Goal: Information Seeking & Learning: Compare options

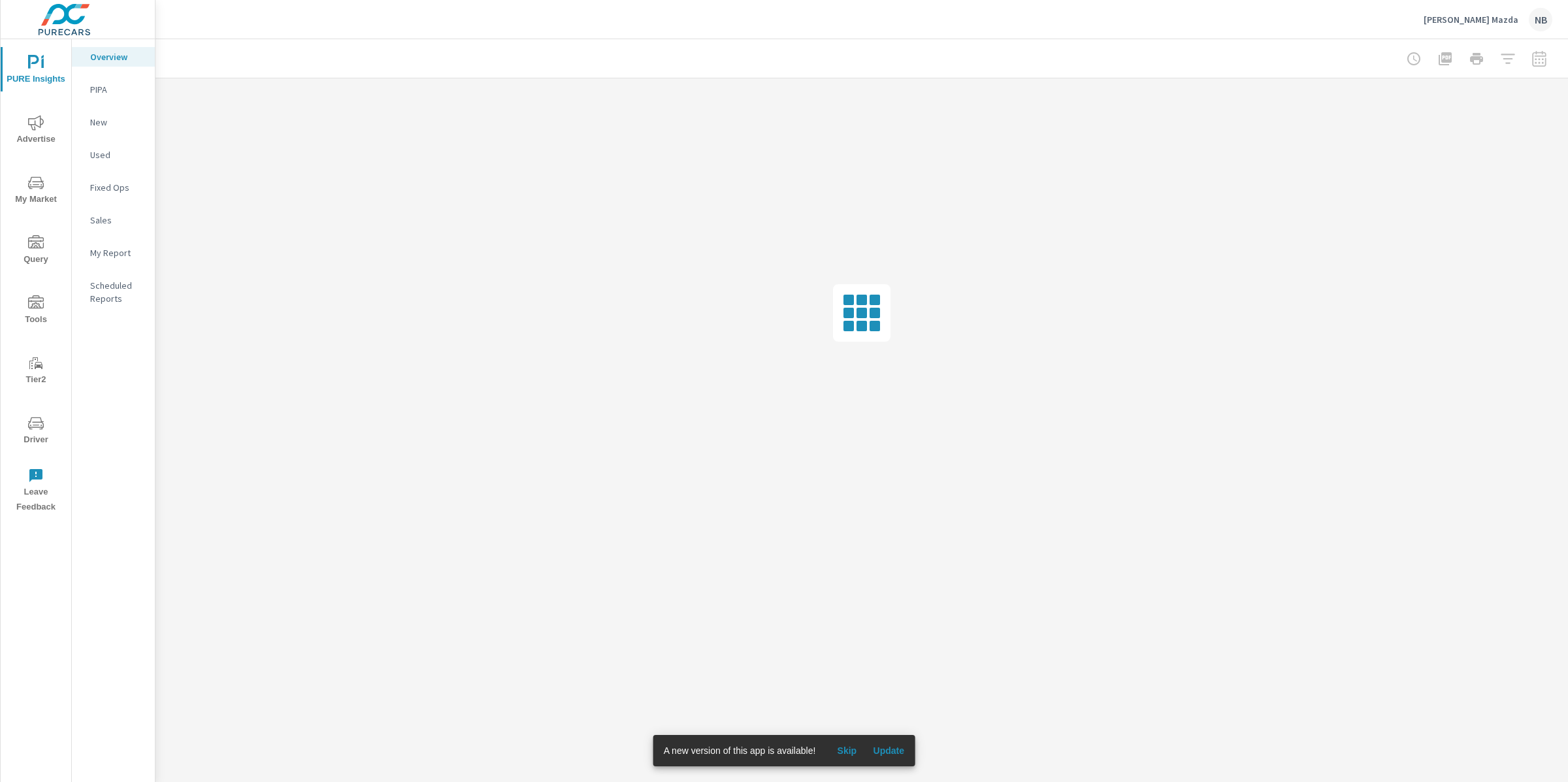
click at [893, 745] on span "Update" at bounding box center [888, 750] width 32 height 11
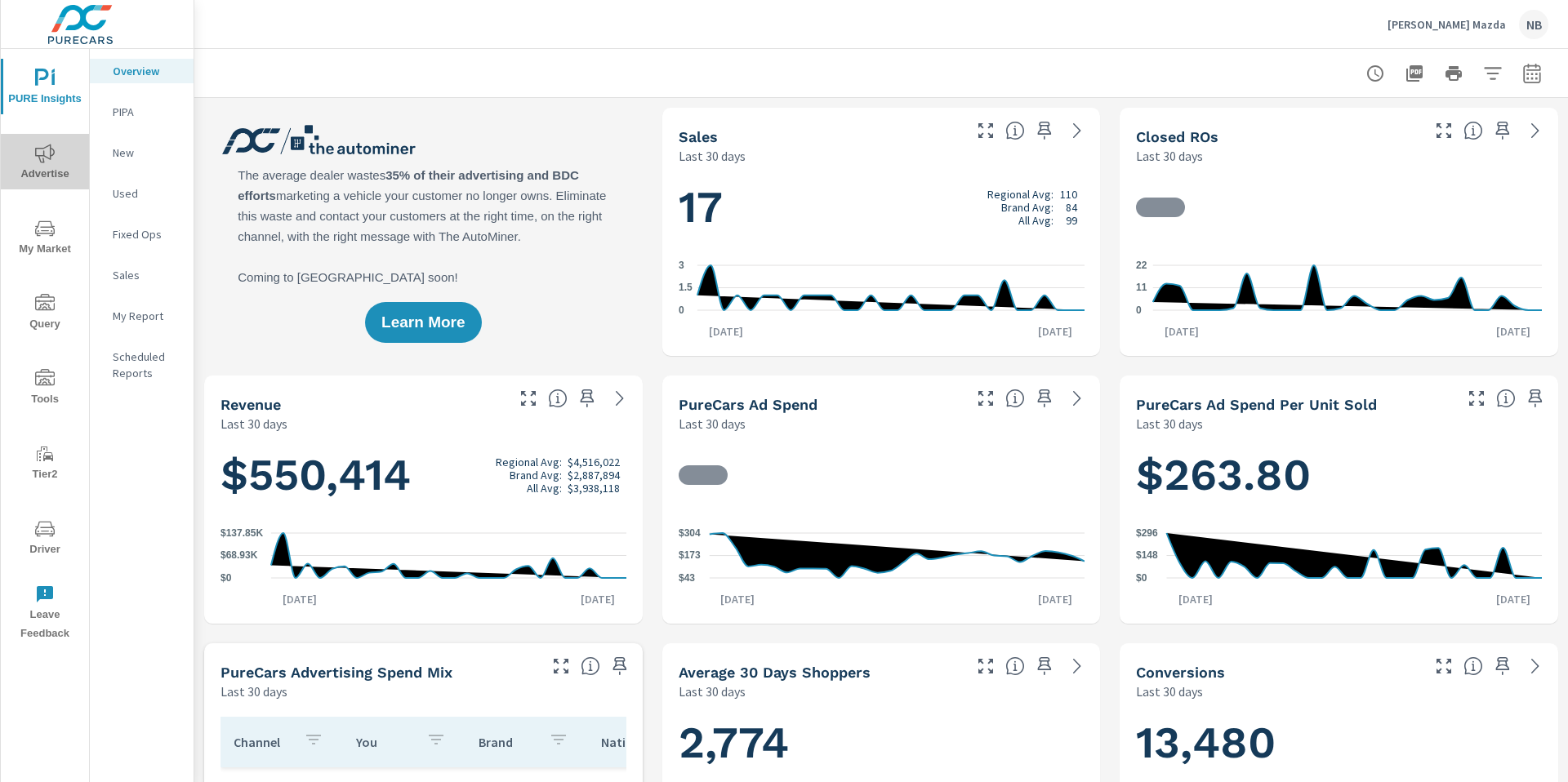
click at [58, 152] on span "Advertise" at bounding box center [45, 164] width 78 height 40
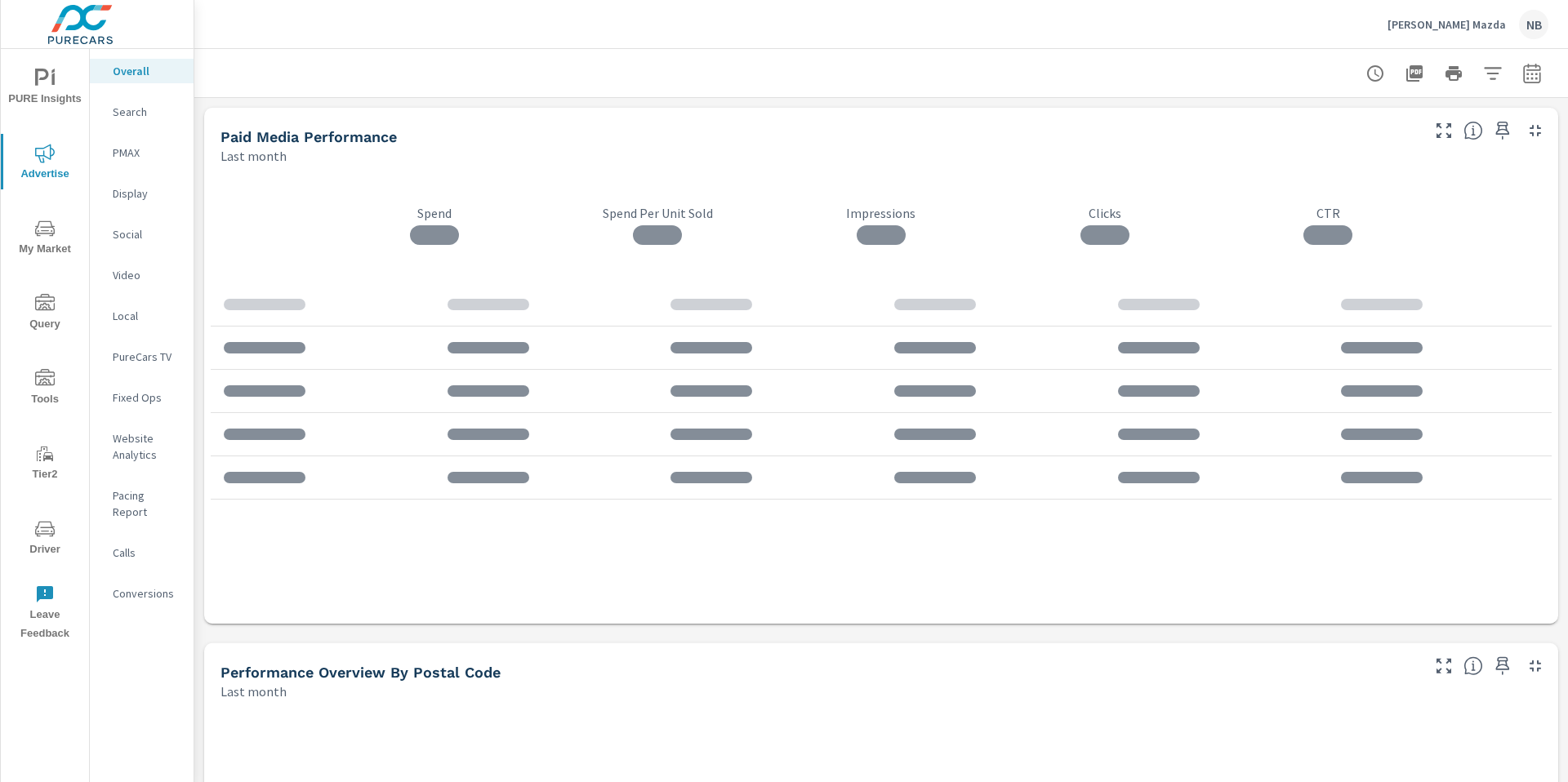
click at [125, 199] on p "Display" at bounding box center [147, 193] width 67 height 16
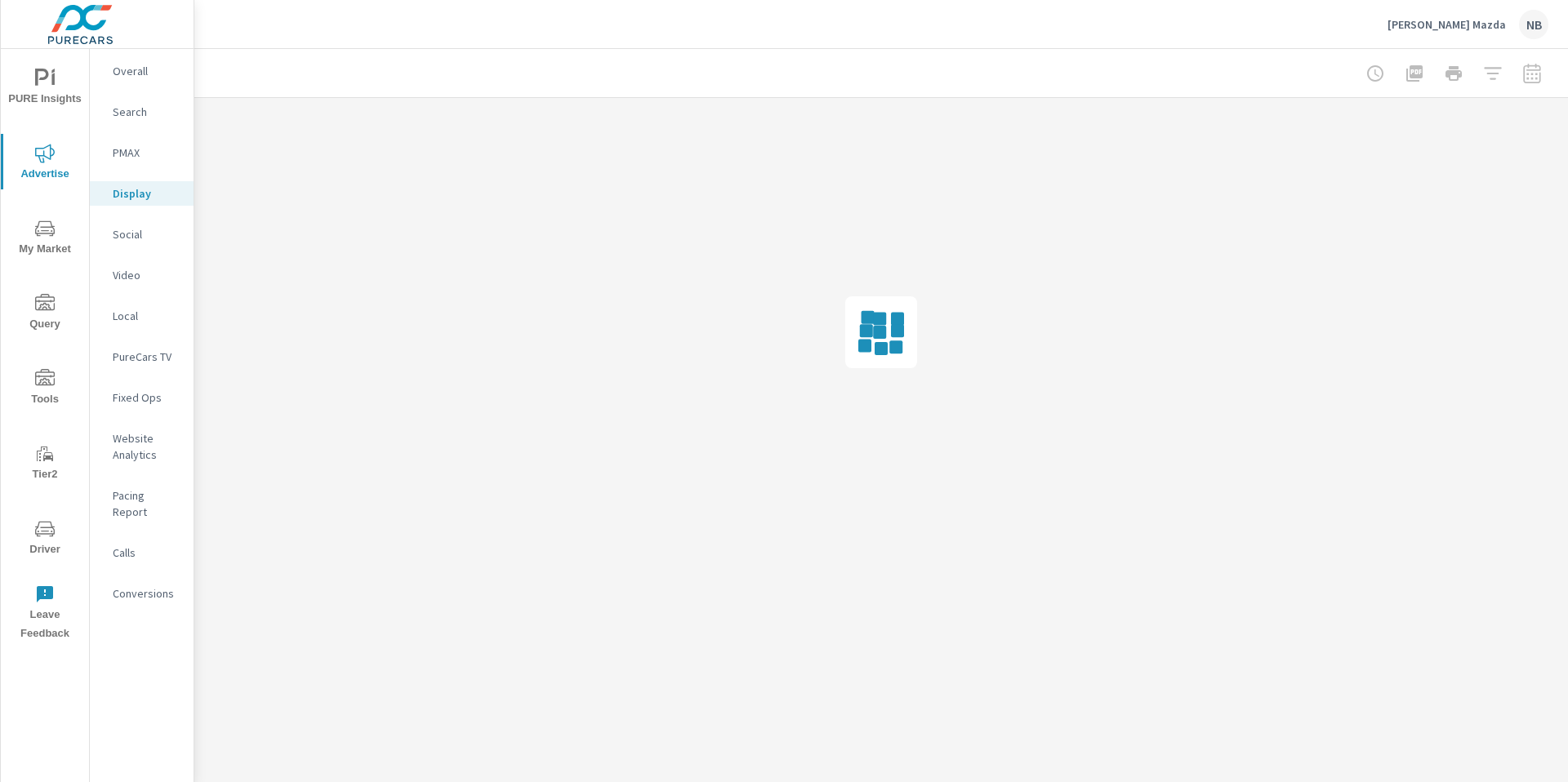
click at [1534, 76] on div at bounding box center [1453, 73] width 189 height 33
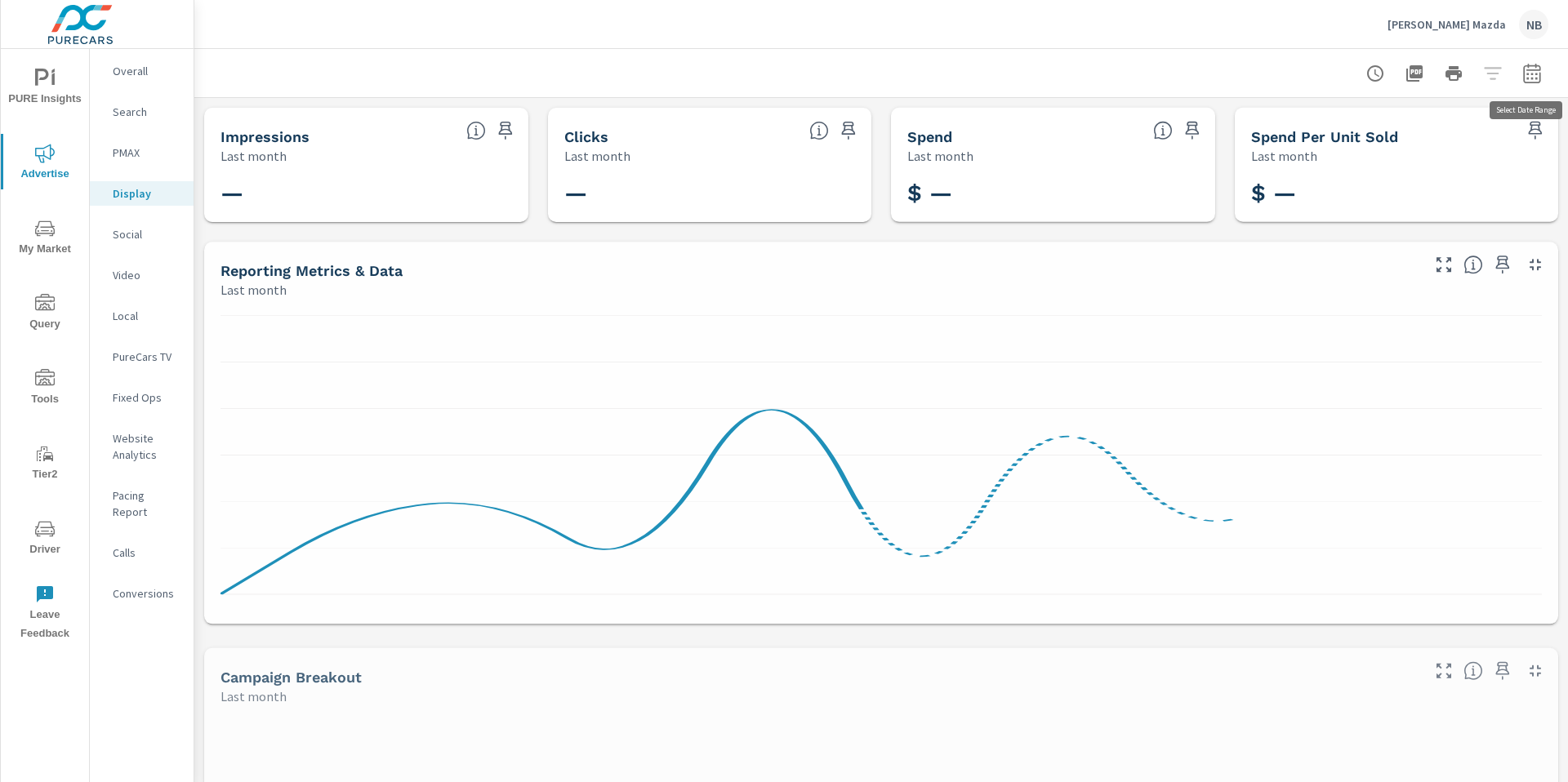
click at [1525, 87] on button "button" at bounding box center [1532, 73] width 33 height 33
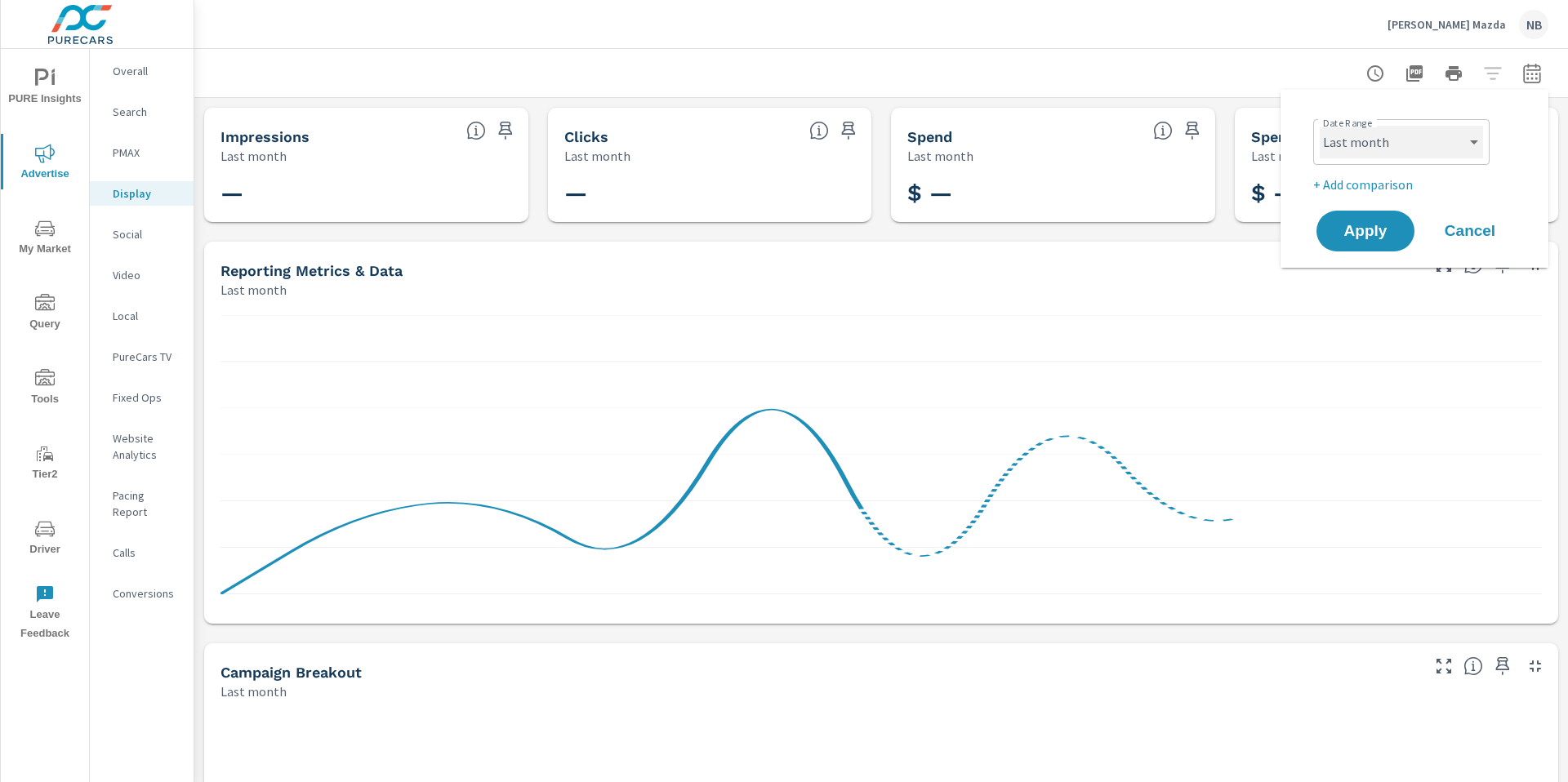
click at [1439, 139] on select "Custom [DATE] Last week Last 7 days Last 14 days Last 30 days Last 45 days Last…" at bounding box center [1401, 141] width 163 height 33
select select "Month to date"
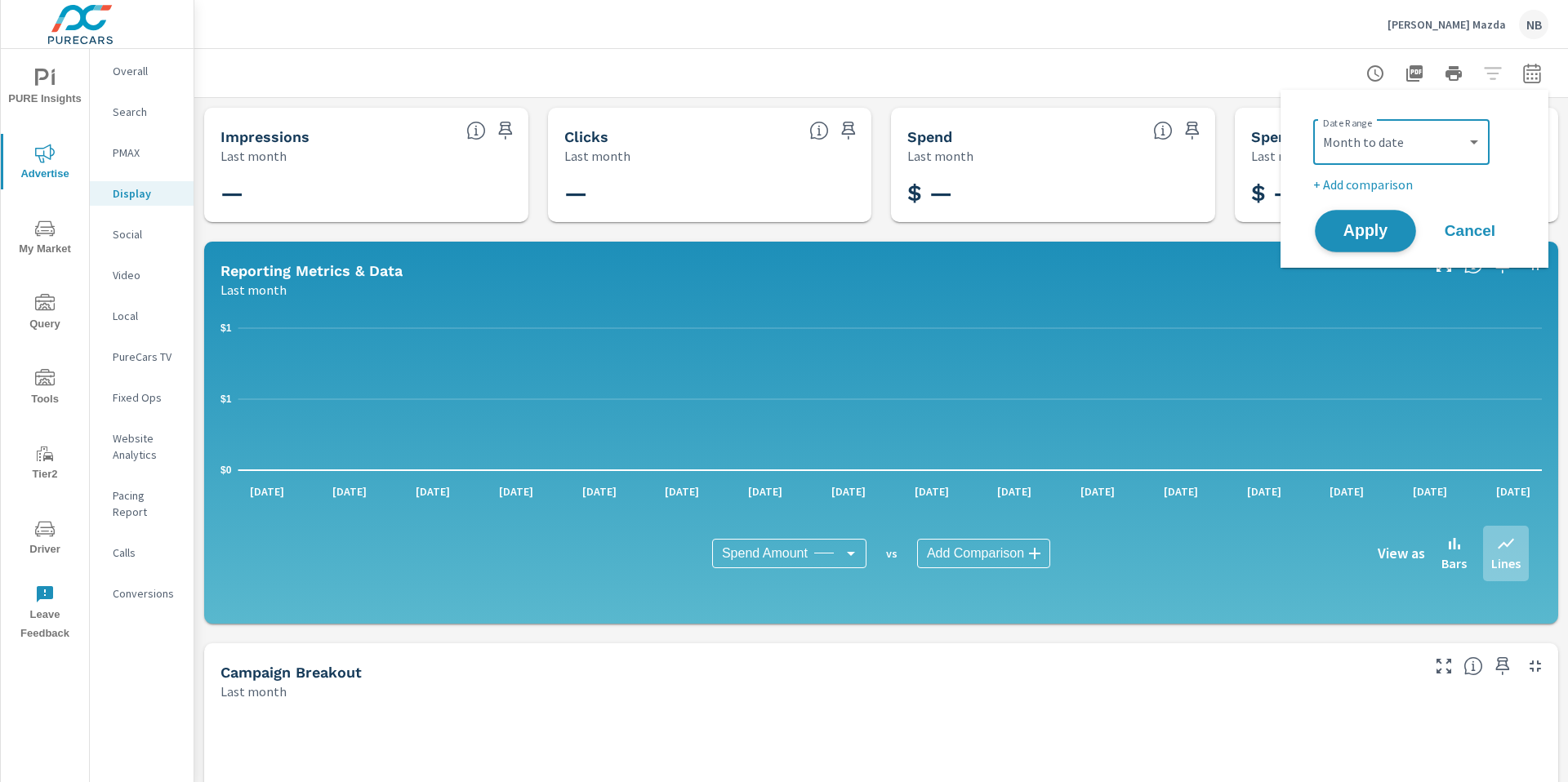
click at [1387, 244] on button "Apply" at bounding box center [1365, 231] width 101 height 42
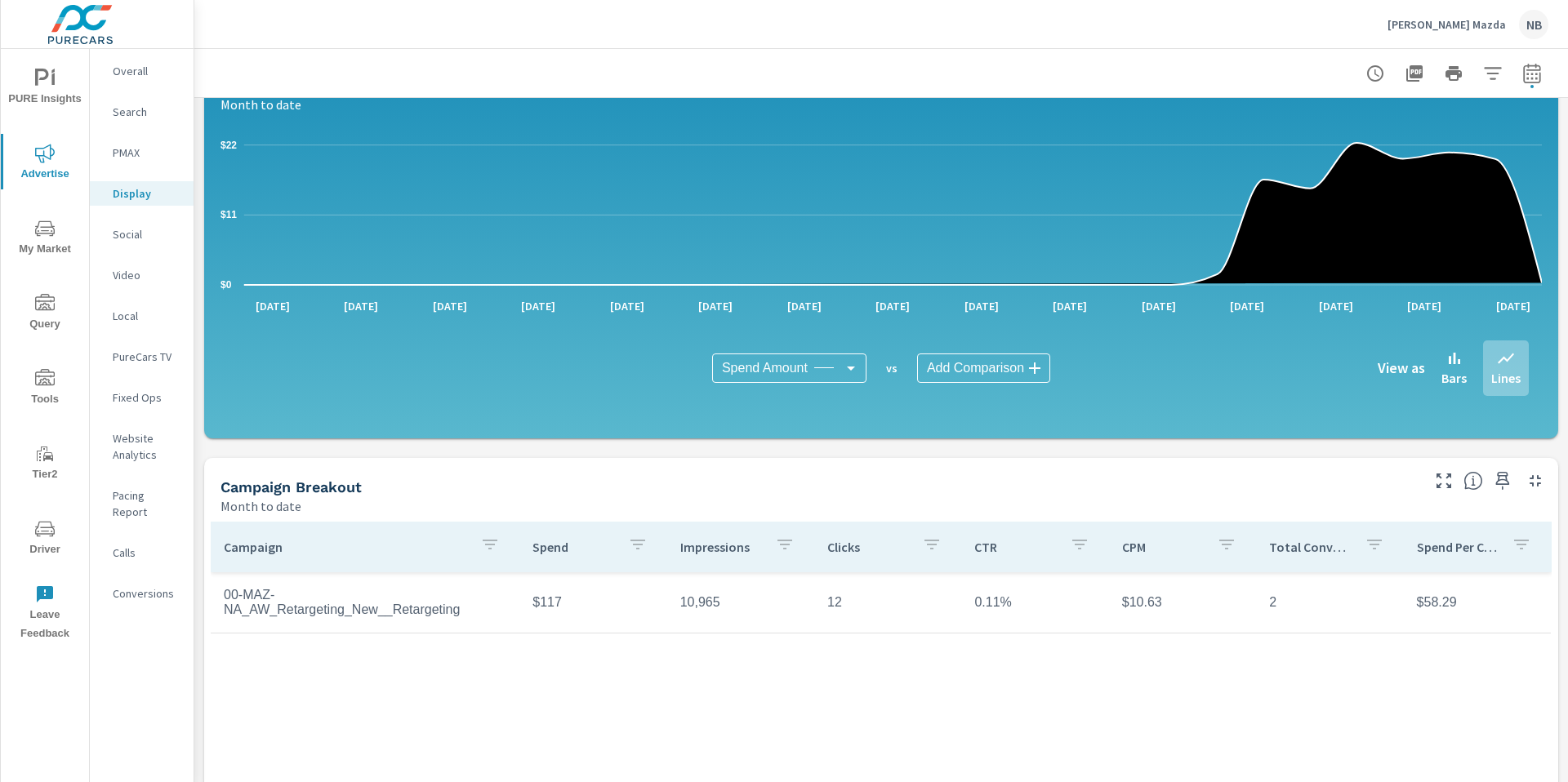
scroll to position [387, 0]
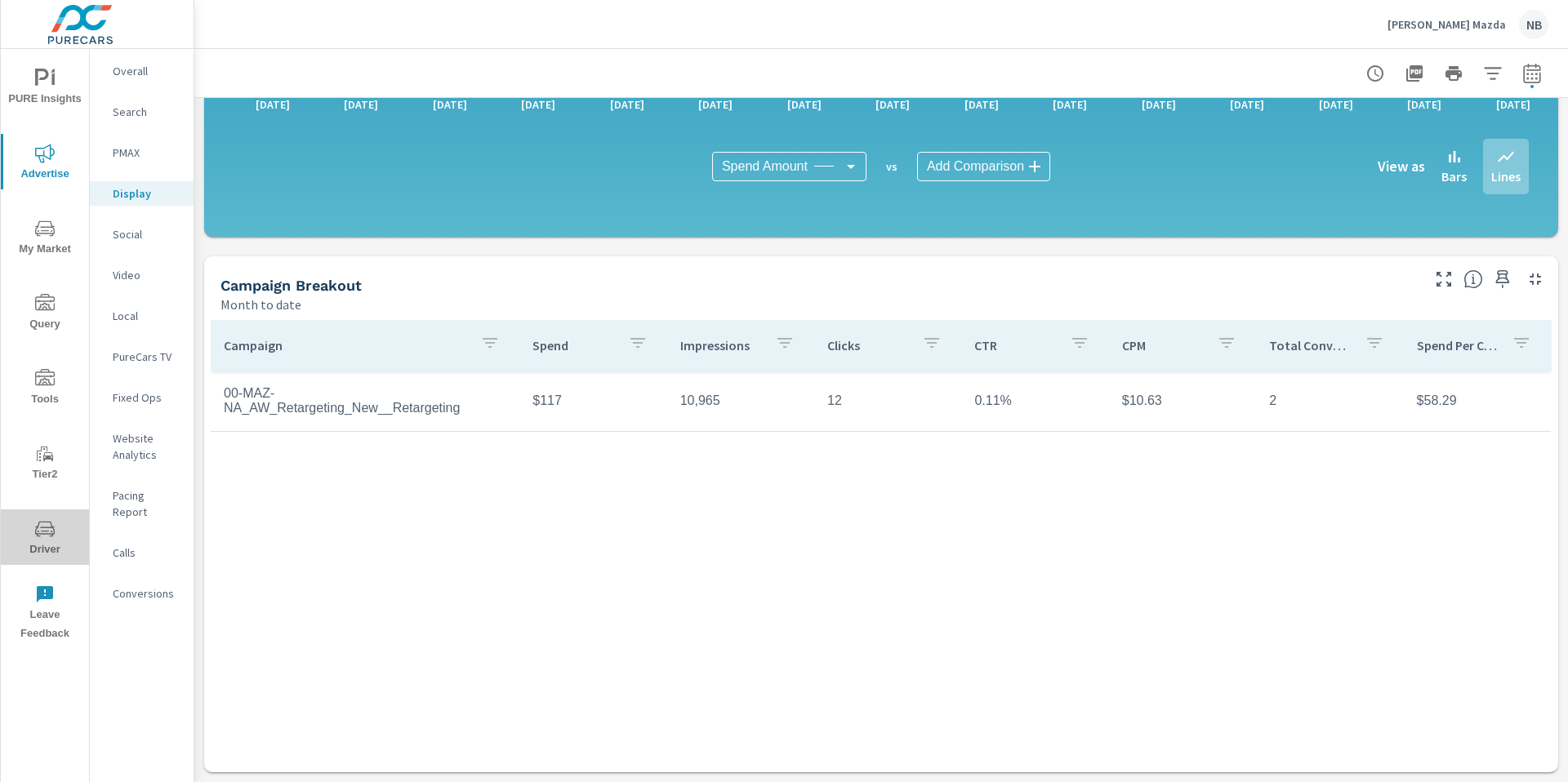
click at [45, 529] on icon "nav menu" at bounding box center [45, 529] width 19 height 19
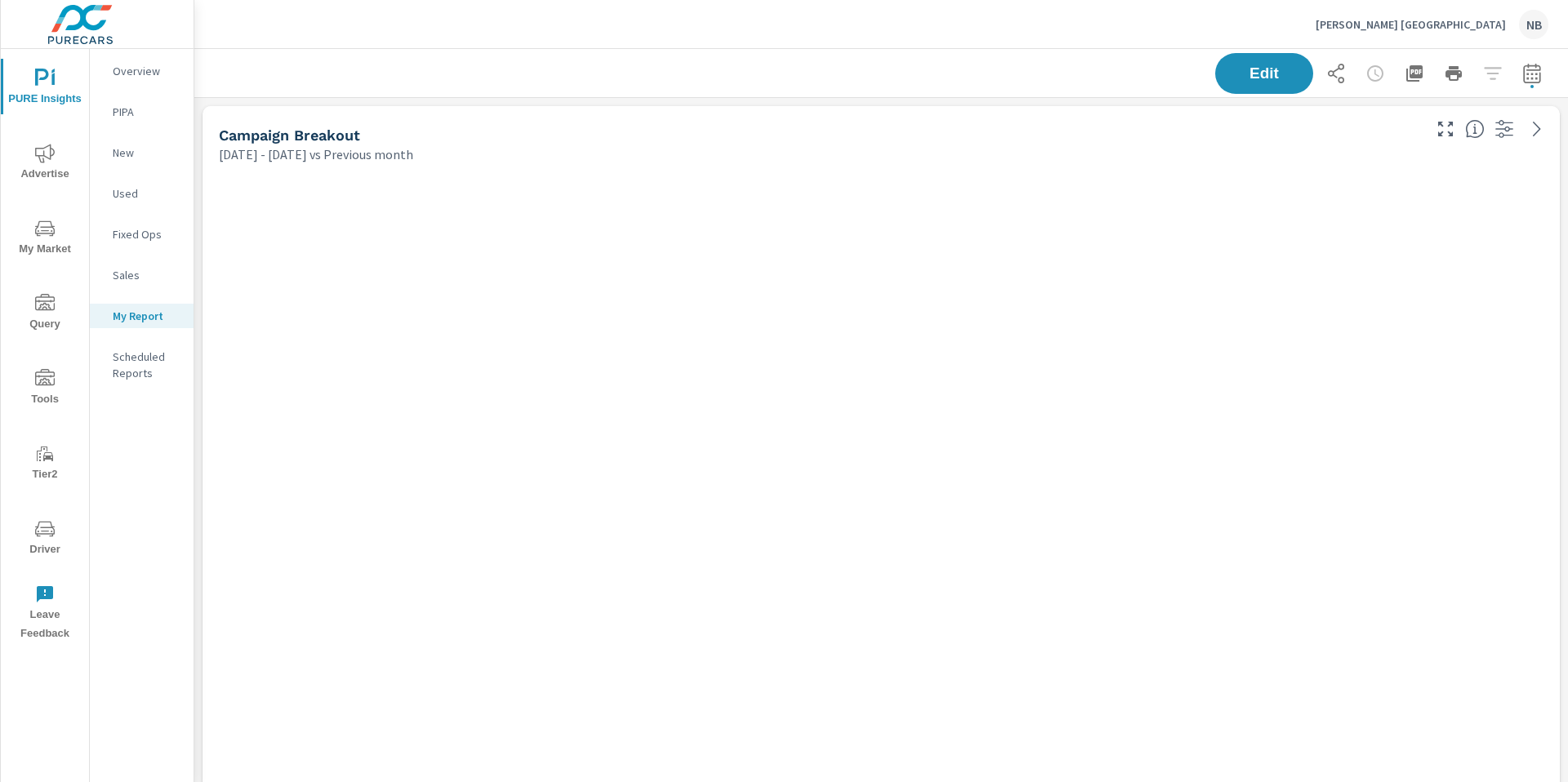
scroll to position [760, 1374]
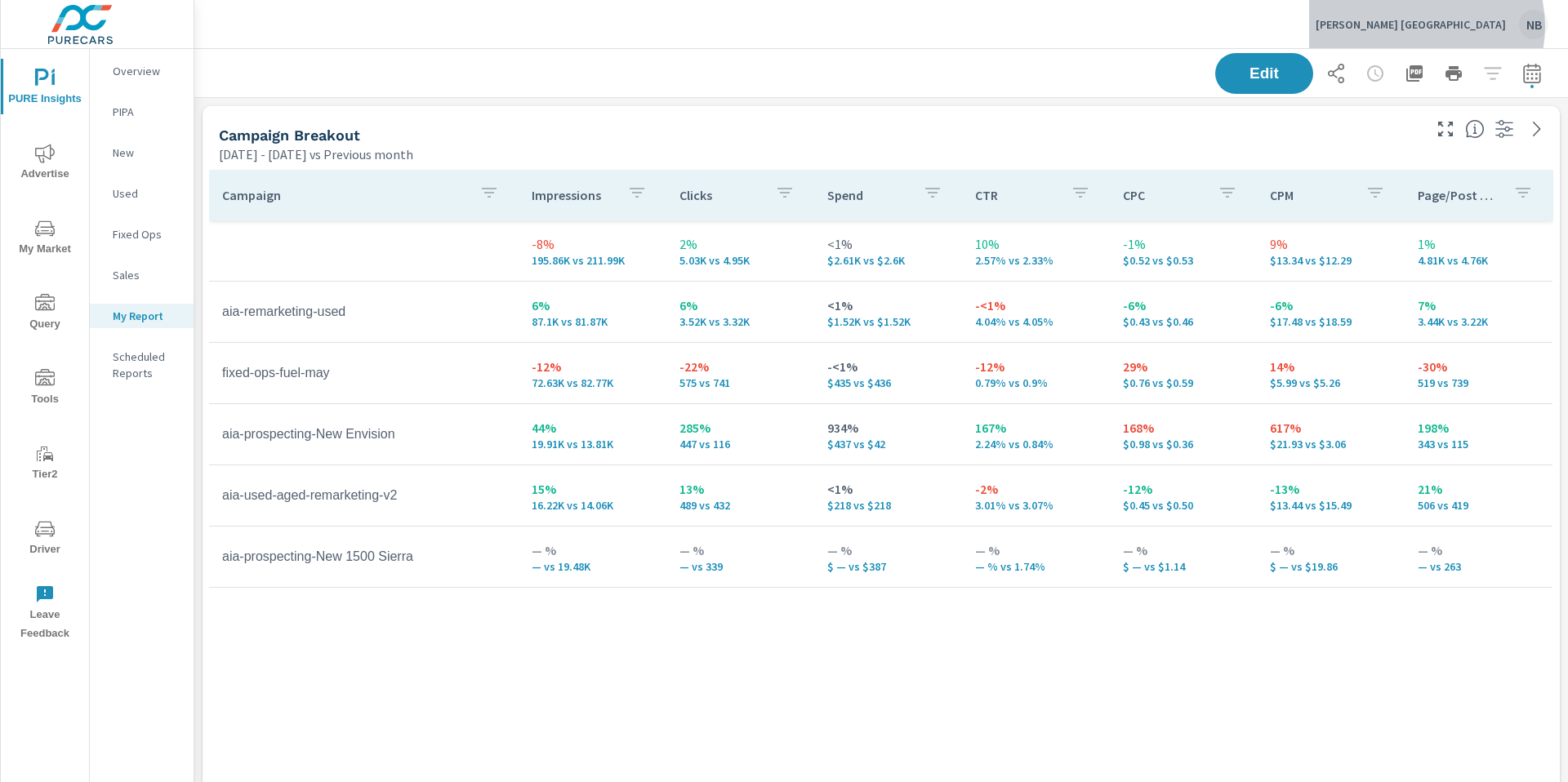
click at [1432, 26] on p "Ray Skillman Southside Auto Center" at bounding box center [1411, 24] width 190 height 14
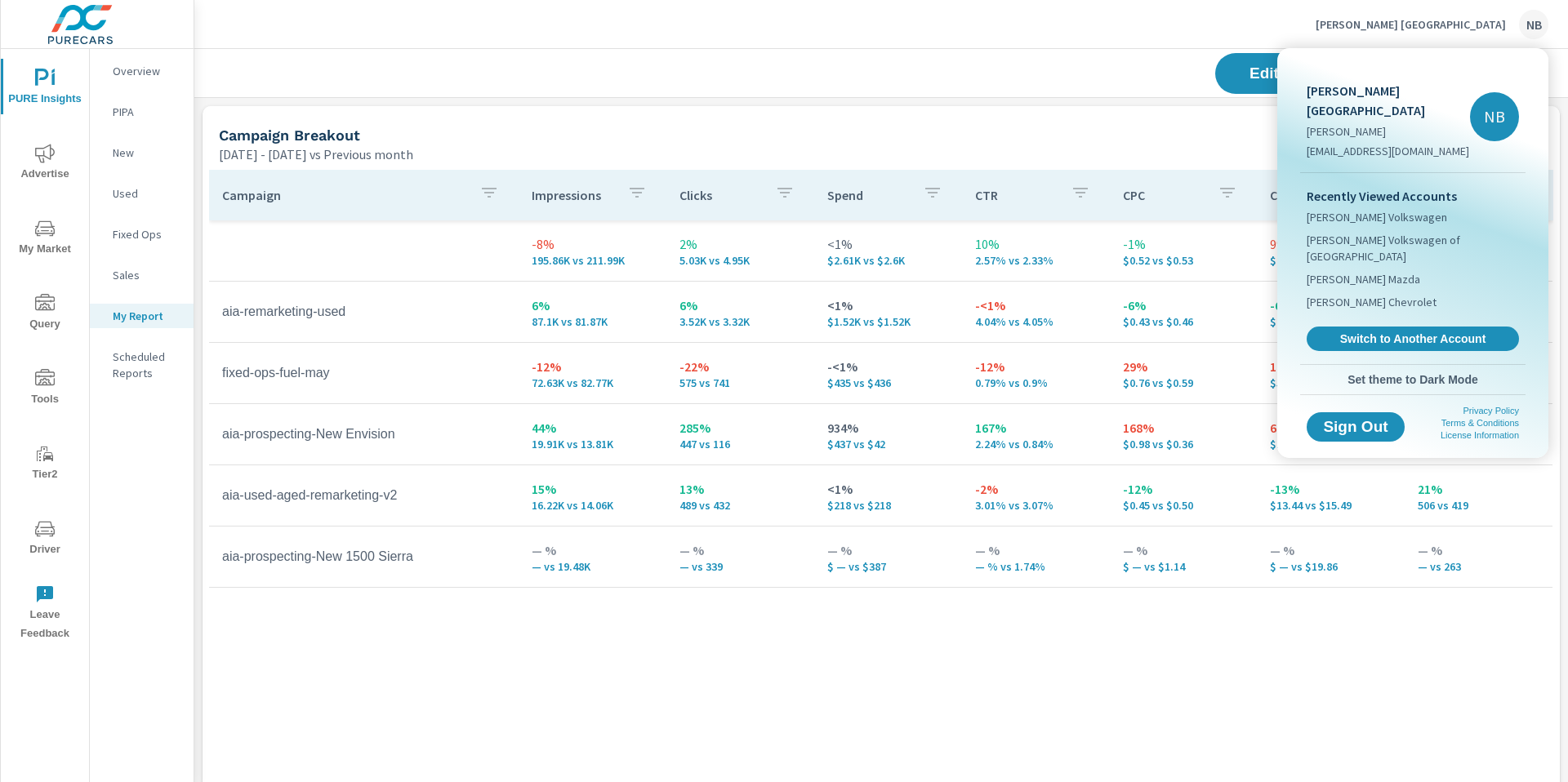
click at [1254, 47] on div at bounding box center [784, 391] width 1568 height 782
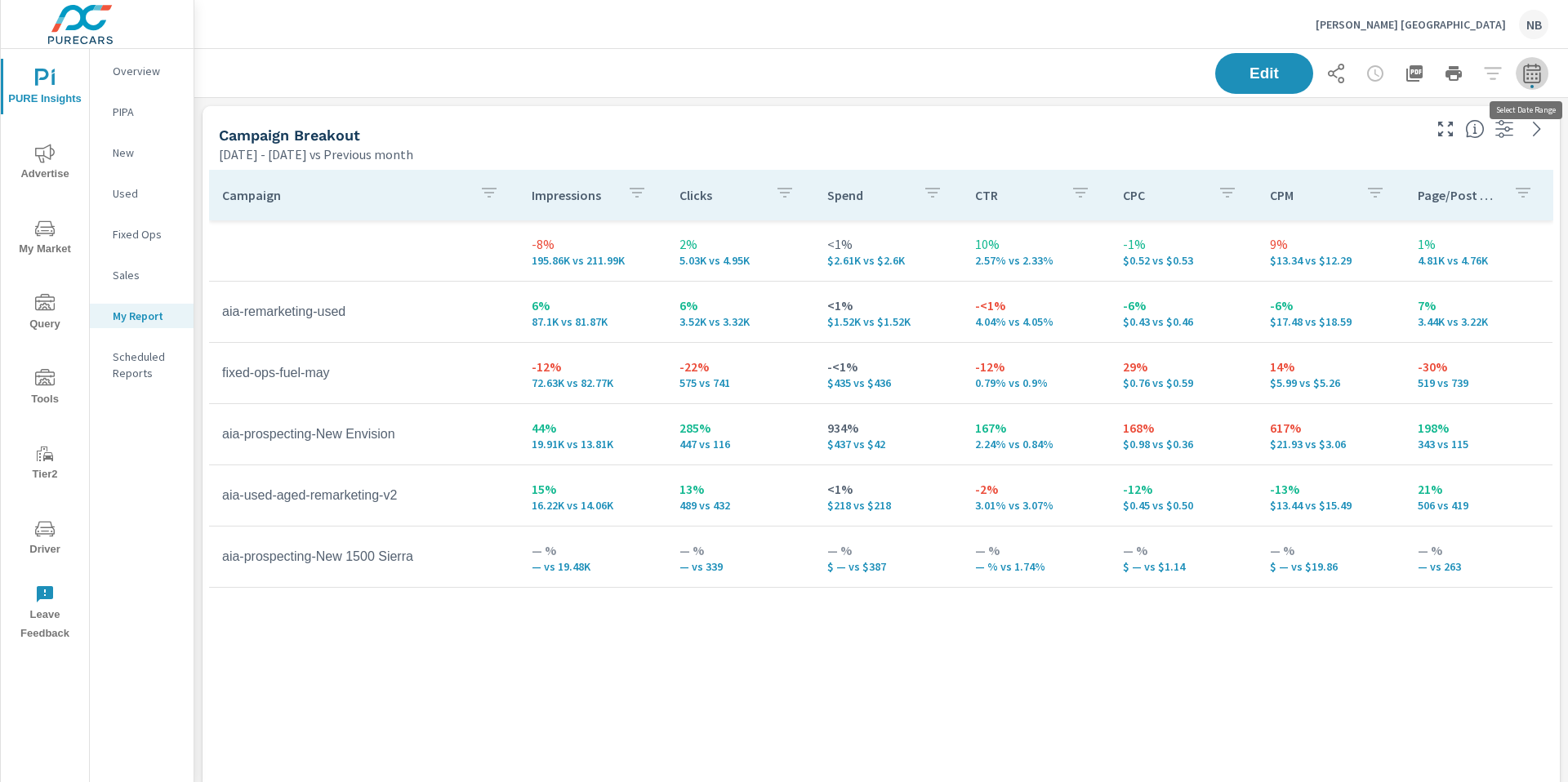
click at [1528, 77] on icon "button" at bounding box center [1531, 76] width 11 height 7
select select "Previous month"
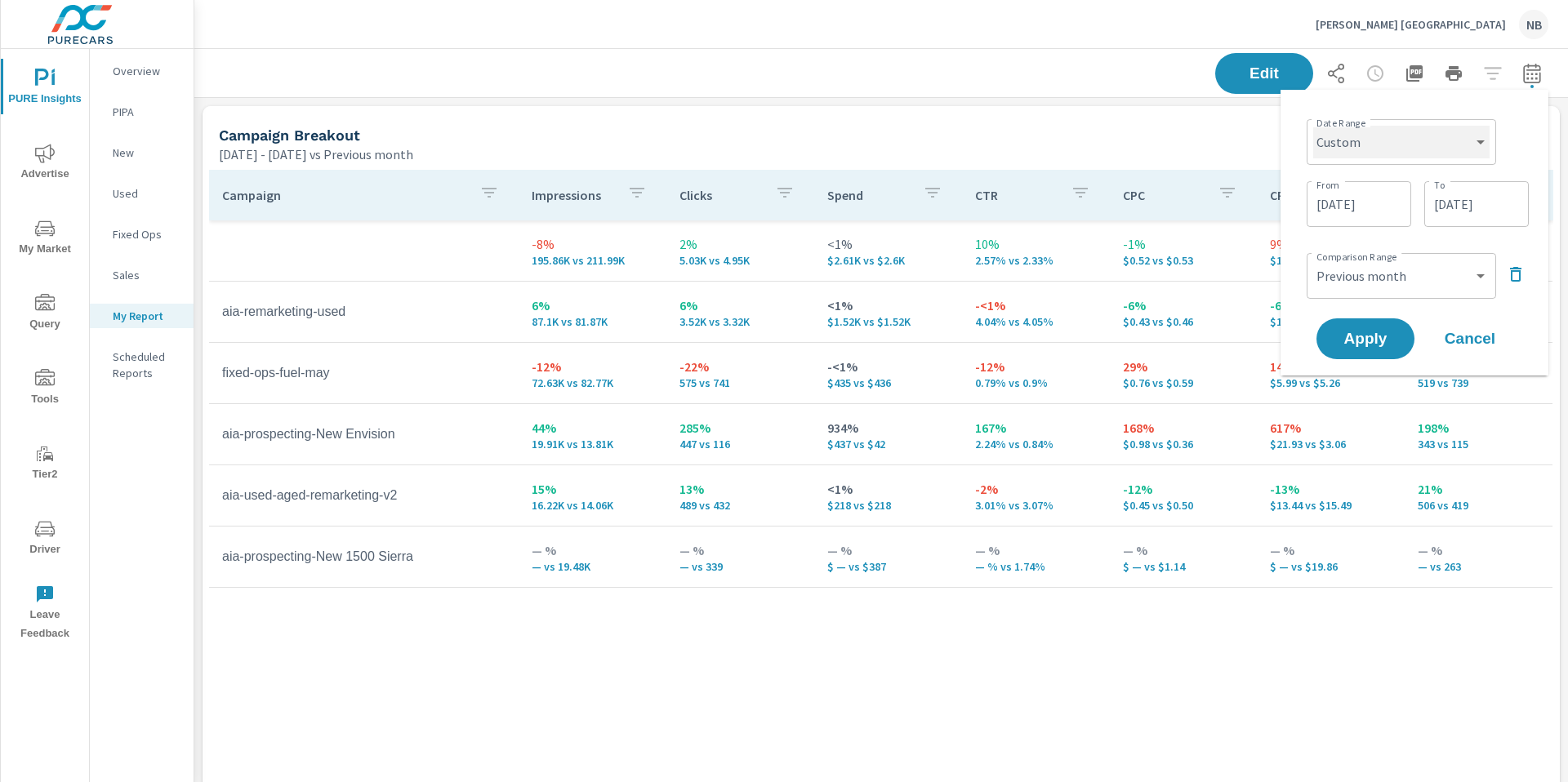
click at [1438, 139] on select "Custom [DATE] Last week Last 7 days Last 14 days Last 30 days Last 45 days Last…" at bounding box center [1400, 141] width 176 height 33
click at [1356, 219] on input "[DATE]" at bounding box center [1358, 204] width 92 height 33
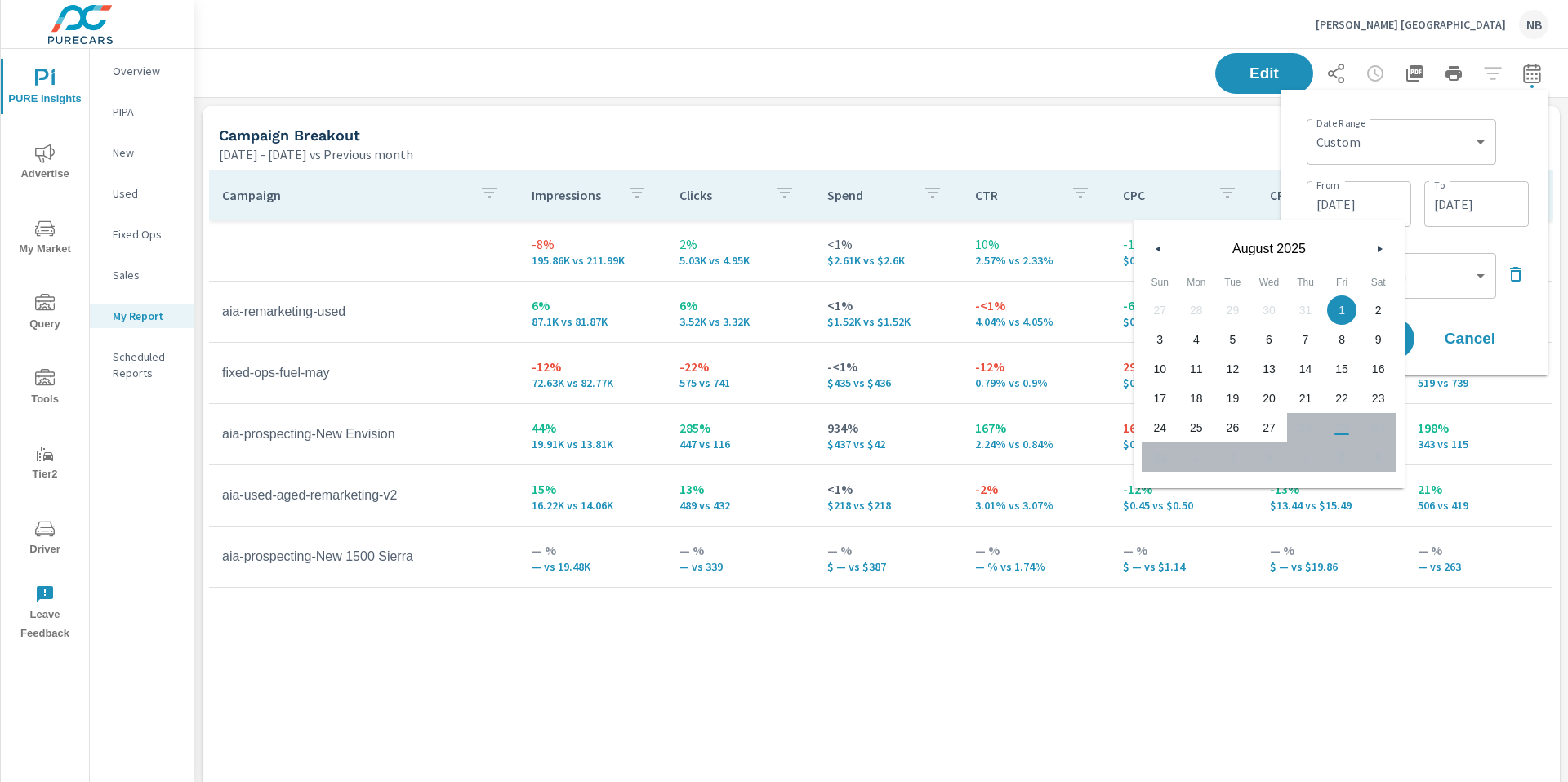
click at [1152, 253] on button "button" at bounding box center [1158, 248] width 19 height 19
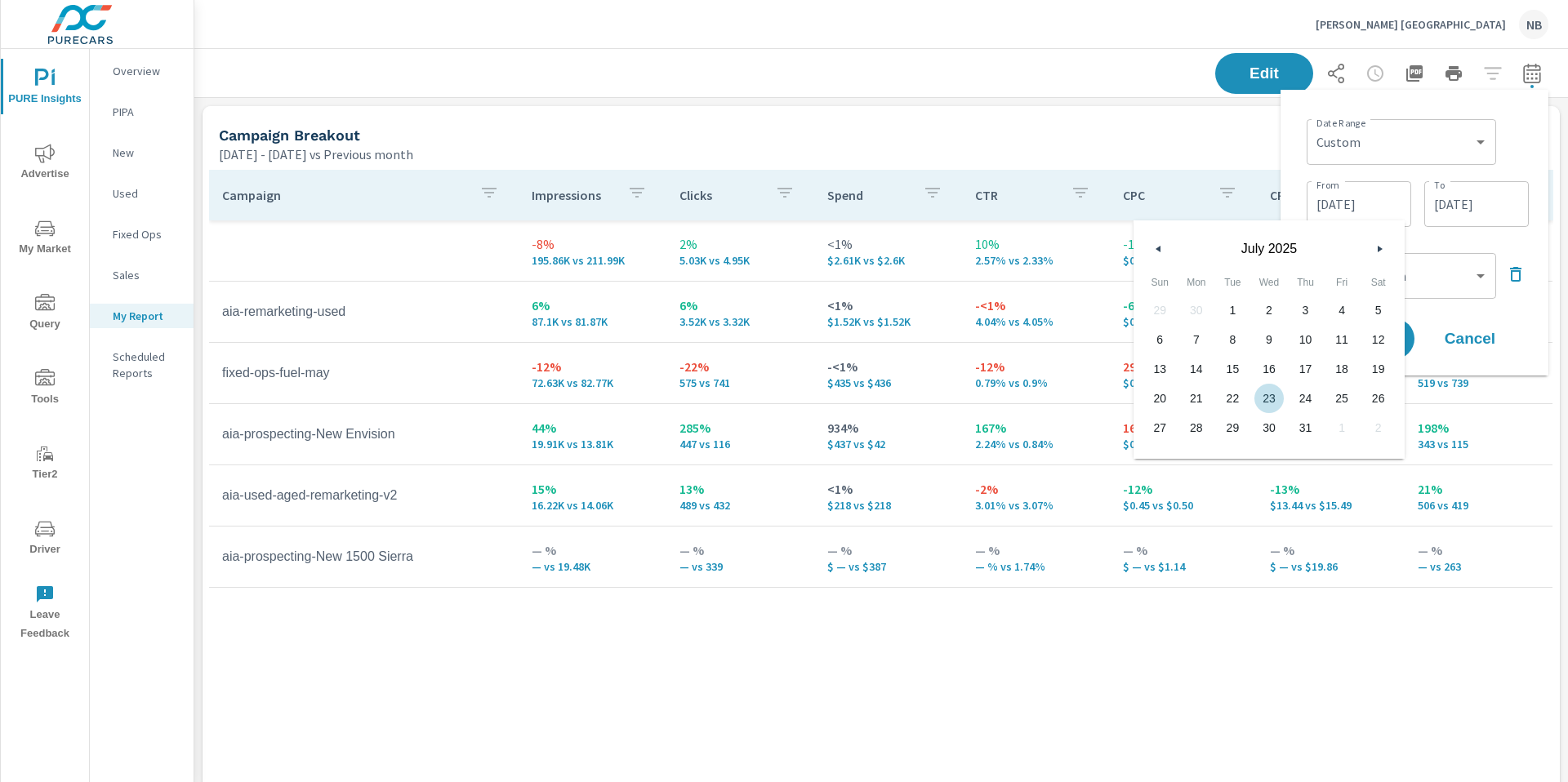
click at [1274, 393] on span "23" at bounding box center [1269, 398] width 37 height 21
type input "07/23/2025"
click at [1452, 190] on input "08/27/2025" at bounding box center [1476, 204] width 92 height 33
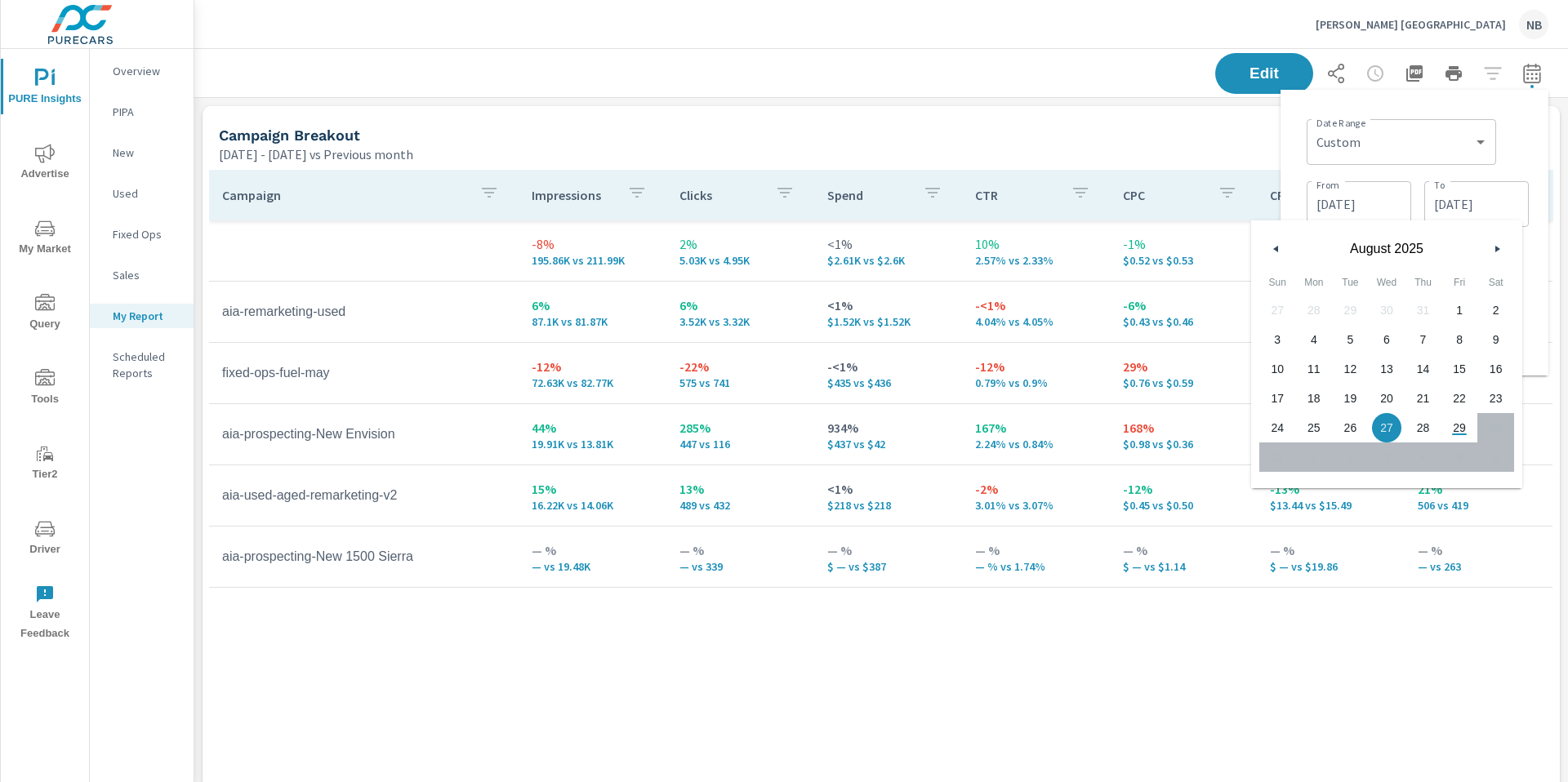
click at [1422, 427] on span "28" at bounding box center [1423, 427] width 37 height 21
type input "08/28/2025"
click at [1527, 140] on div "Date Range Custom Yesterday Last week Last 7 days Last 14 days Last 30 days Las…" at bounding box center [1417, 141] width 222 height 56
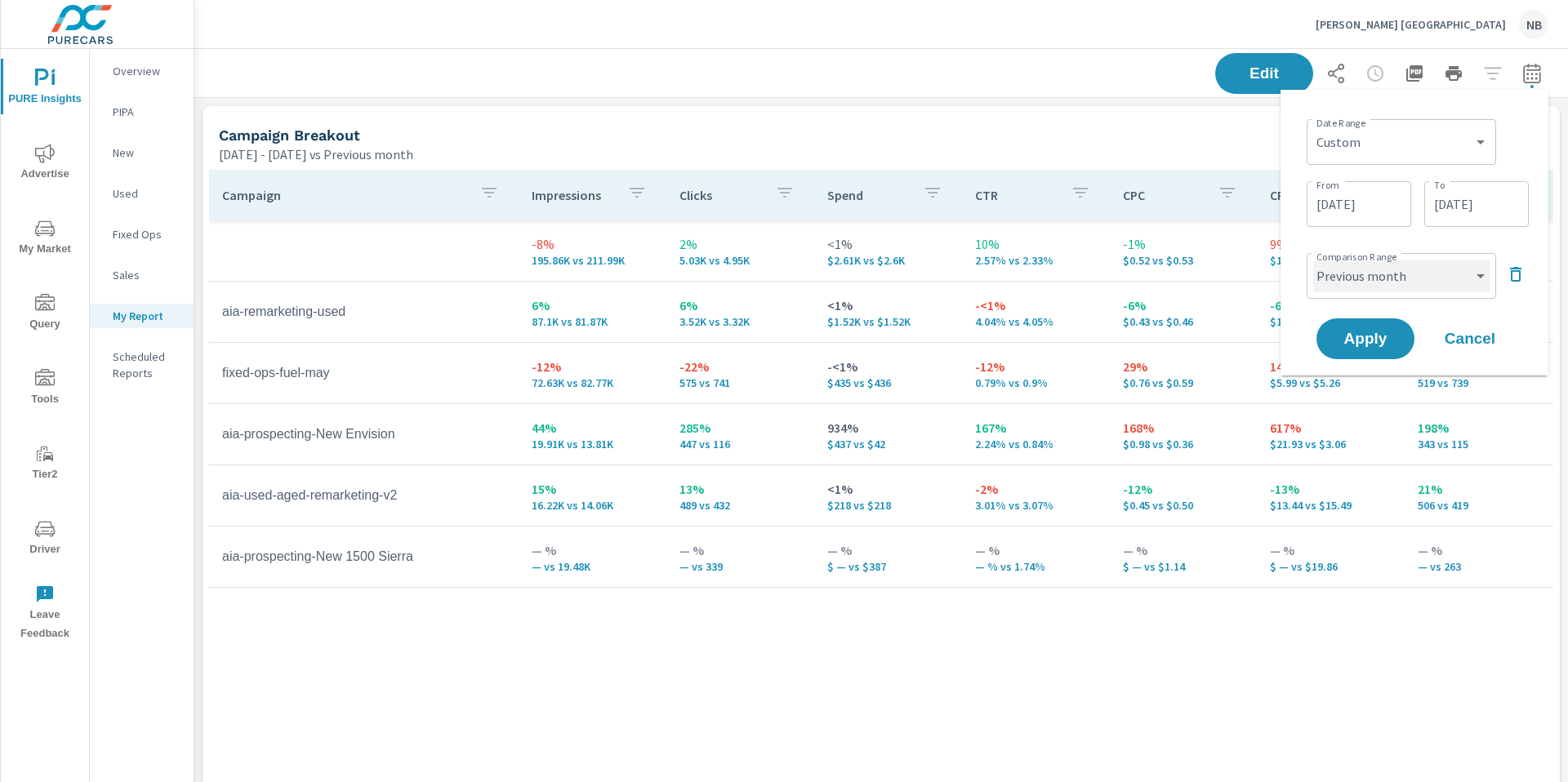
click at [1405, 280] on select "Custom Previous period Previous month Previous year" at bounding box center [1400, 275] width 176 height 33
select select "Previous period"
click at [1383, 328] on button "Apply" at bounding box center [1365, 338] width 101 height 42
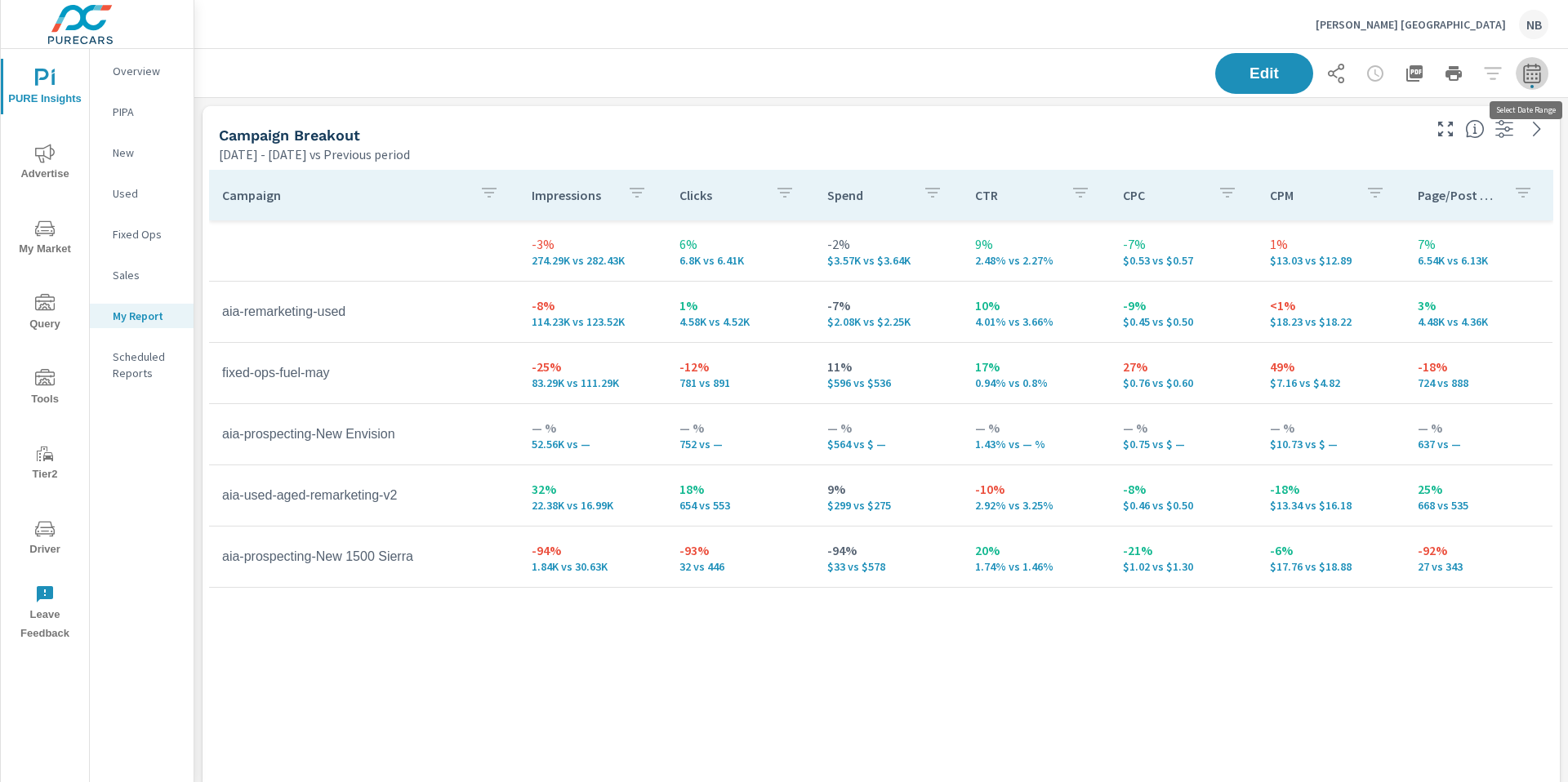
click at [1528, 81] on icon "button" at bounding box center [1531, 73] width 19 height 19
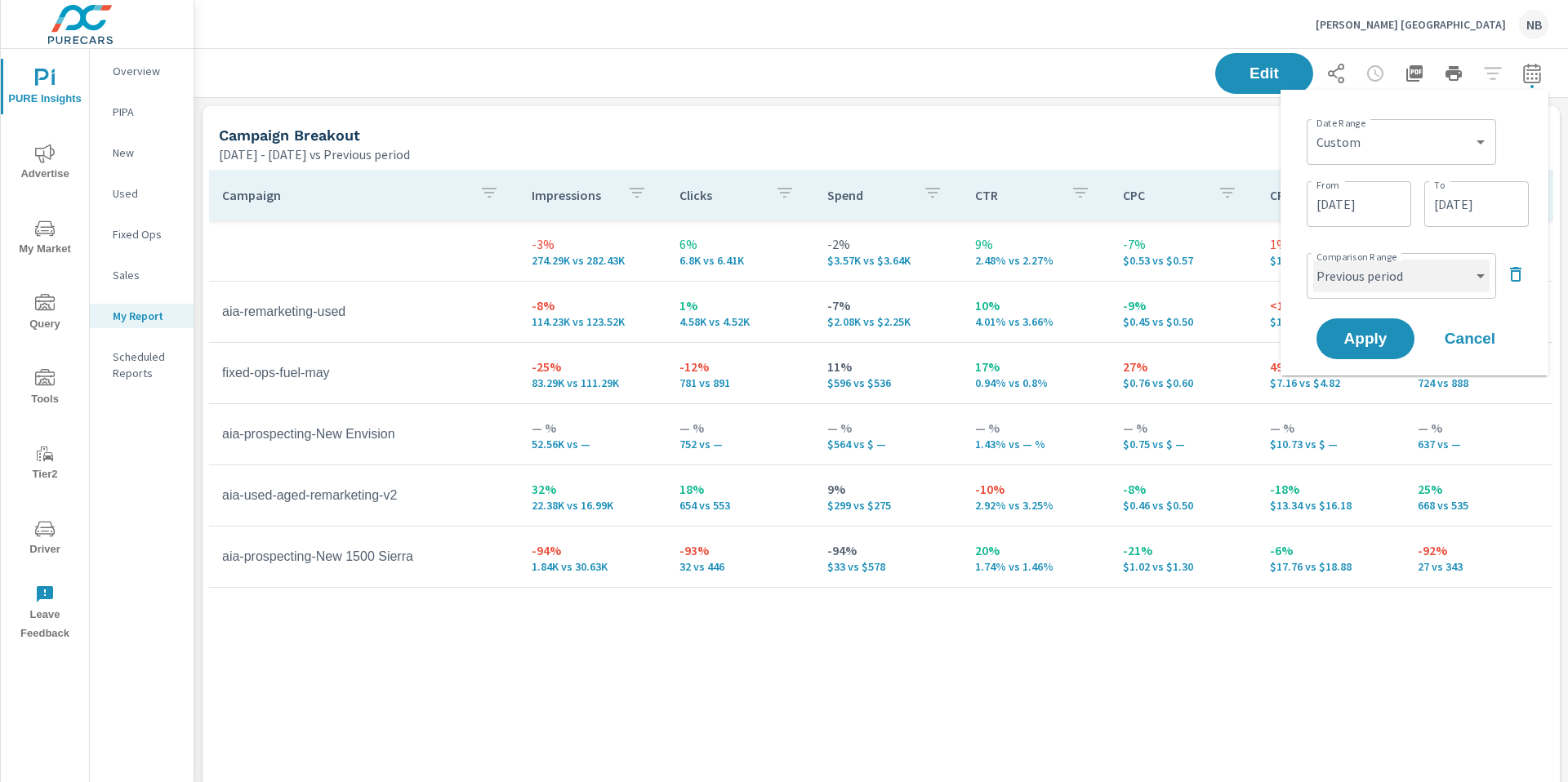
click at [1426, 272] on select "Custom Previous period Previous month Previous year" at bounding box center [1400, 275] width 176 height 33
select select "custom"
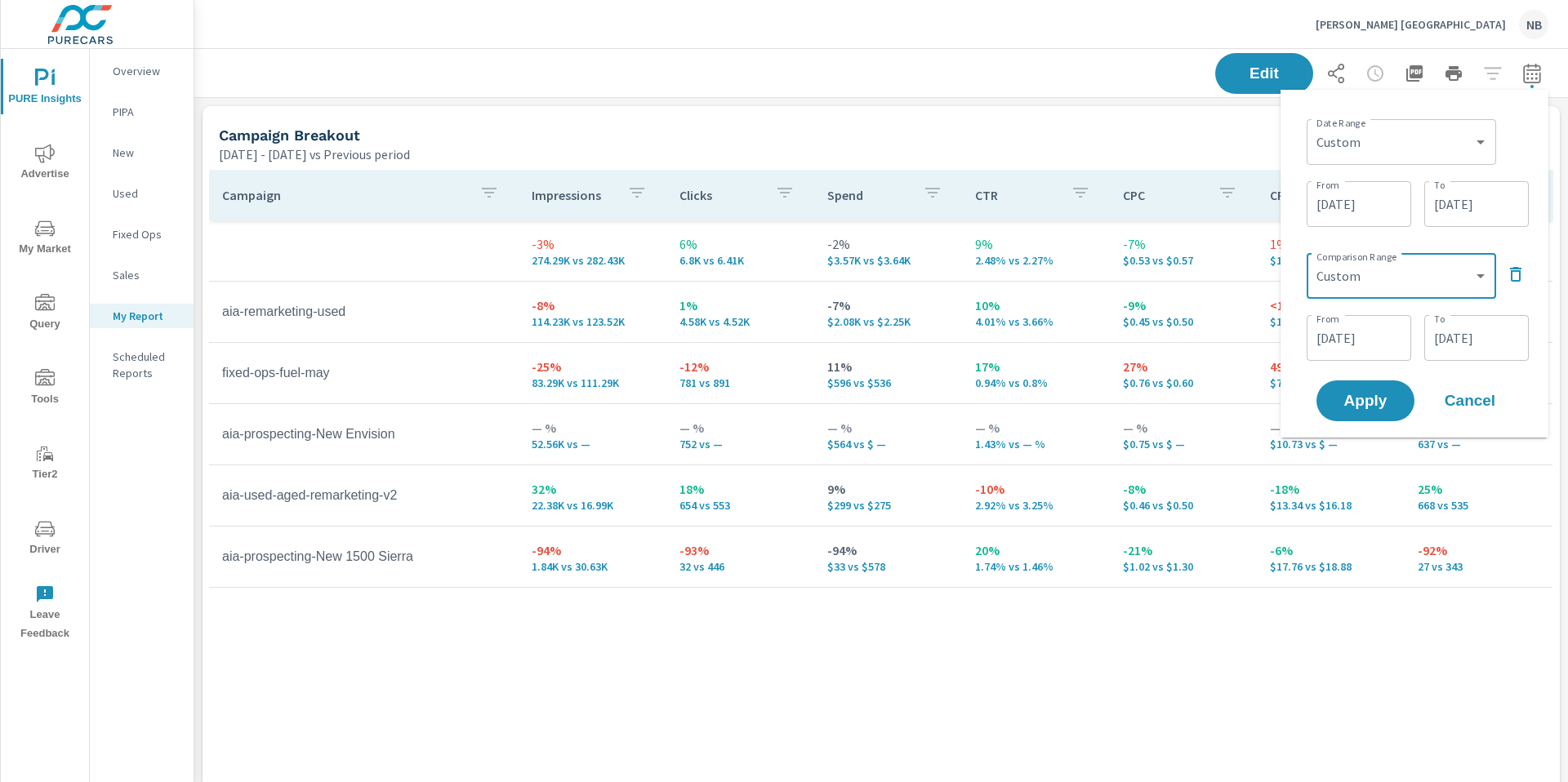
click at [1411, 26] on p "Ray Skillman Southside Auto Center" at bounding box center [1411, 24] width 190 height 14
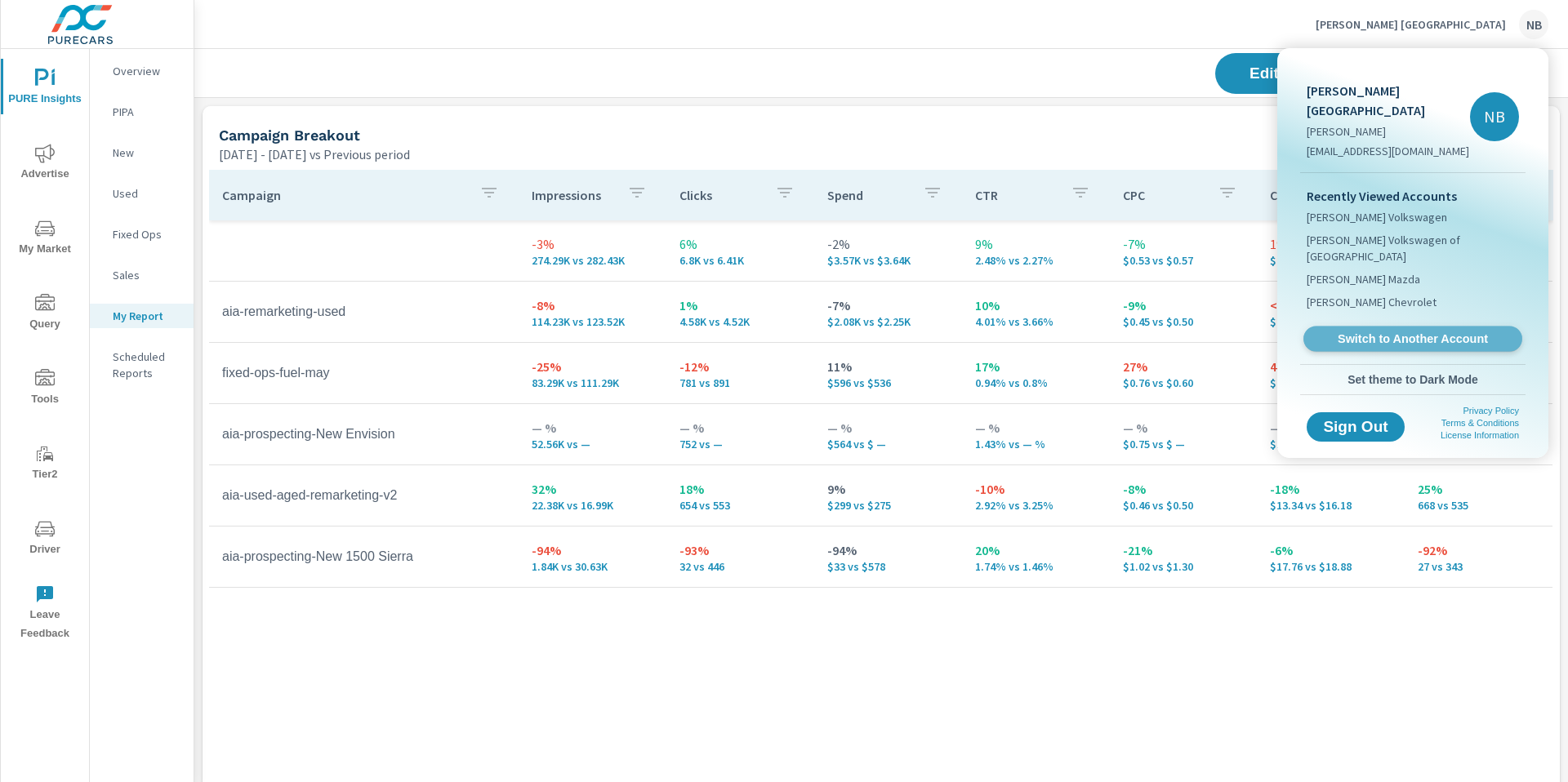
click at [1386, 332] on span "Switch to Another Account" at bounding box center [1412, 339] width 200 height 15
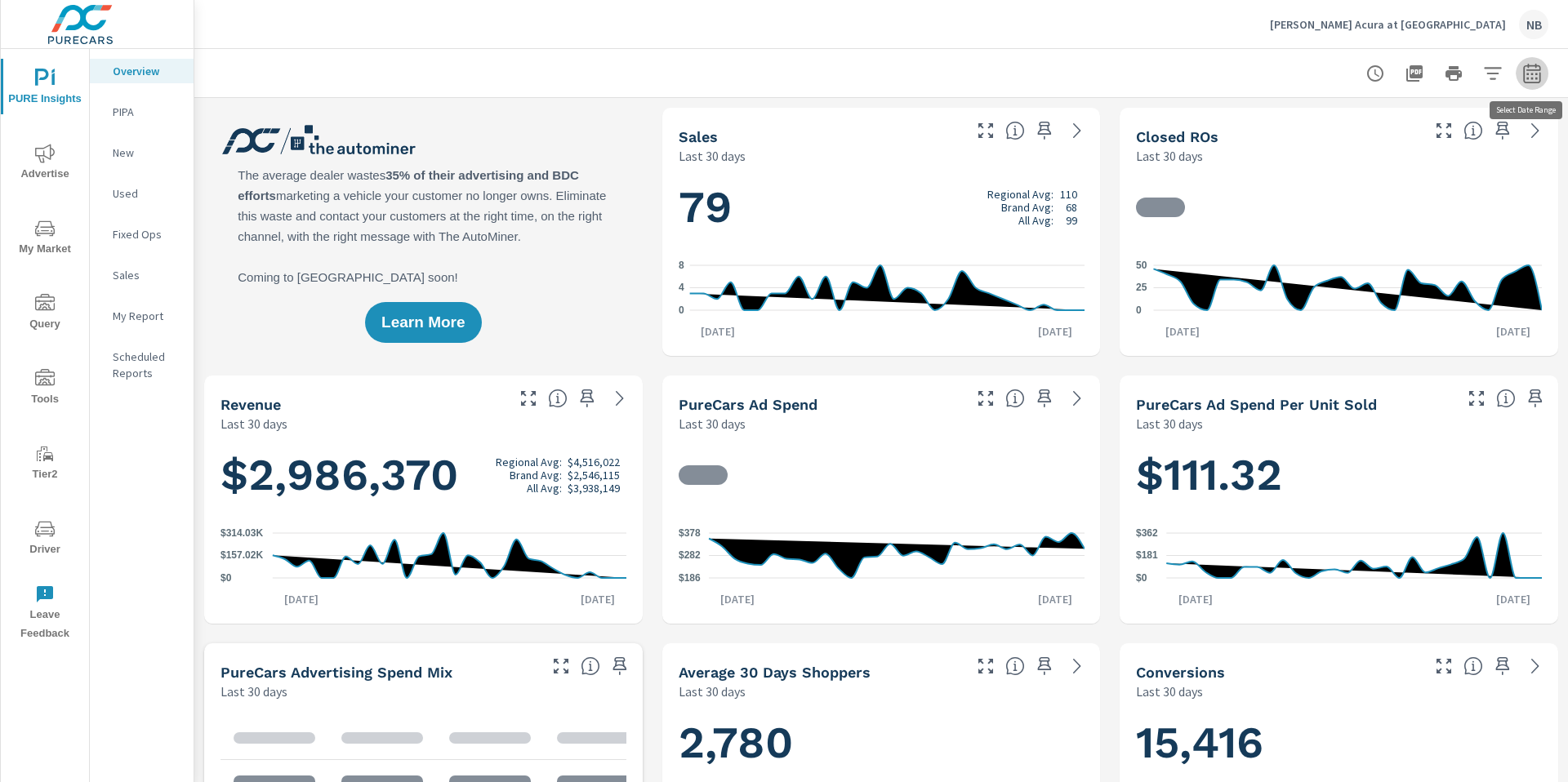
click at [1538, 79] on icon "button" at bounding box center [1531, 73] width 19 height 19
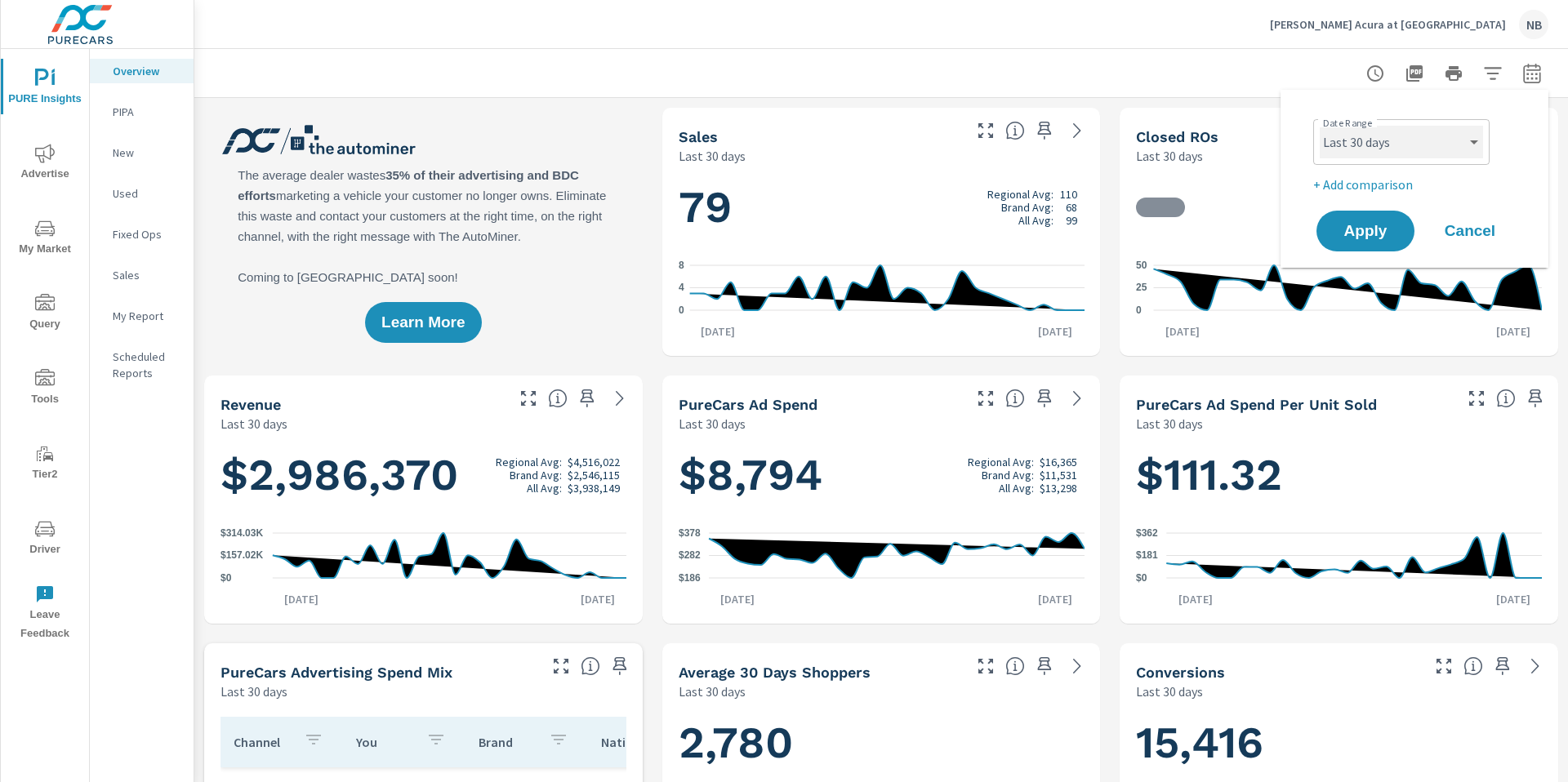
click at [1459, 142] on select "Custom [DATE] Last week Last 7 days Last 14 days Last 30 days Last 45 days Last…" at bounding box center [1401, 141] width 163 height 33
select select "Month to date"
click at [1381, 186] on p "+ Add comparison" at bounding box center [1417, 184] width 209 height 19
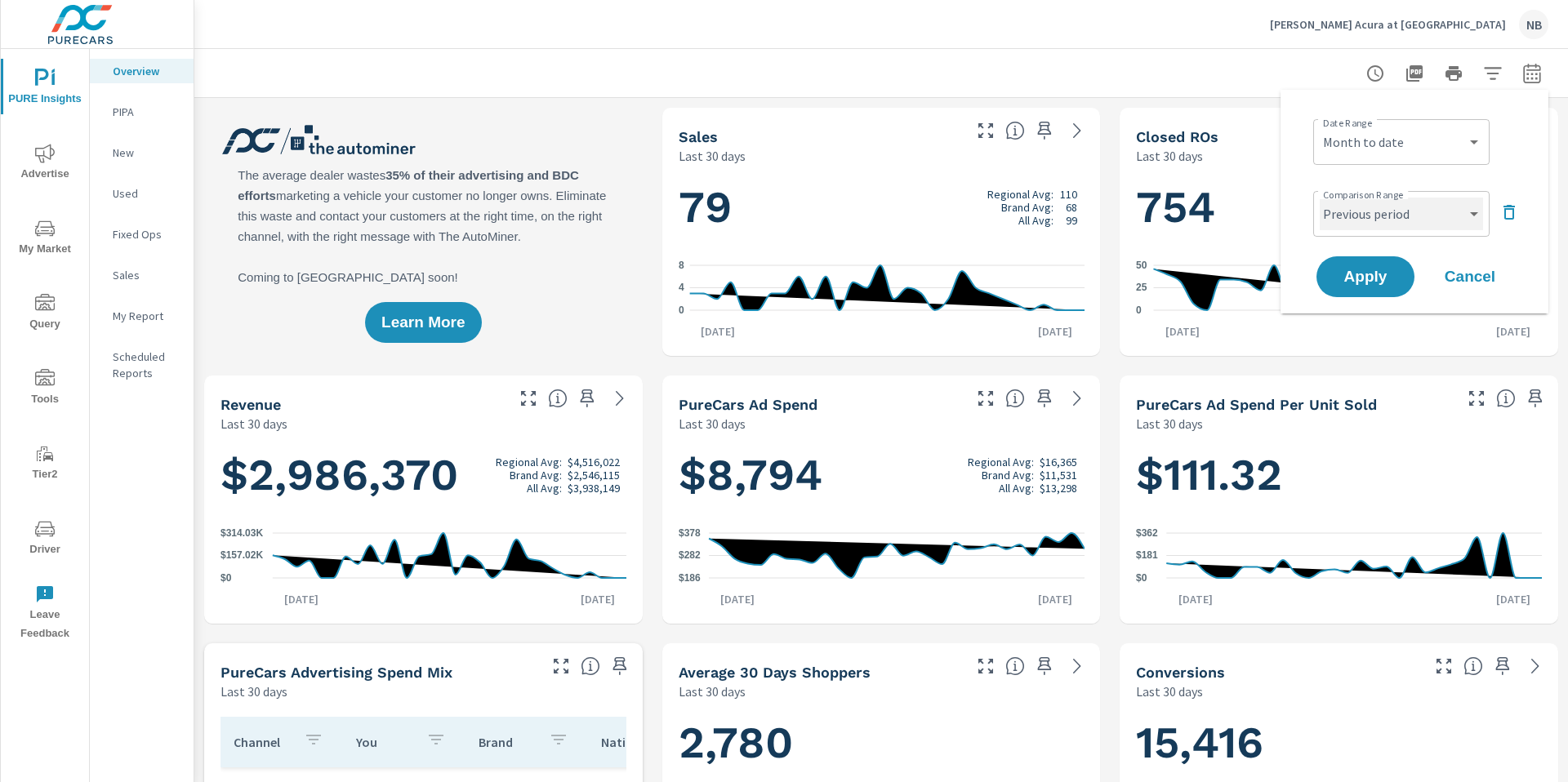
click at [1382, 211] on select "Custom Previous period Previous month Previous year" at bounding box center [1401, 214] width 163 height 33
select select "Previous month"
click at [1377, 272] on span "Apply" at bounding box center [1365, 277] width 67 height 15
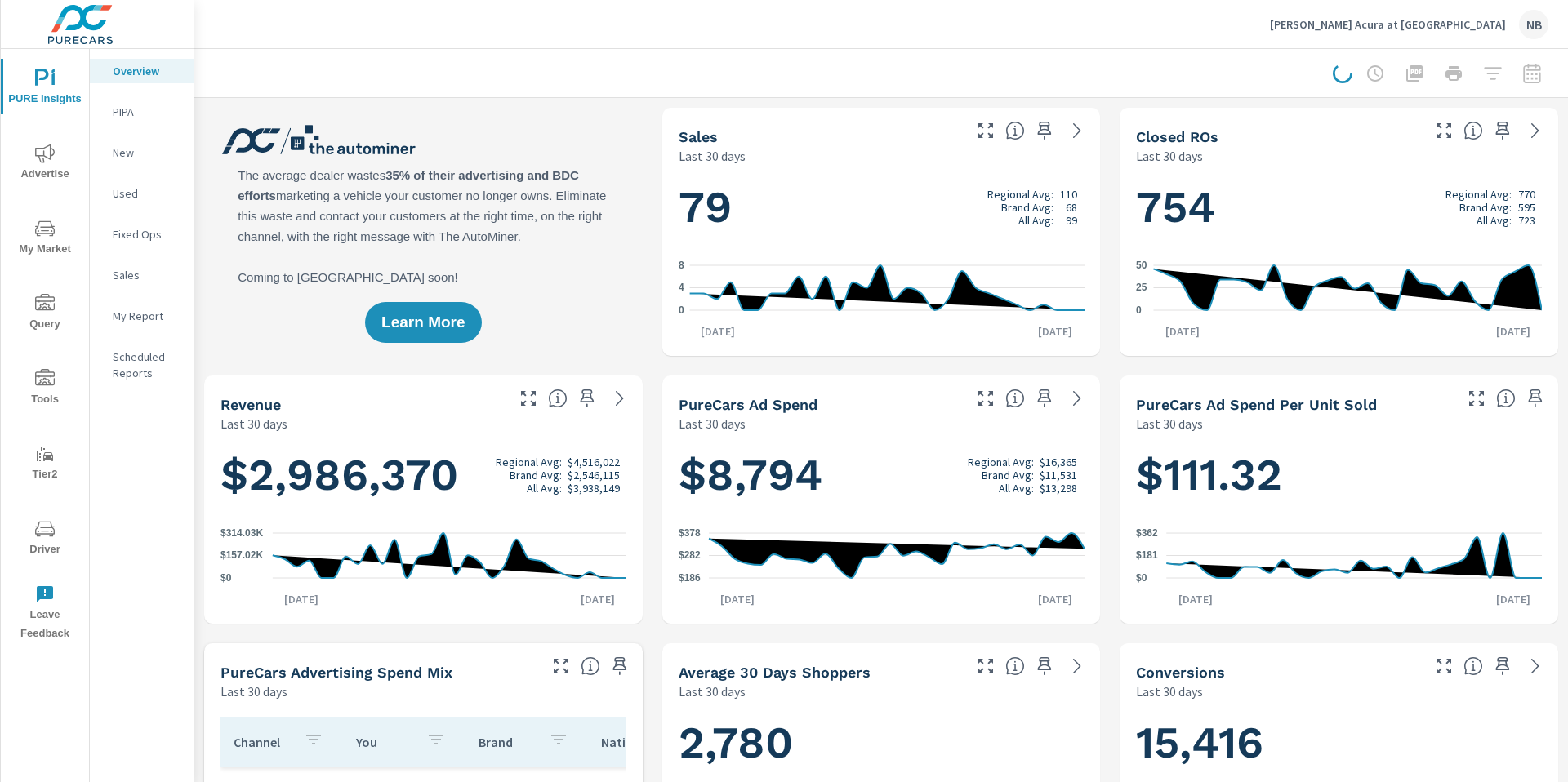
scroll to position [1, 0]
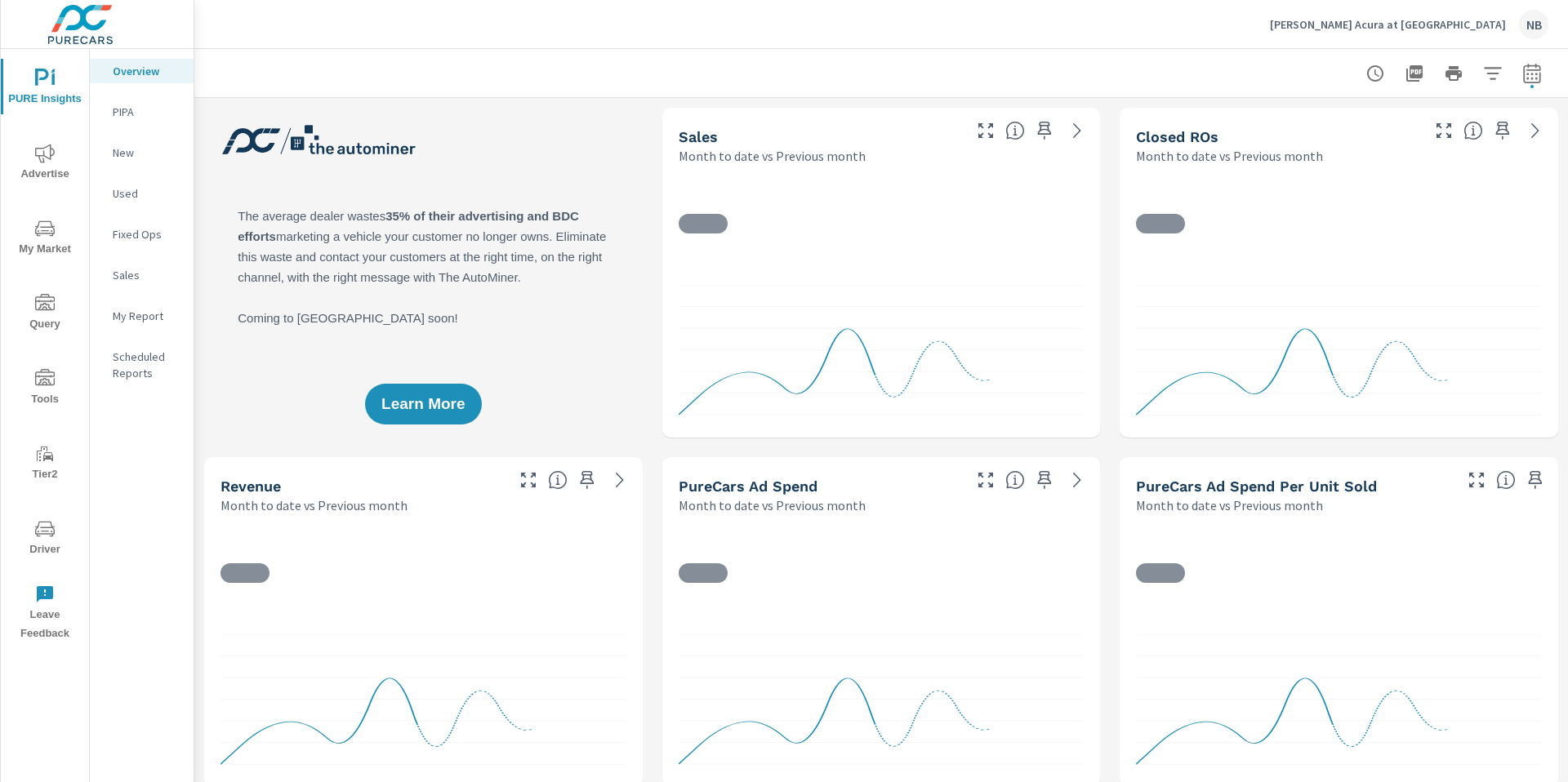
scroll to position [1, 0]
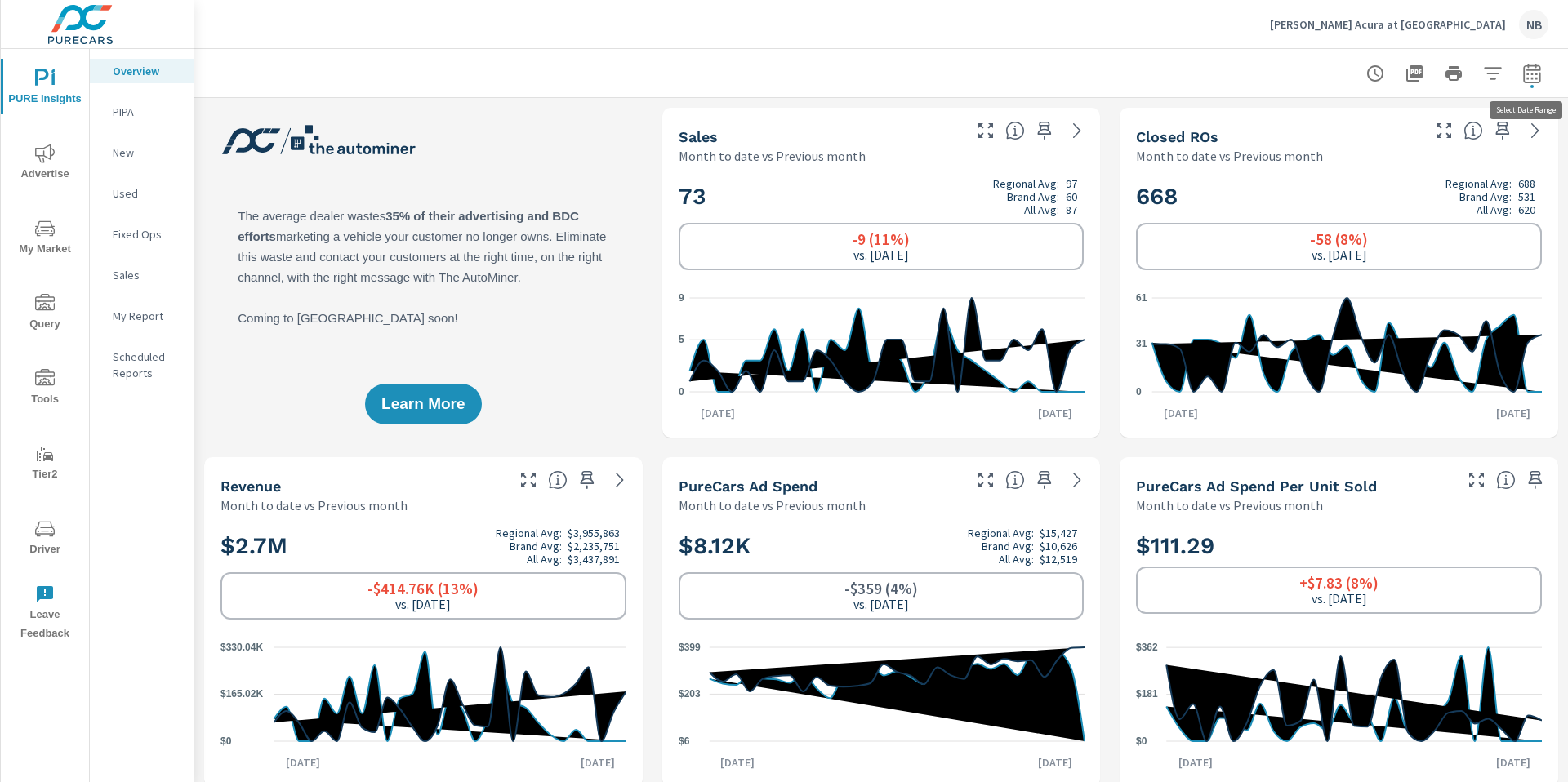
click at [1533, 77] on icon "button" at bounding box center [1531, 73] width 19 height 19
select select "Month to date"
select select "Previous month"
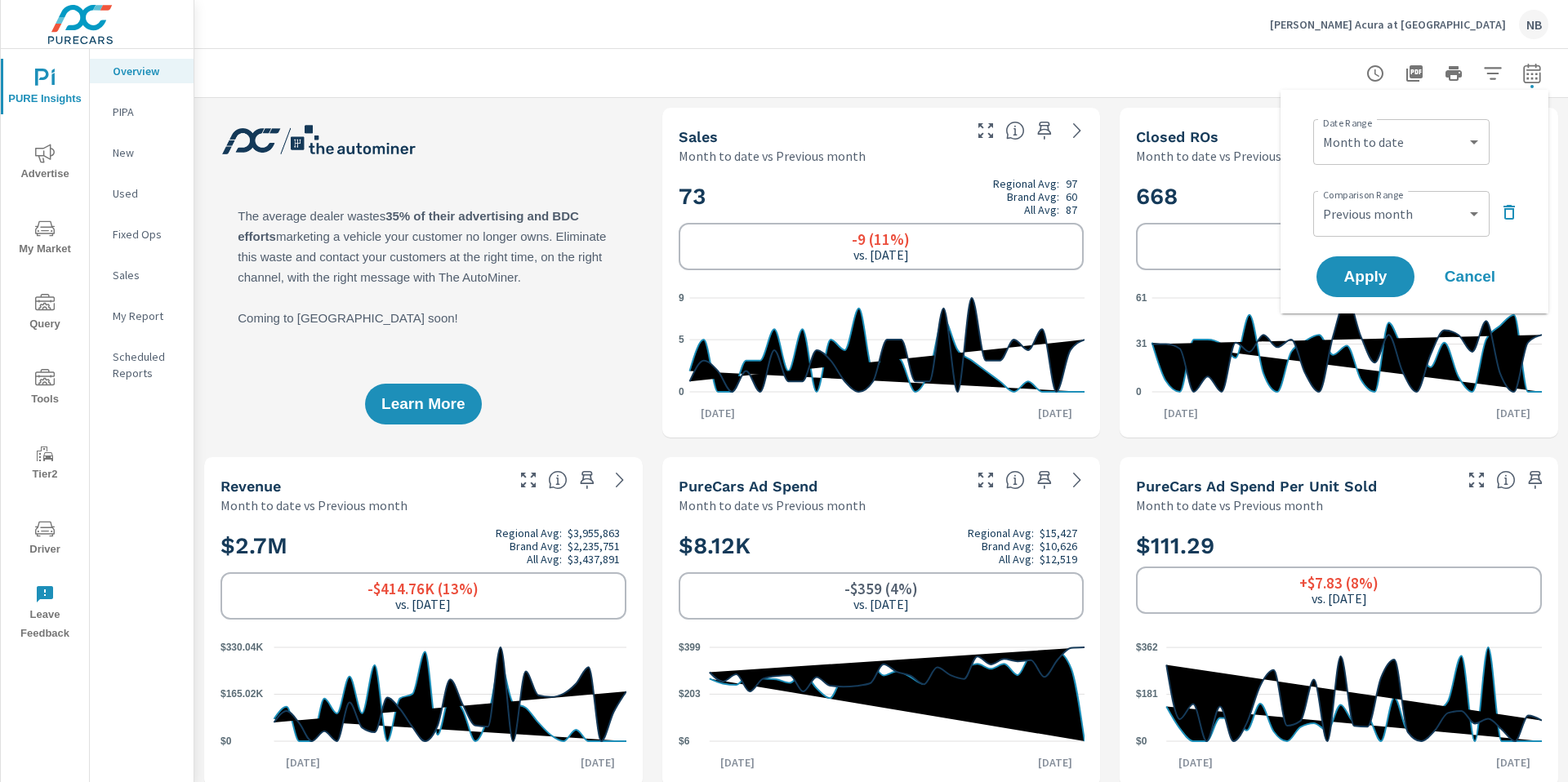
scroll to position [8, 0]
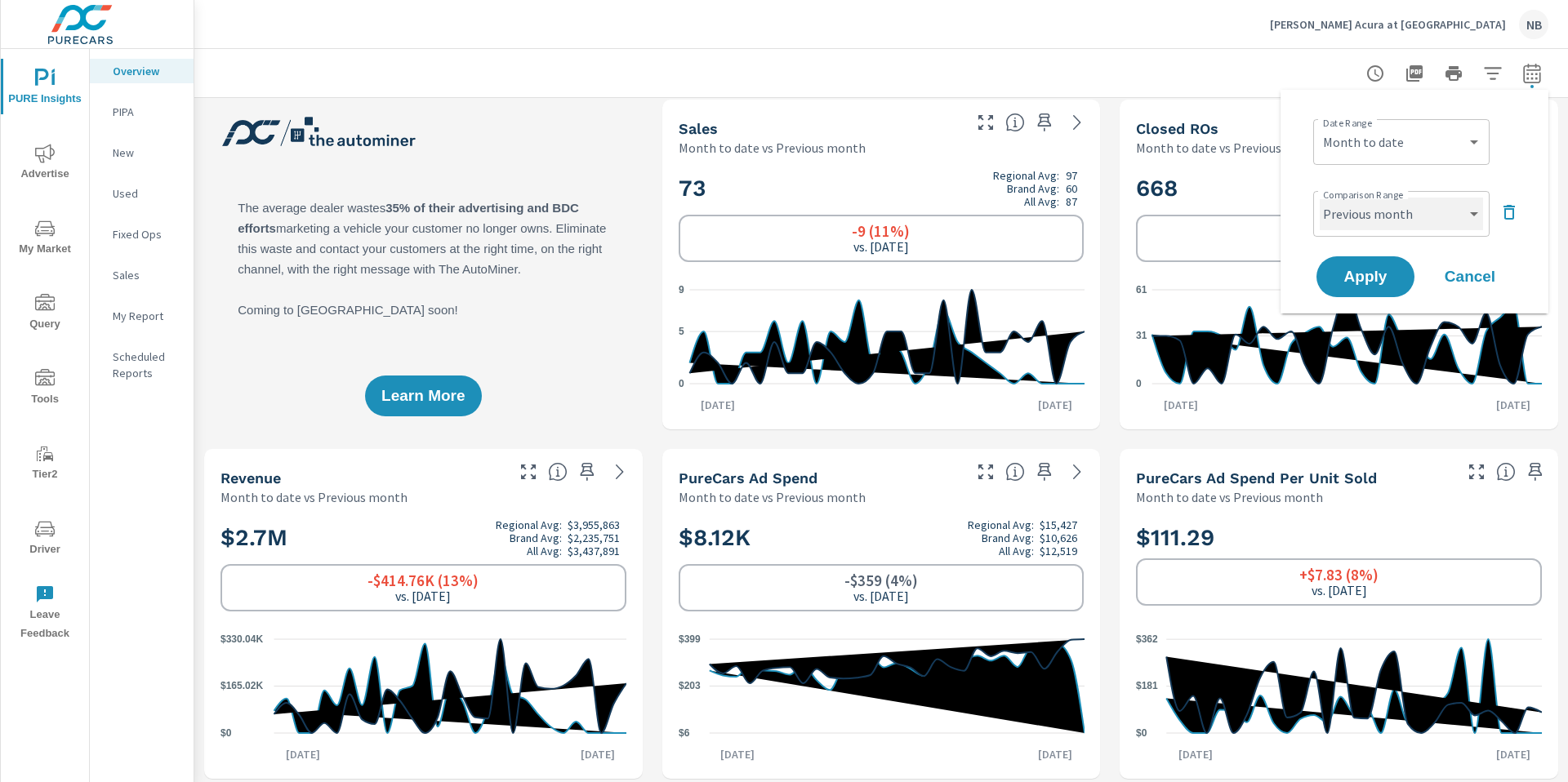
click at [1446, 214] on select "Custom Previous period Previous month Previous year" at bounding box center [1401, 214] width 163 height 33
click at [1442, 141] on select "Custom [DATE] Last week Last 7 days Last 14 days Last 30 days Last 45 days Last…" at bounding box center [1401, 141] width 163 height 33
select select "custom"
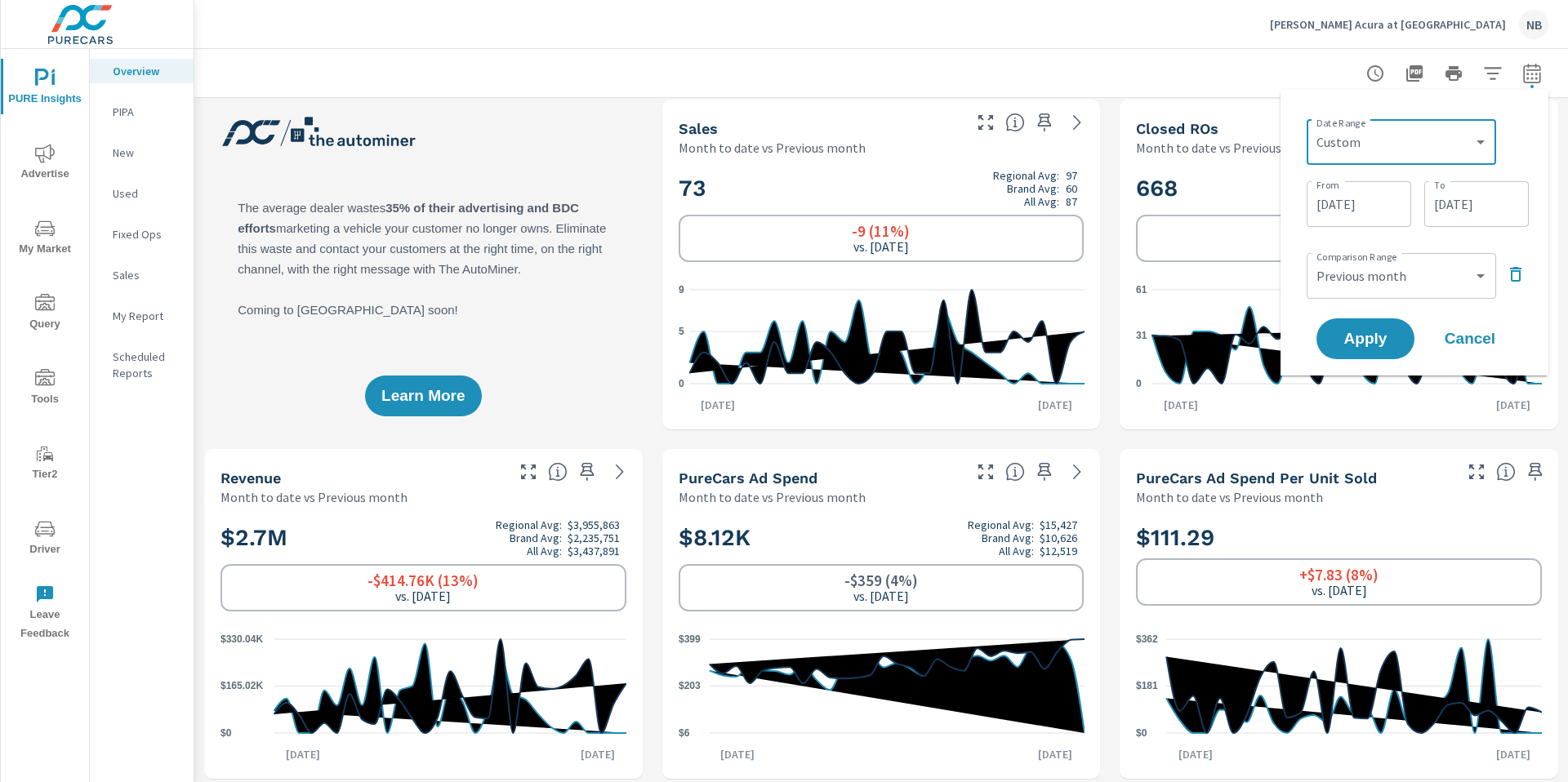
click at [1468, 194] on input "[DATE]" at bounding box center [1476, 204] width 92 height 33
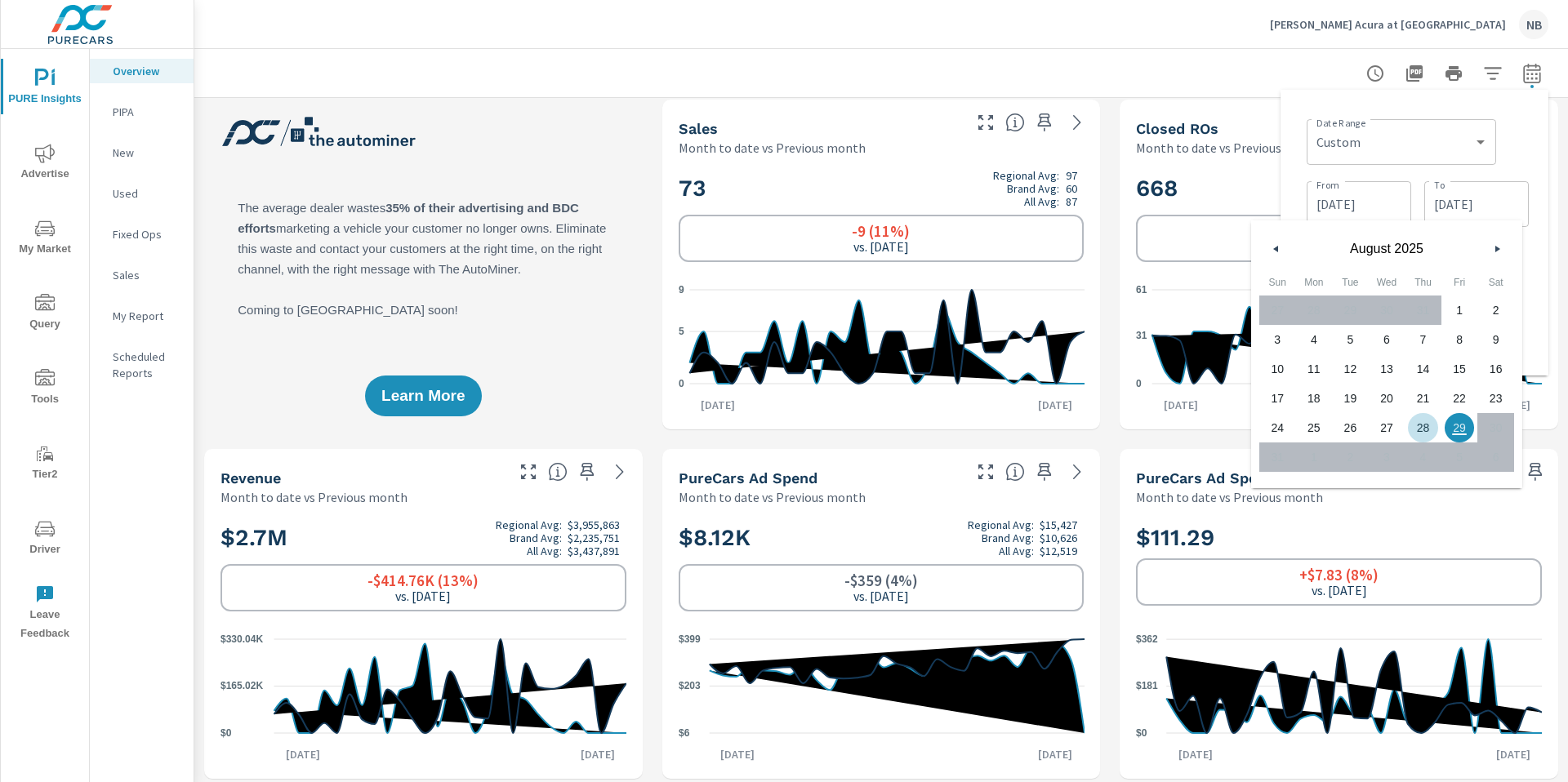
click at [1426, 434] on span "28" at bounding box center [1423, 427] width 37 height 21
type input "[DATE]"
click at [1517, 151] on div "Date Range Custom [DATE] Last week Last 7 days Last 14 days Last 30 days Last 4…" at bounding box center [1417, 141] width 222 height 56
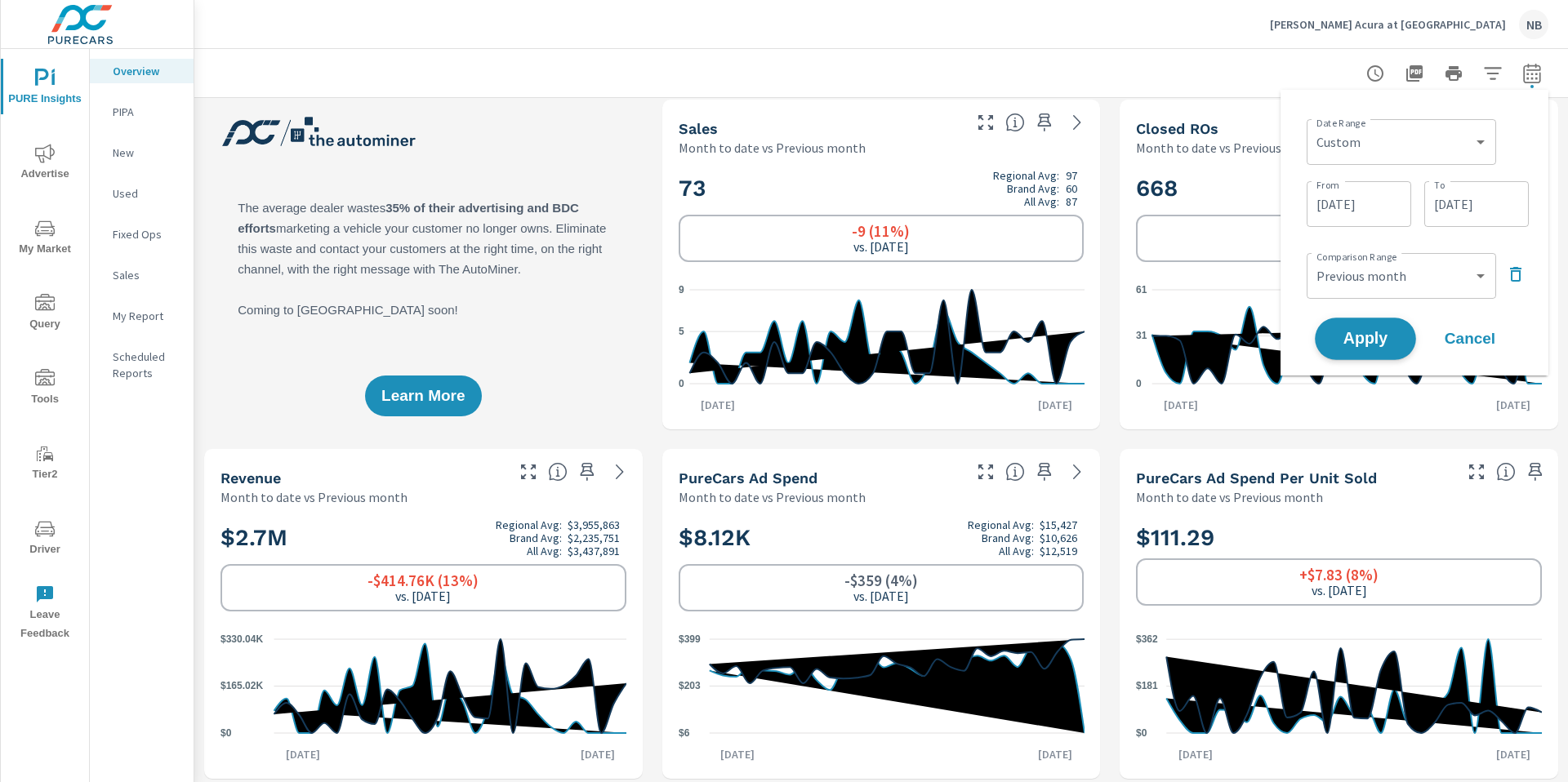
click at [1379, 344] on span "Apply" at bounding box center [1365, 339] width 67 height 15
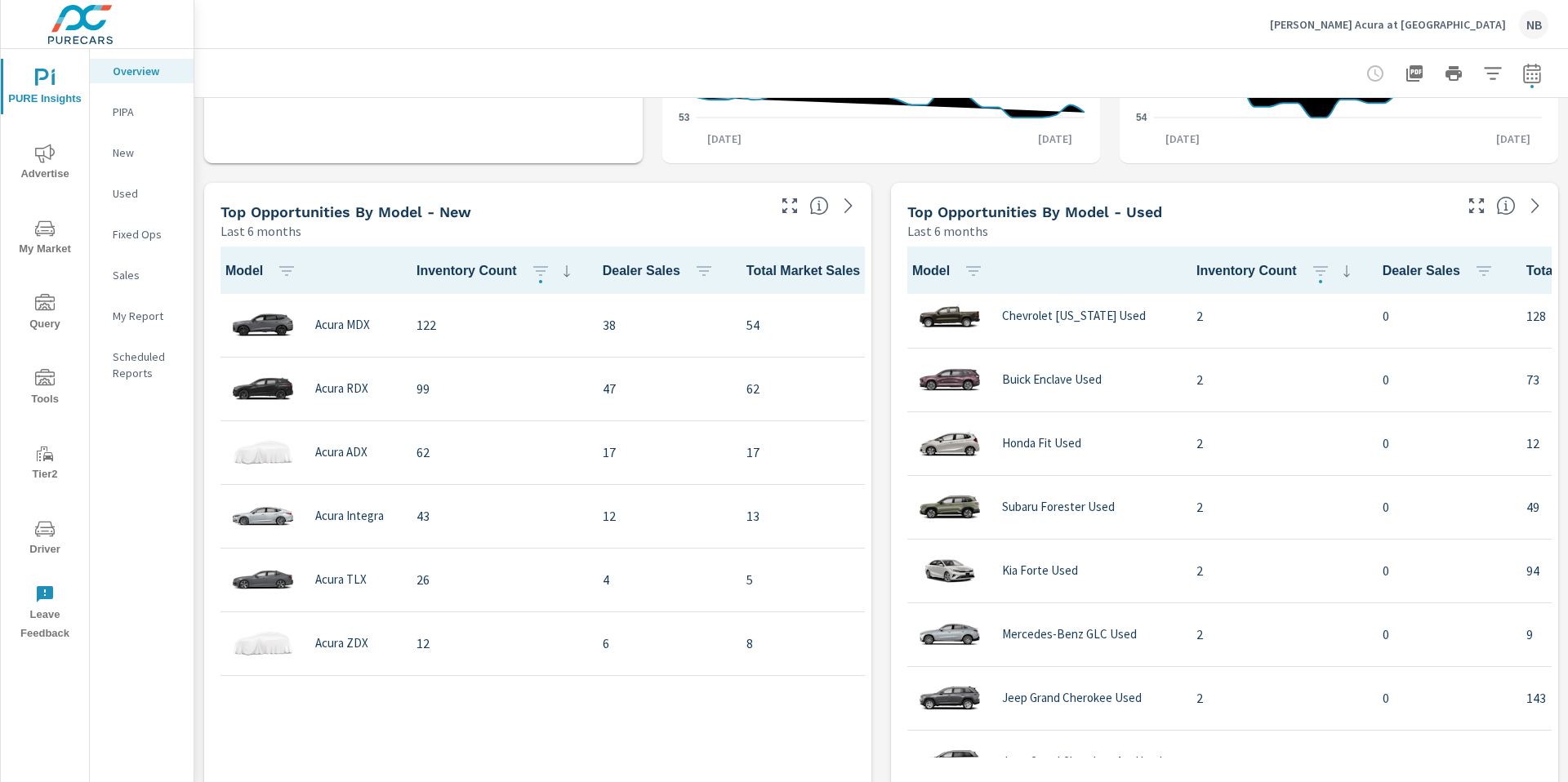
scroll to position [3165, 0]
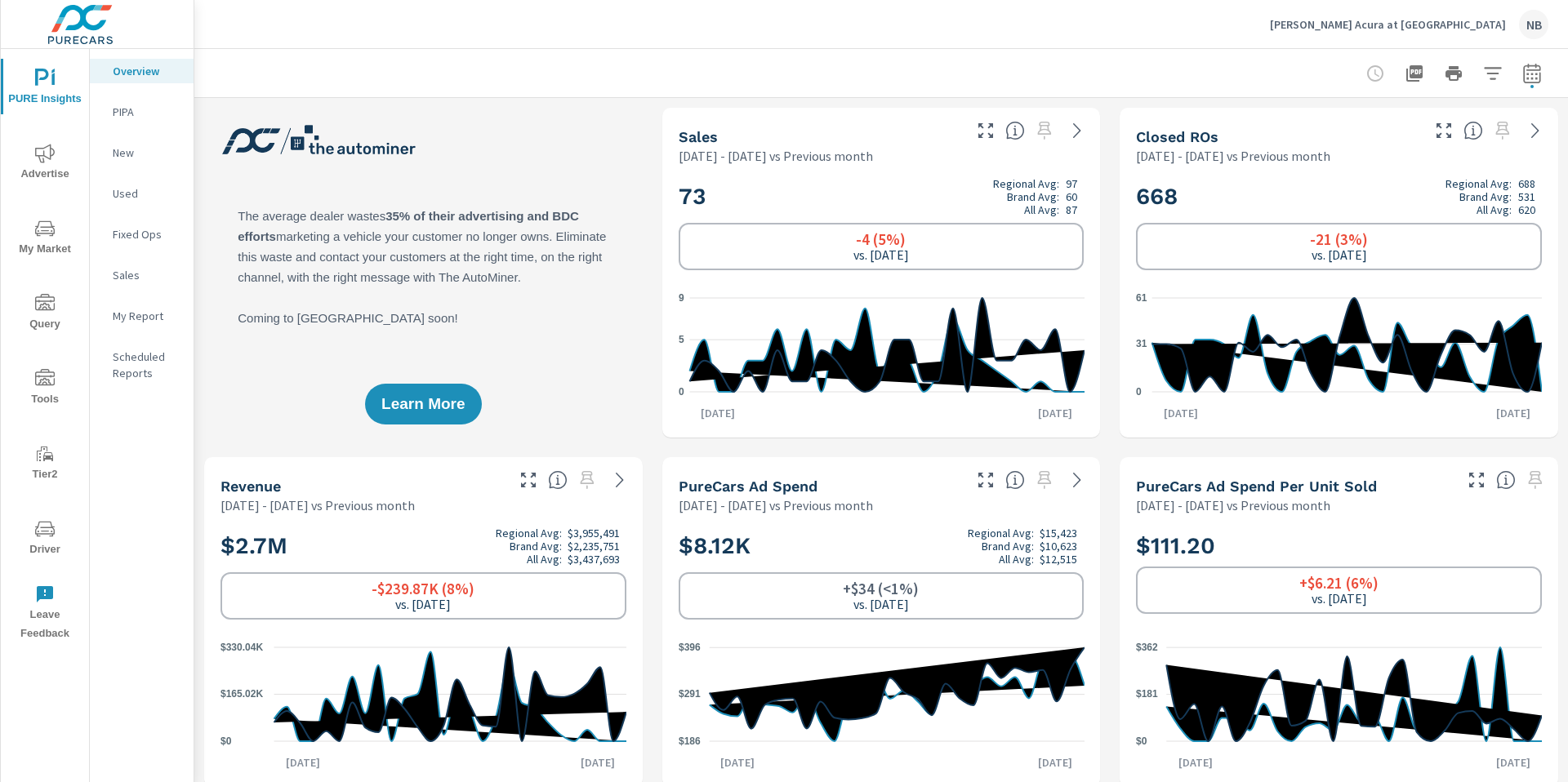
click at [40, 152] on icon "nav menu" at bounding box center [45, 153] width 19 height 19
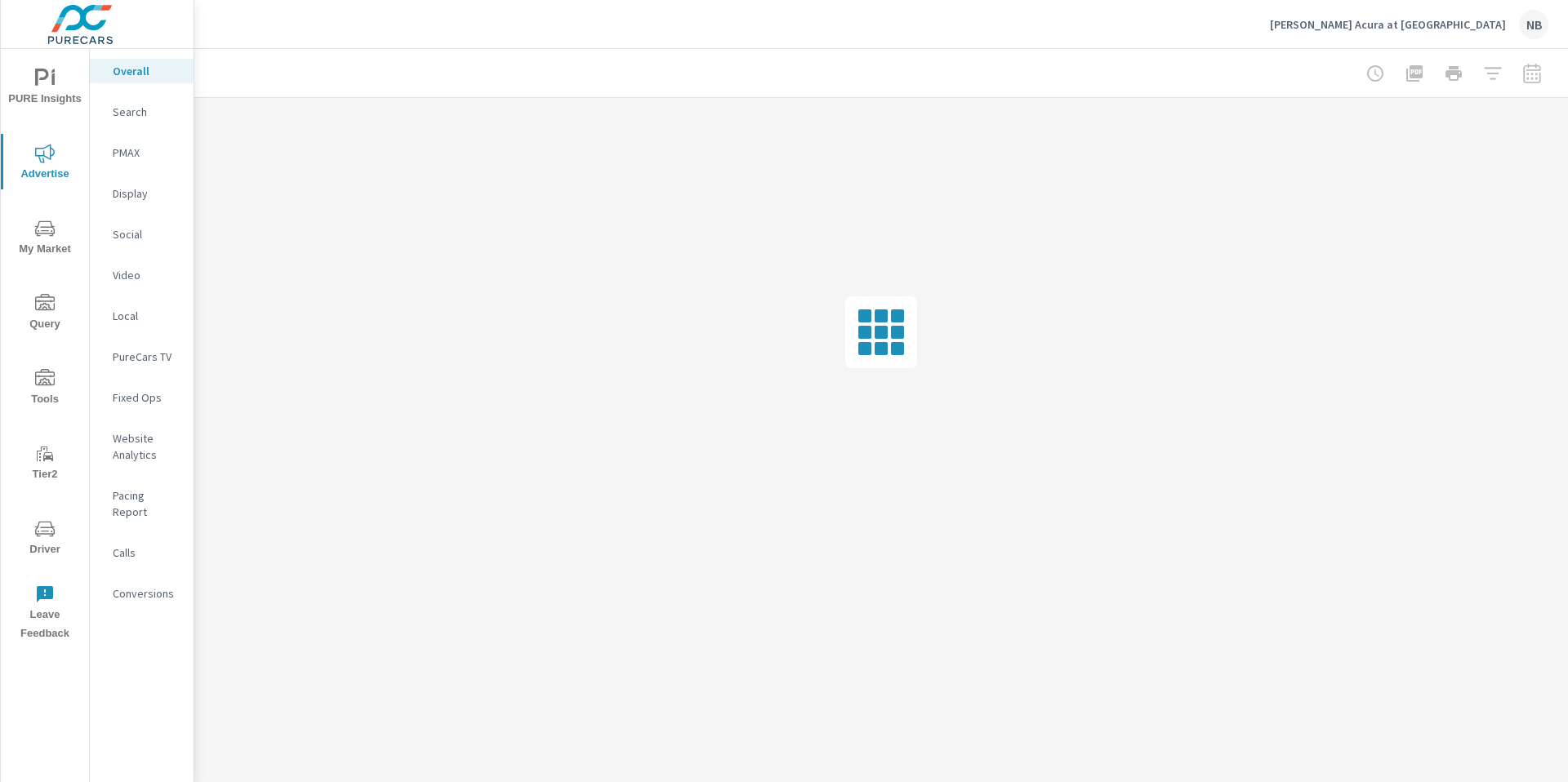
click at [131, 197] on p "Display" at bounding box center [147, 193] width 67 height 16
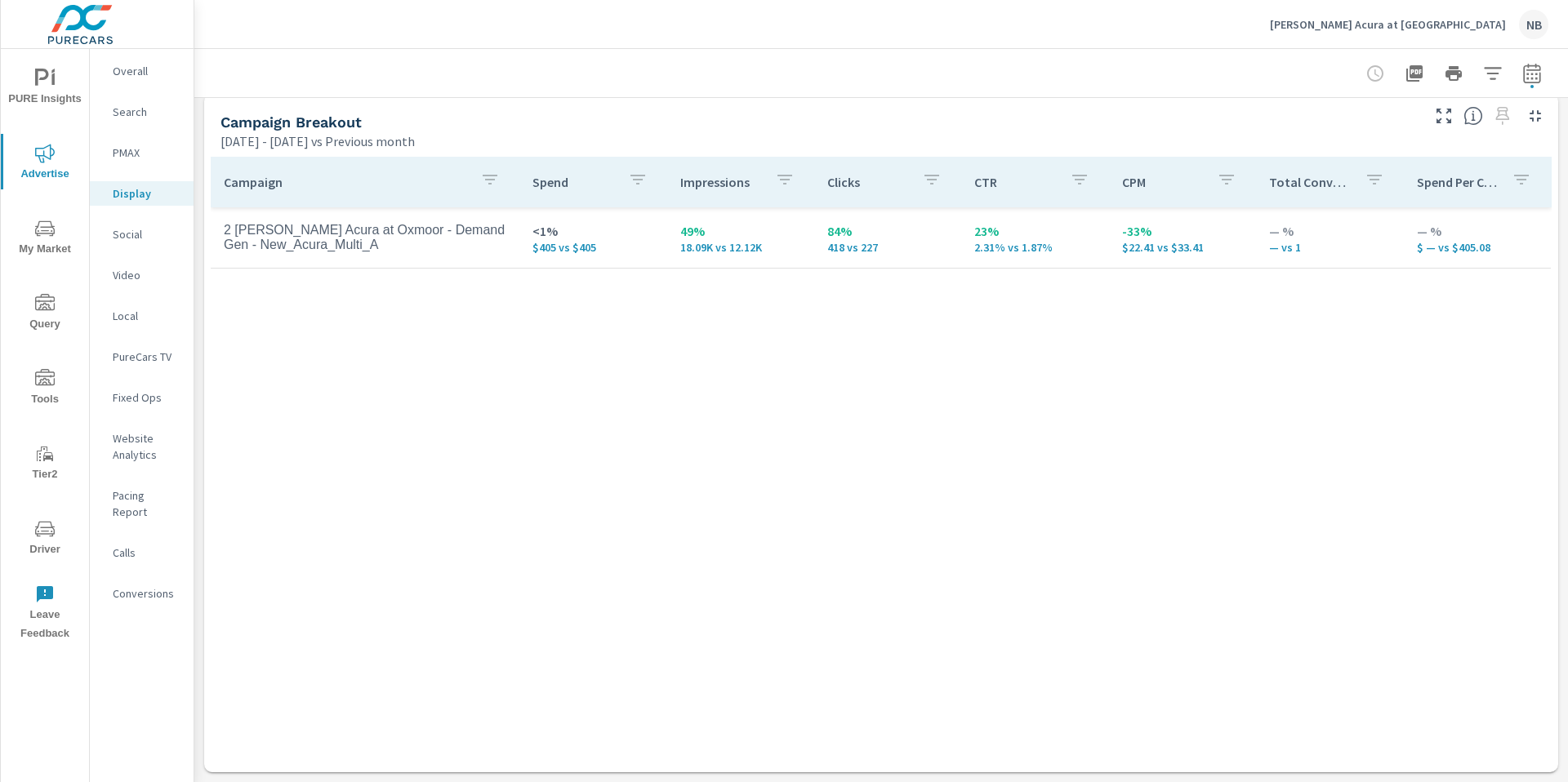
scroll to position [711, 0]
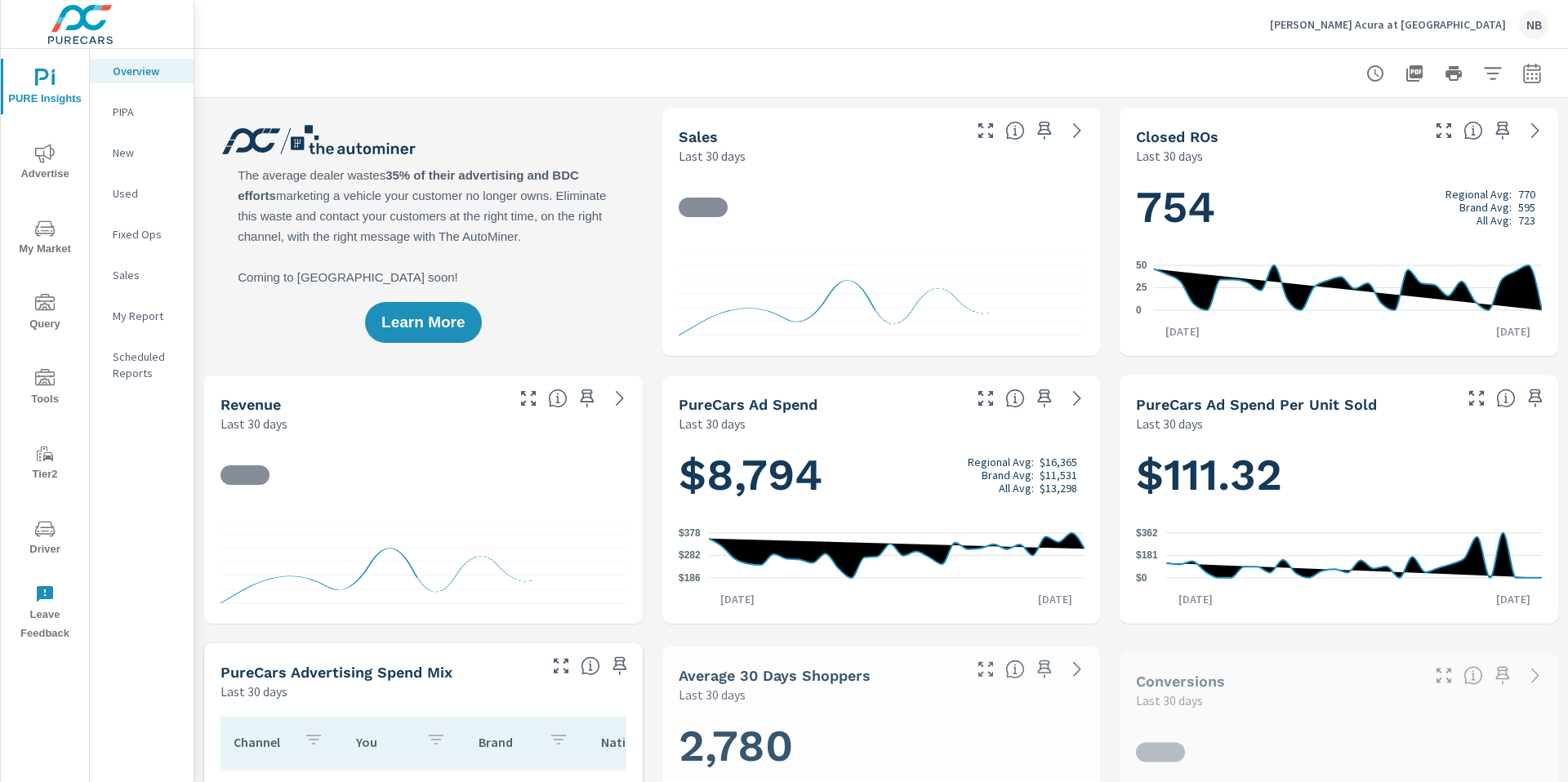
scroll to position [3184, 0]
click at [36, 166] on span "Advertise" at bounding box center [45, 164] width 78 height 40
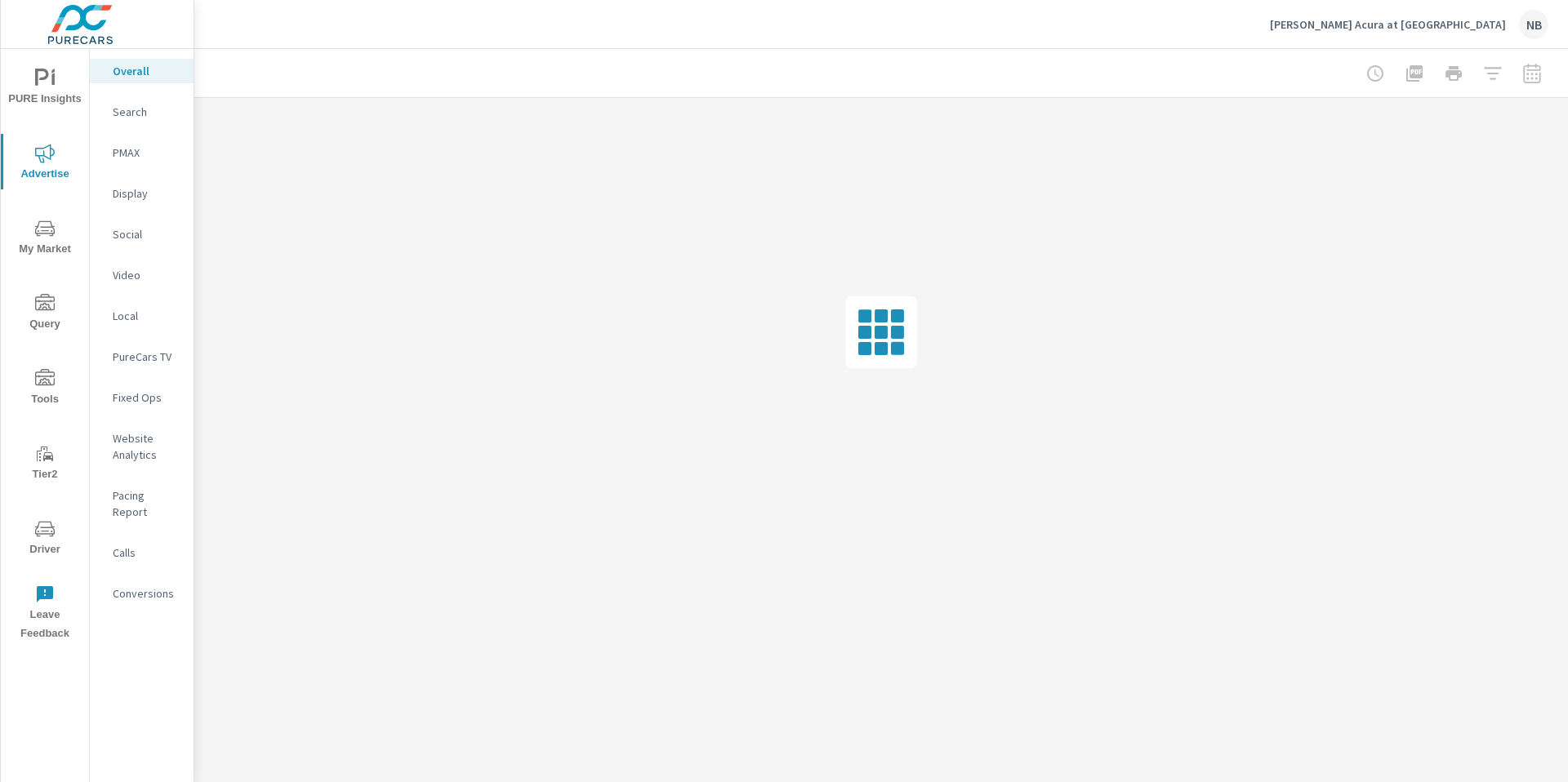
click at [137, 237] on p "Social" at bounding box center [147, 234] width 67 height 16
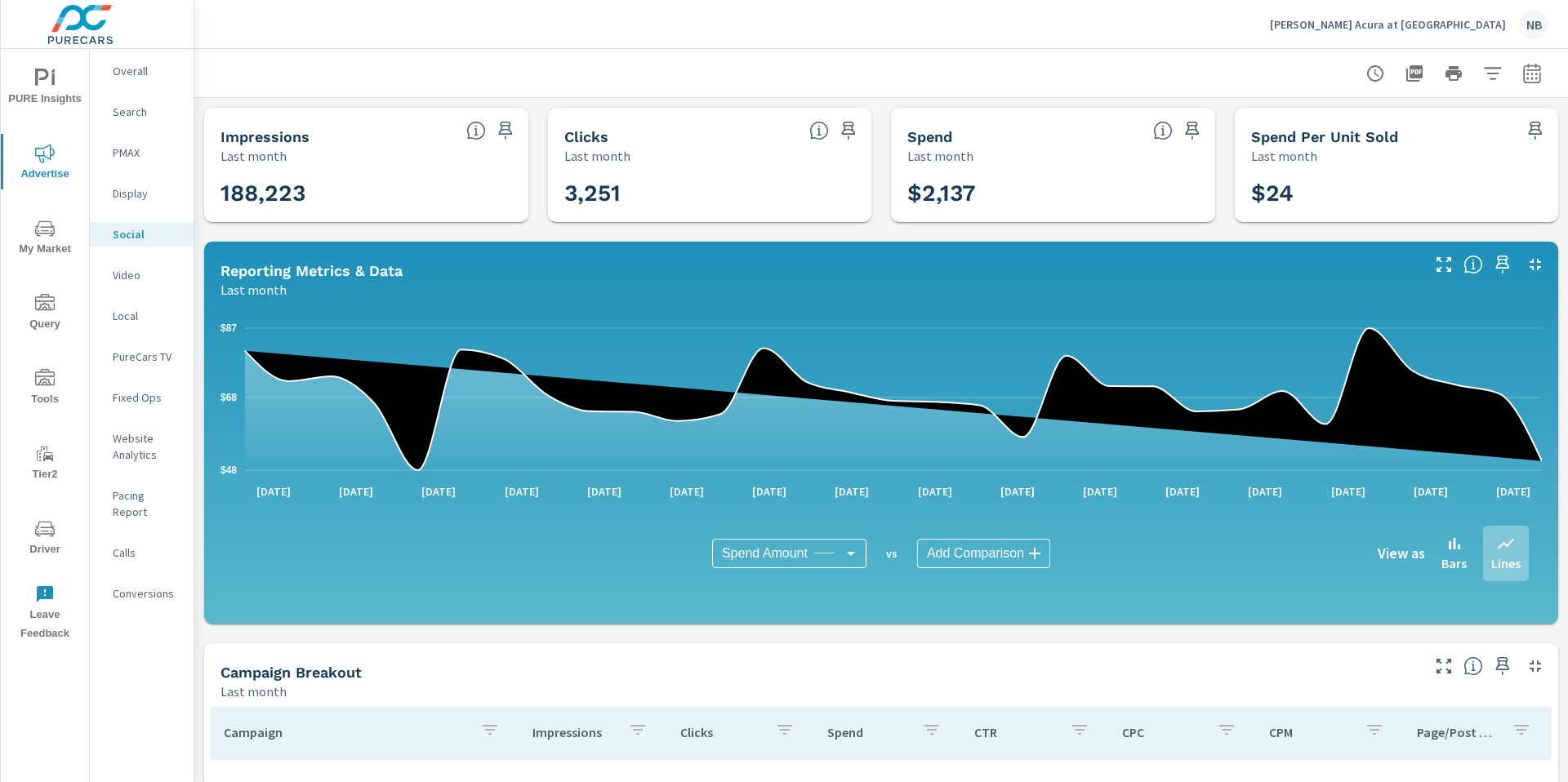
click at [1533, 78] on icon "button" at bounding box center [1531, 73] width 19 height 19
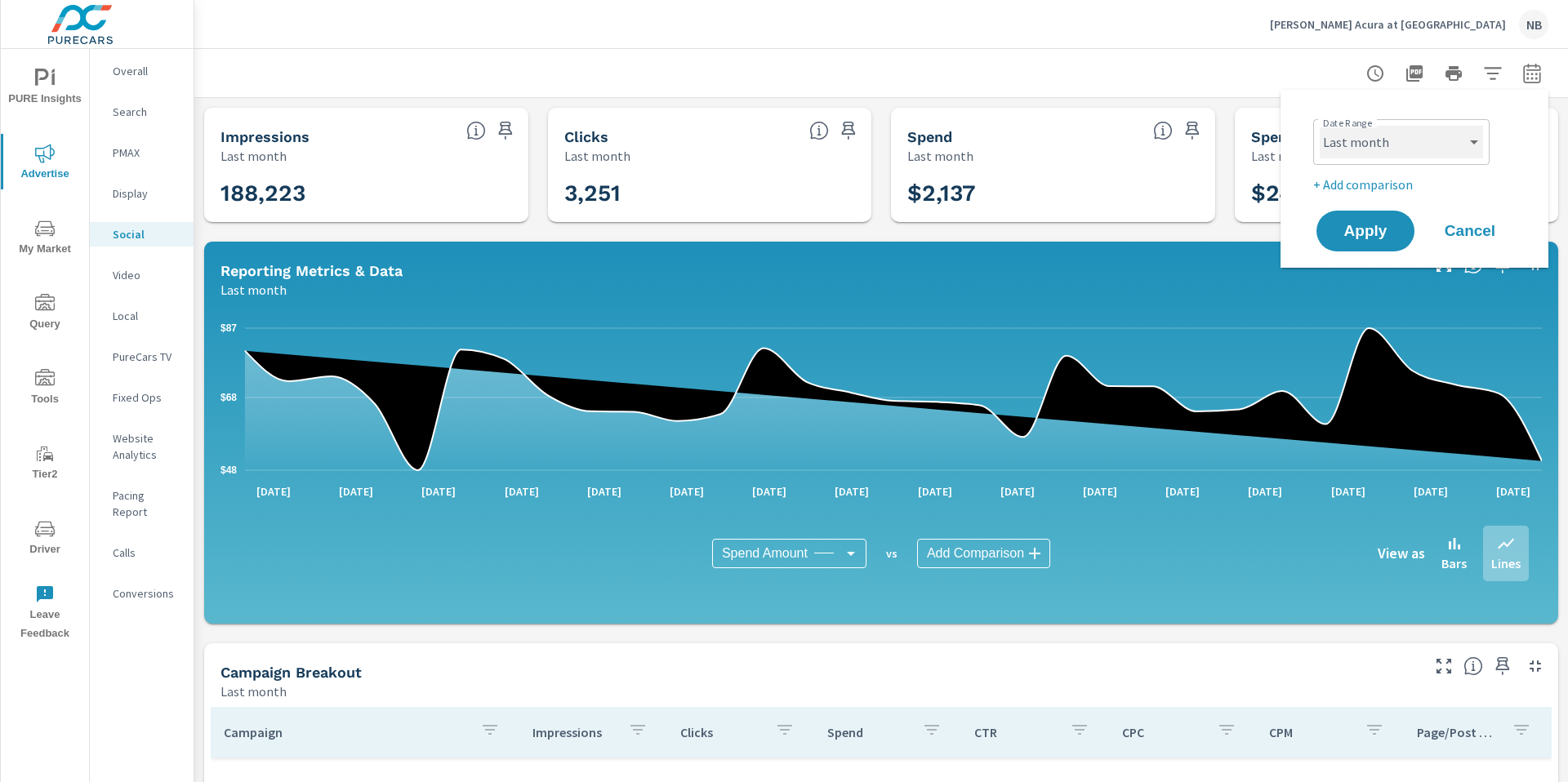
click at [1437, 154] on select "Custom Yesterday Last week Last 7 days Last 14 days Last 30 days Last 45 days L…" at bounding box center [1401, 141] width 163 height 33
select select "Month to date"
click at [1374, 186] on p "+ Add comparison" at bounding box center [1417, 184] width 209 height 19
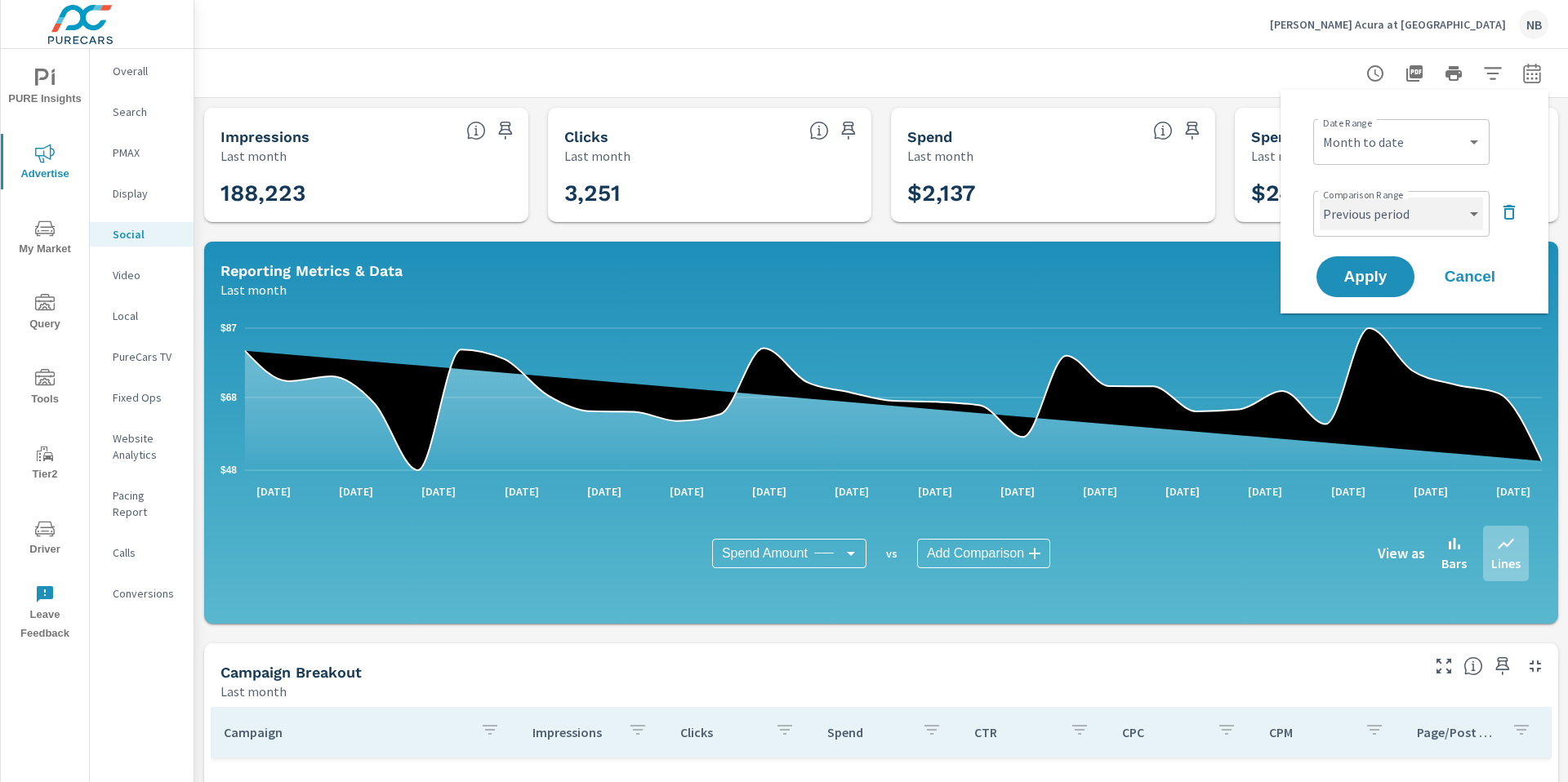
click at [1372, 218] on select "Custom Previous period Previous month Previous year" at bounding box center [1401, 214] width 163 height 33
select select "Previous month"
click at [1376, 276] on span "Apply" at bounding box center [1365, 277] width 67 height 15
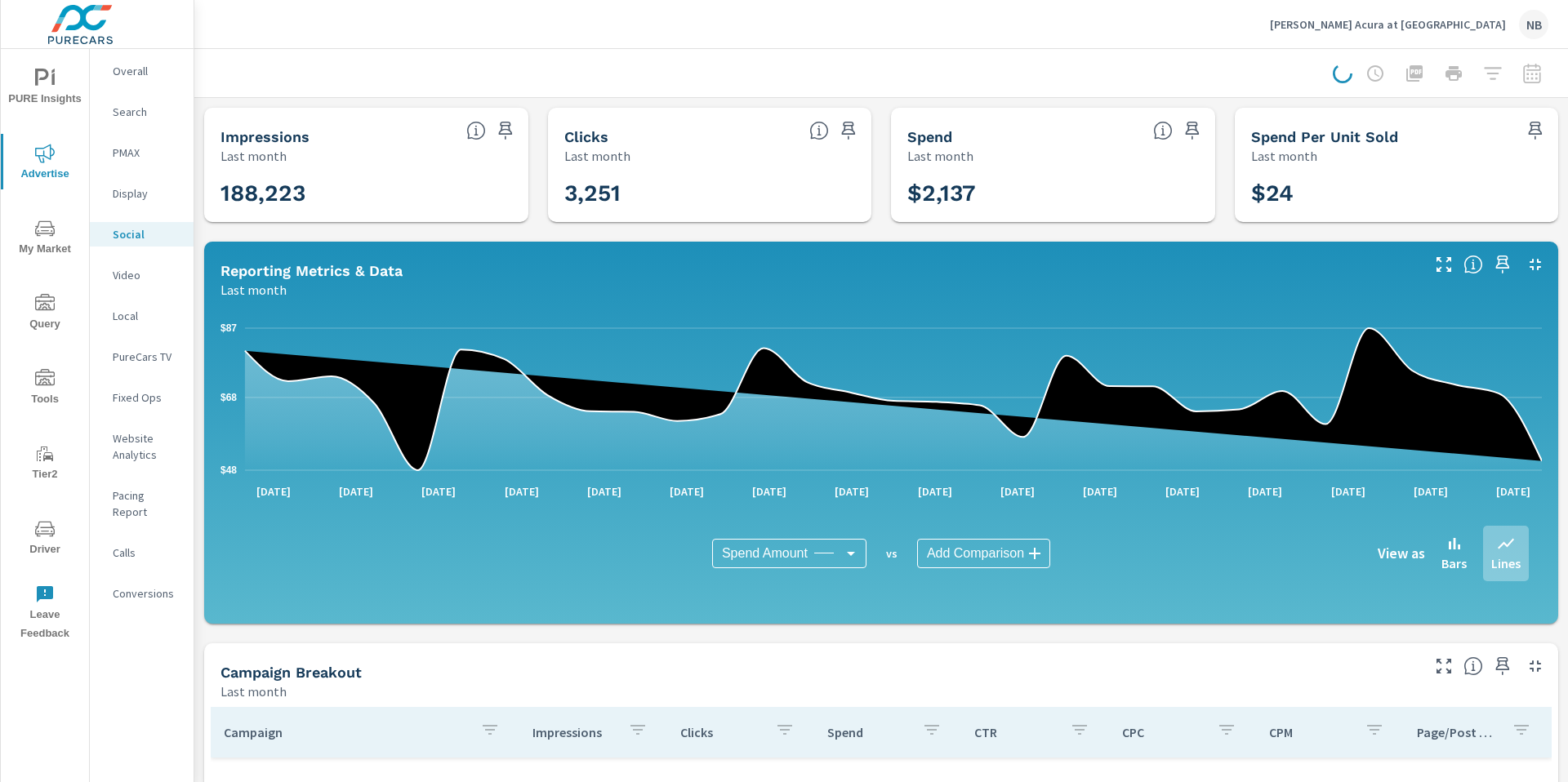
scroll to position [1, 0]
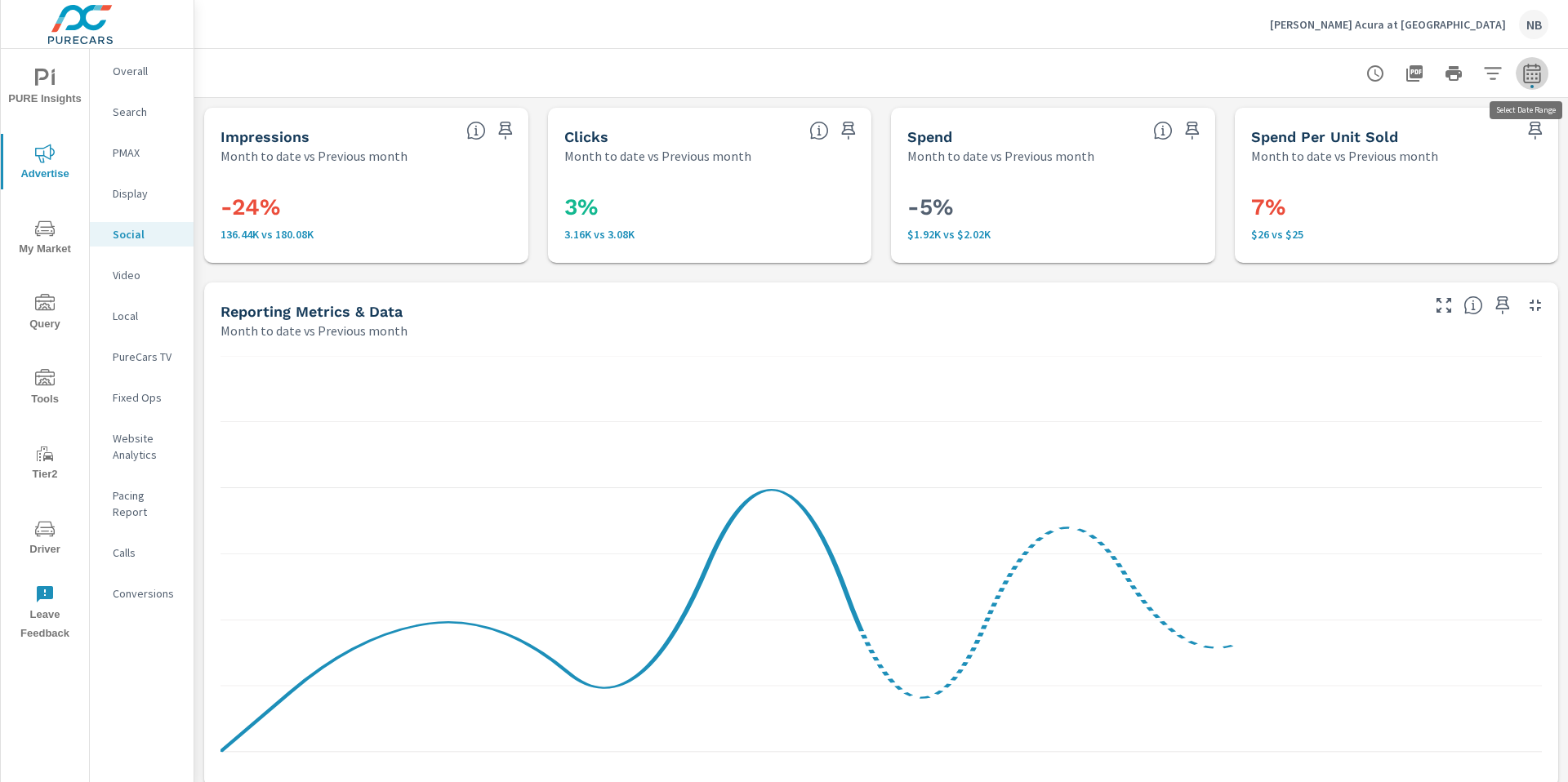
click at [1539, 78] on icon "button" at bounding box center [1531, 72] width 17 height 19
select select "Month to date"
select select "Previous month"
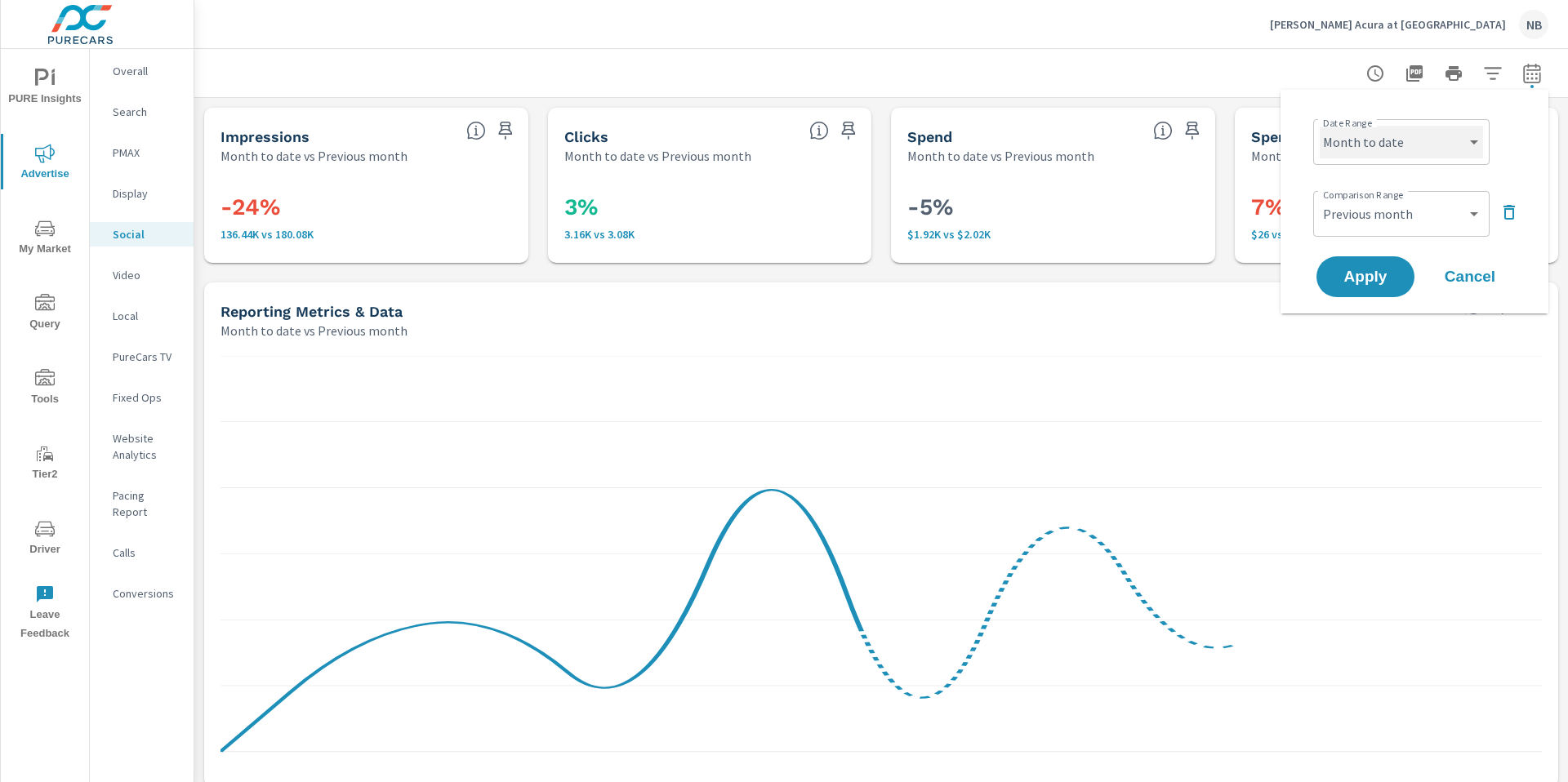
click at [1439, 133] on select "Custom Yesterday Last week Last 7 days Last 14 days Last 30 days Last 45 days L…" at bounding box center [1401, 141] width 163 height 33
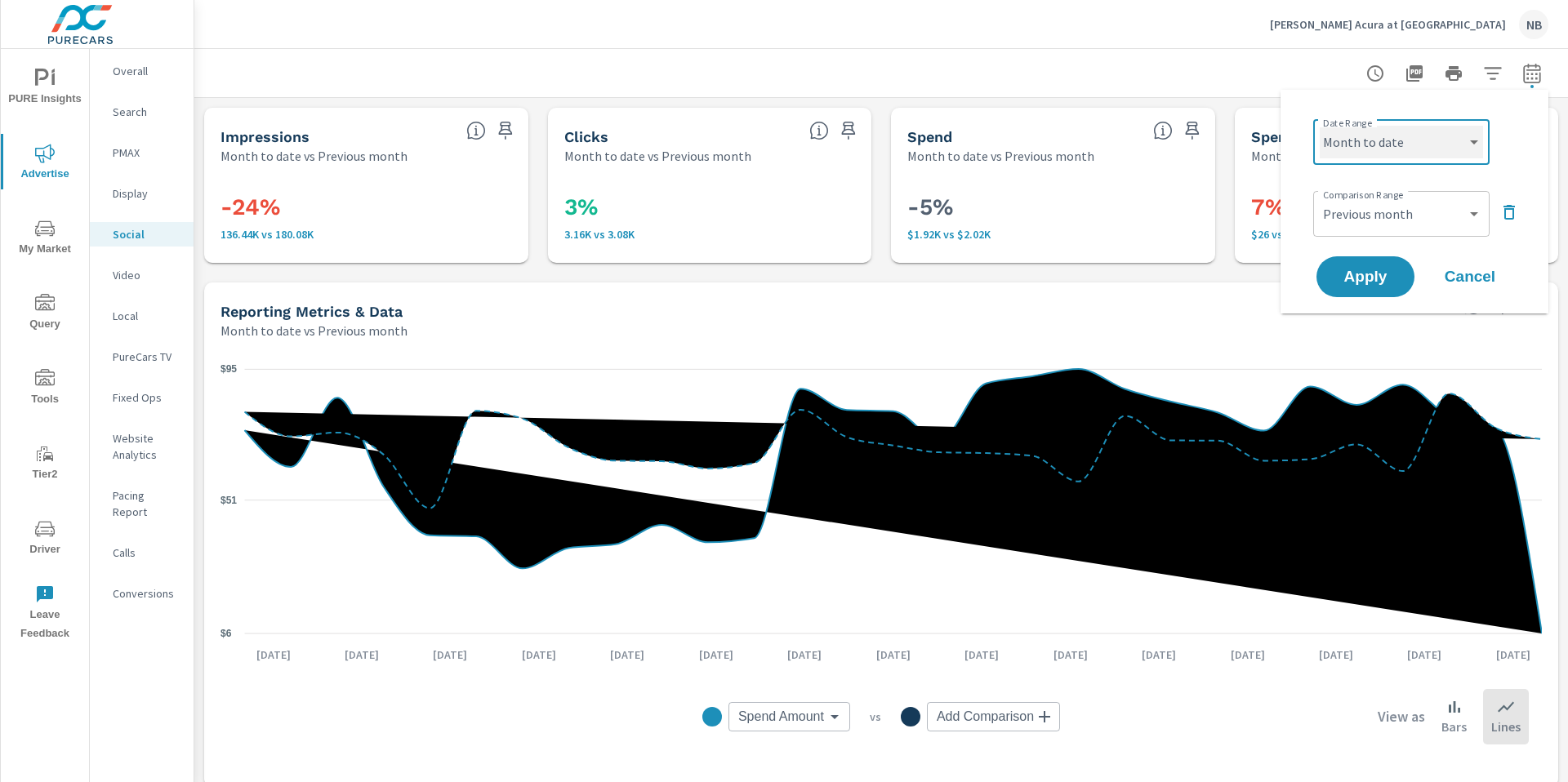
select select "custom"
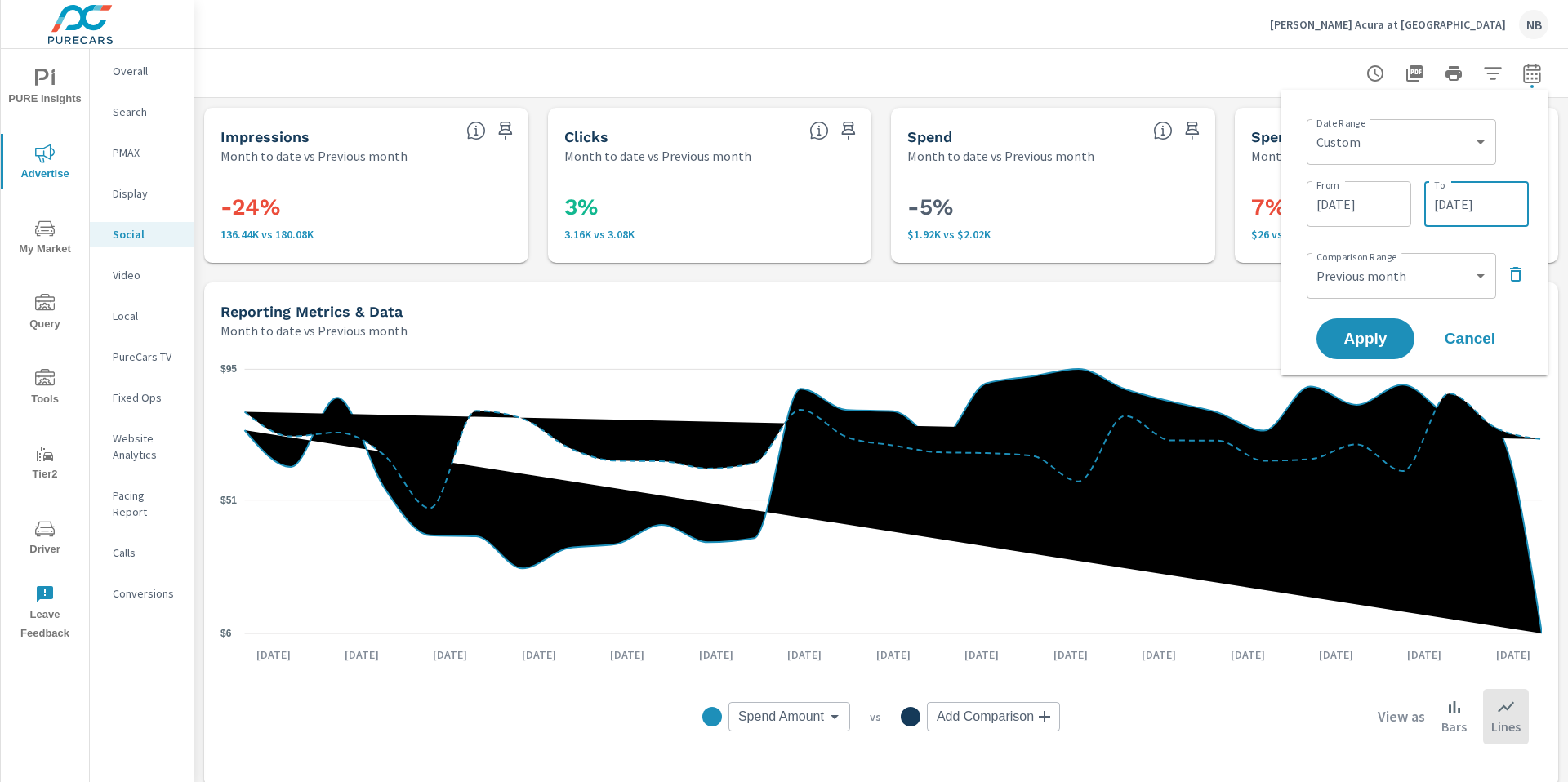
click at [1506, 210] on input "08/29/2025" at bounding box center [1476, 204] width 92 height 33
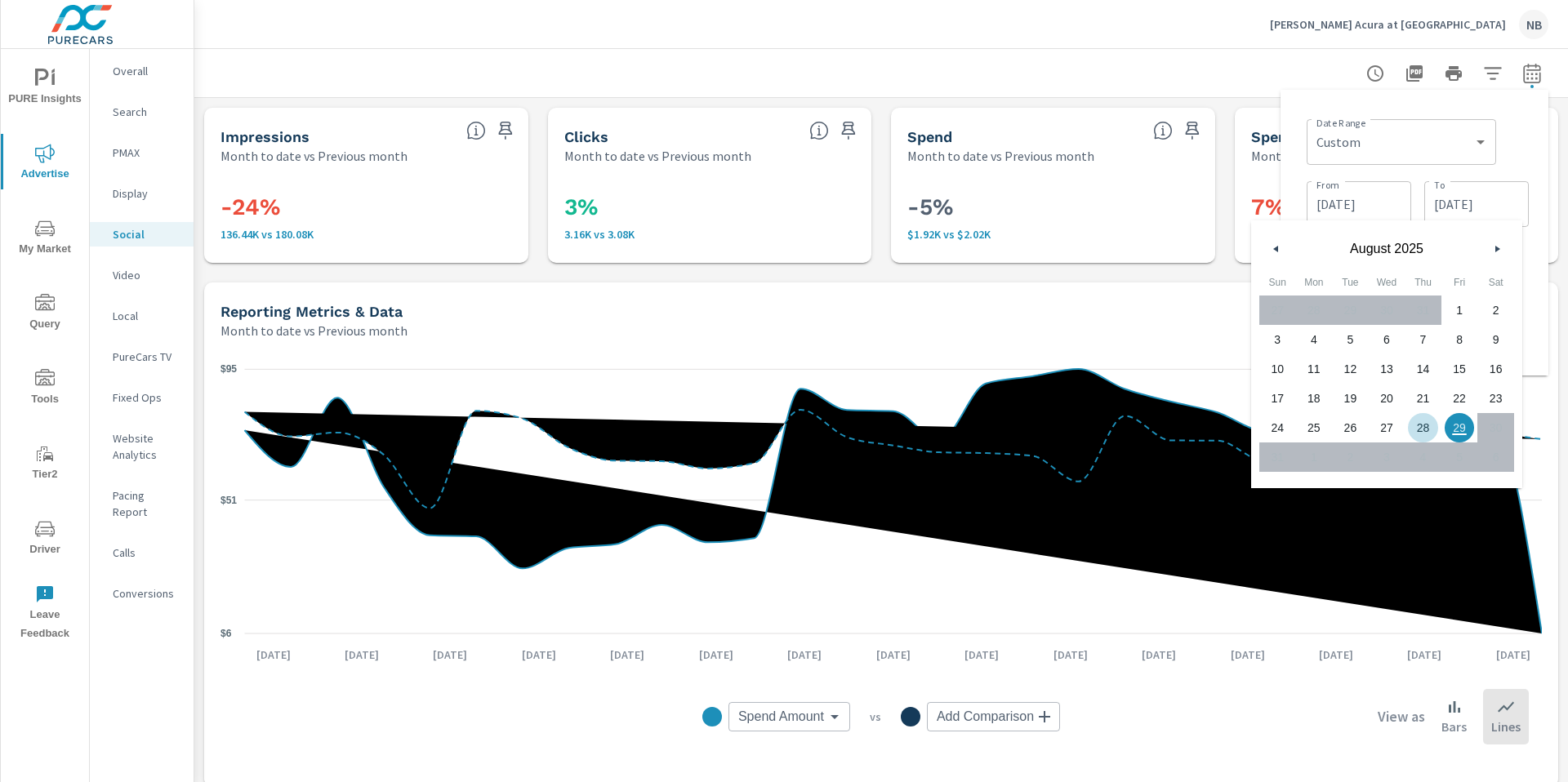
click at [1414, 423] on span "28" at bounding box center [1423, 427] width 37 height 21
type input "08/28/2025"
click at [1523, 141] on div "Date Range Custom Yesterday Last week Last 7 days Last 14 days Last 30 days Las…" at bounding box center [1417, 141] width 222 height 56
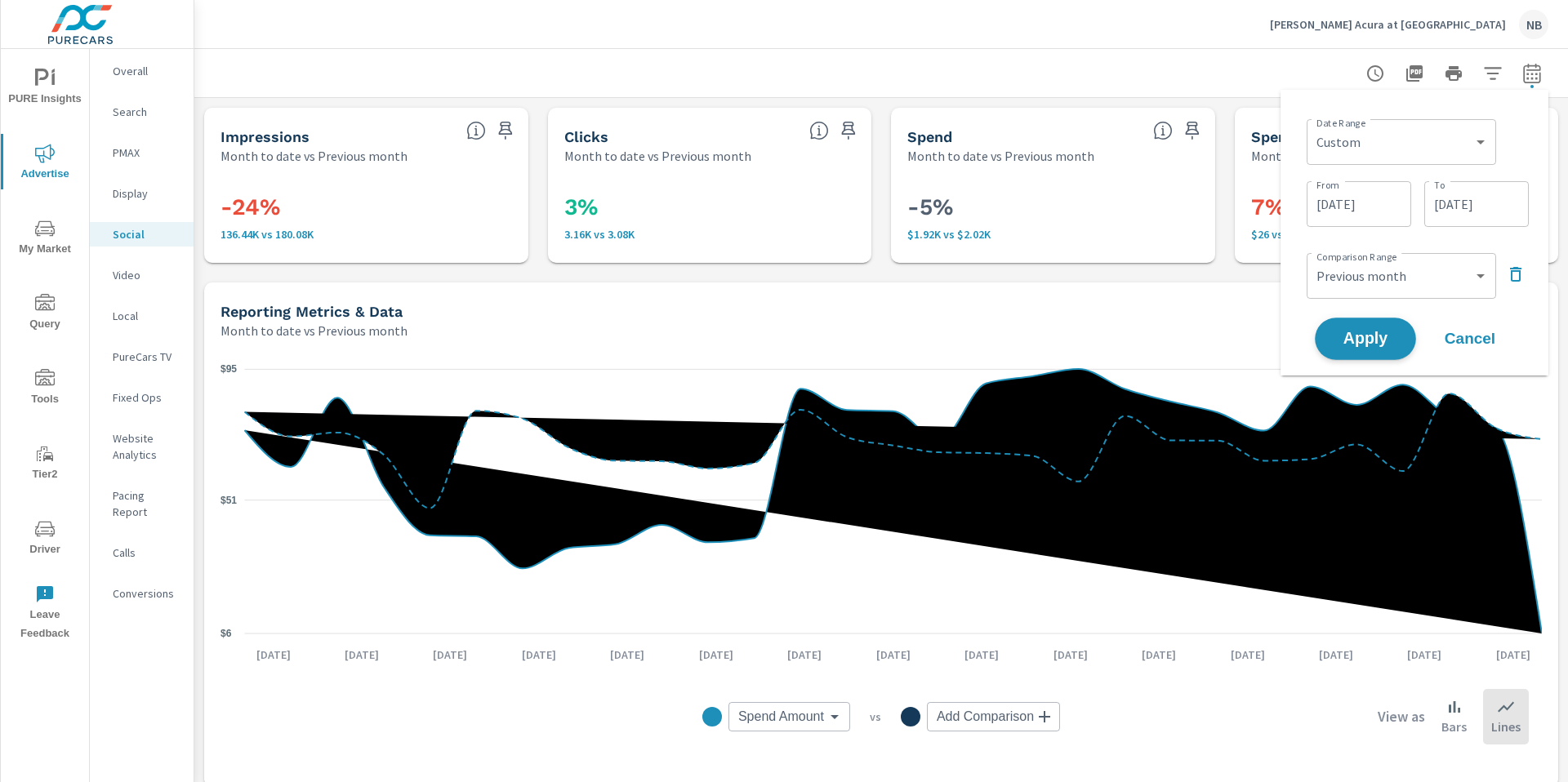
click at [1357, 342] on span "Apply" at bounding box center [1365, 339] width 67 height 15
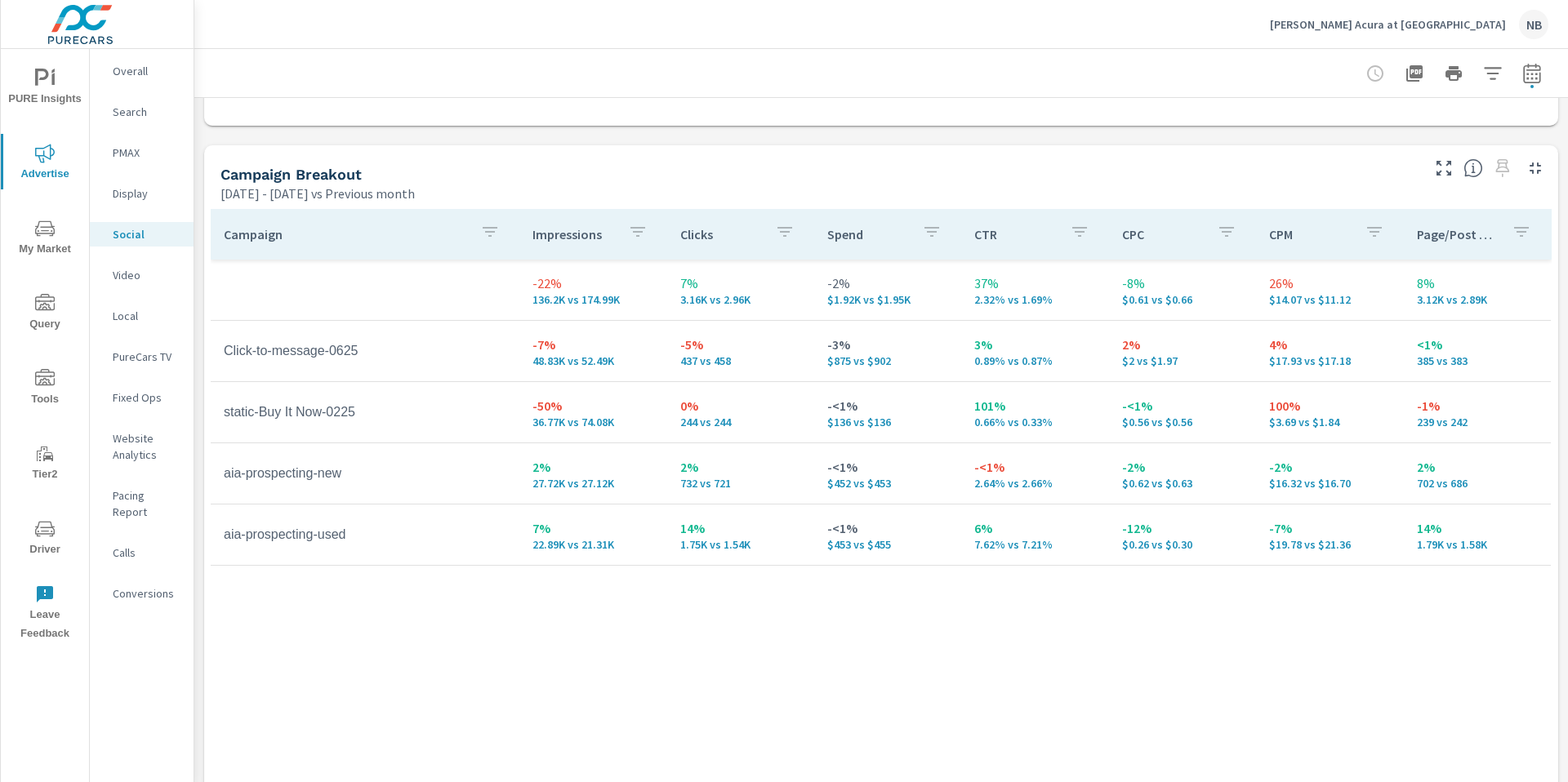
scroll to position [662, 0]
click at [1398, 25] on p "Neil Huffman Acura at Oxmoor" at bounding box center [1388, 24] width 236 height 14
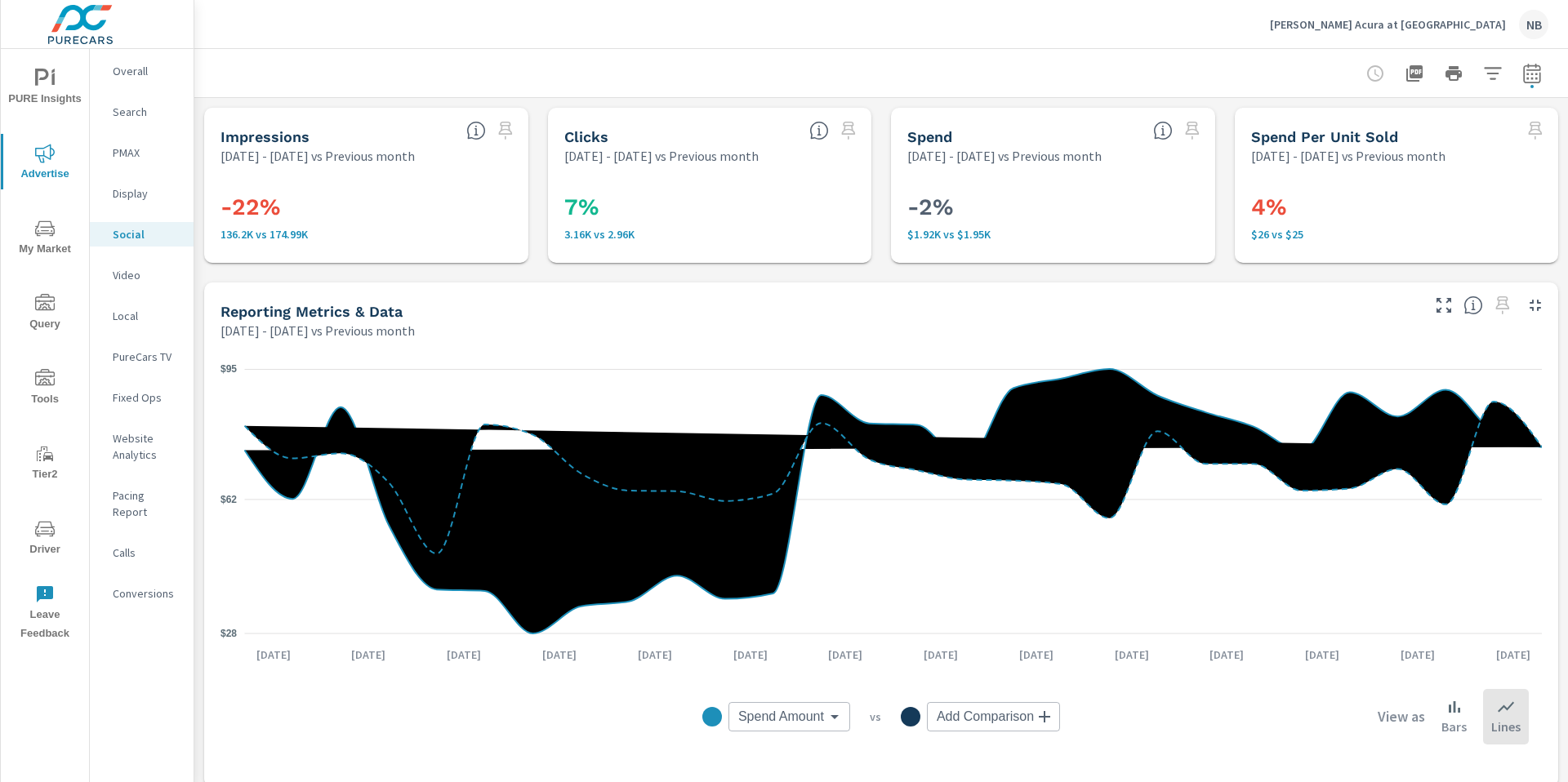
click at [1424, 24] on p "[PERSON_NAME] Acura at [GEOGRAPHIC_DATA]" at bounding box center [1388, 24] width 236 height 14
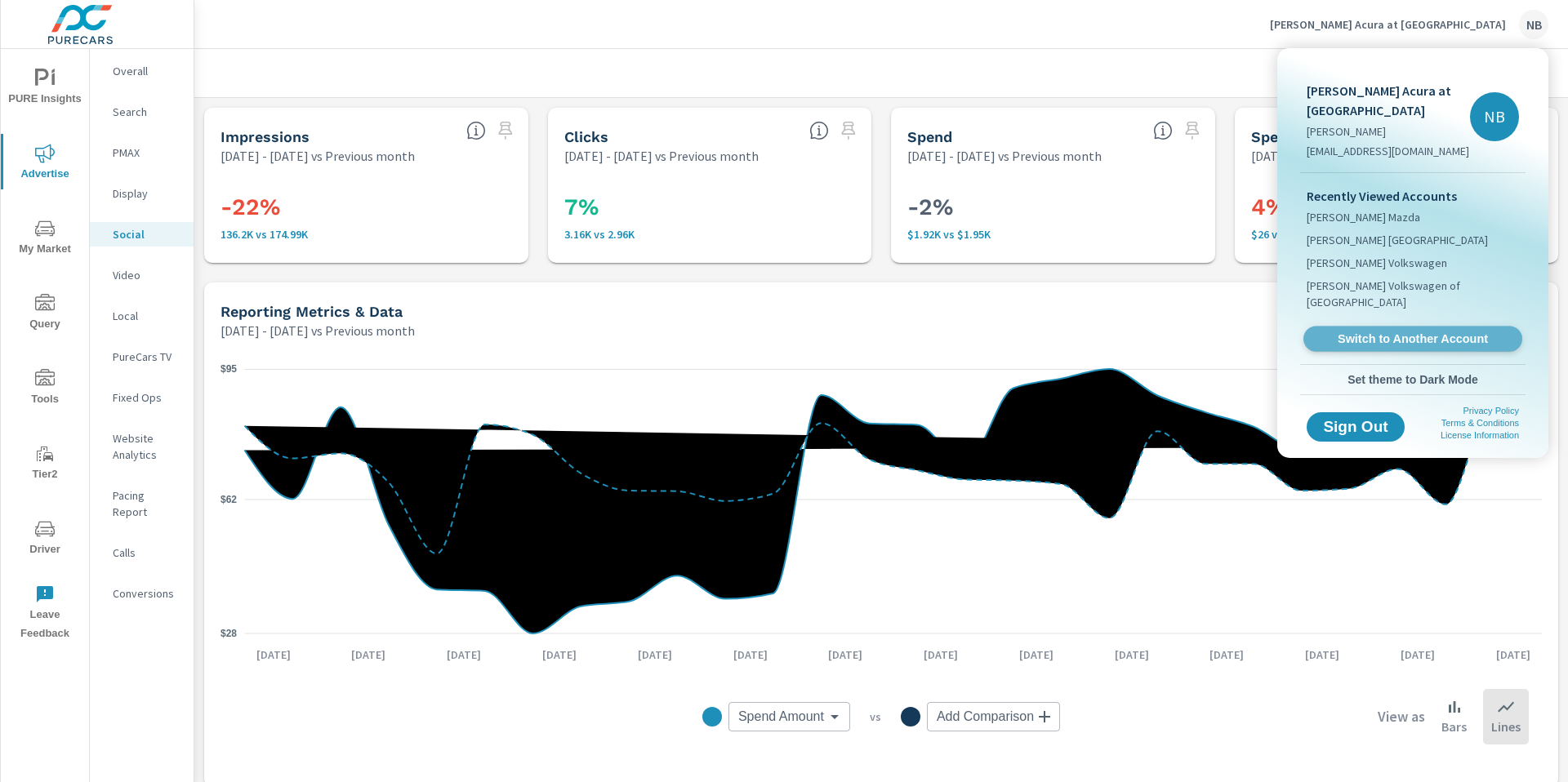
click at [1402, 331] on link "Switch to Another Account" at bounding box center [1412, 339] width 219 height 25
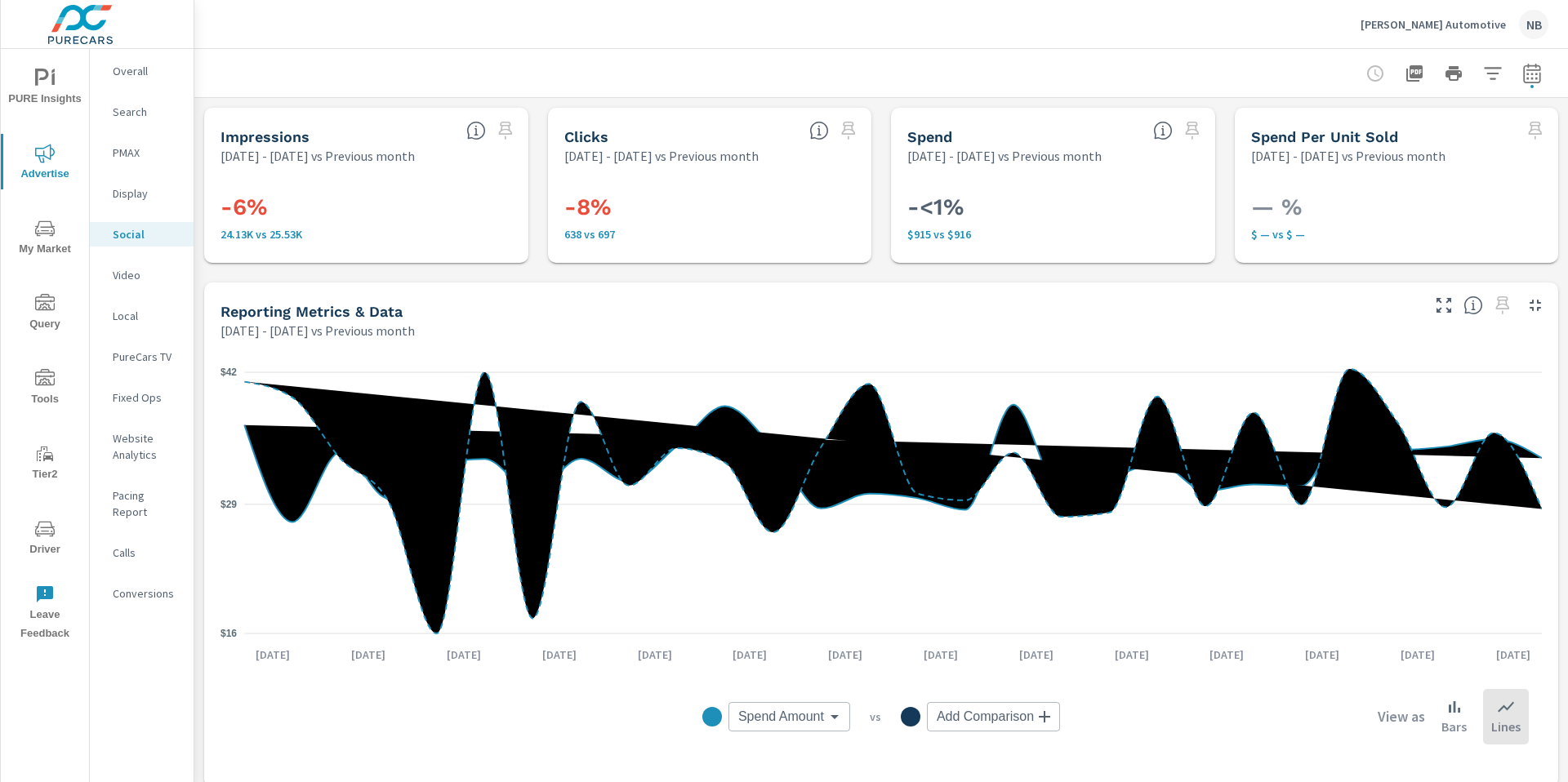
click at [131, 270] on p "Video" at bounding box center [147, 274] width 67 height 16
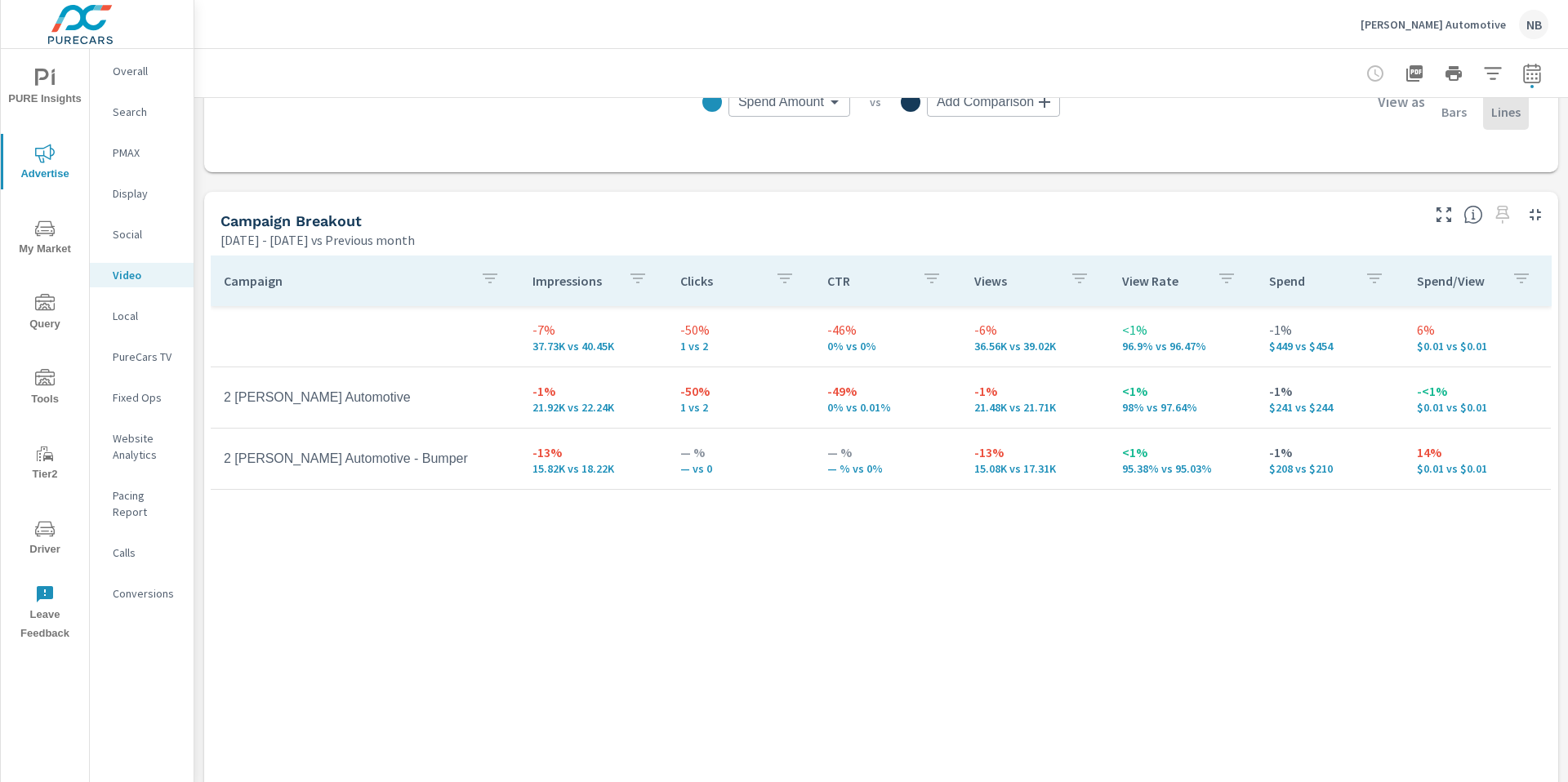
scroll to position [664, 0]
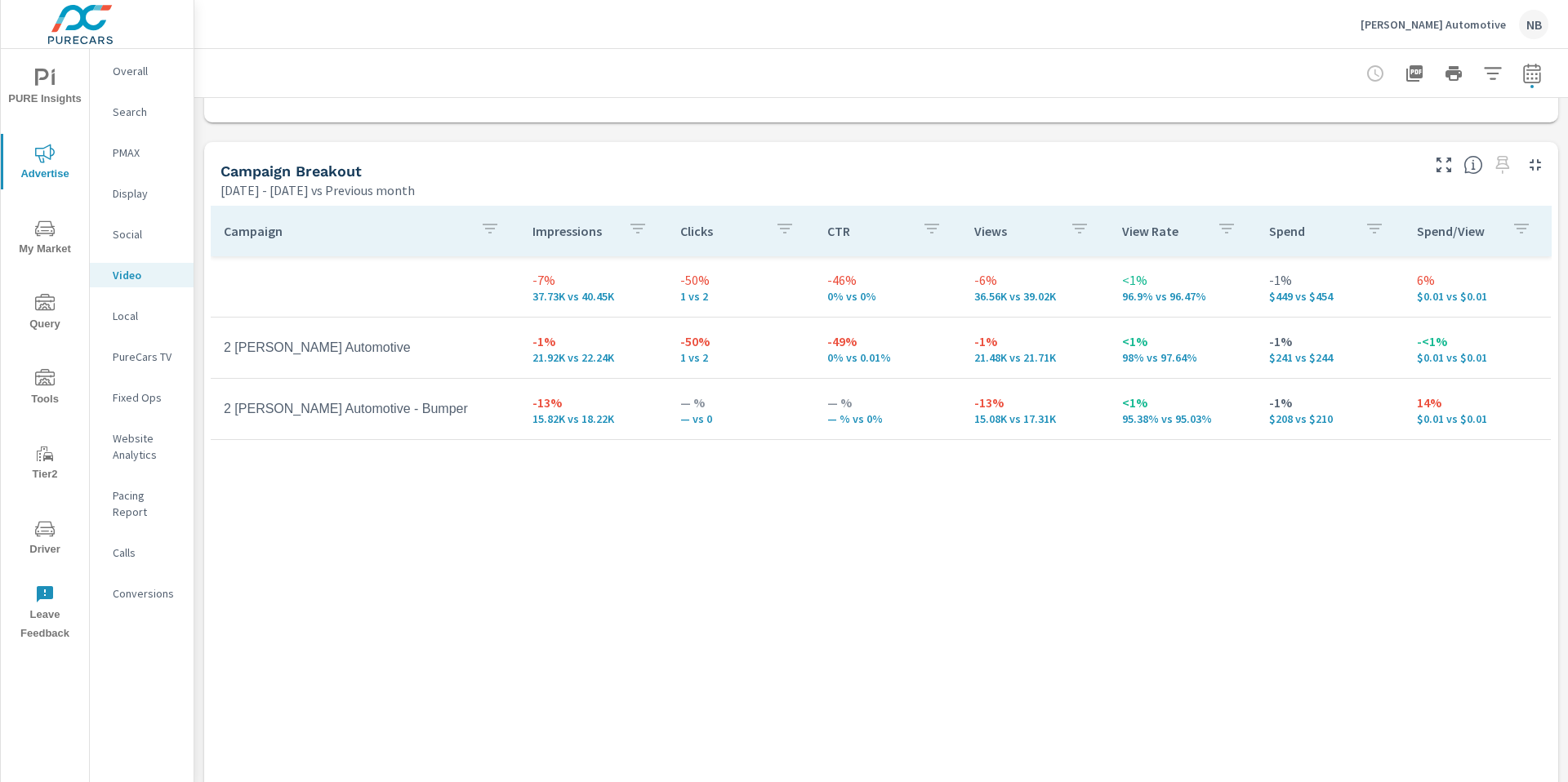
click at [139, 110] on p "Search" at bounding box center [147, 111] width 67 height 16
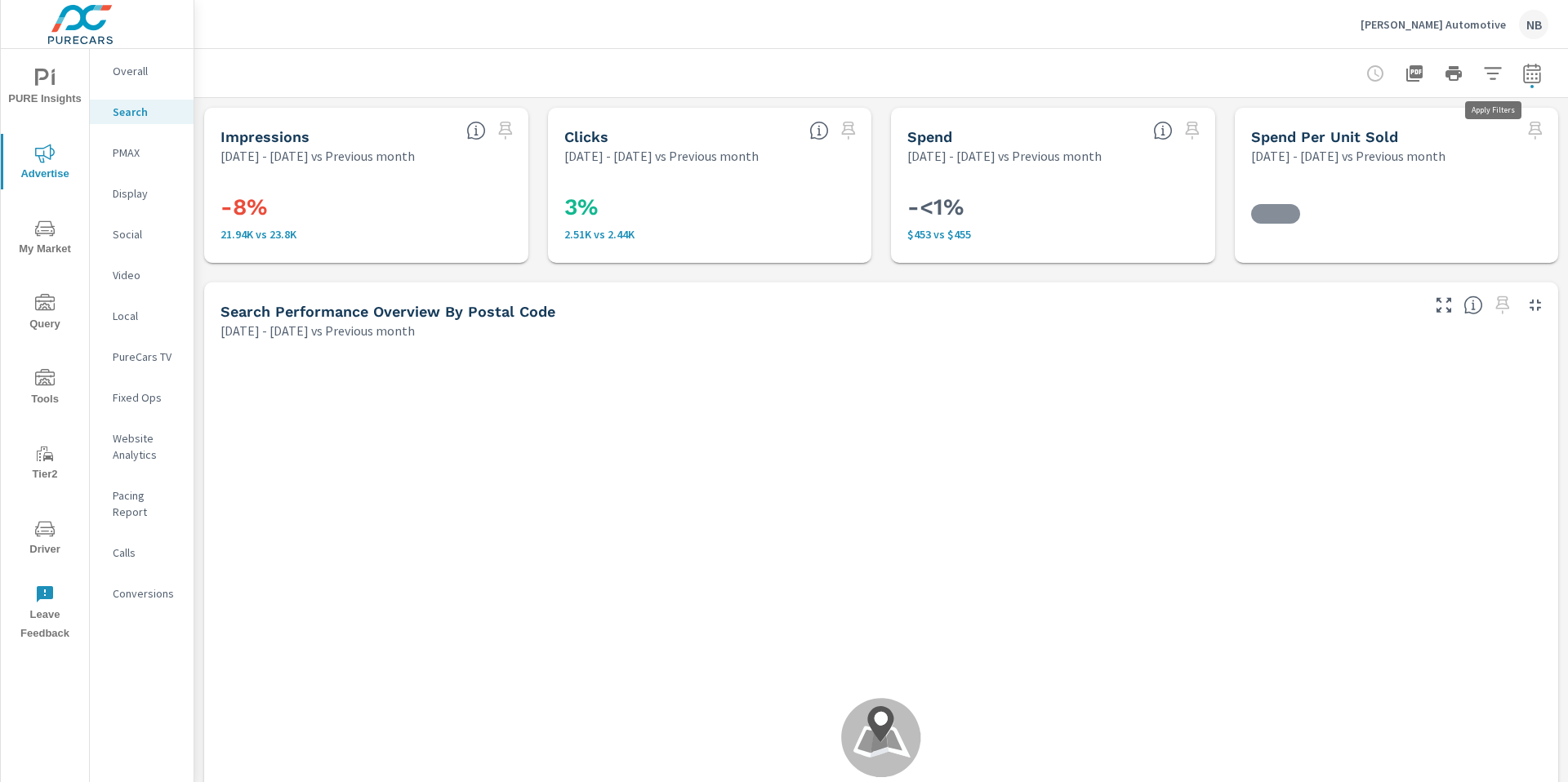
click at [1490, 72] on icon "button" at bounding box center [1492, 73] width 17 height 13
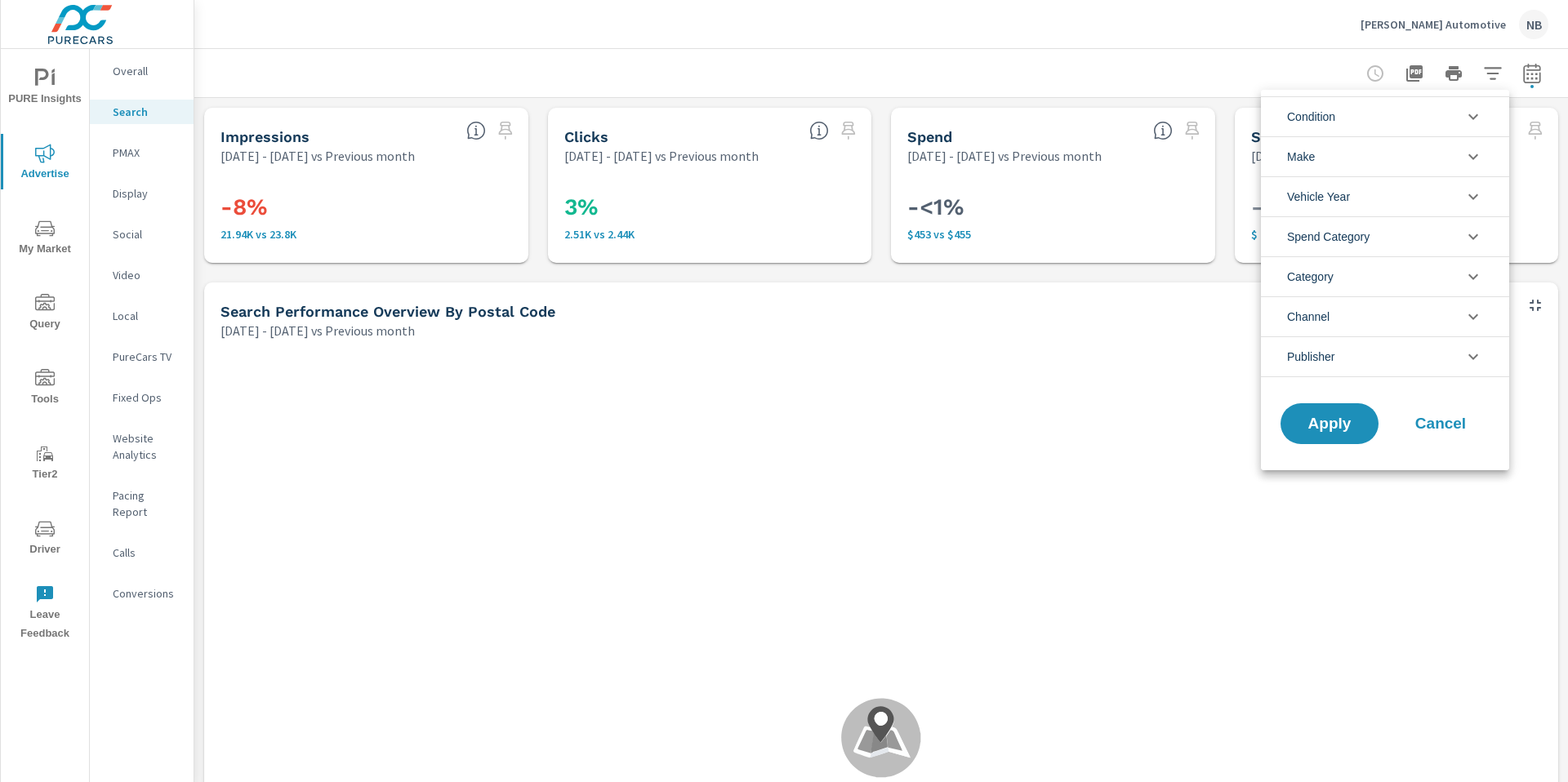
scroll to position [4958, 0]
click at [141, 238] on div at bounding box center [784, 391] width 1568 height 782
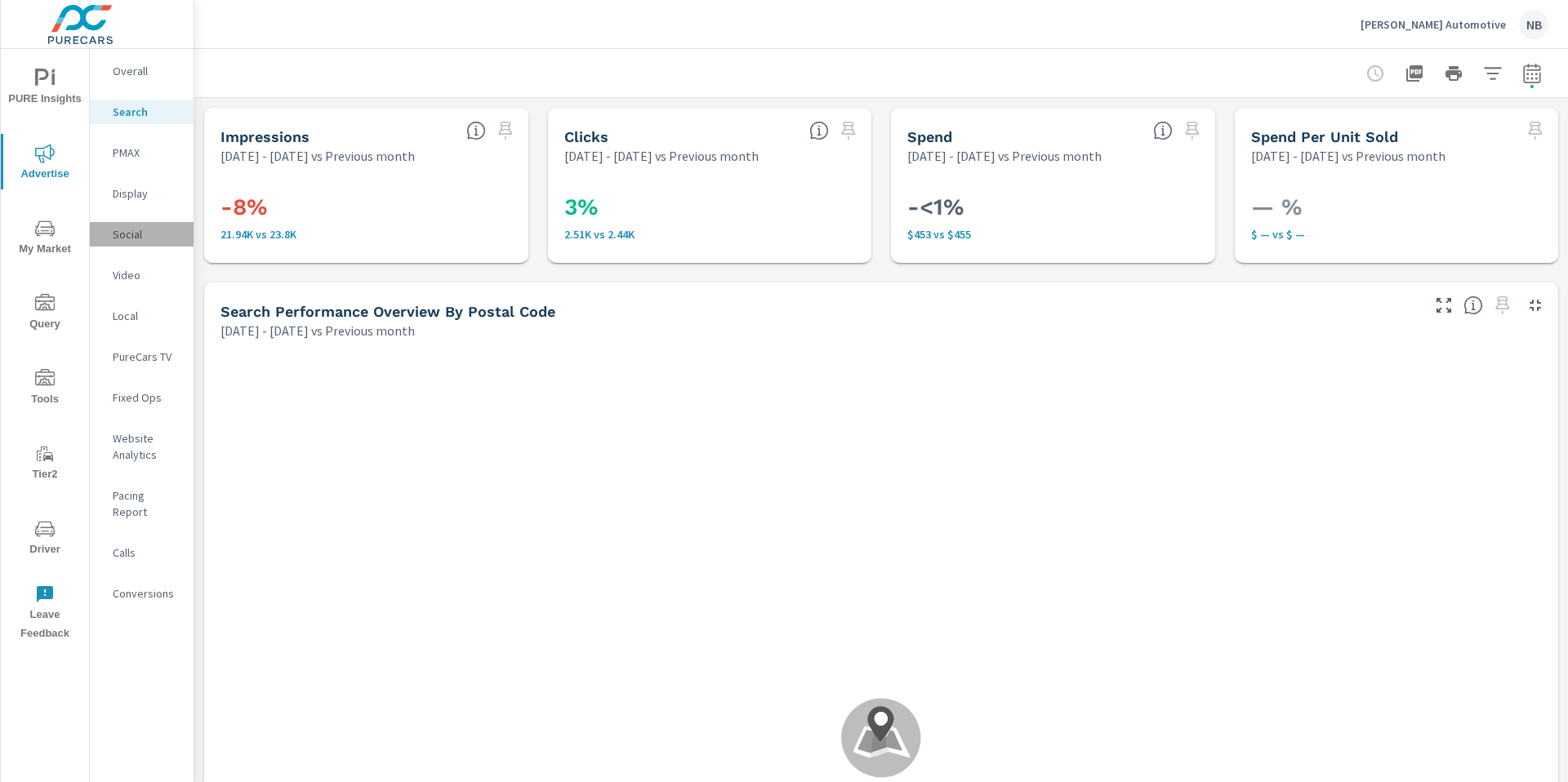
click at [136, 231] on p "Social" at bounding box center [147, 234] width 67 height 16
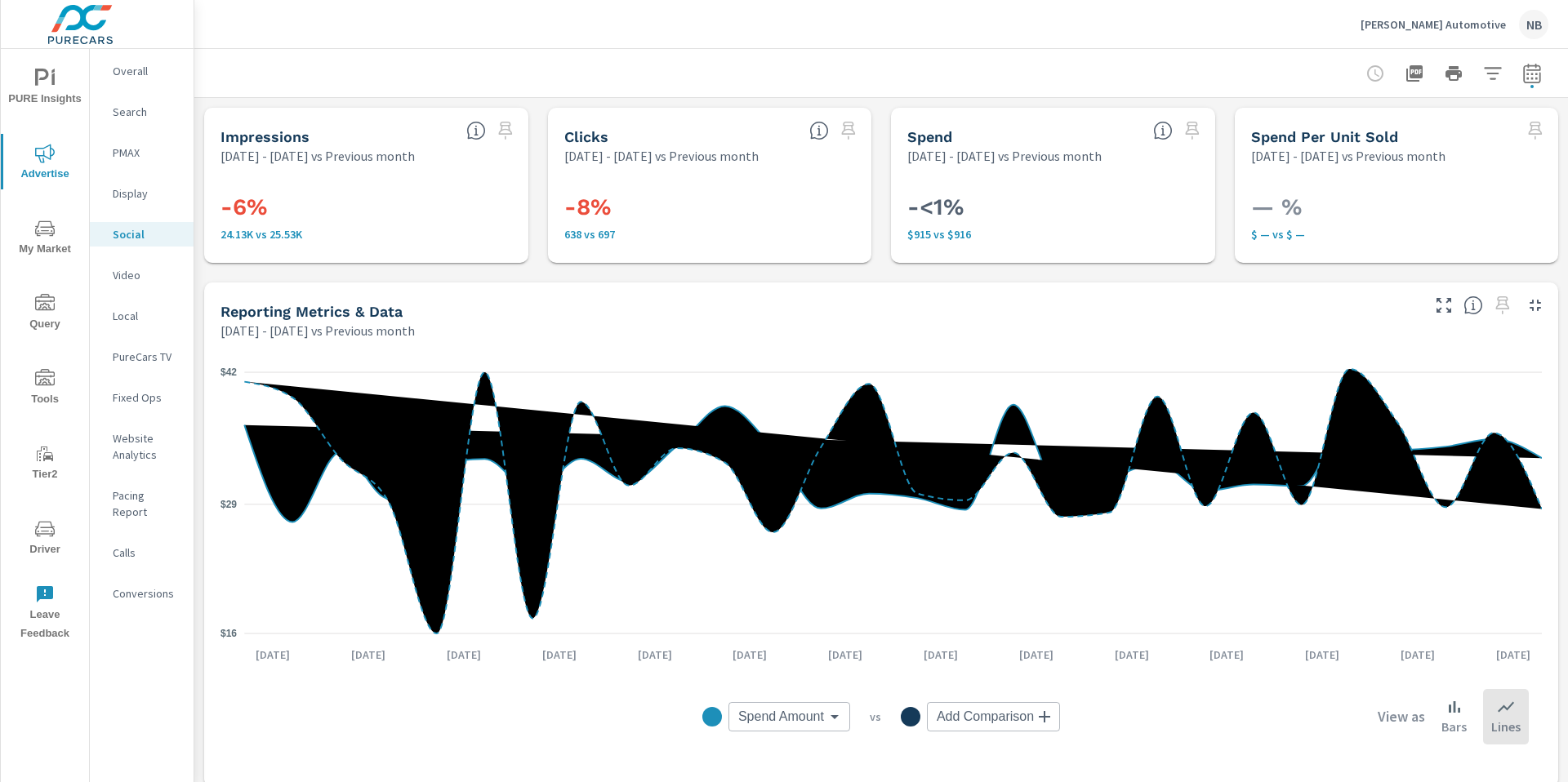
click at [135, 106] on p "Search" at bounding box center [147, 111] width 67 height 16
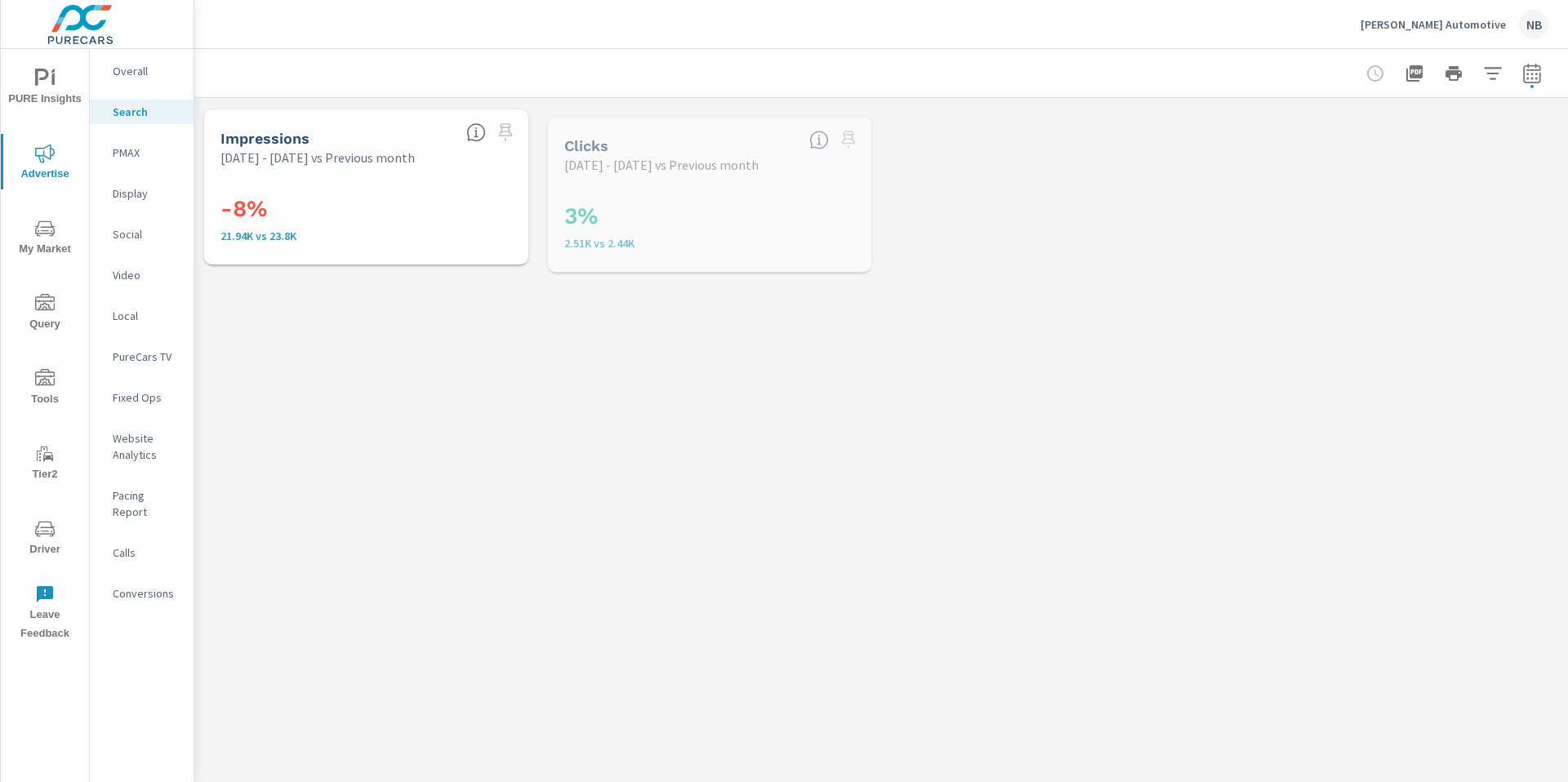
scroll to position [4958, 0]
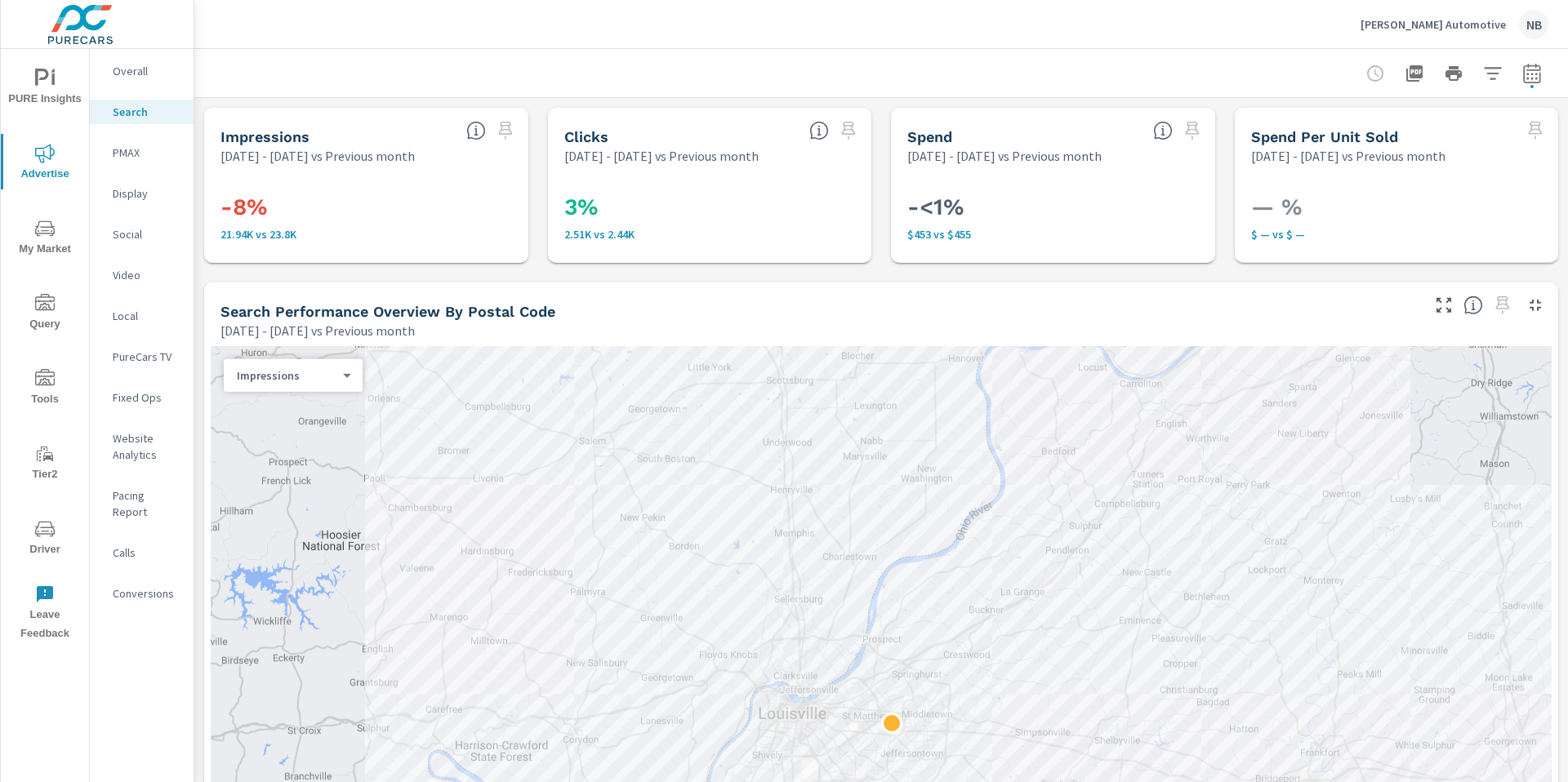
click at [1496, 68] on icon "button" at bounding box center [1492, 73] width 19 height 19
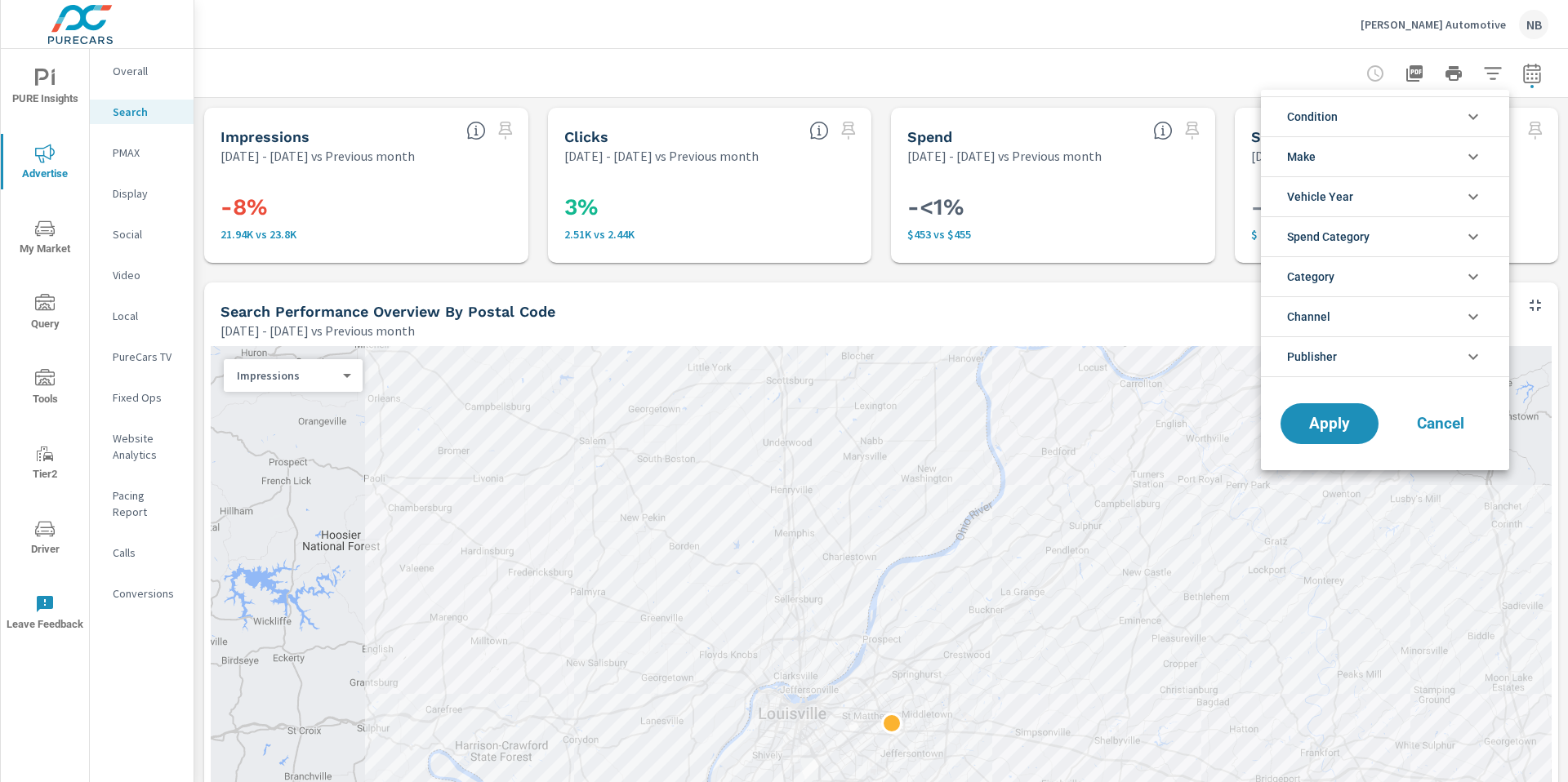
click at [1348, 352] on li "Publisher" at bounding box center [1384, 356] width 248 height 40
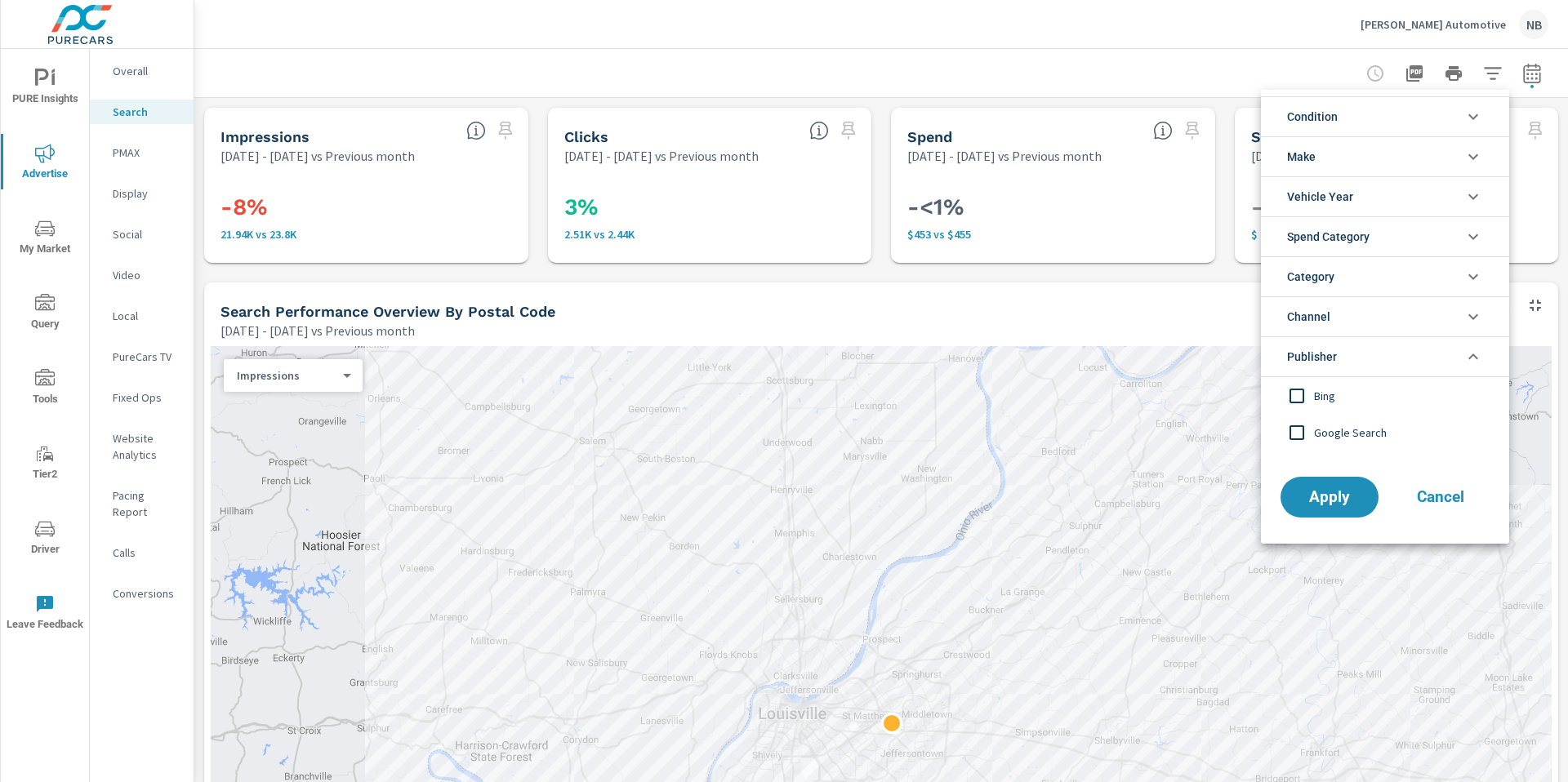
click at [1319, 397] on span "Bing" at bounding box center [1403, 396] width 179 height 19
click at [1327, 504] on span "Apply" at bounding box center [1330, 497] width 67 height 15
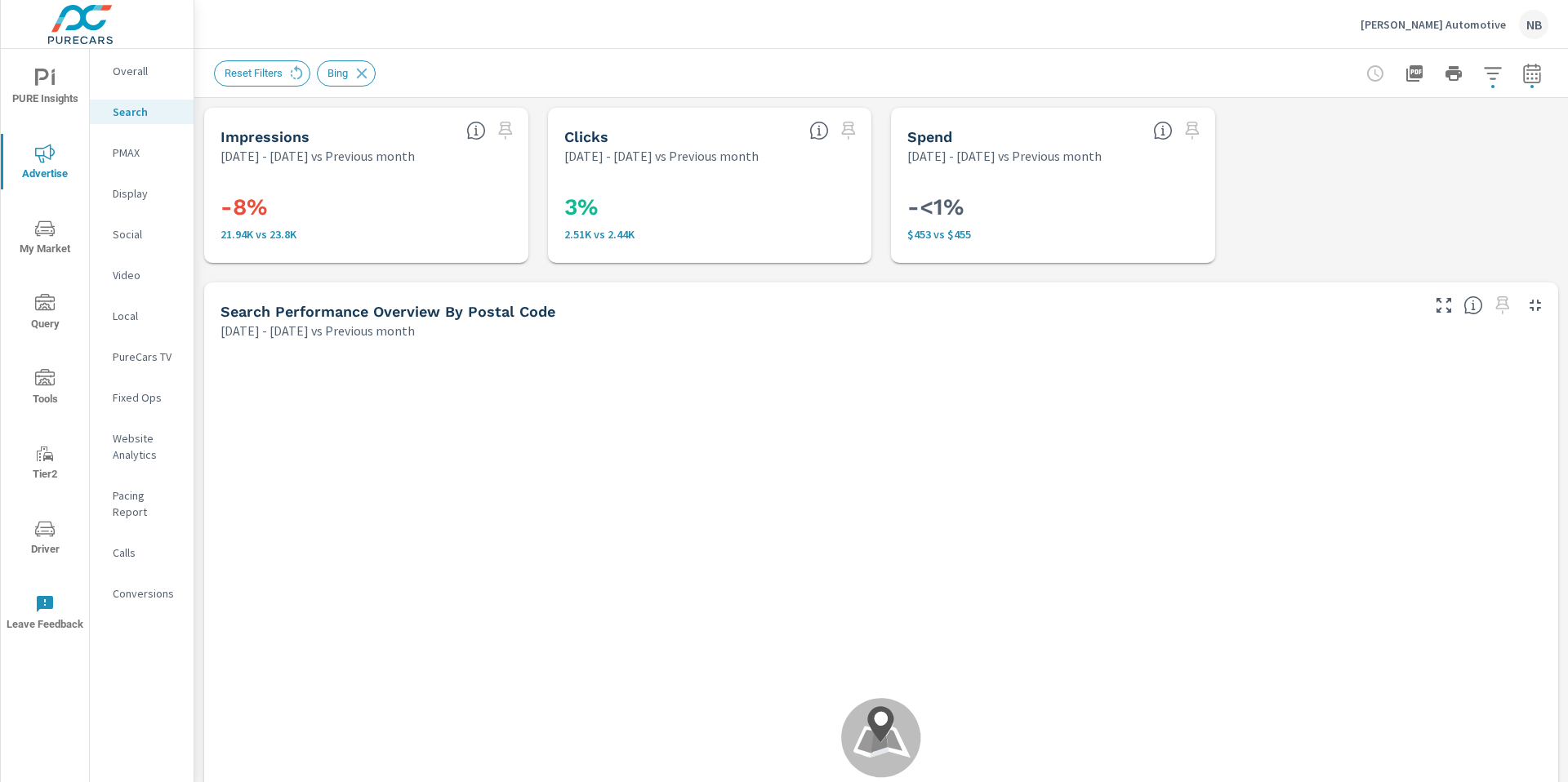
scroll to position [4958, 0]
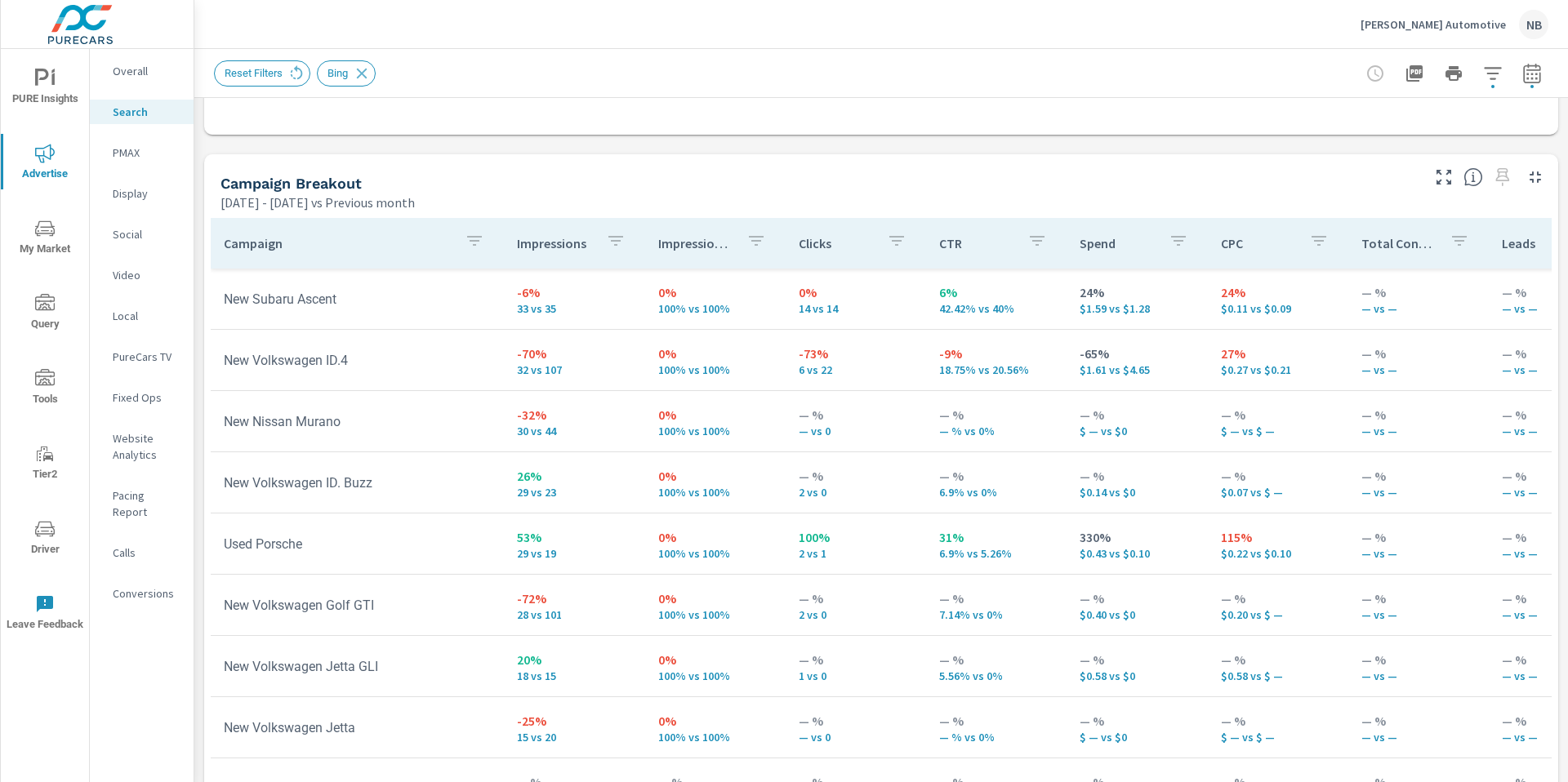
scroll to position [1523, 0]
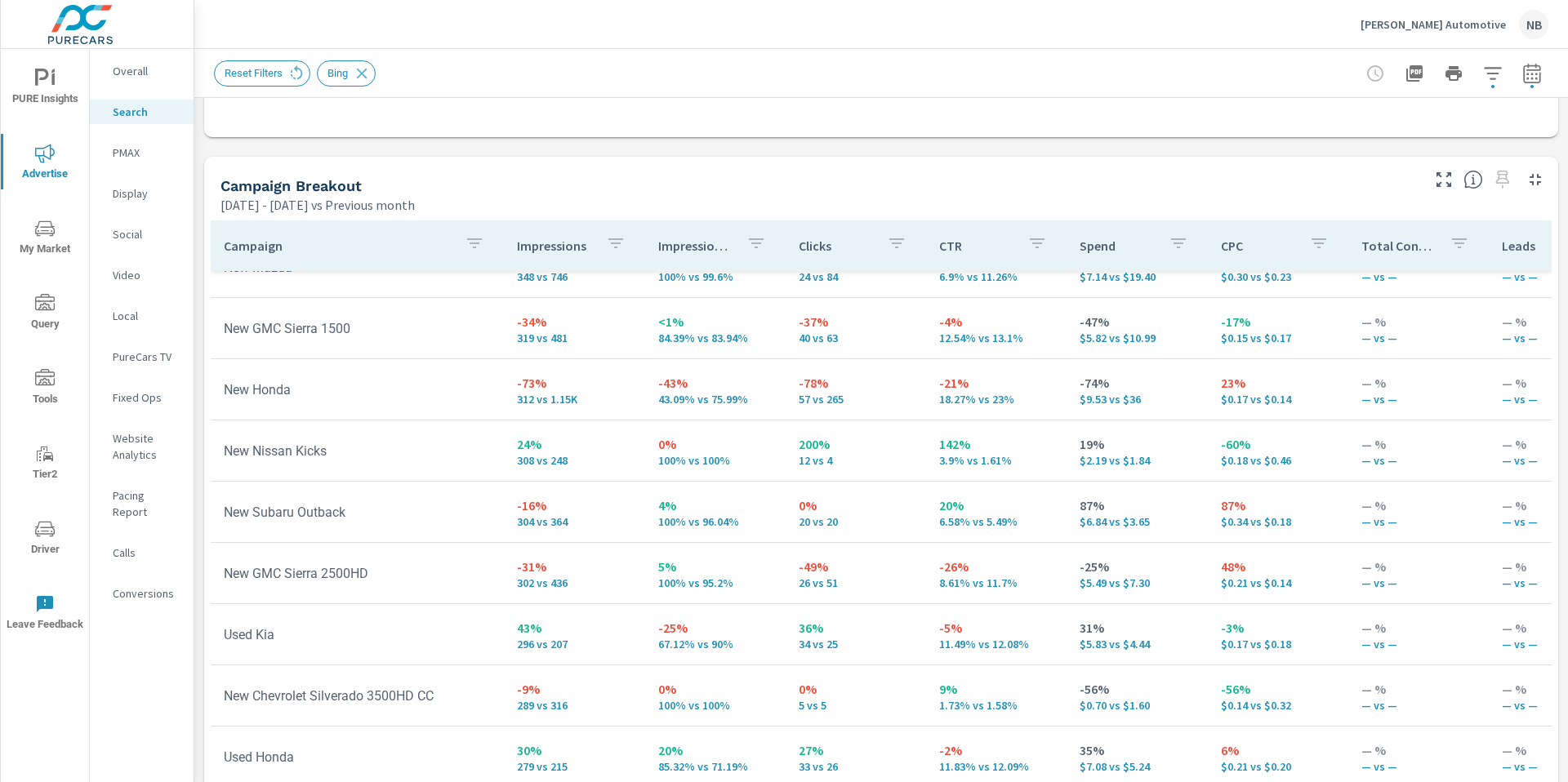
scroll to position [104, 0]
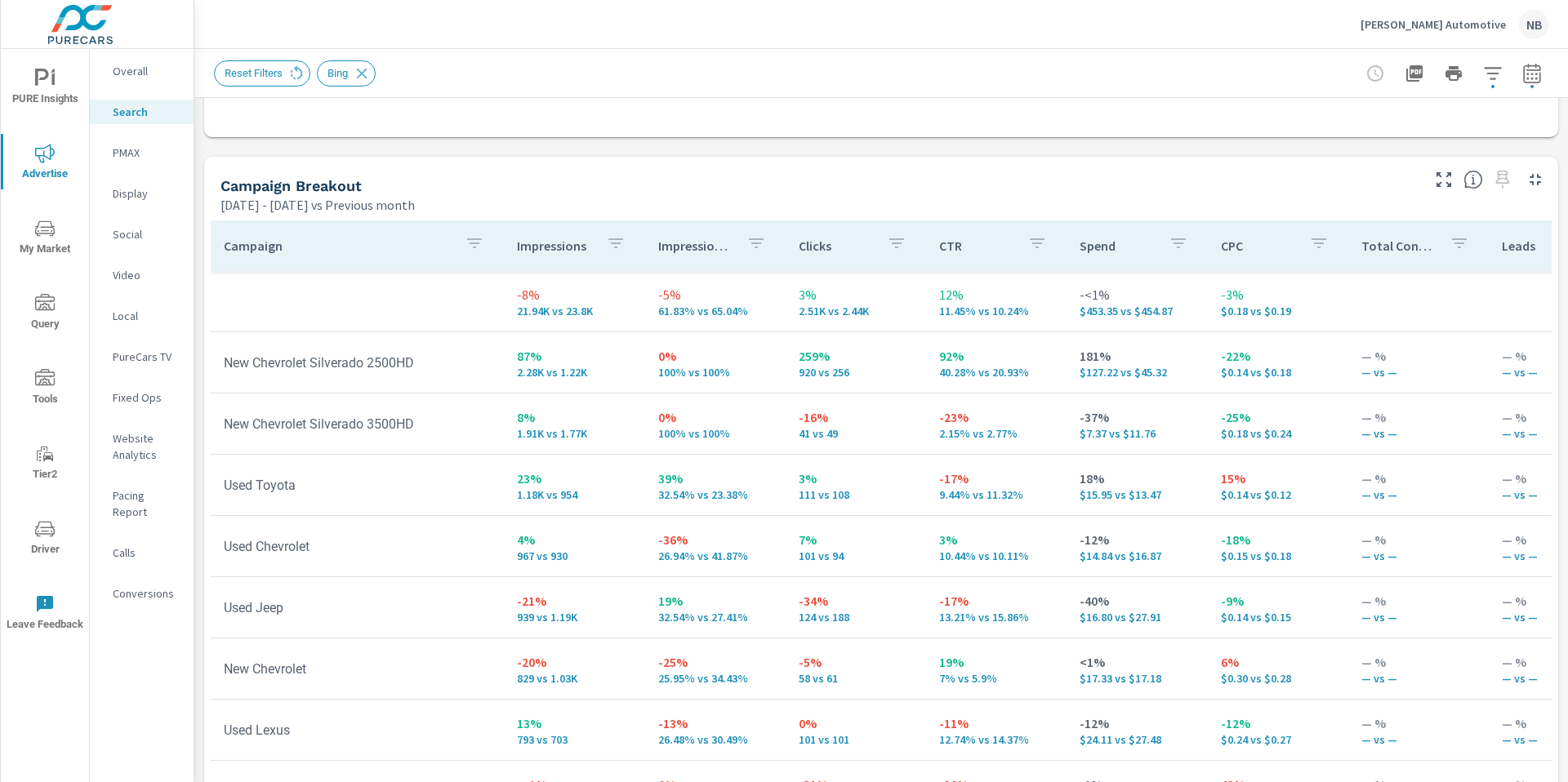
click at [1178, 241] on button "button" at bounding box center [1178, 246] width 33 height 38
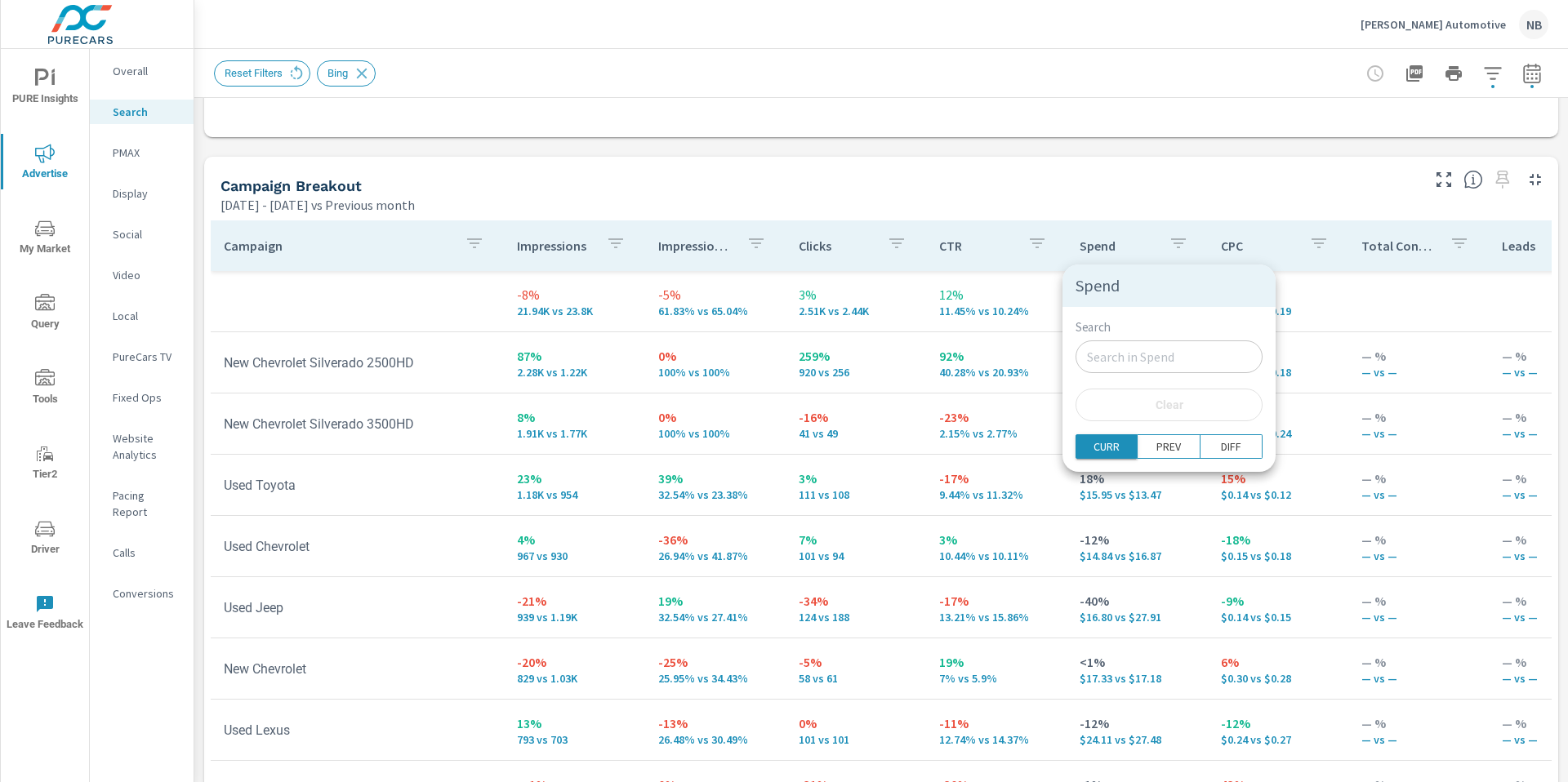
click at [1097, 447] on p "CURR" at bounding box center [1106, 446] width 26 height 16
click at [1105, 444] on p "CURR" at bounding box center [1106, 446] width 26 height 16
click at [1040, 267] on div at bounding box center [784, 391] width 1568 height 782
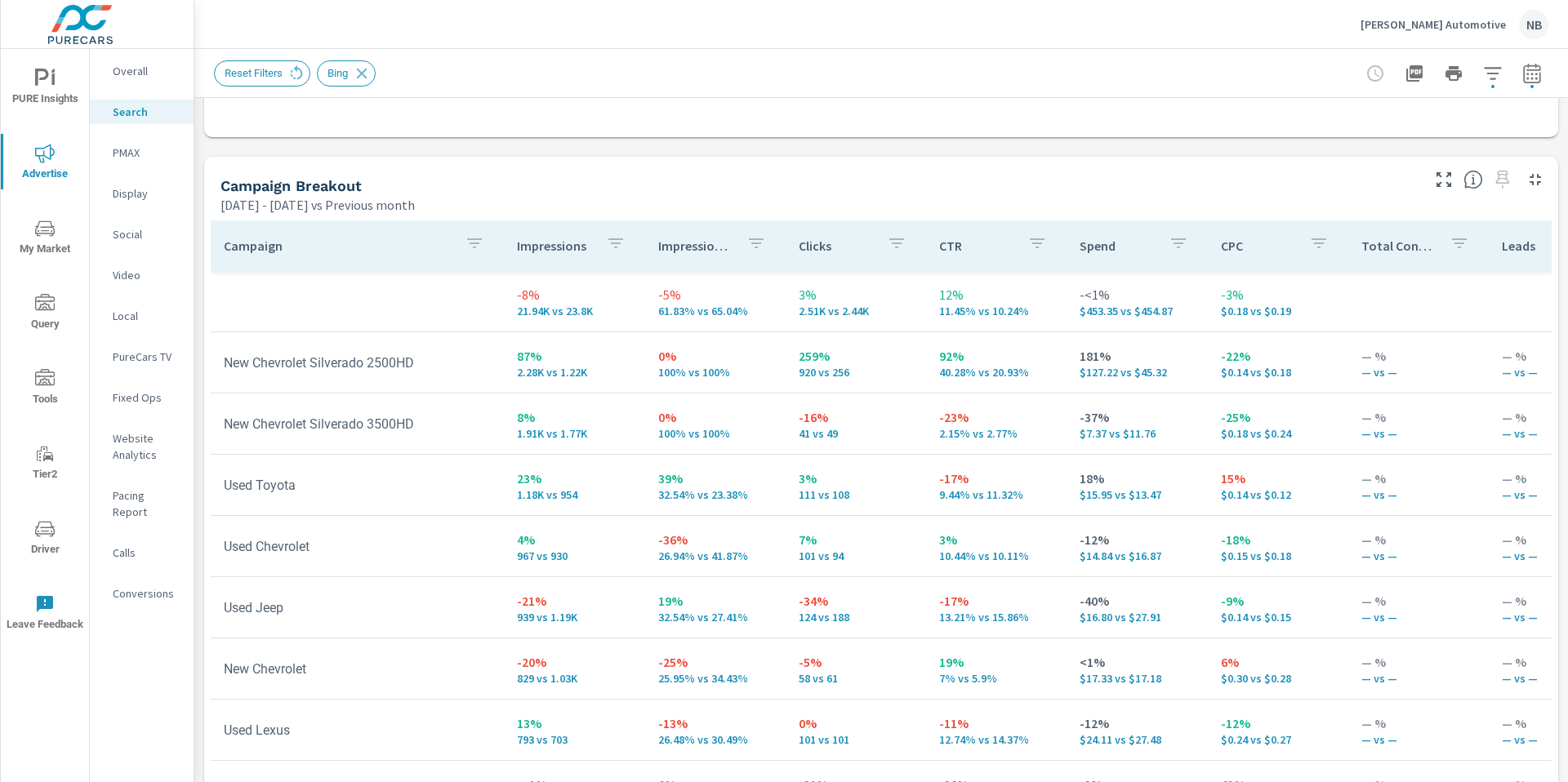
click at [1171, 244] on icon "button" at bounding box center [1177, 243] width 14 height 10
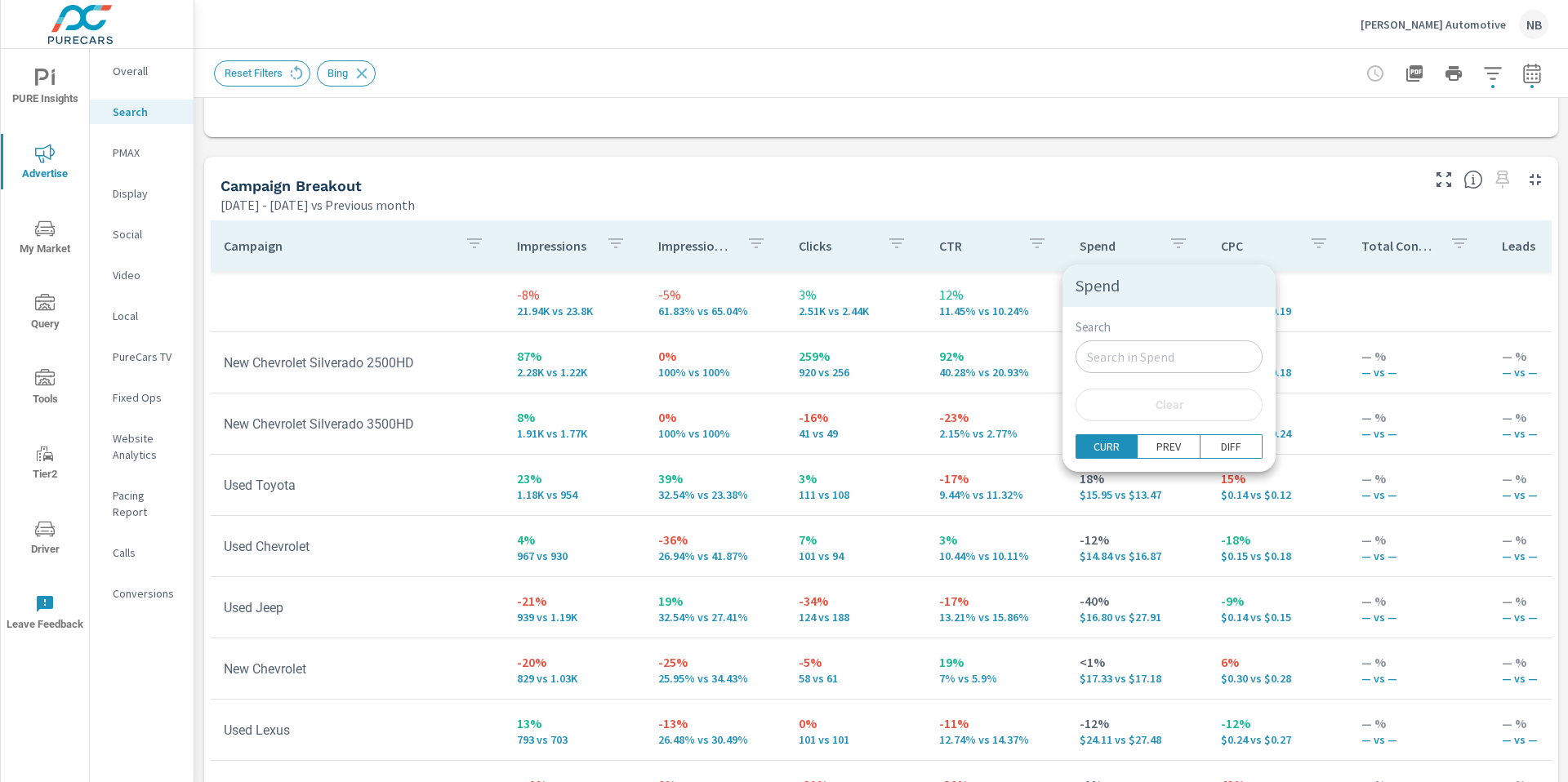
click at [1112, 234] on div at bounding box center [784, 391] width 1568 height 782
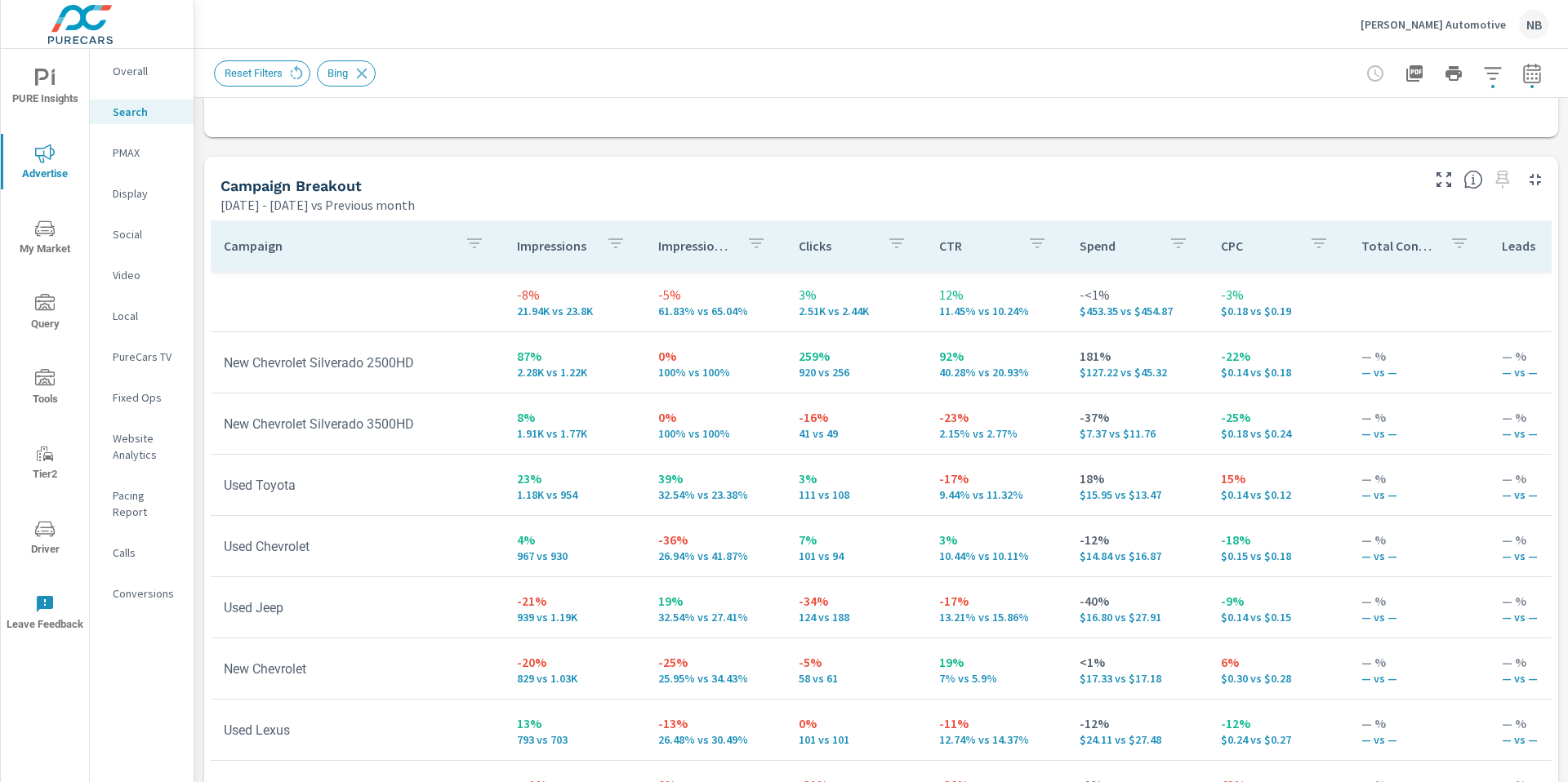
click at [890, 244] on icon "button" at bounding box center [896, 242] width 19 height 19
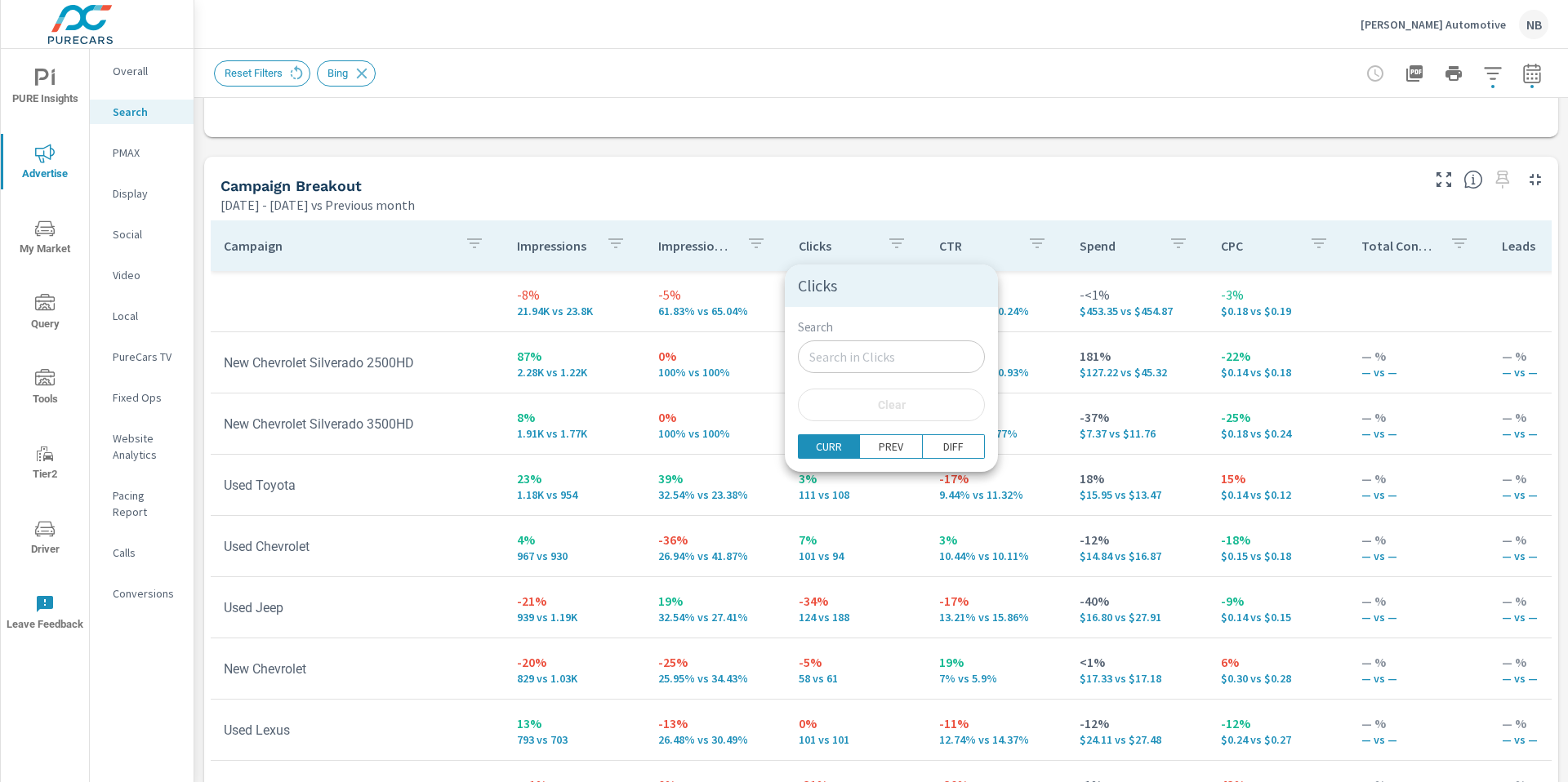
click at [883, 223] on div at bounding box center [784, 391] width 1568 height 782
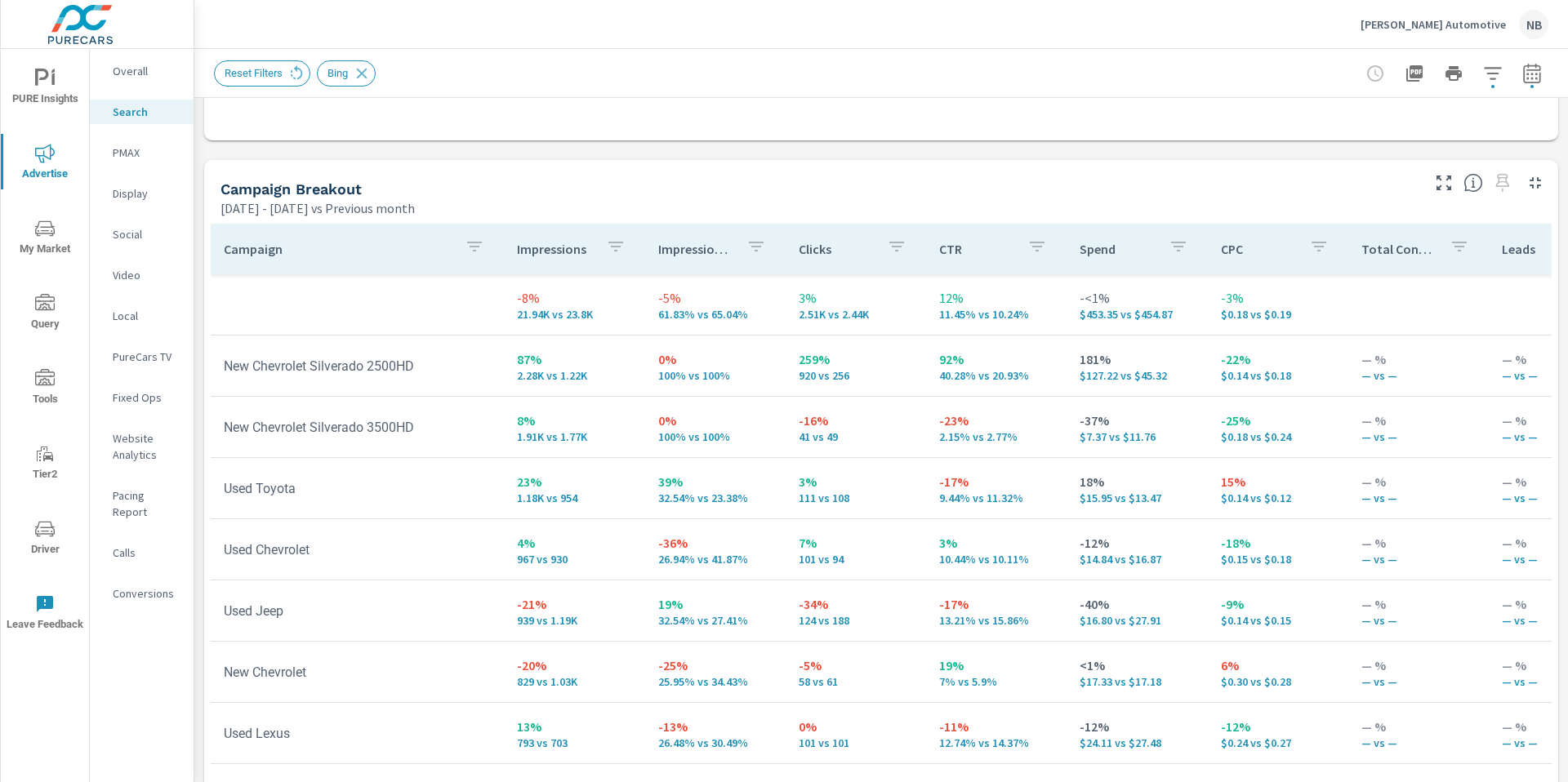
scroll to position [1519, 0]
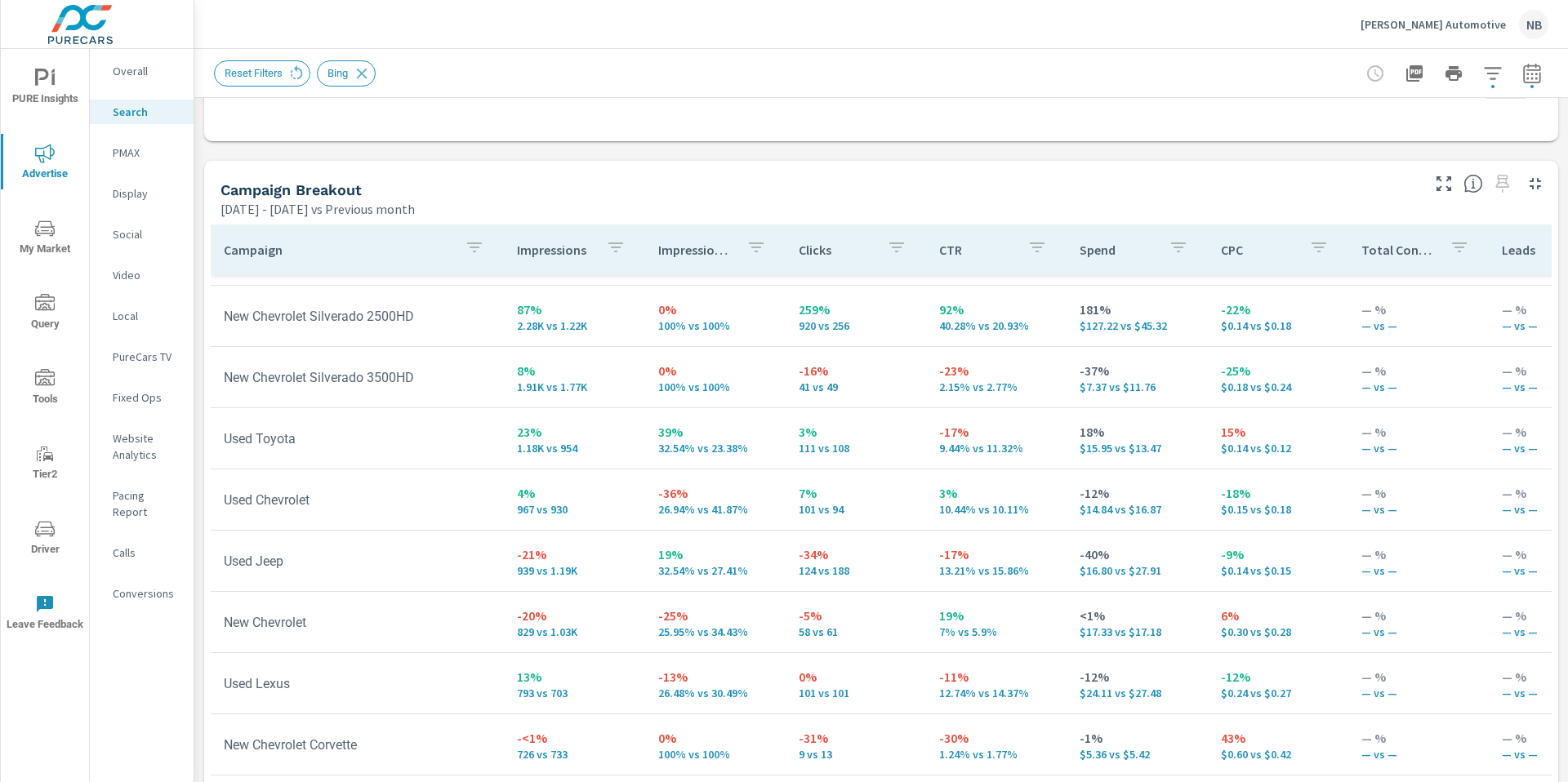
scroll to position [69, 0]
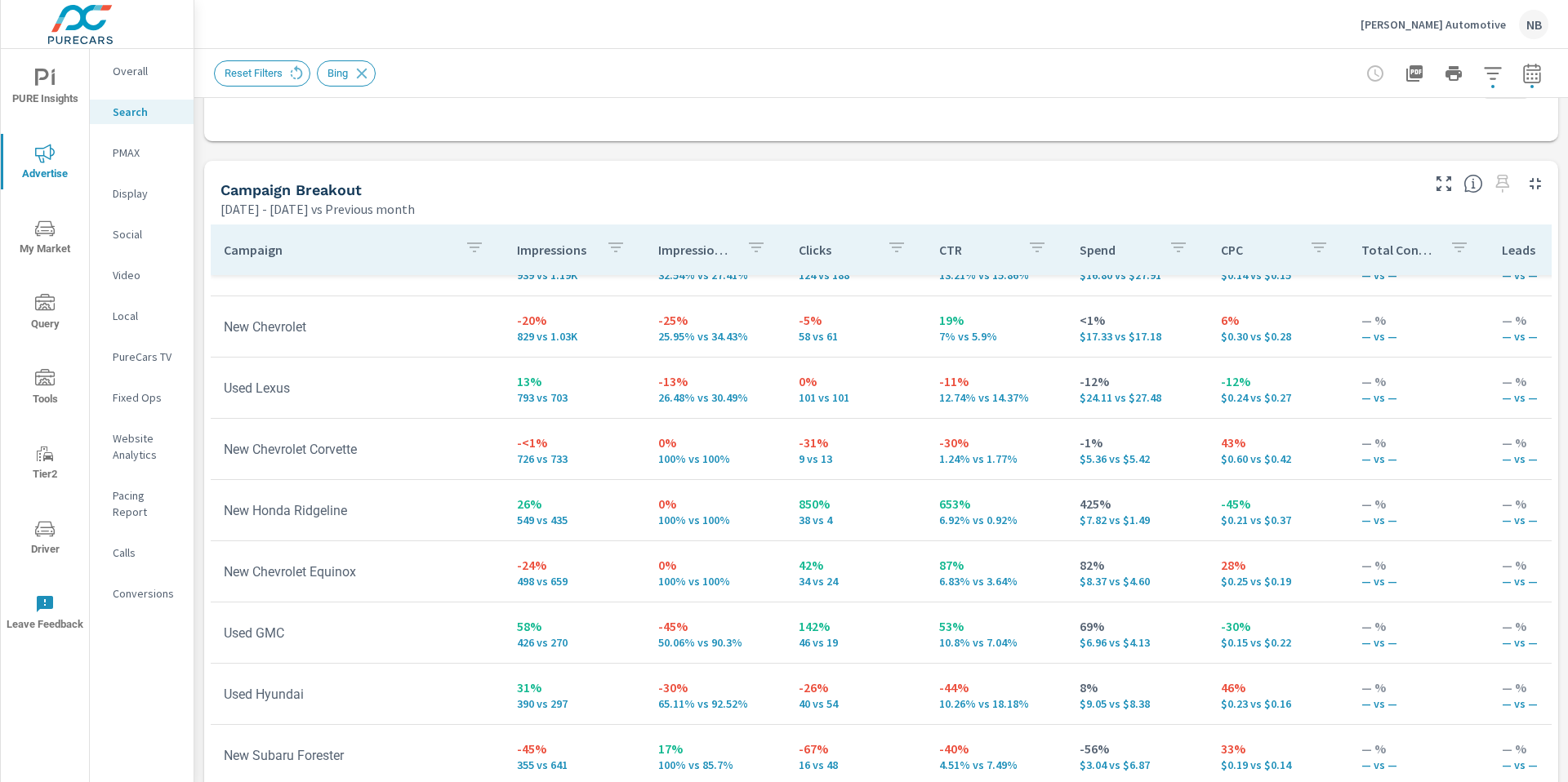
scroll to position [349, 0]
click at [616, 253] on icon "button" at bounding box center [615, 247] width 19 height 19
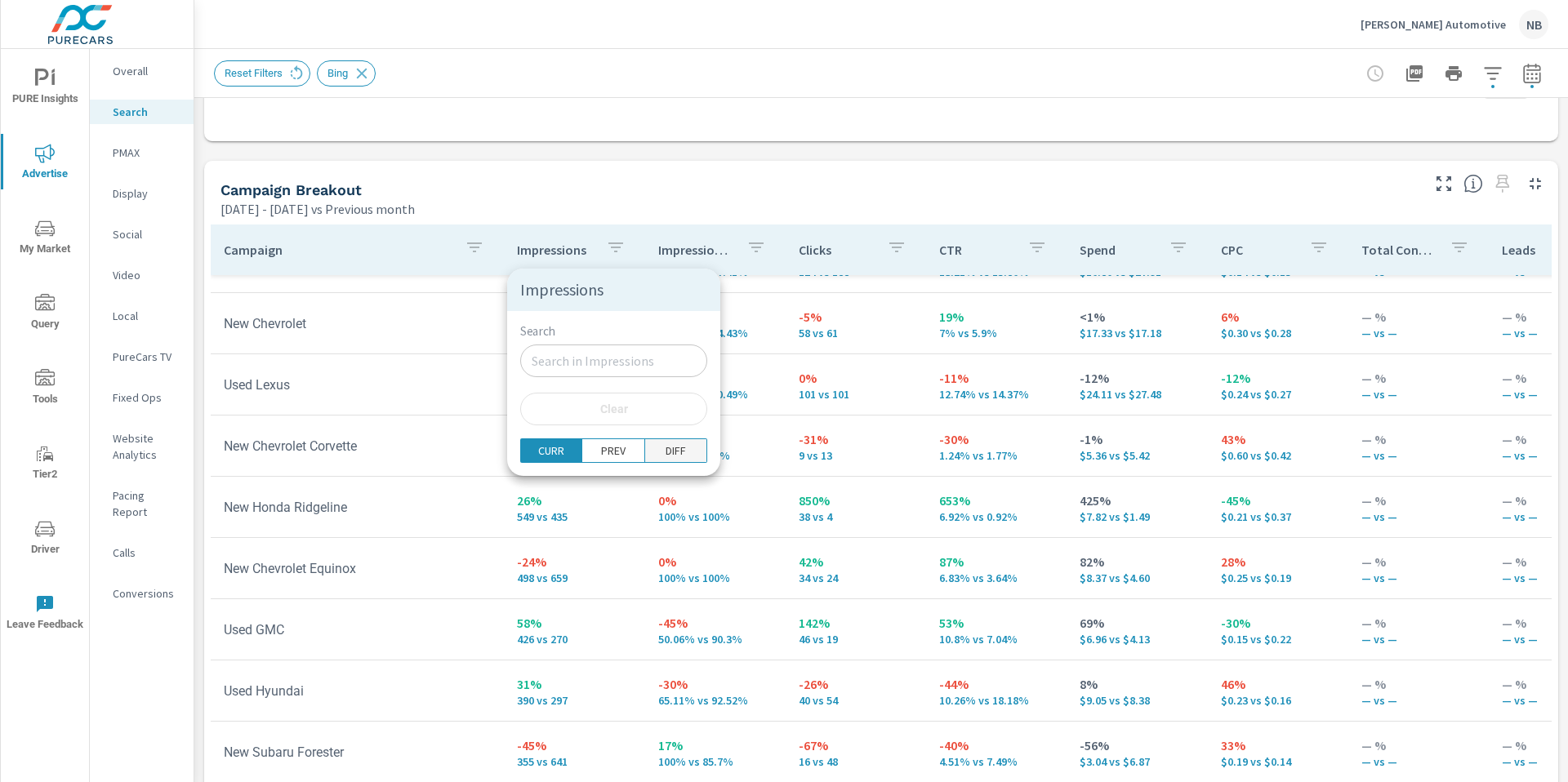
click at [665, 450] on p "DIFF" at bounding box center [675, 450] width 20 height 16
click at [601, 449] on p "PREV" at bounding box center [613, 450] width 24 height 16
click at [538, 447] on p "CURR" at bounding box center [551, 450] width 26 height 16
click at [580, 350] on input "Search" at bounding box center [614, 360] width 187 height 33
click at [489, 207] on div at bounding box center [784, 391] width 1568 height 782
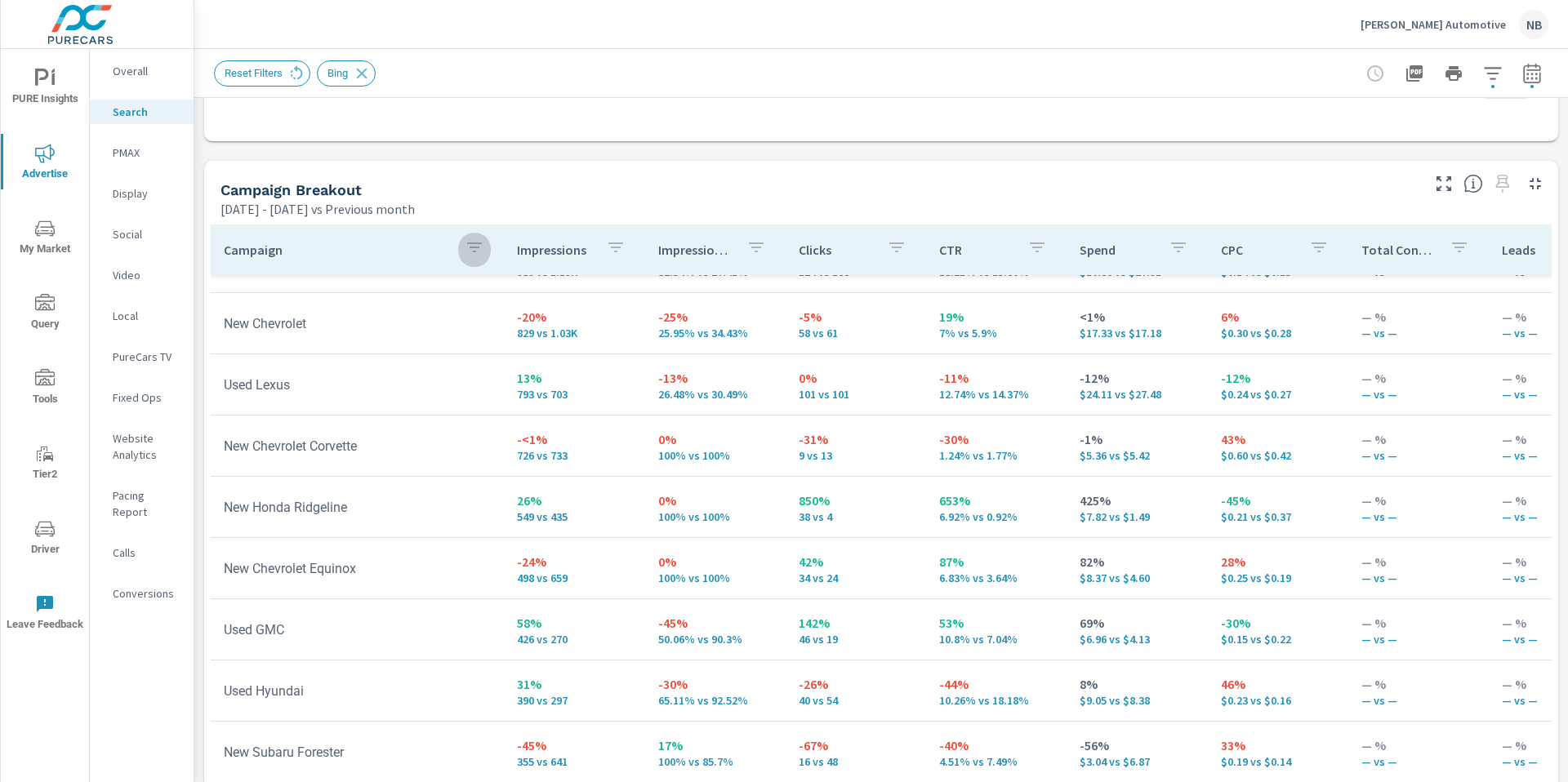
click at [470, 244] on icon "button" at bounding box center [474, 247] width 14 height 10
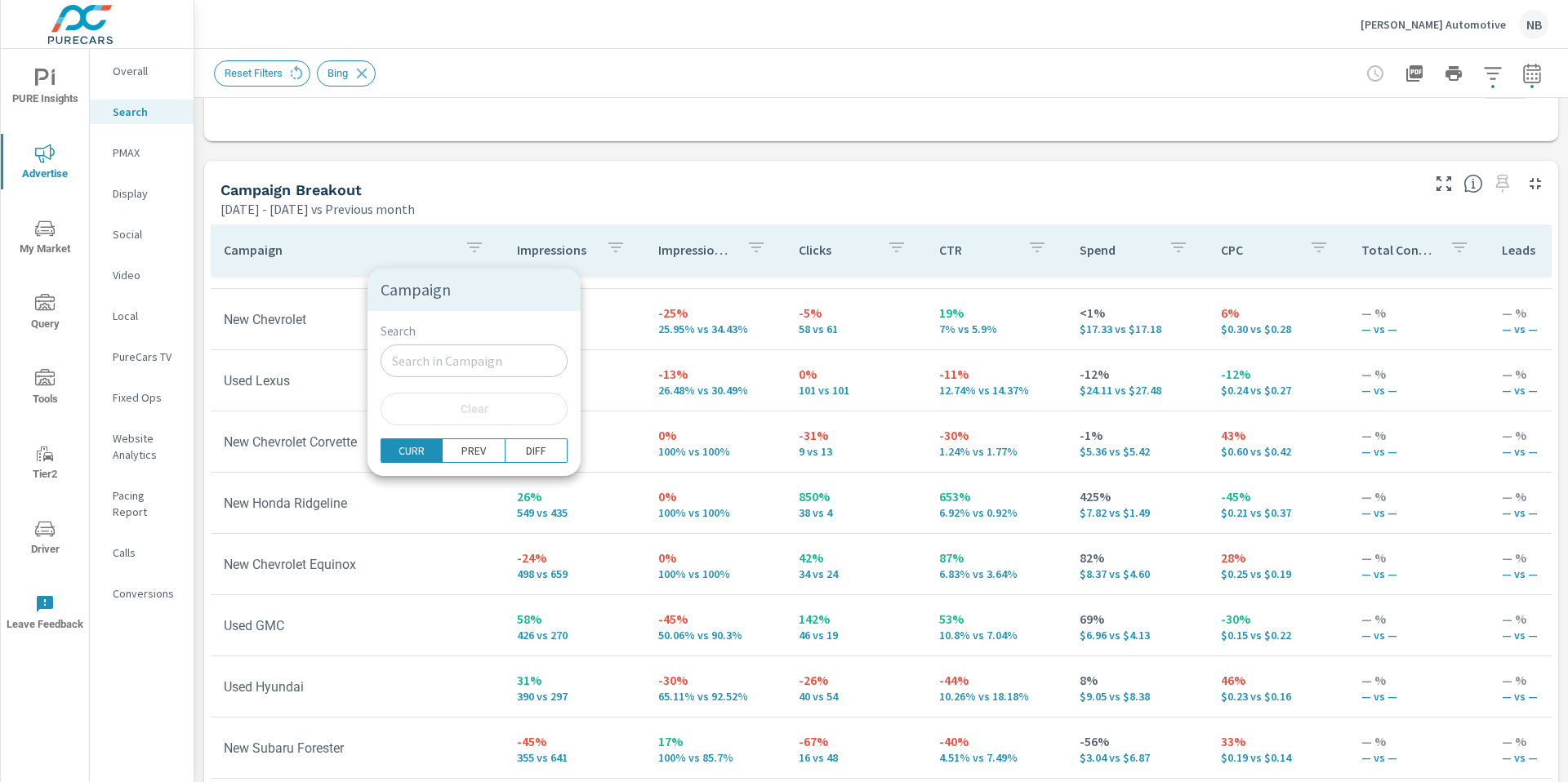
click at [627, 192] on div at bounding box center [784, 391] width 1568 height 782
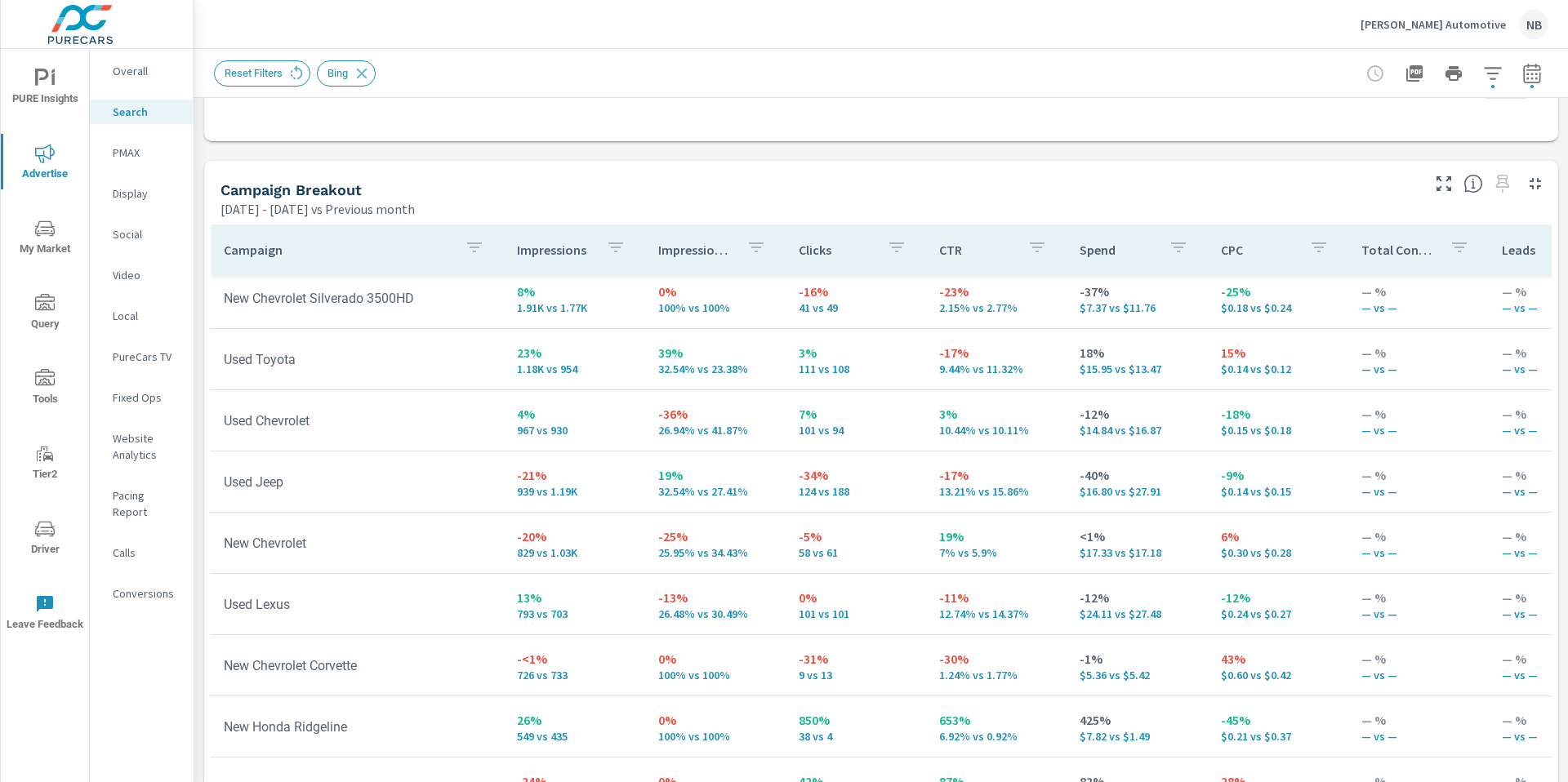
scroll to position [139, 0]
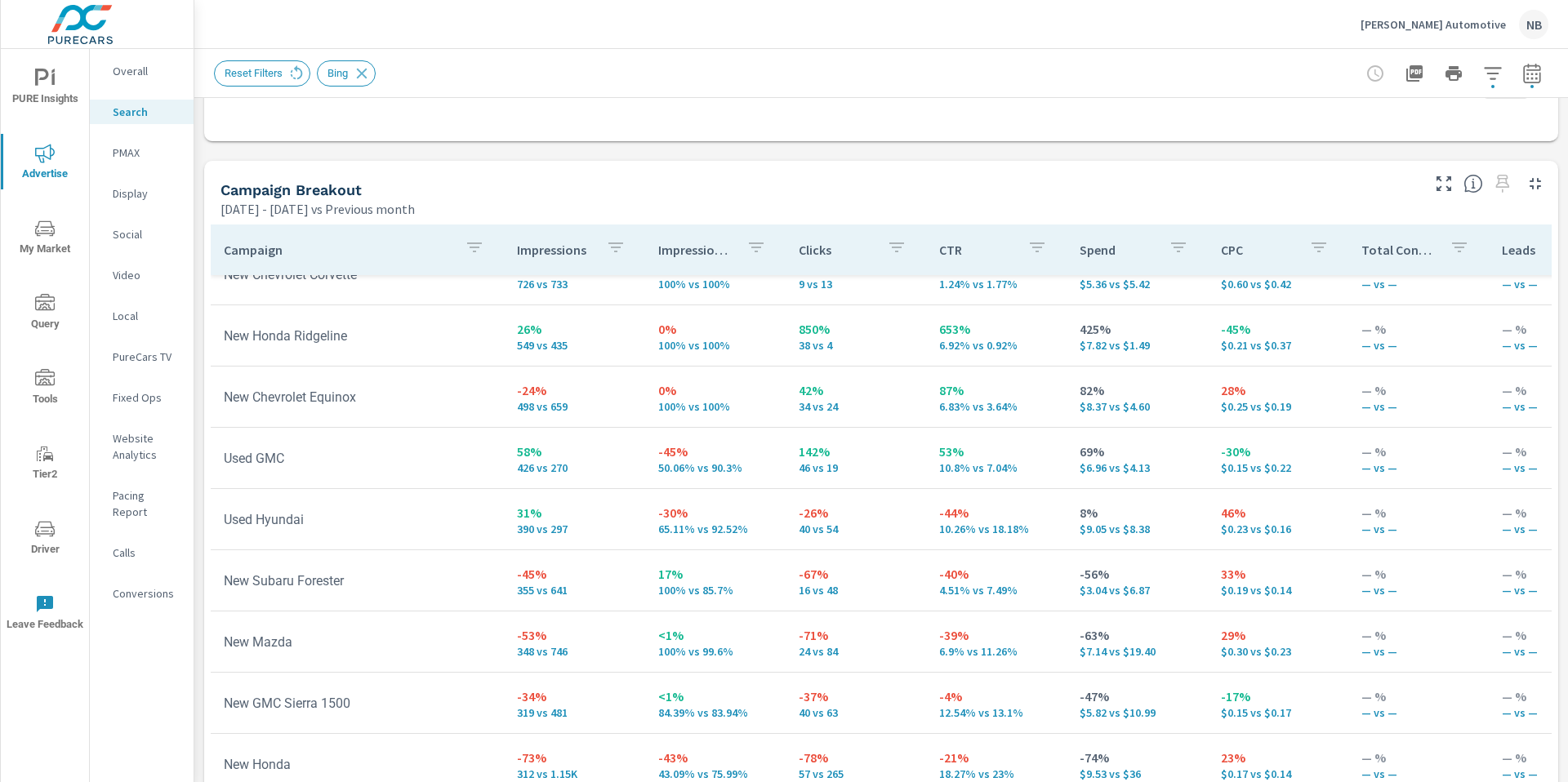
scroll to position [61, 0]
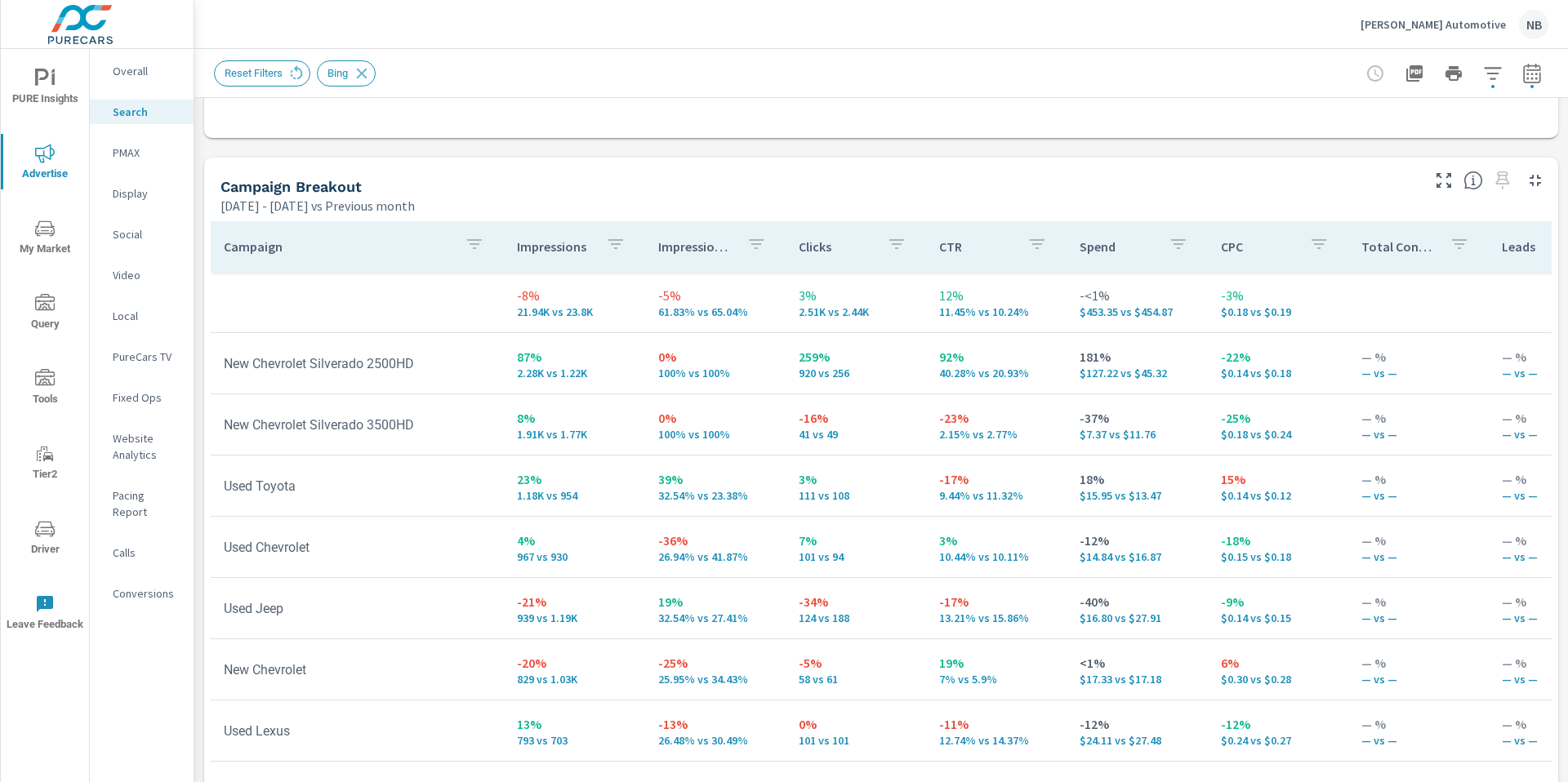
scroll to position [1526, 0]
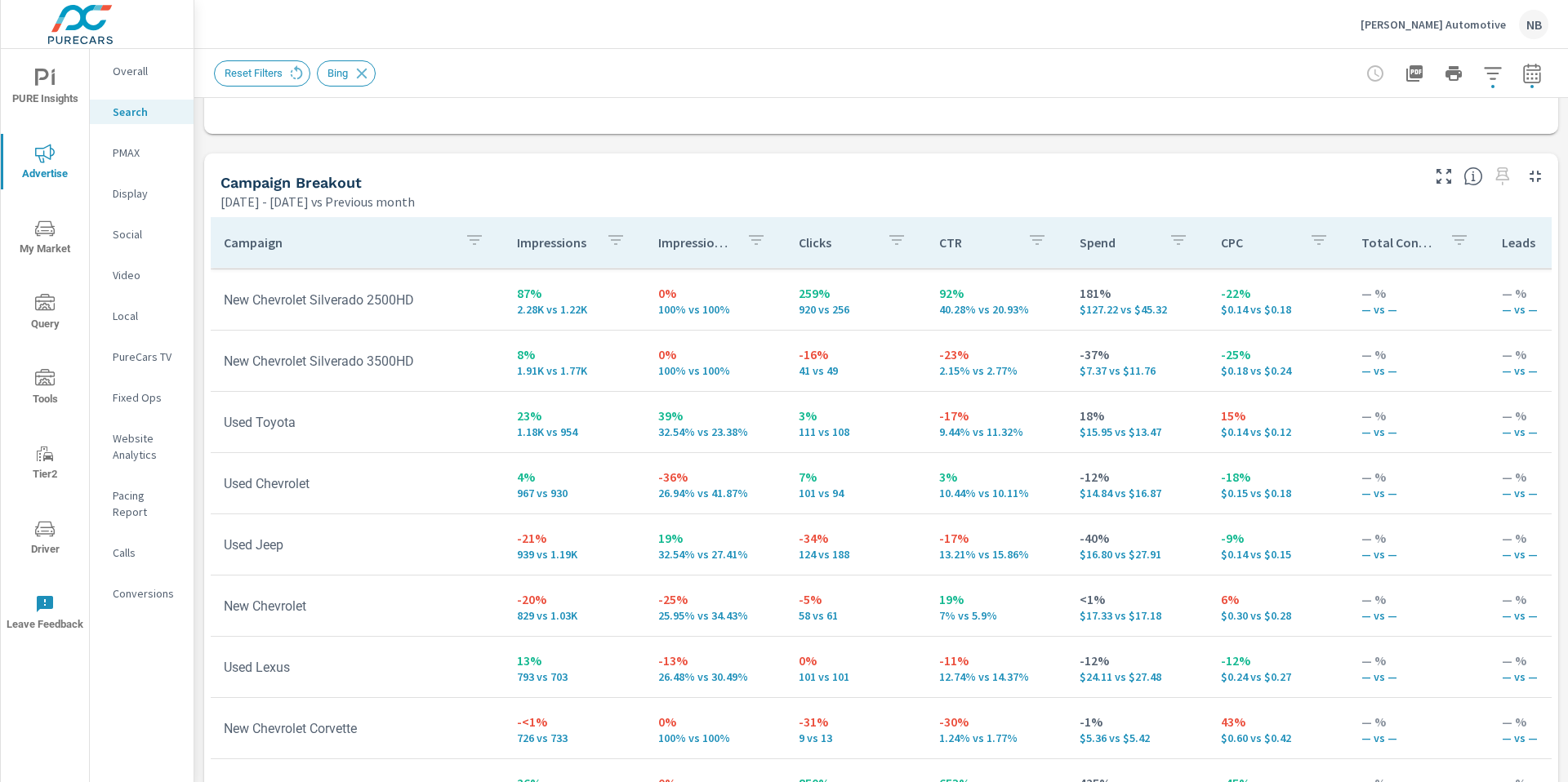
scroll to position [70, 0]
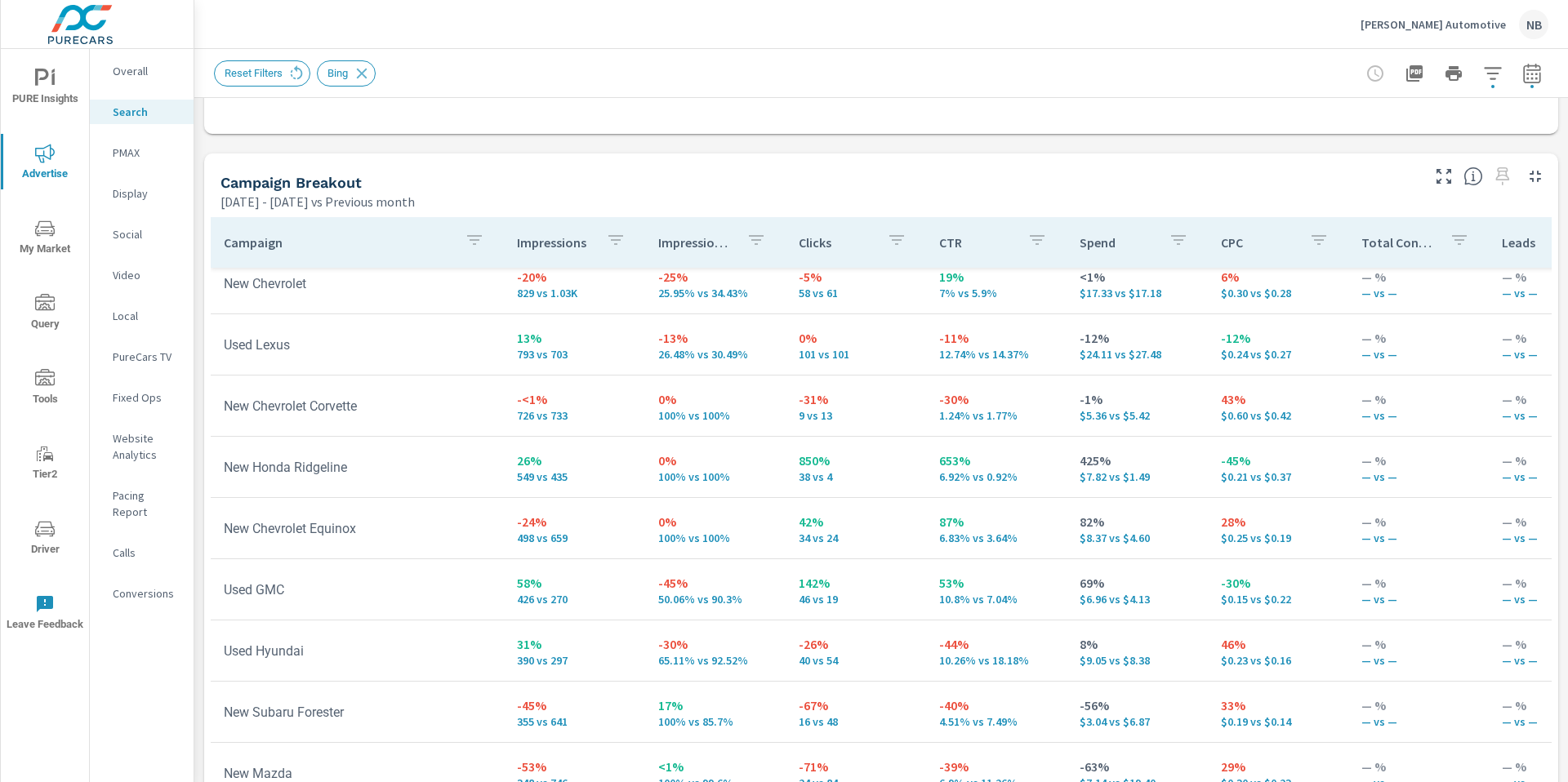
scroll to position [380, 0]
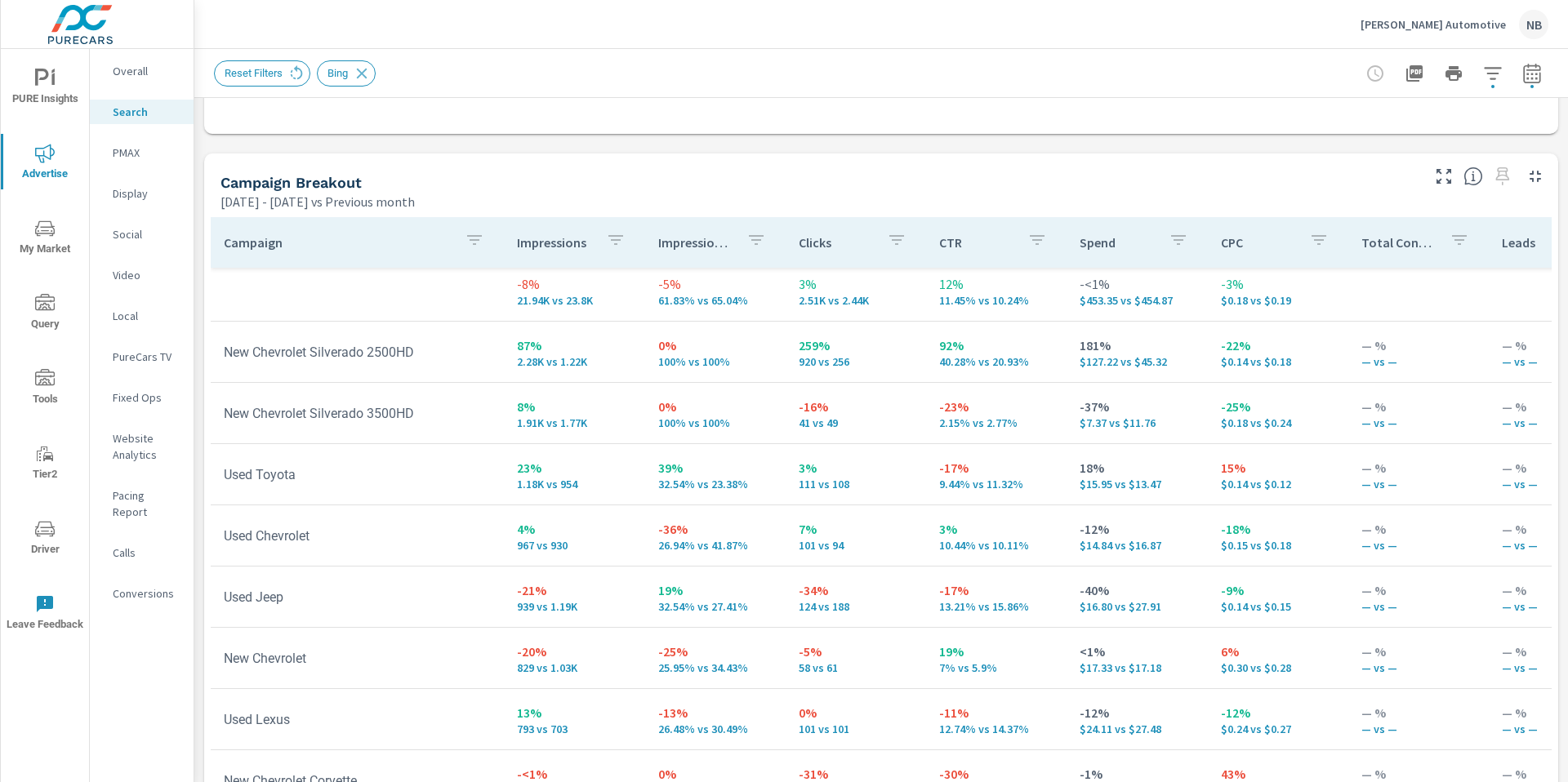
scroll to position [1, 0]
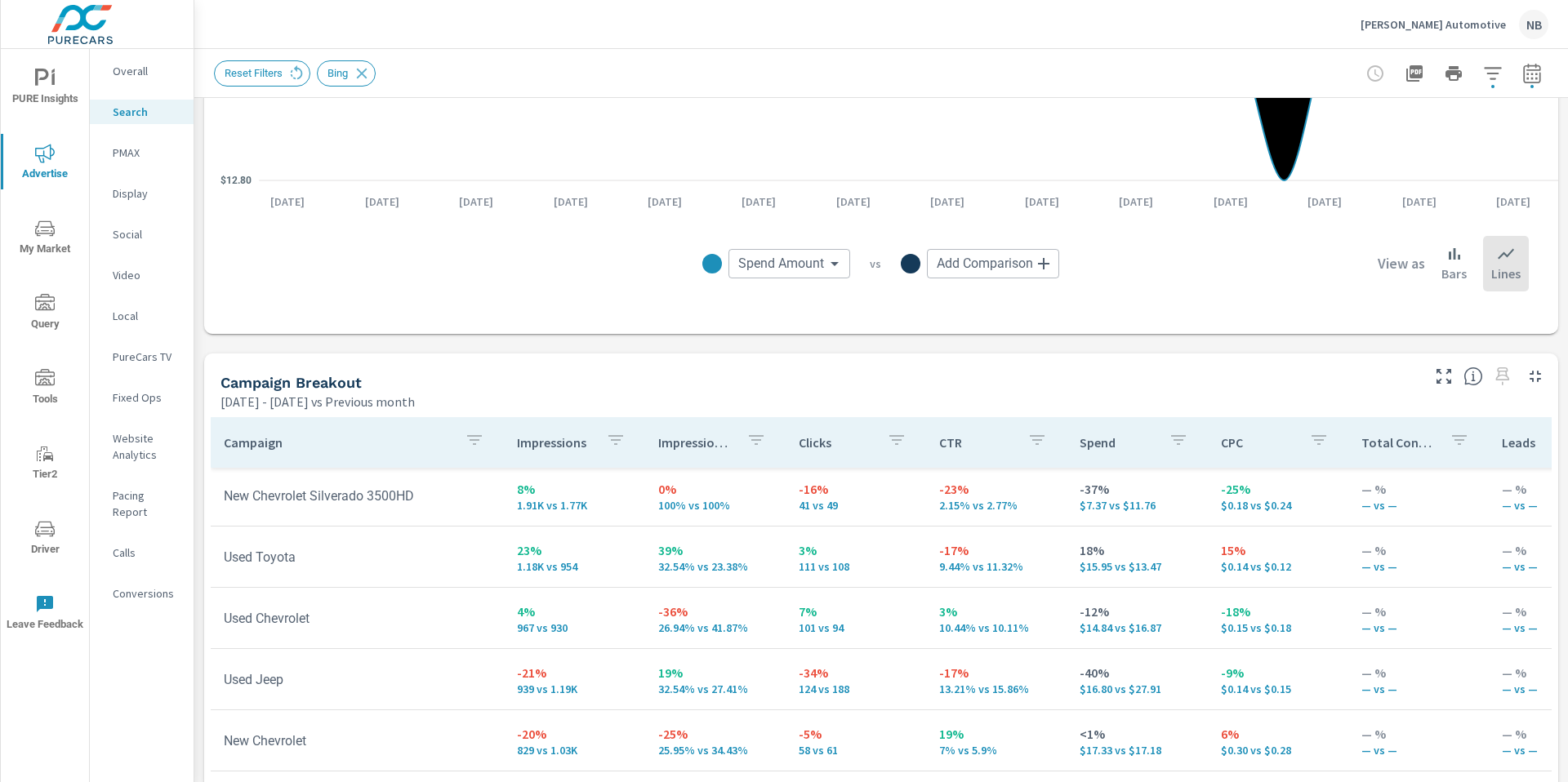
scroll to position [125, 0]
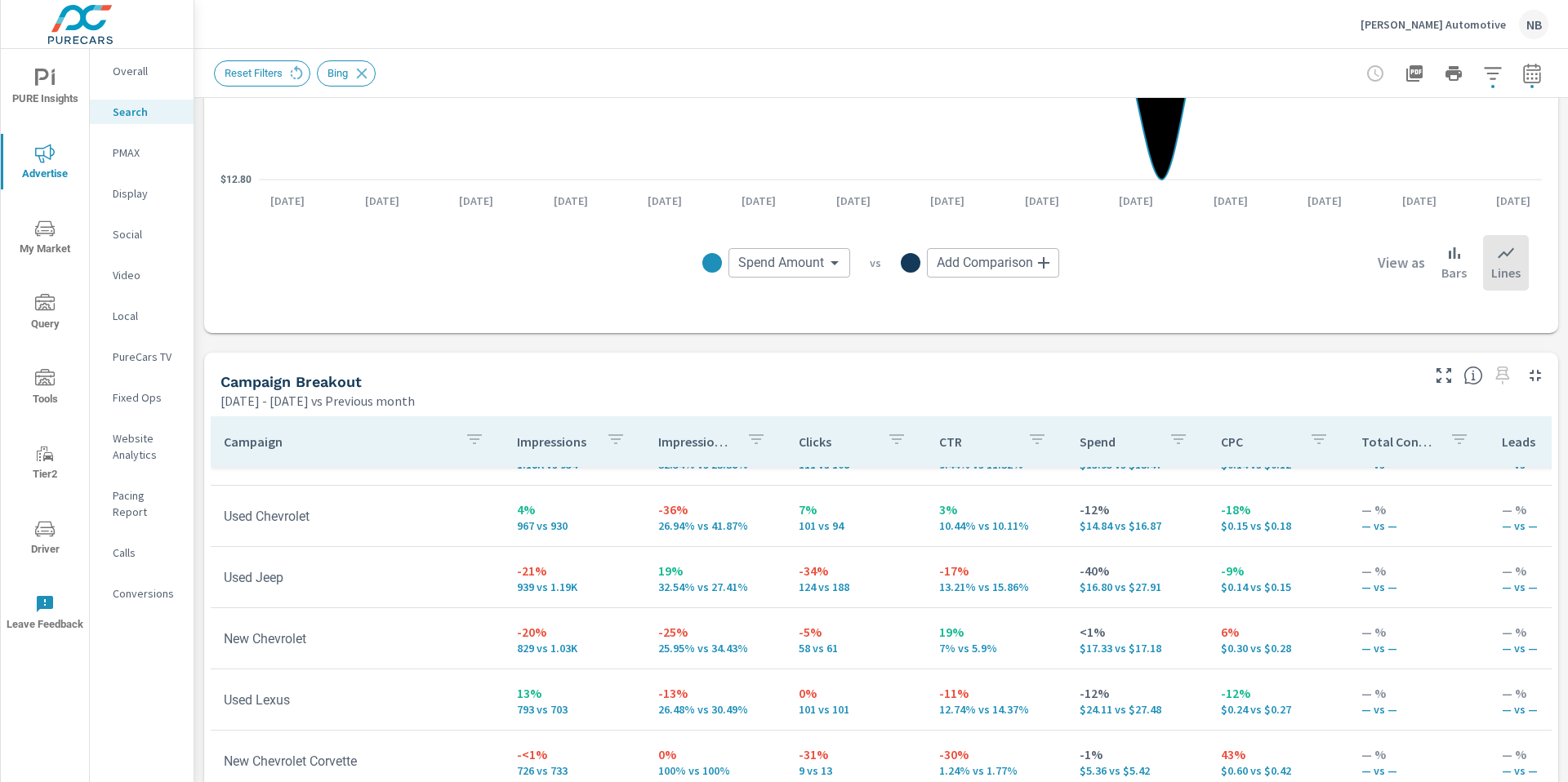
scroll to position [227, 0]
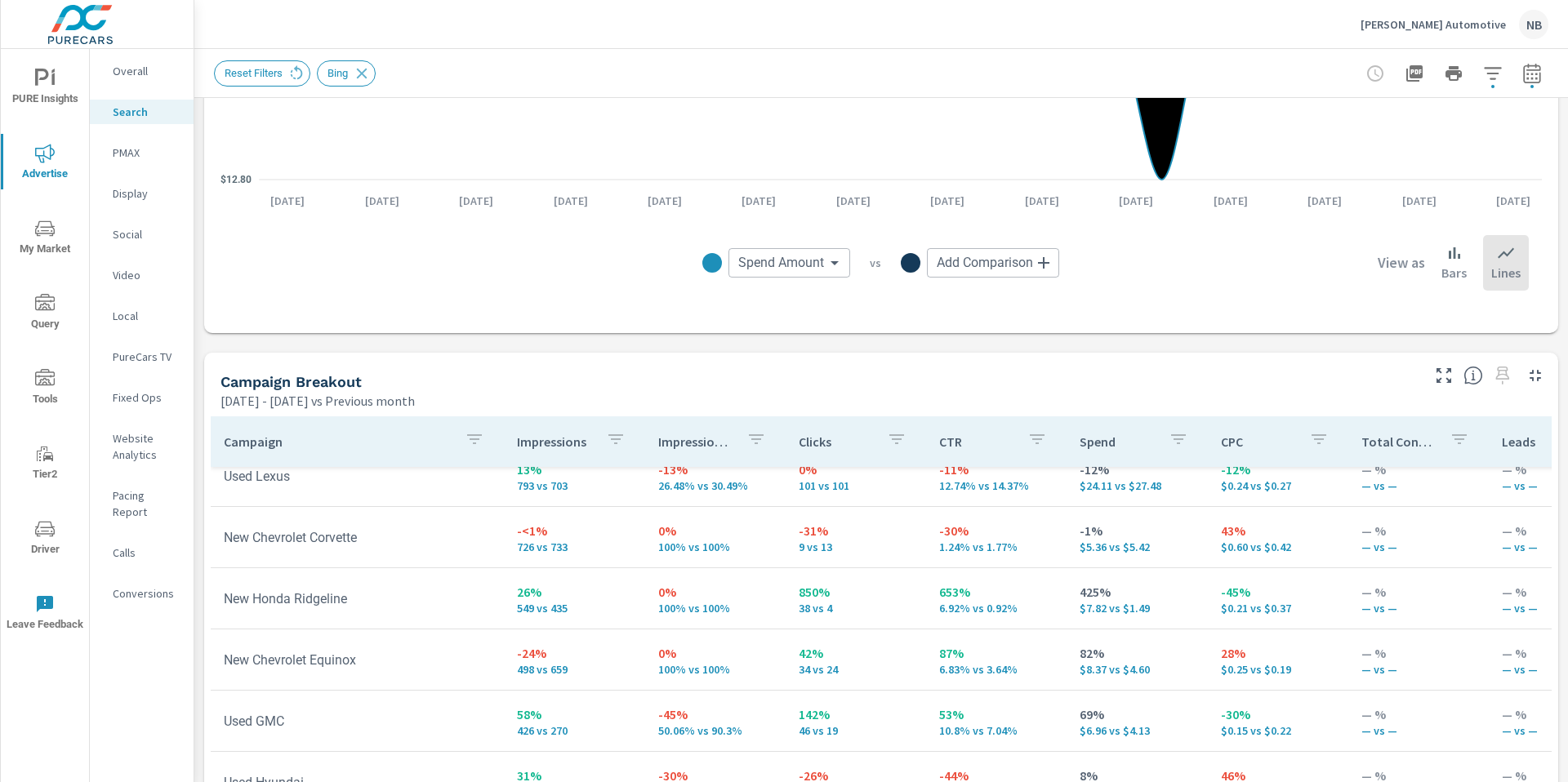
scroll to position [449, 0]
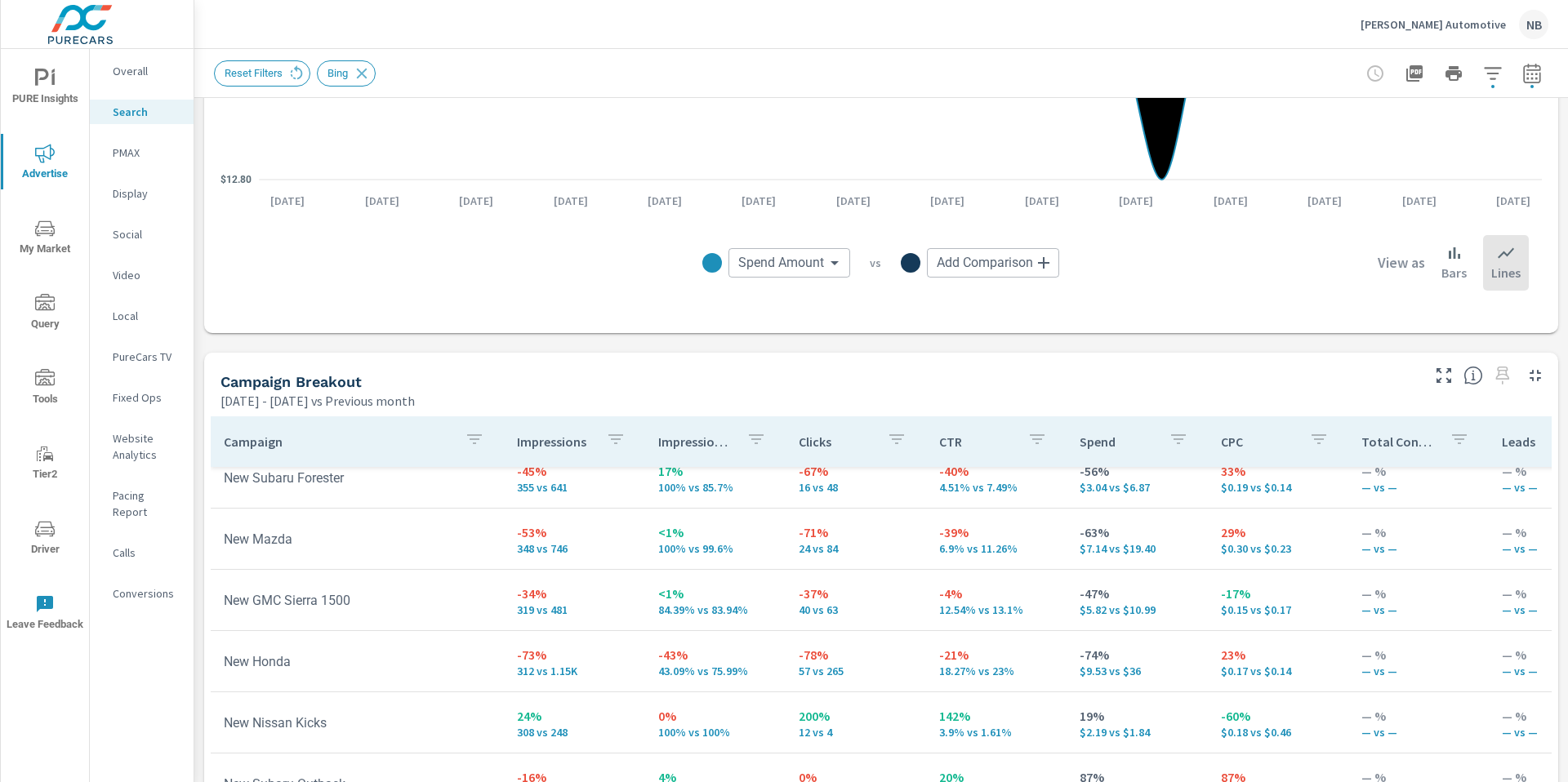
scroll to position [822, 0]
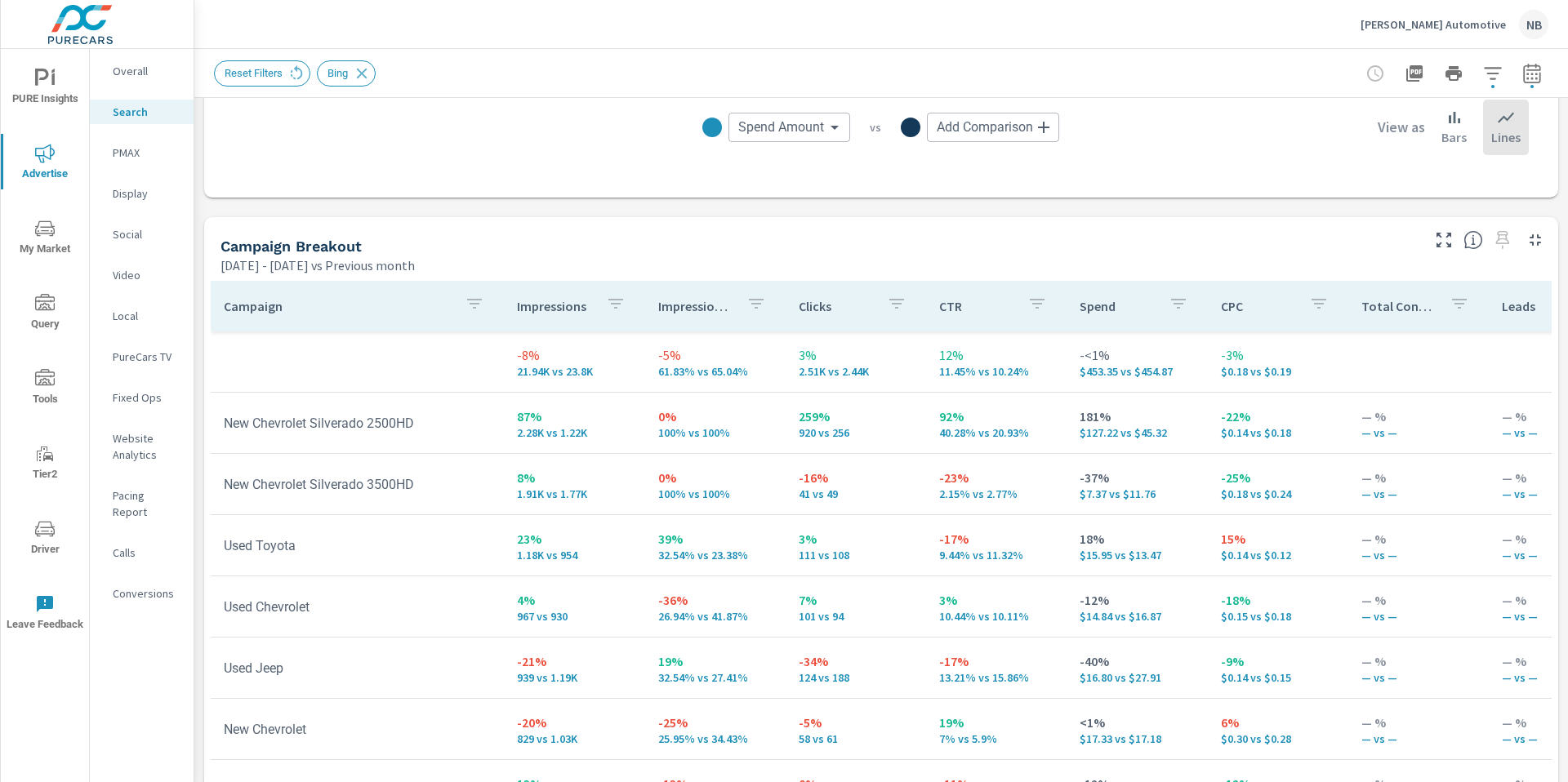
scroll to position [1476, 0]
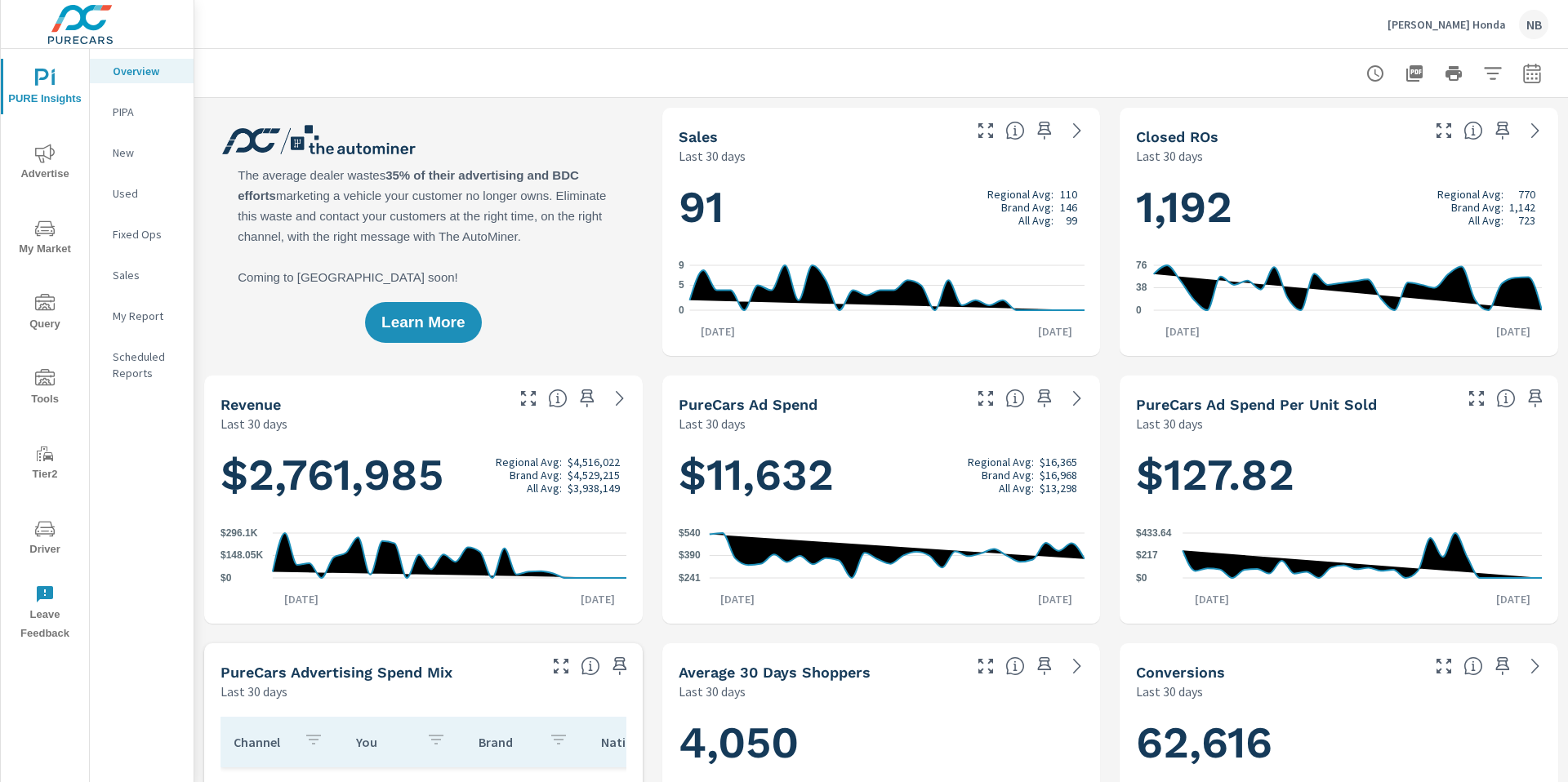
scroll to position [1, 0]
click at [1534, 79] on icon "button" at bounding box center [1531, 73] width 19 height 19
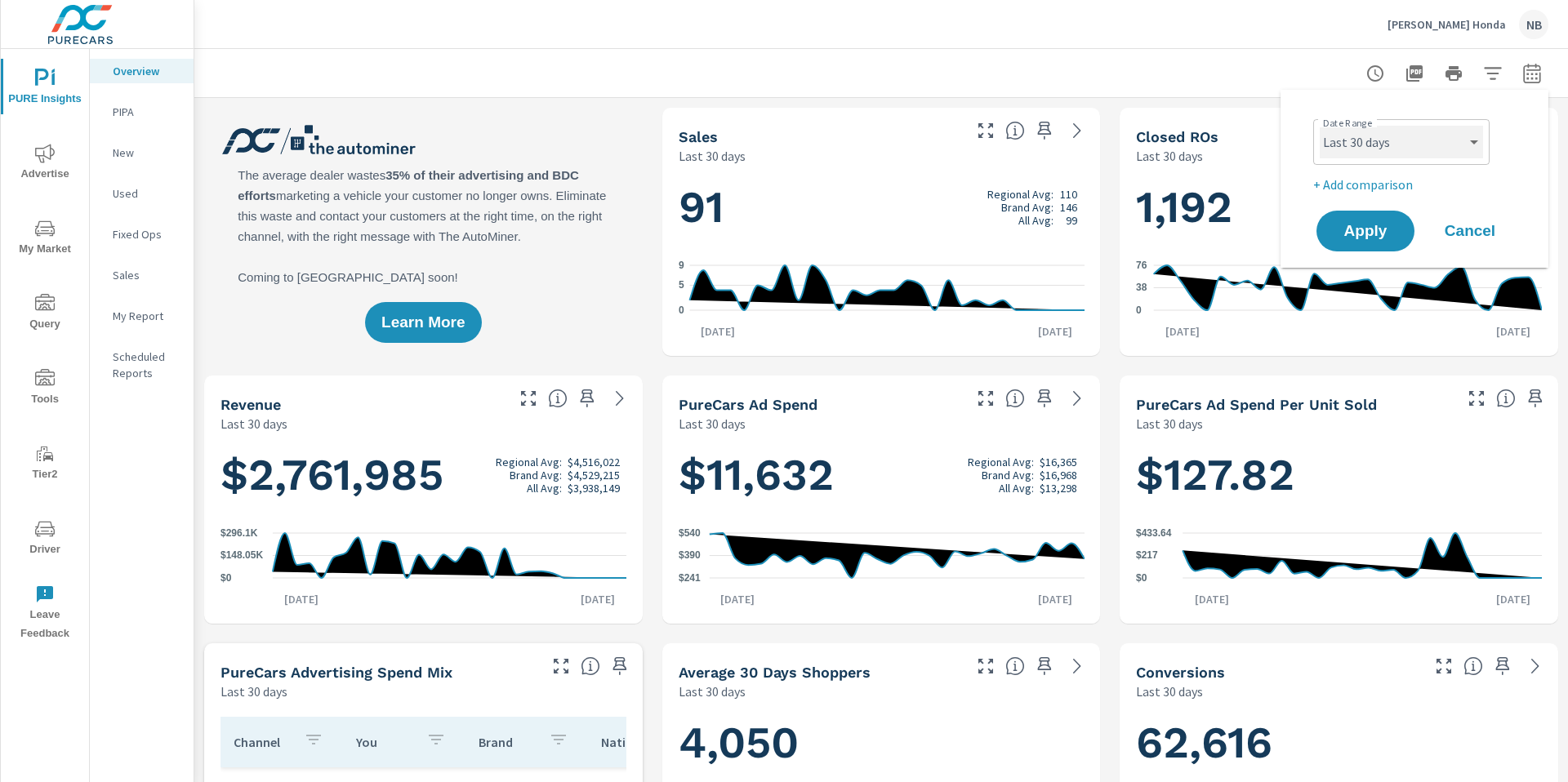
click at [1451, 147] on select "Custom [DATE] Last week Last 7 days Last 14 days Last 30 days Last 45 days Last…" at bounding box center [1401, 141] width 163 height 33
select select "Last 6 months"
click at [1380, 187] on p "+ Add comparison" at bounding box center [1417, 184] width 209 height 19
select select "Previous period"
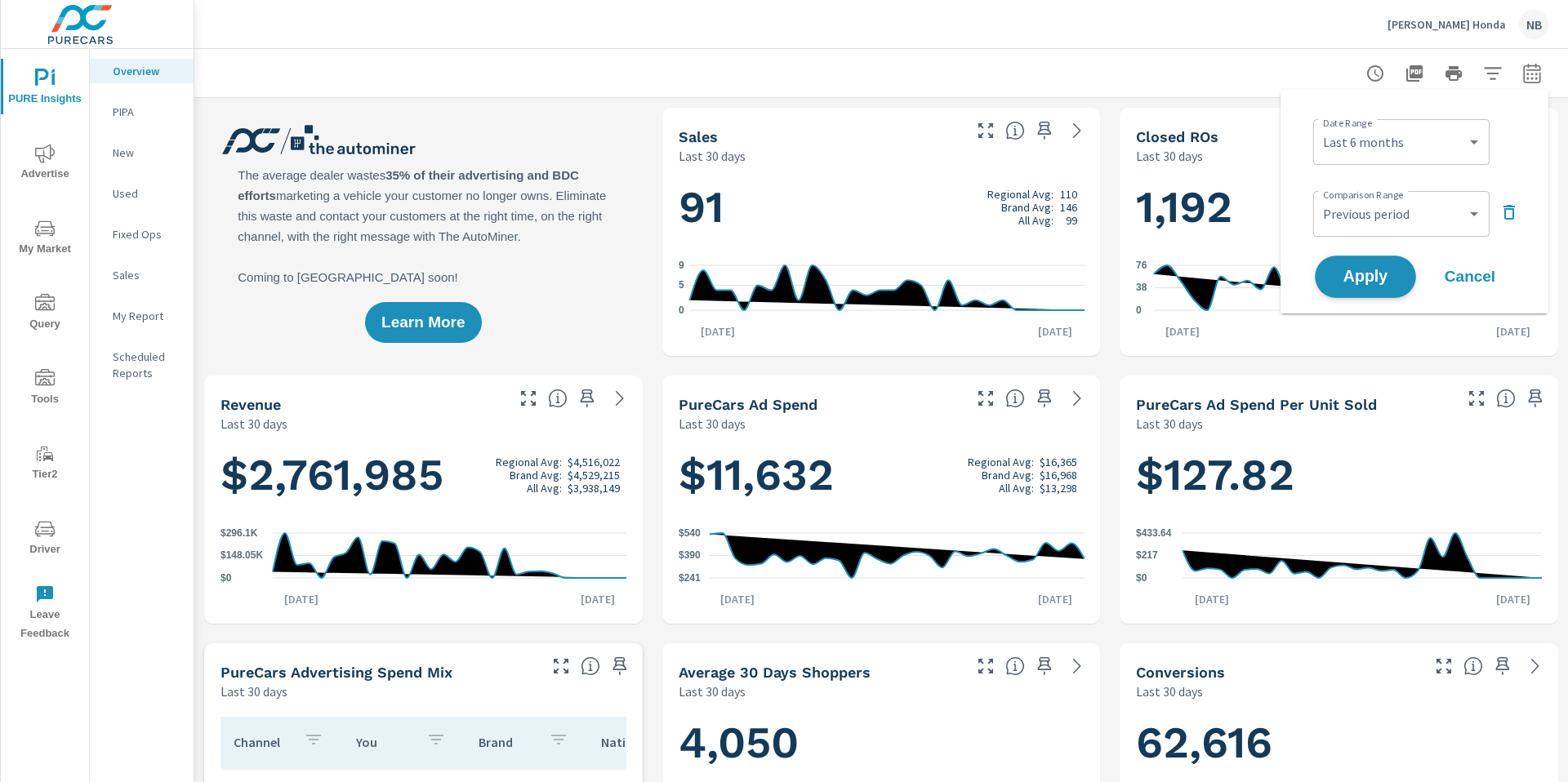
click at [1395, 283] on span "Apply" at bounding box center [1365, 277] width 67 height 15
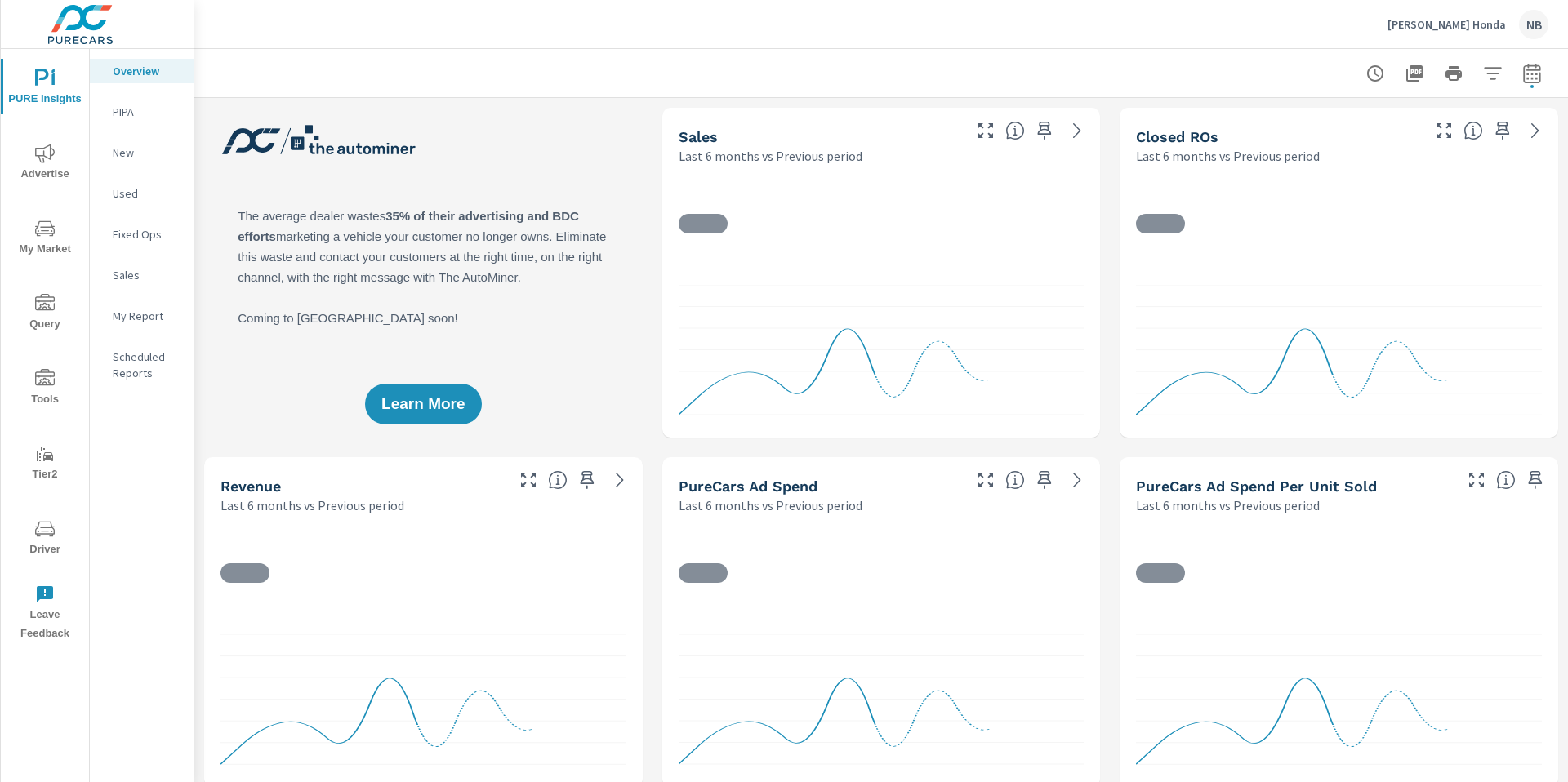
scroll to position [1, 0]
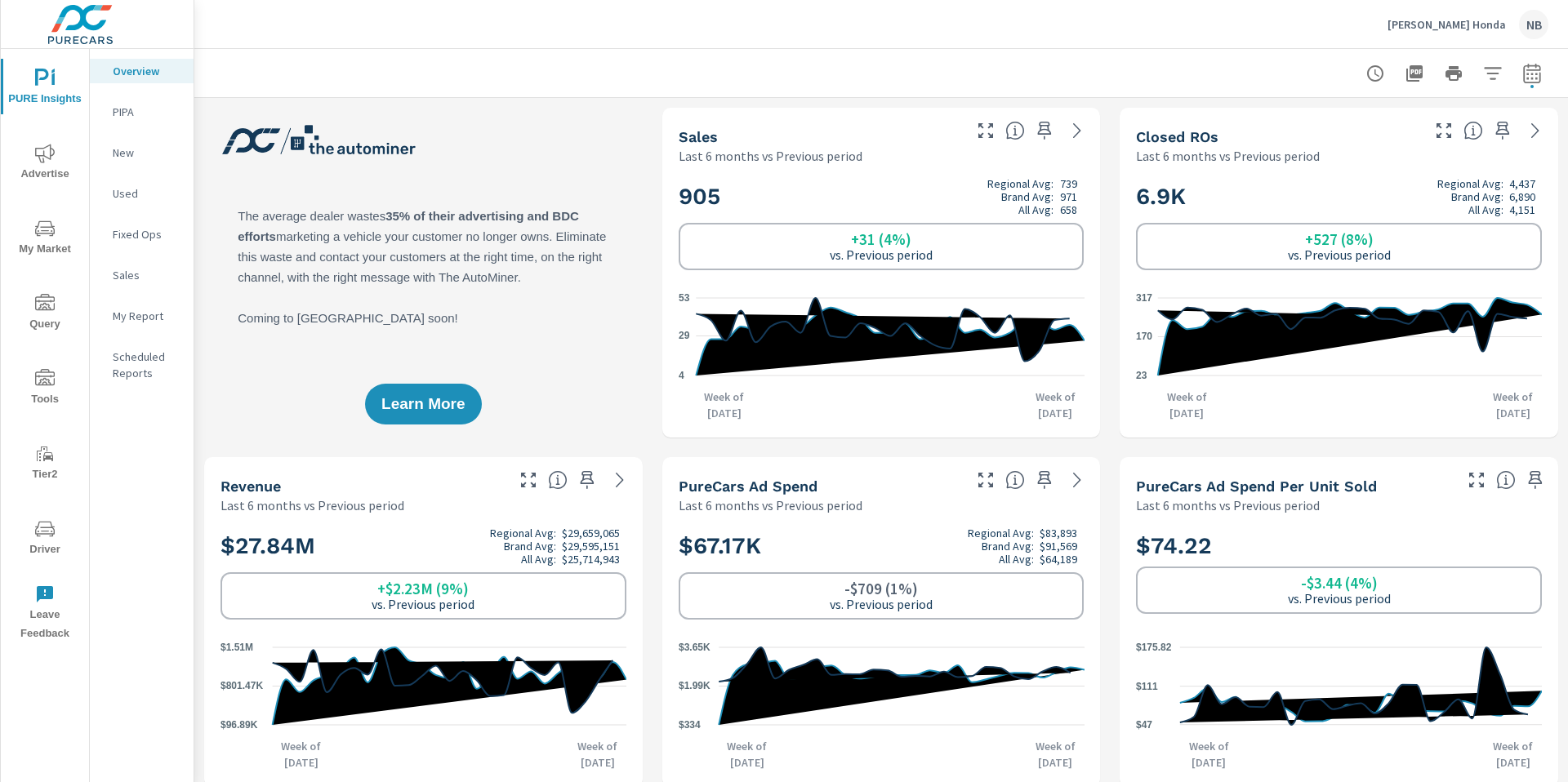
click at [41, 234] on icon "nav menu" at bounding box center [45, 228] width 19 height 19
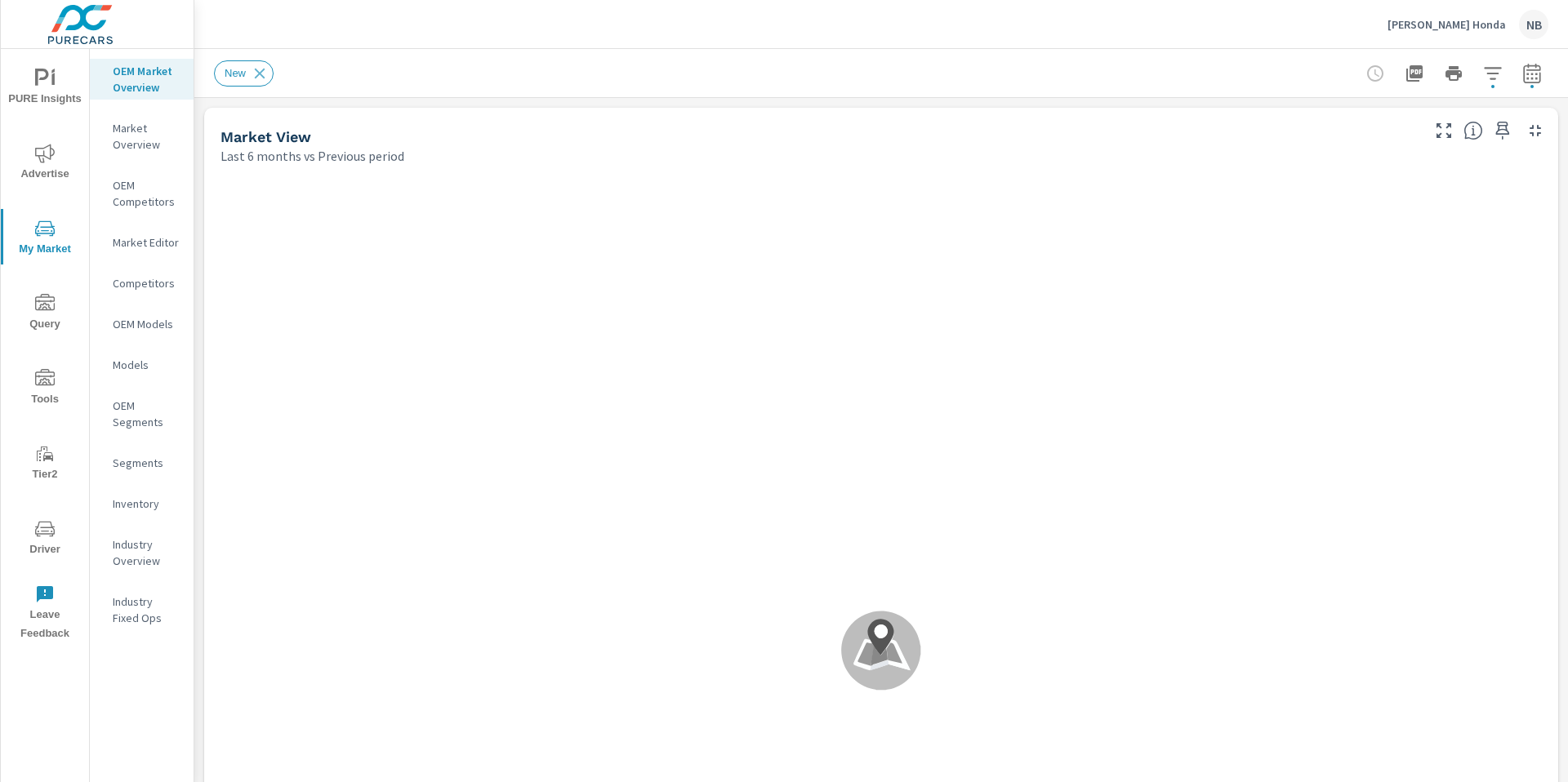
scroll to position [1, 0]
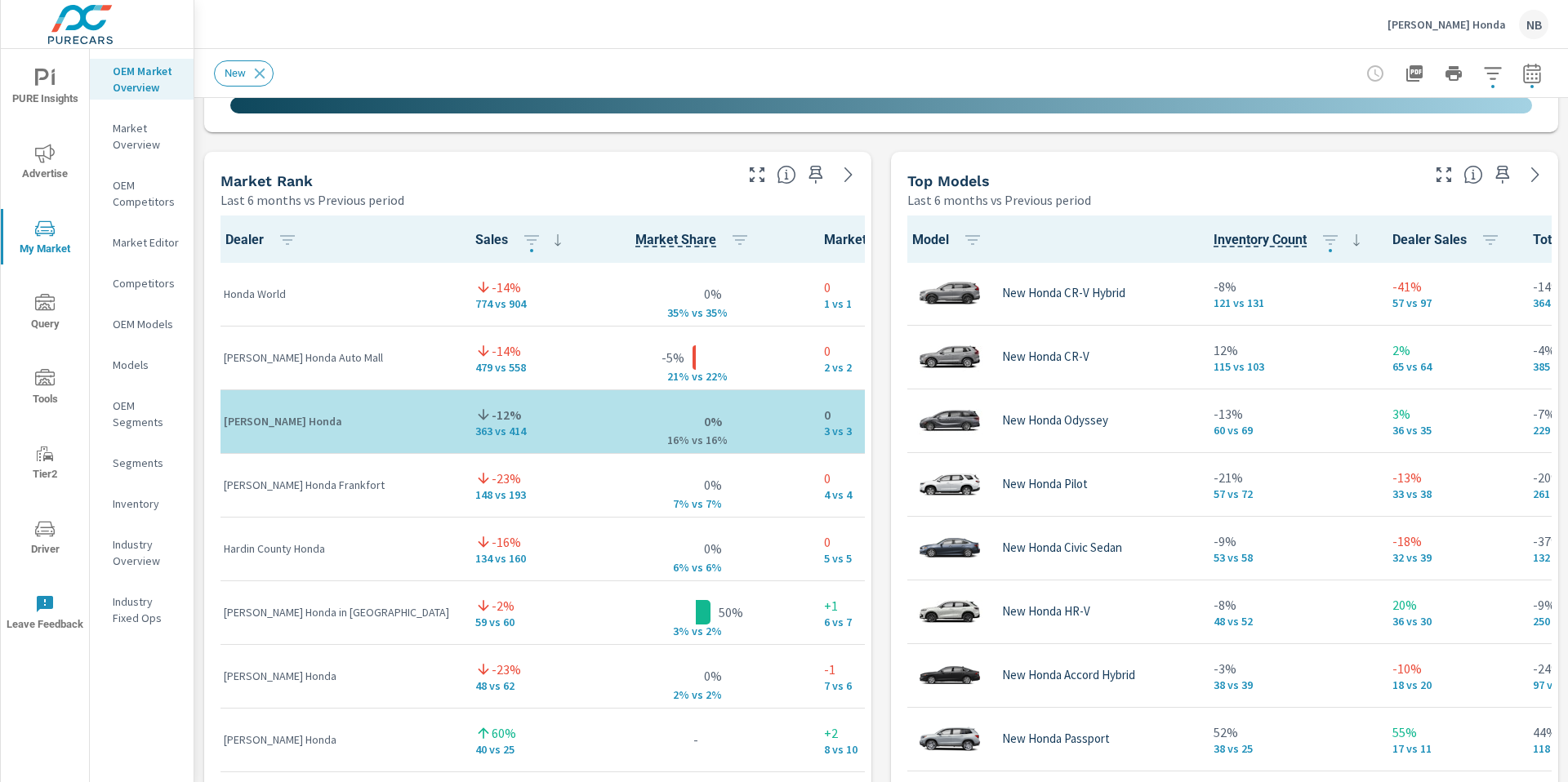
scroll to position [1013, 0]
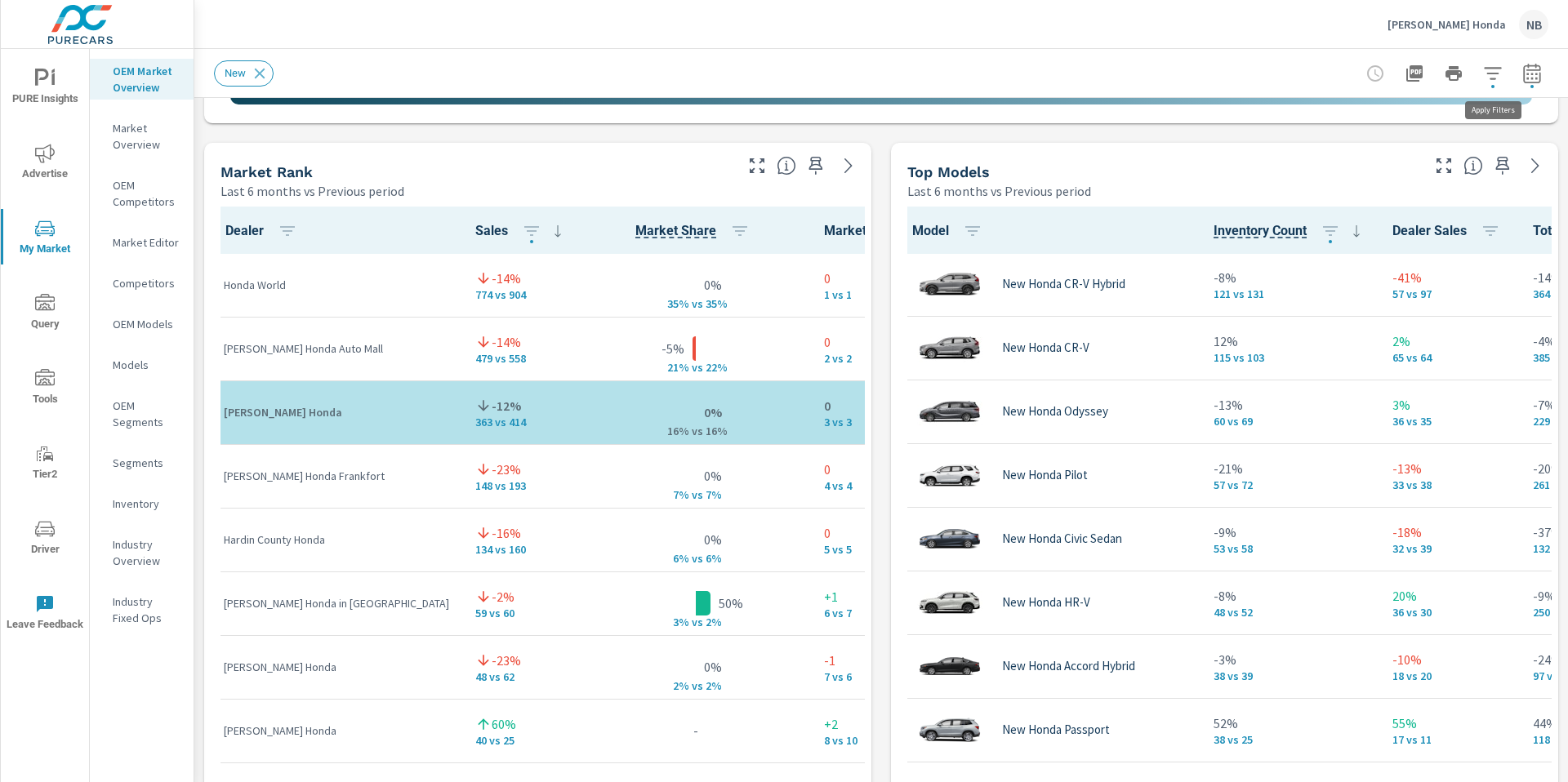
click at [1493, 77] on icon "button" at bounding box center [1492, 73] width 17 height 13
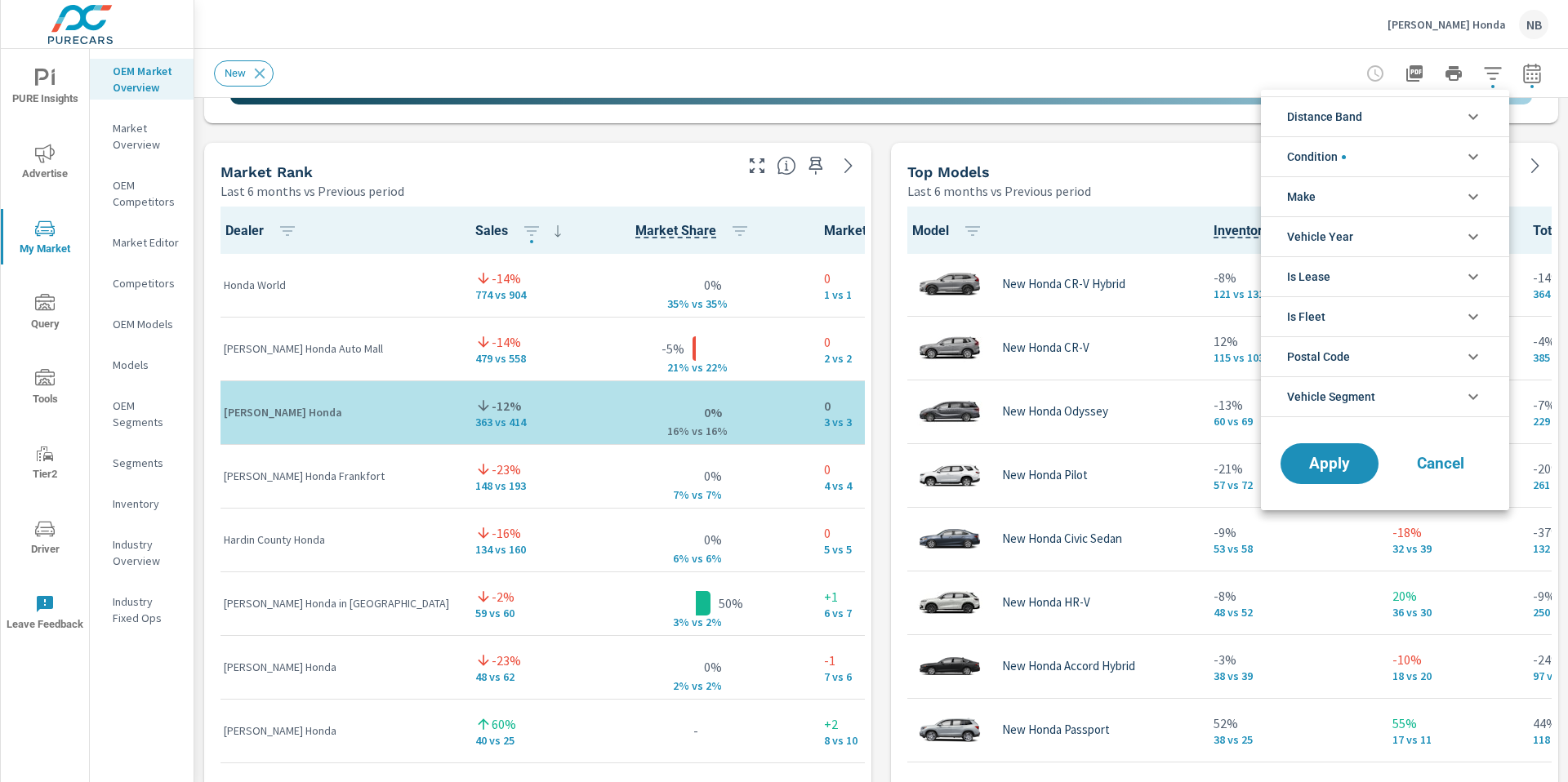
click at [1415, 112] on li "Distance Band" at bounding box center [1384, 116] width 248 height 40
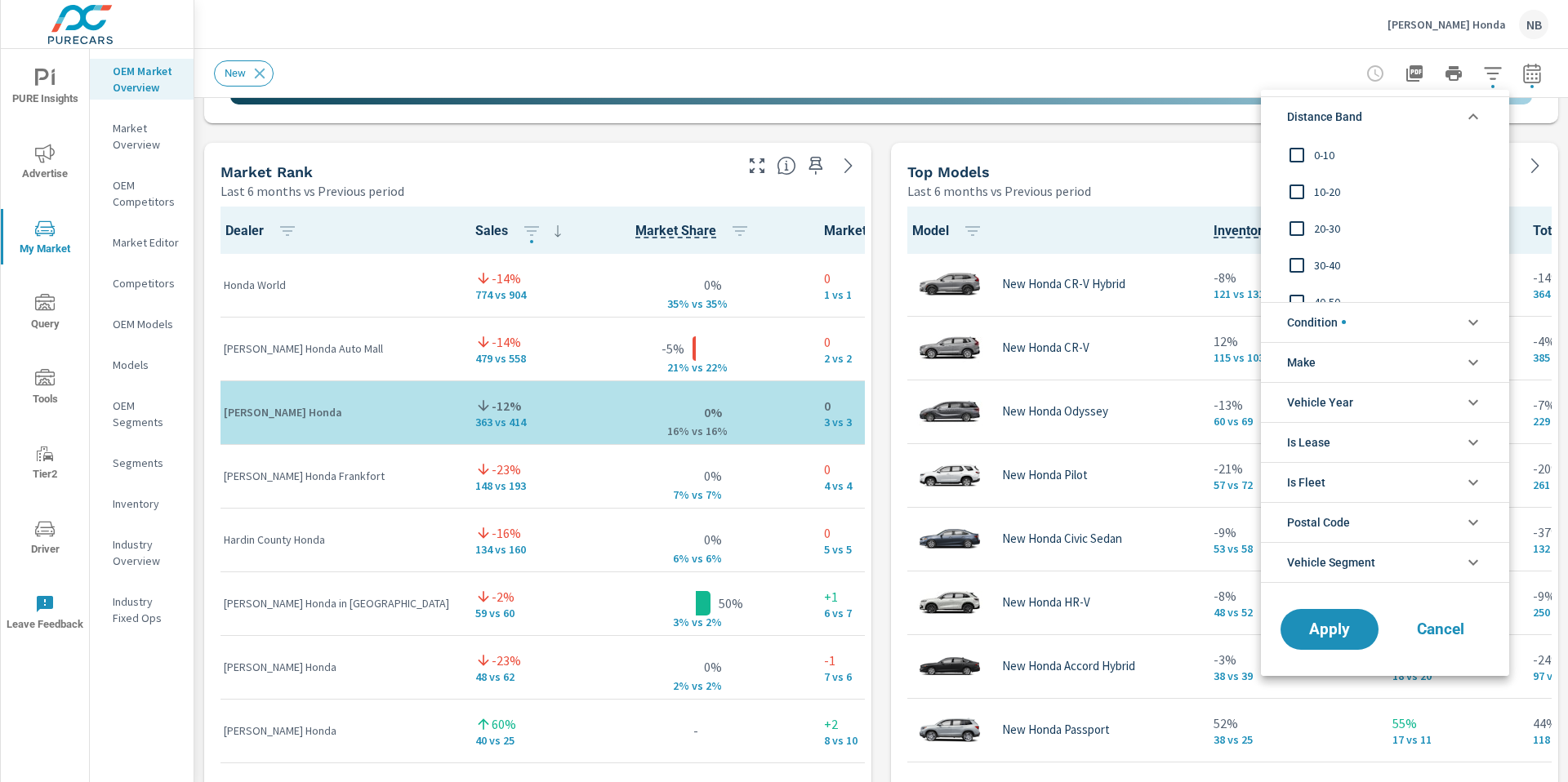
click at [1336, 155] on span "0-10" at bounding box center [1403, 155] width 179 height 19
click at [1318, 618] on button "Apply" at bounding box center [1329, 629] width 101 height 42
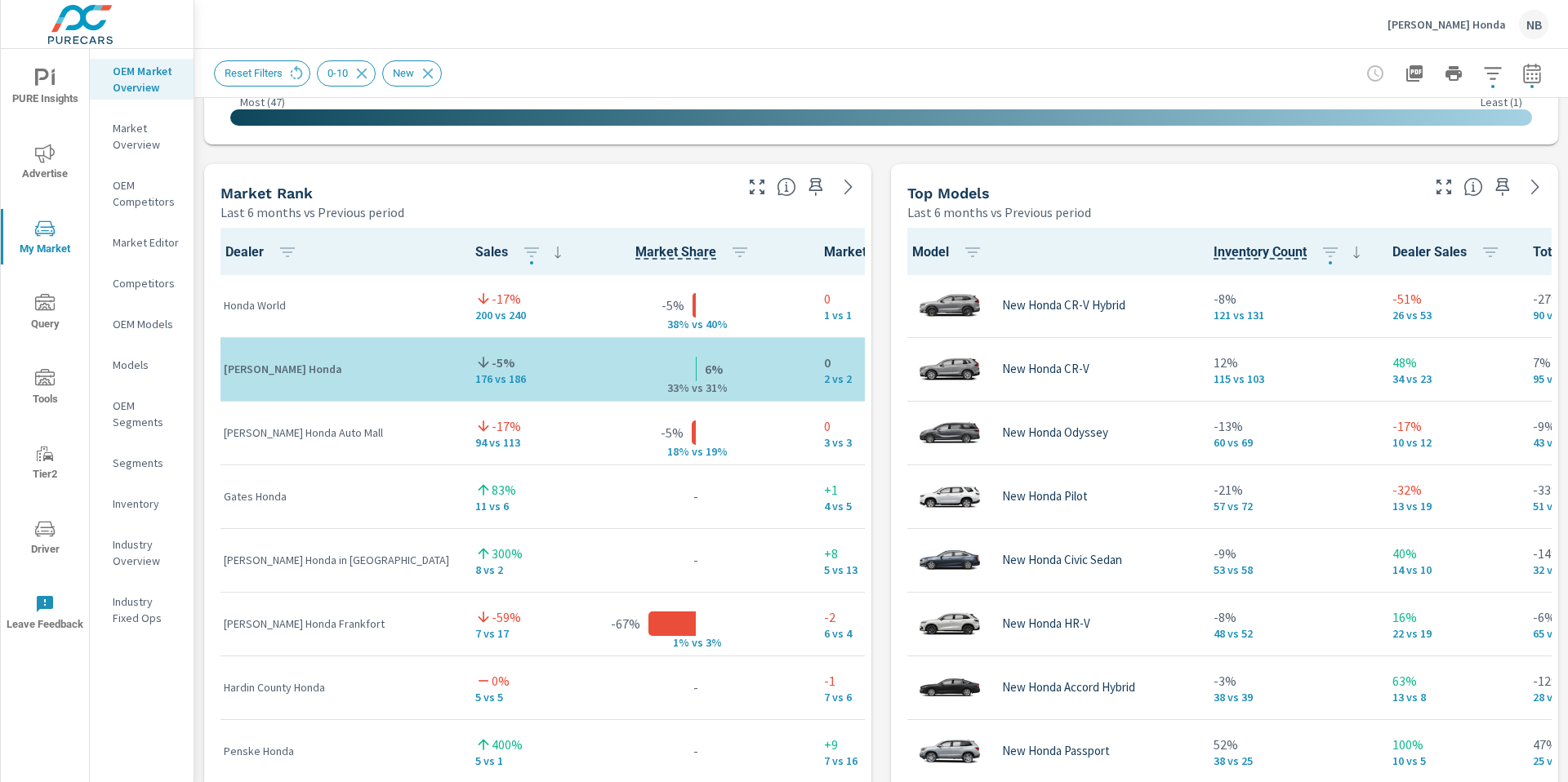
scroll to position [997, 0]
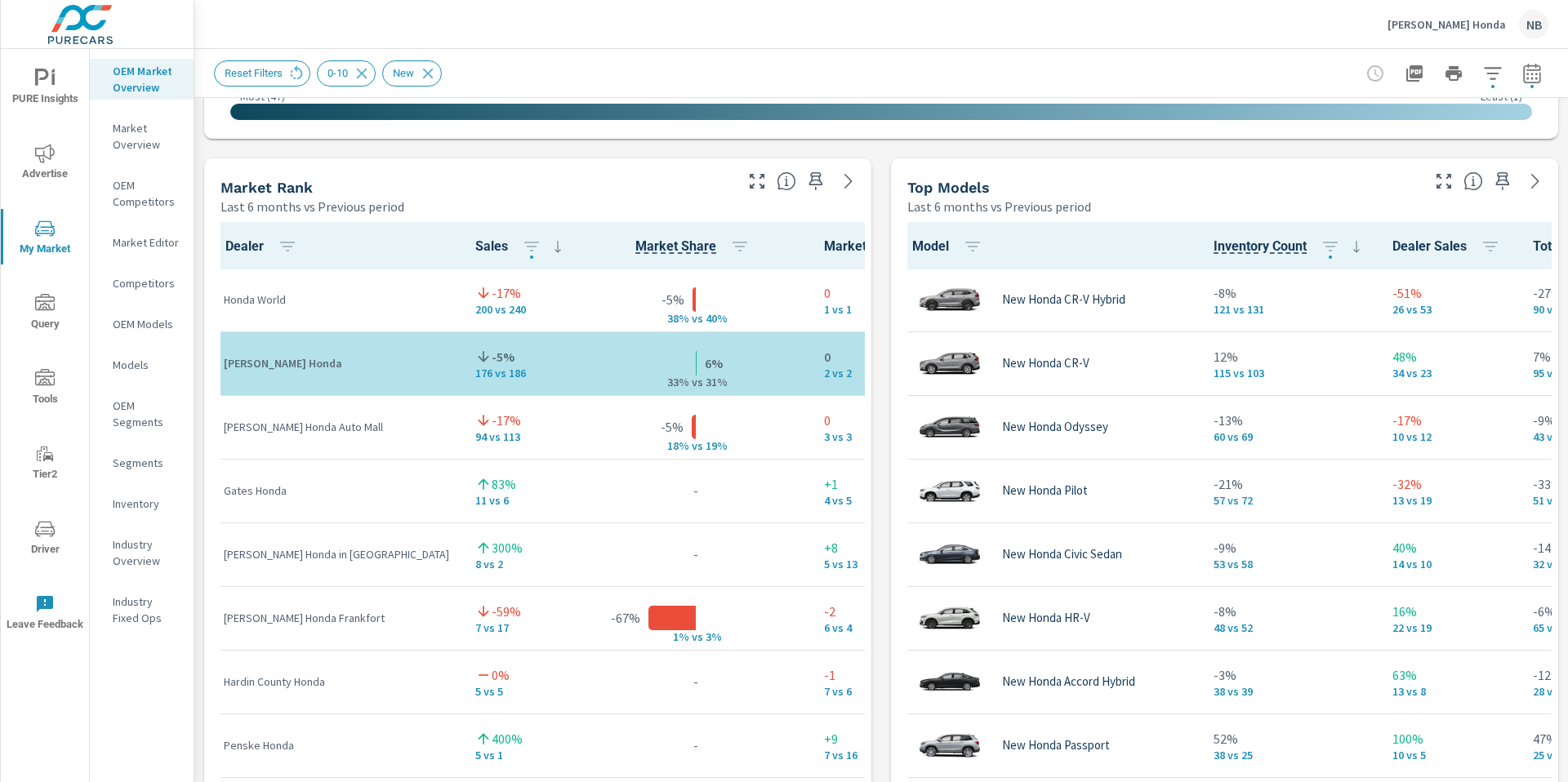
click at [1441, 184] on icon "button" at bounding box center [1443, 181] width 19 height 19
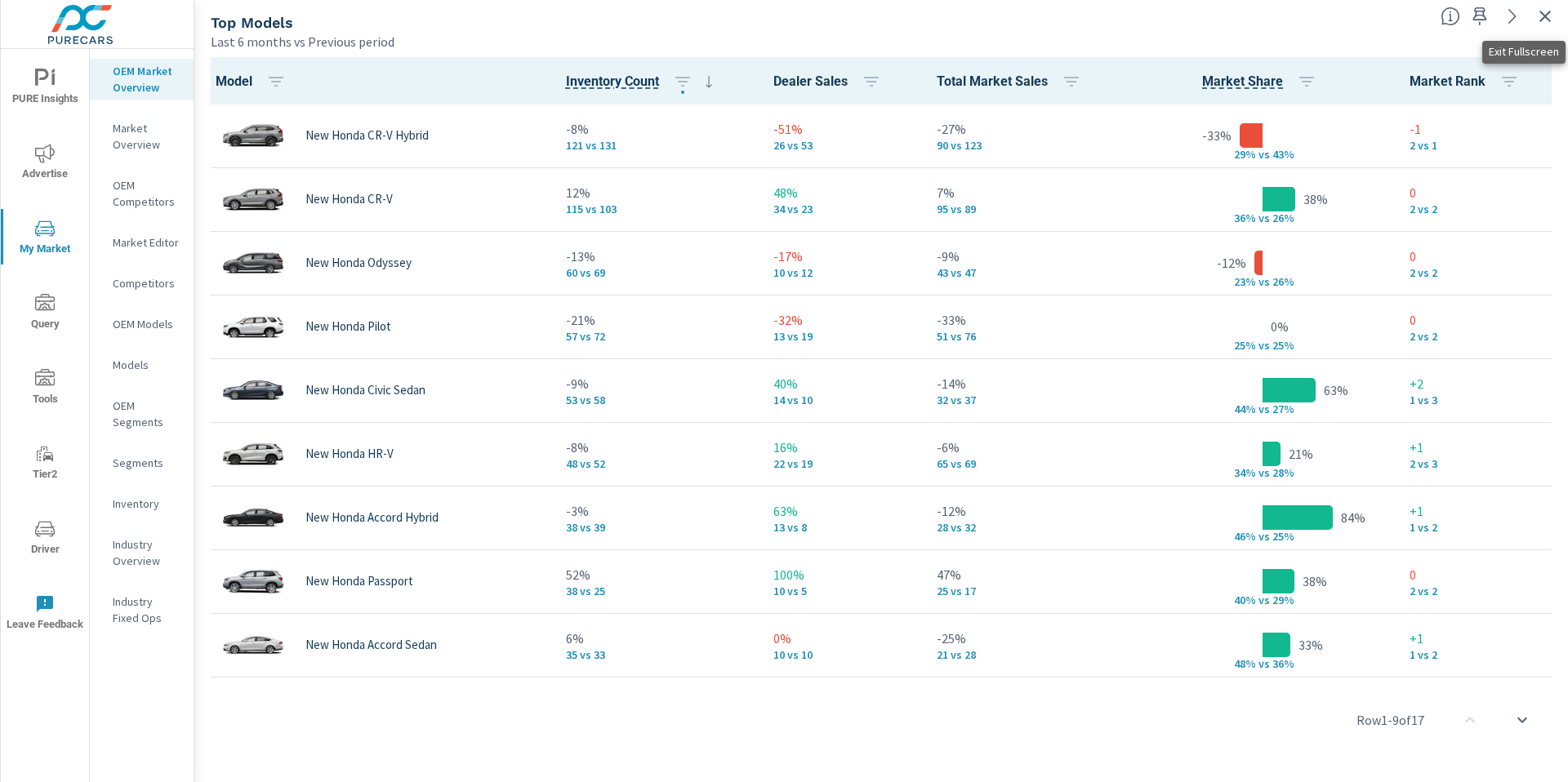
click at [1547, 20] on icon "button" at bounding box center [1544, 16] width 19 height 19
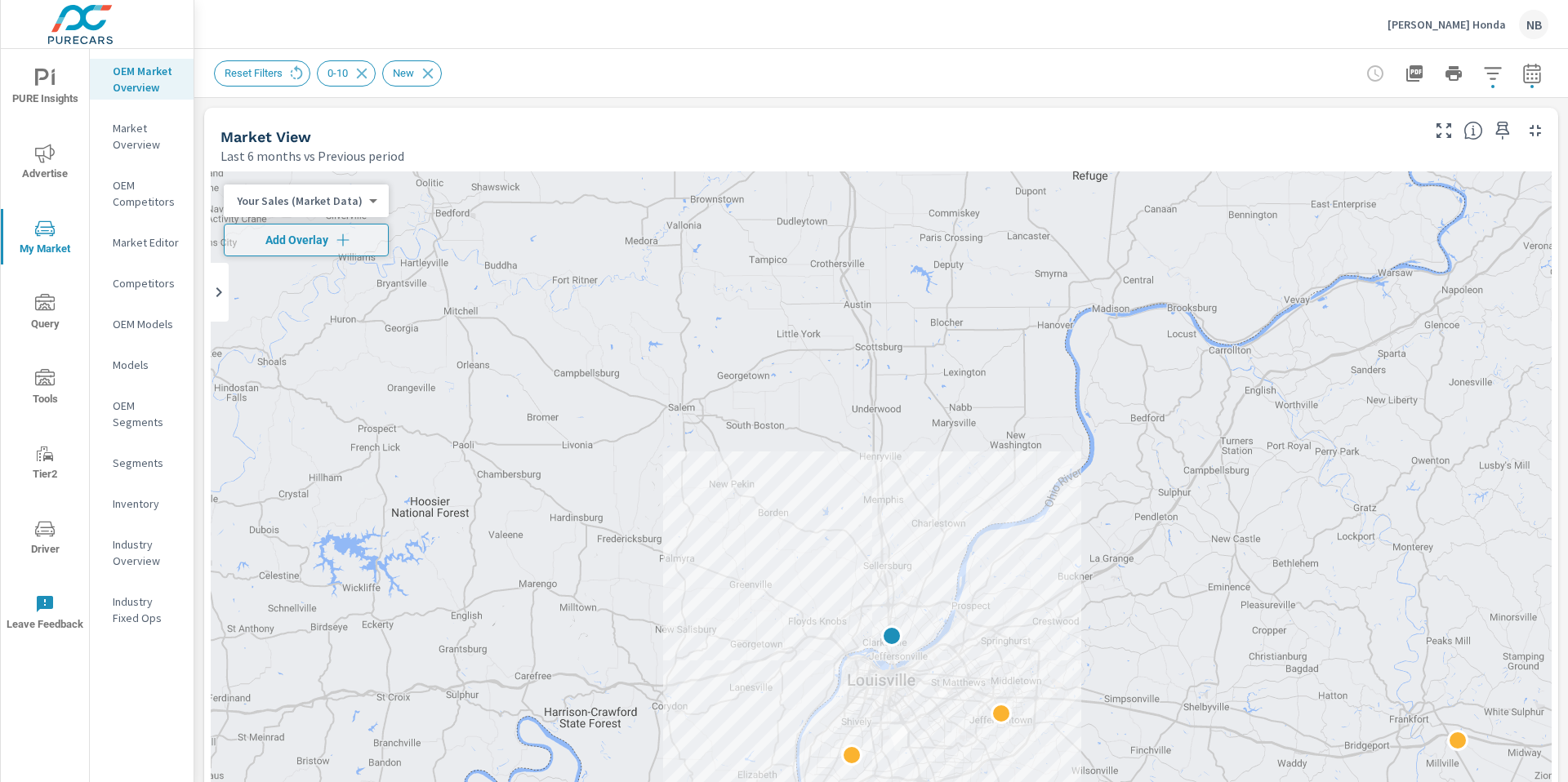
scroll to position [1, 0]
click at [1452, 27] on p "Neil Huffman Honda" at bounding box center [1446, 24] width 119 height 14
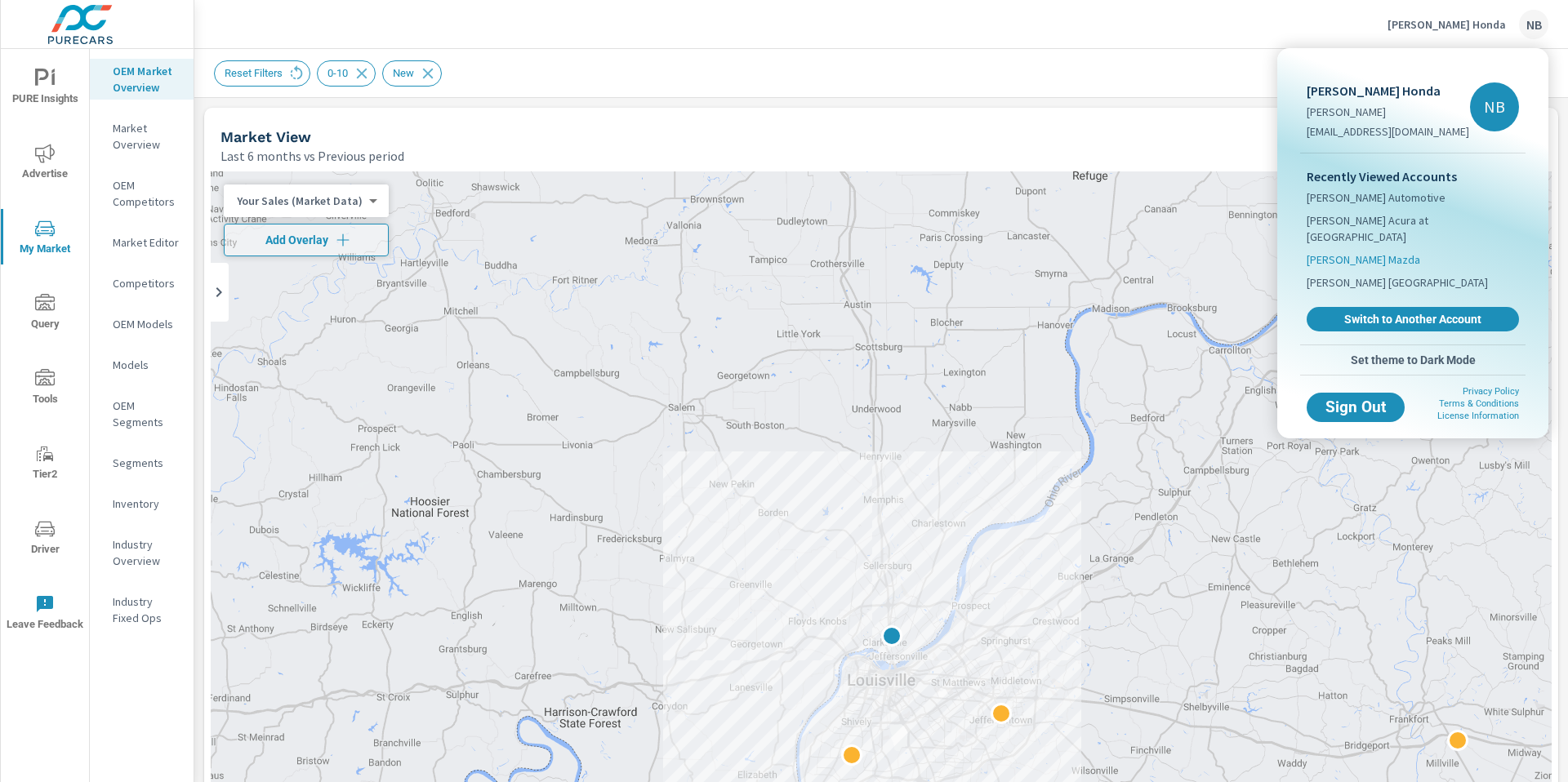
drag, startPoint x: 1405, startPoint y: 223, endPoint x: 1468, endPoint y: 238, distance: 64.8
click at [1405, 223] on span "Neil Huffman Acura at Oxmoor" at bounding box center [1412, 228] width 212 height 33
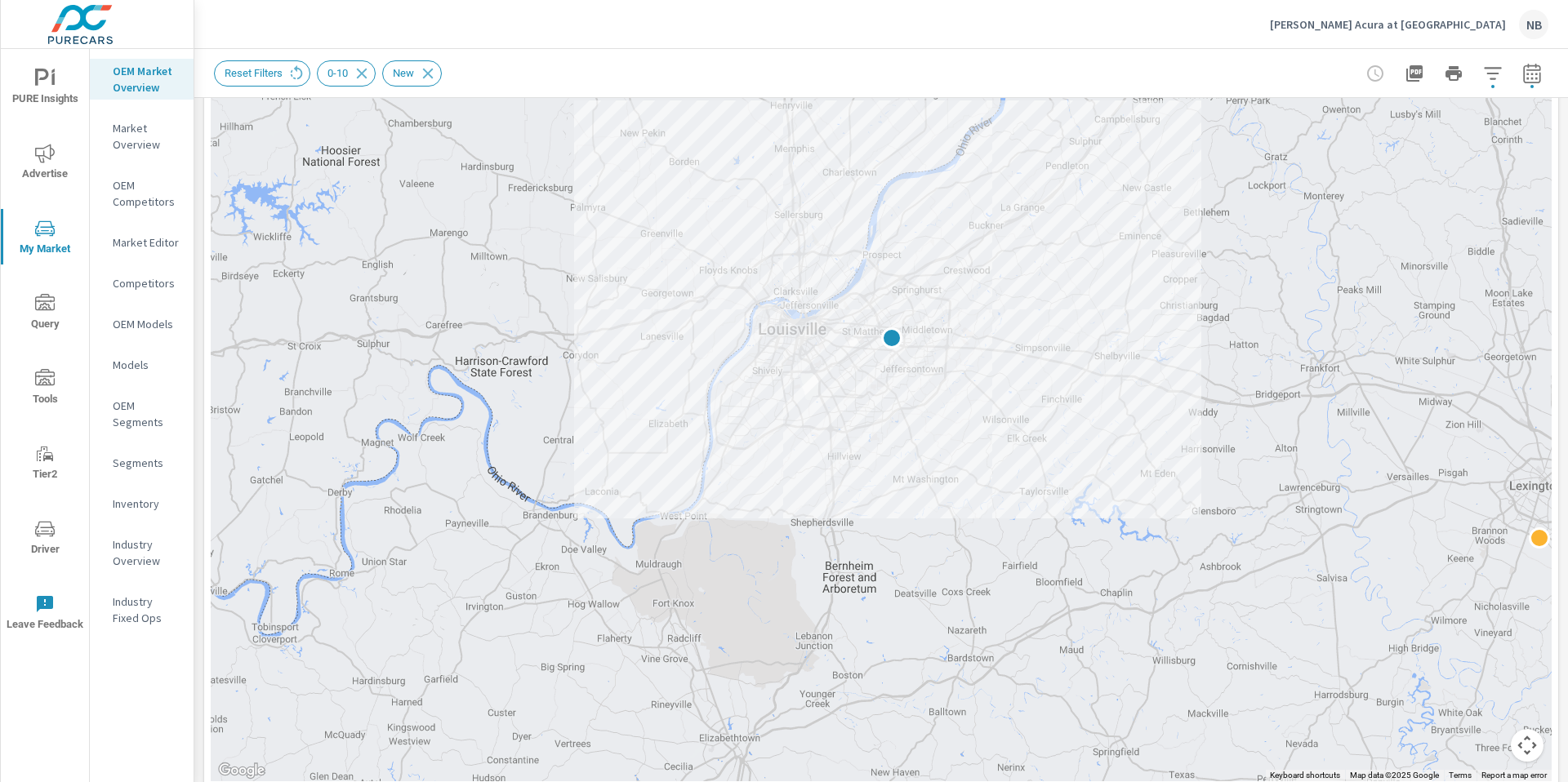
scroll to position [327, 0]
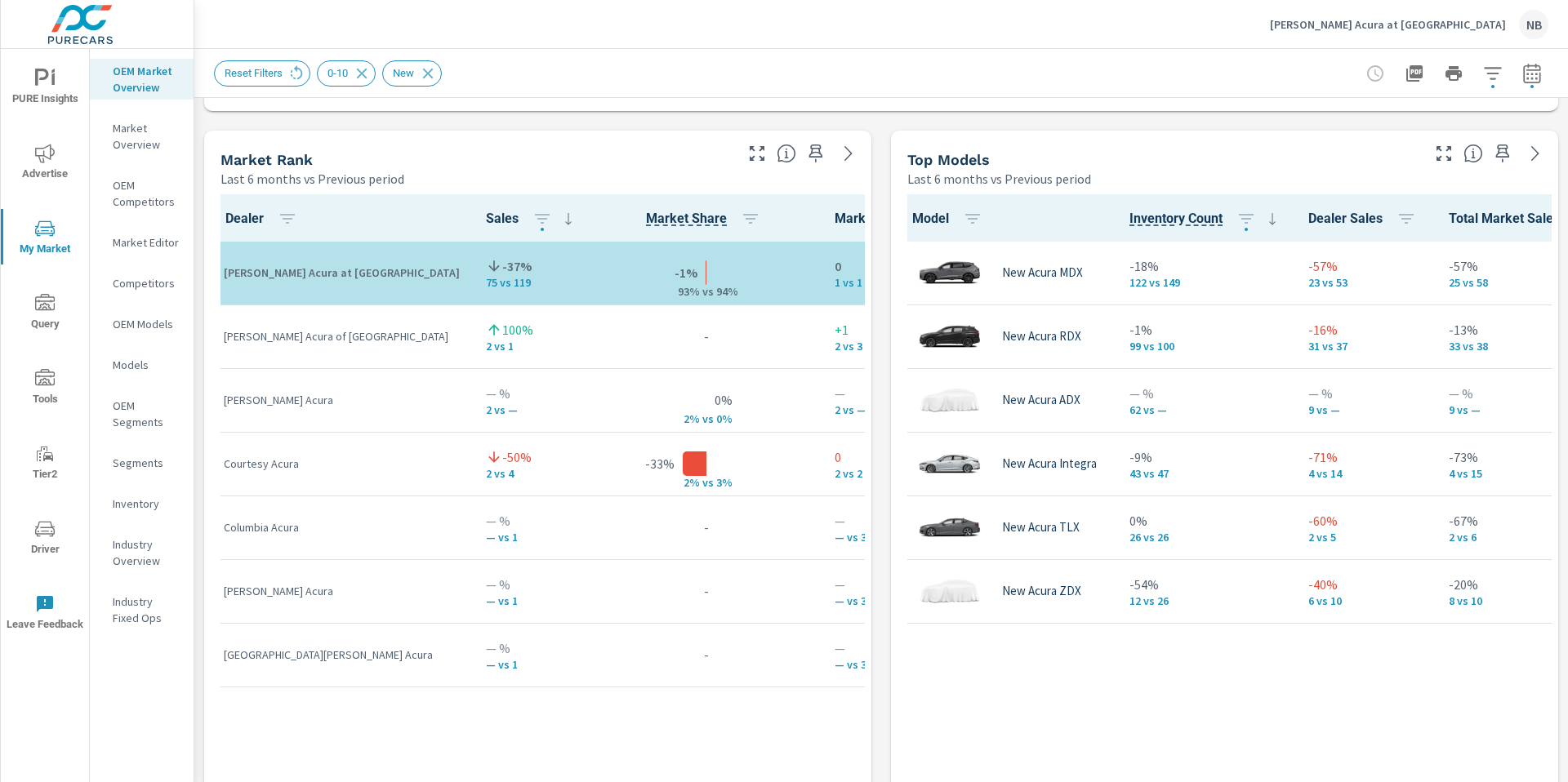
scroll to position [940, 0]
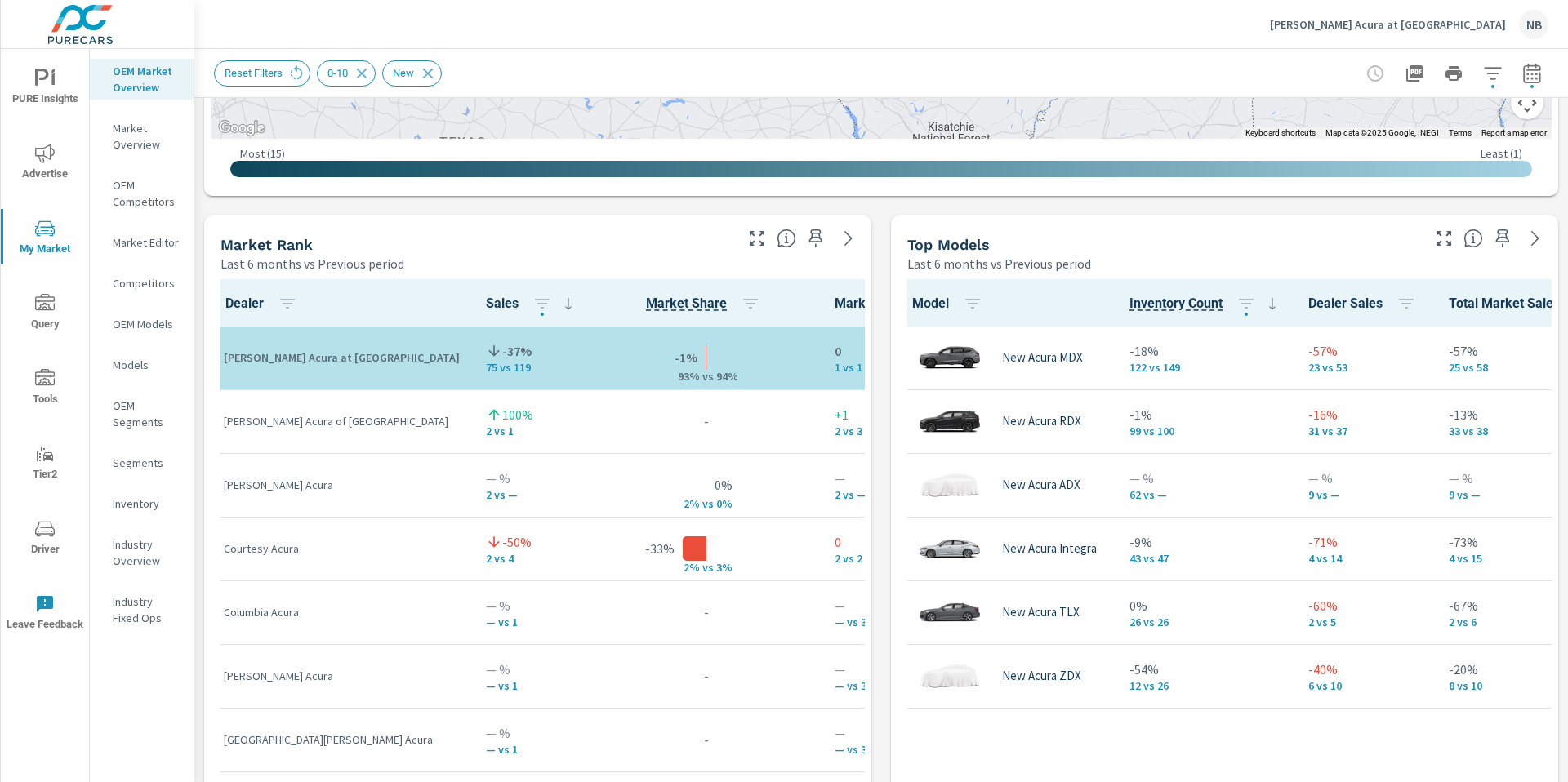
click at [1489, 73] on icon "button" at bounding box center [1492, 73] width 19 height 19
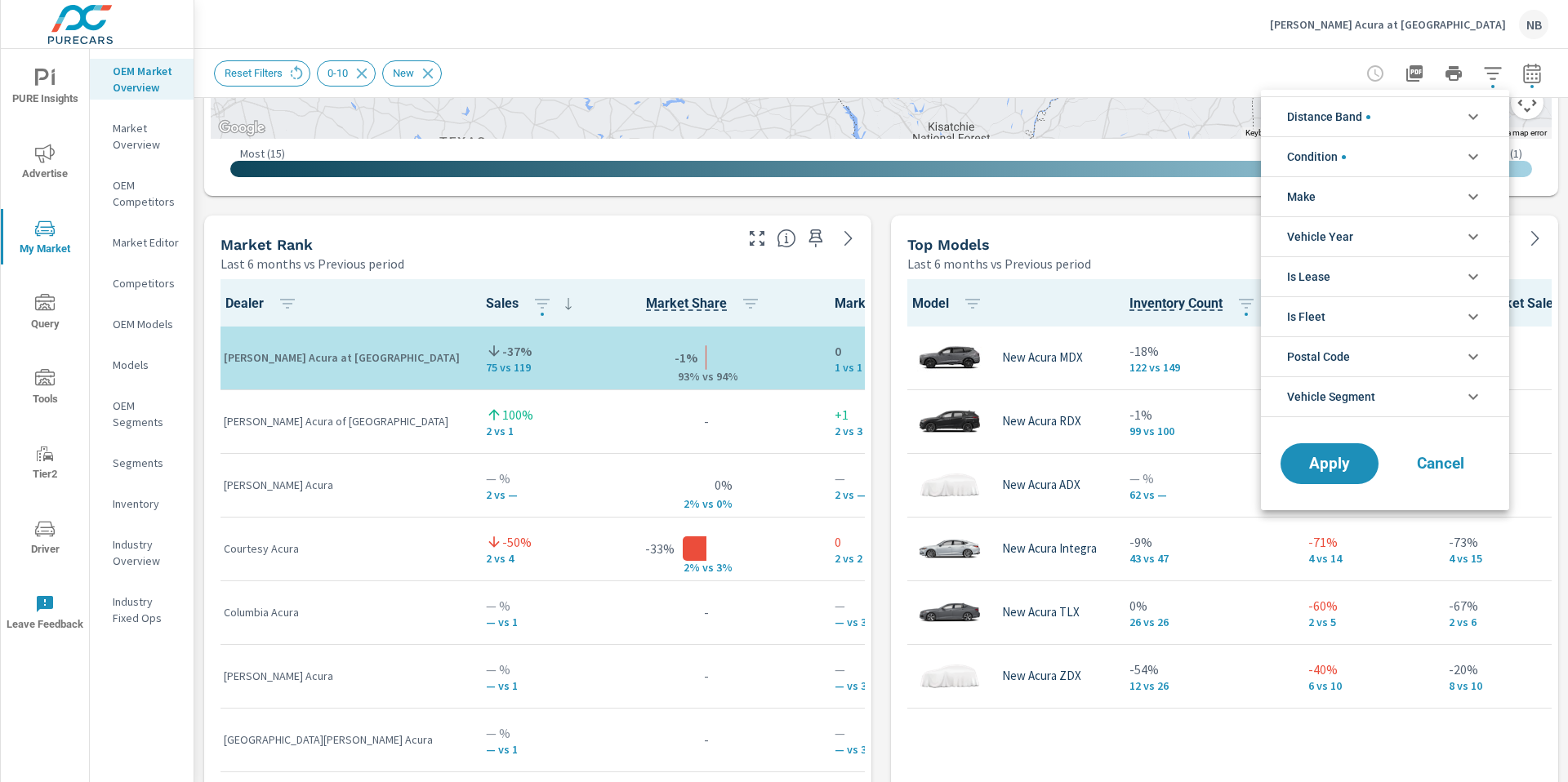
click at [1359, 121] on span "Distance Band" at bounding box center [1328, 116] width 83 height 40
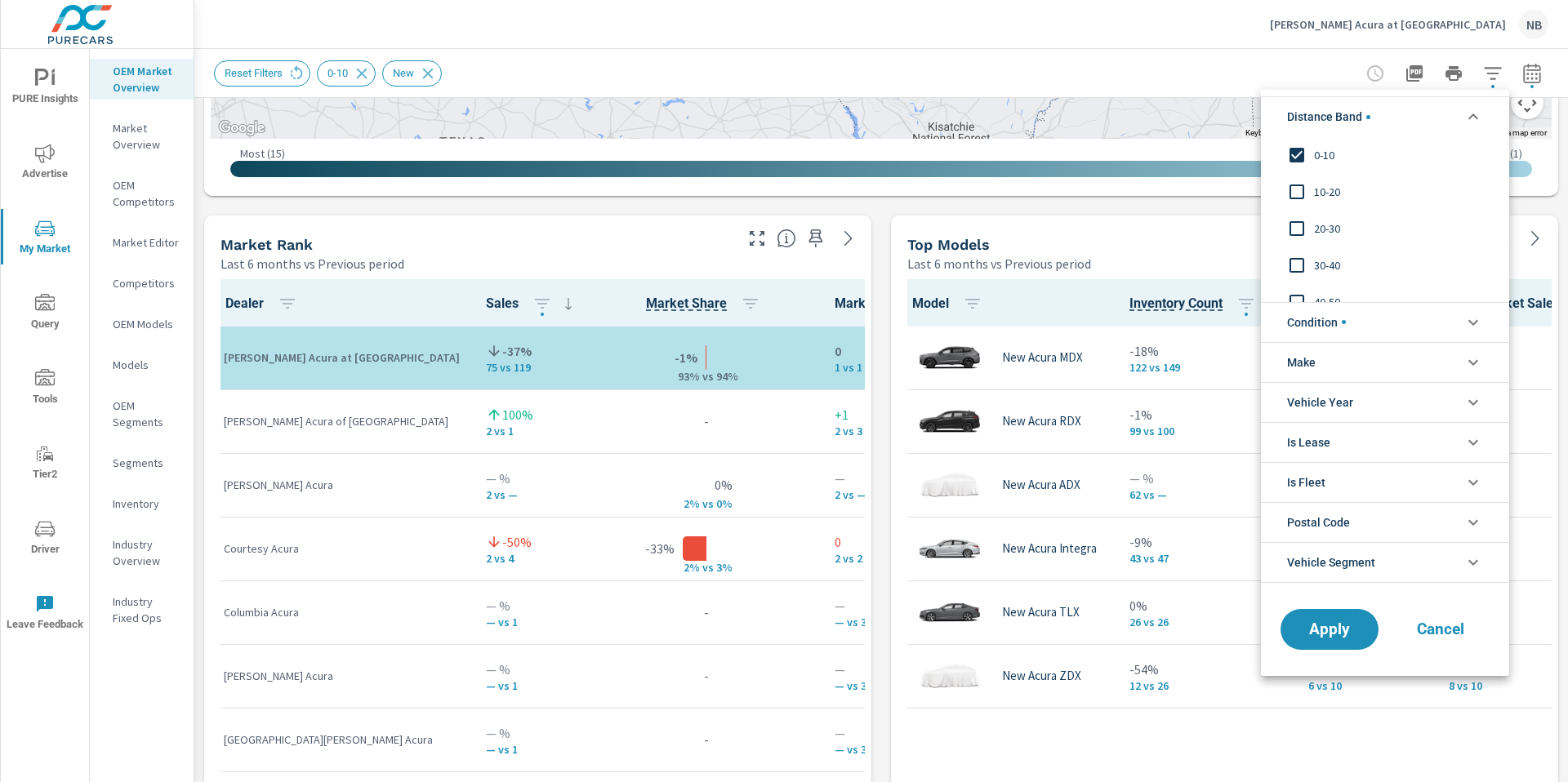
click at [1325, 191] on span "10-20" at bounding box center [1403, 191] width 179 height 19
click at [1319, 229] on span "20-30" at bounding box center [1403, 228] width 179 height 19
drag, startPoint x: 1315, startPoint y: 629, endPoint x: 1396, endPoint y: 614, distance: 82.4
click at [1315, 630] on span "Apply" at bounding box center [1330, 629] width 66 height 14
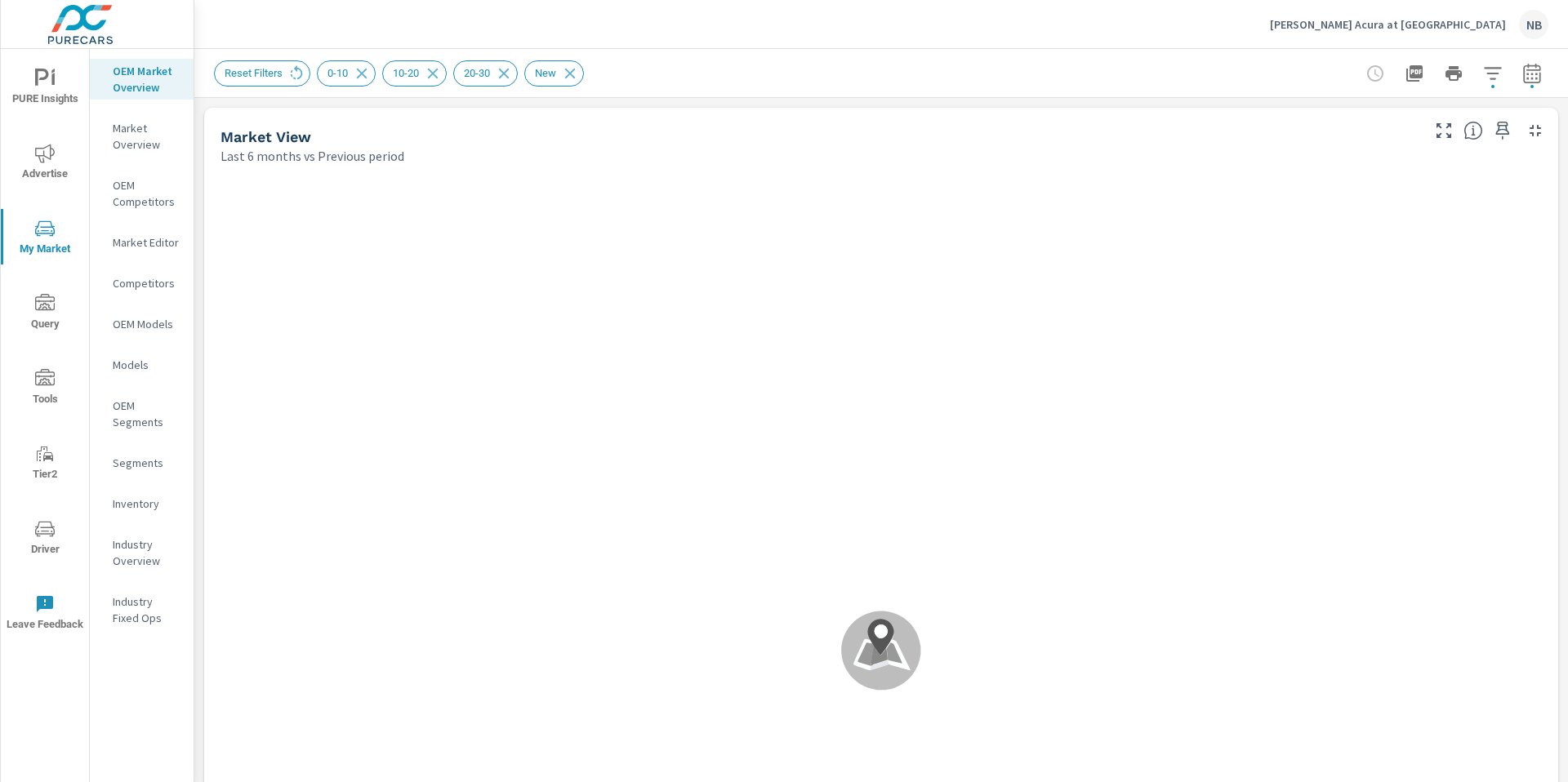
click at [1405, 19] on p "Neil Huffman Acura at Oxmoor" at bounding box center [1388, 24] width 236 height 14
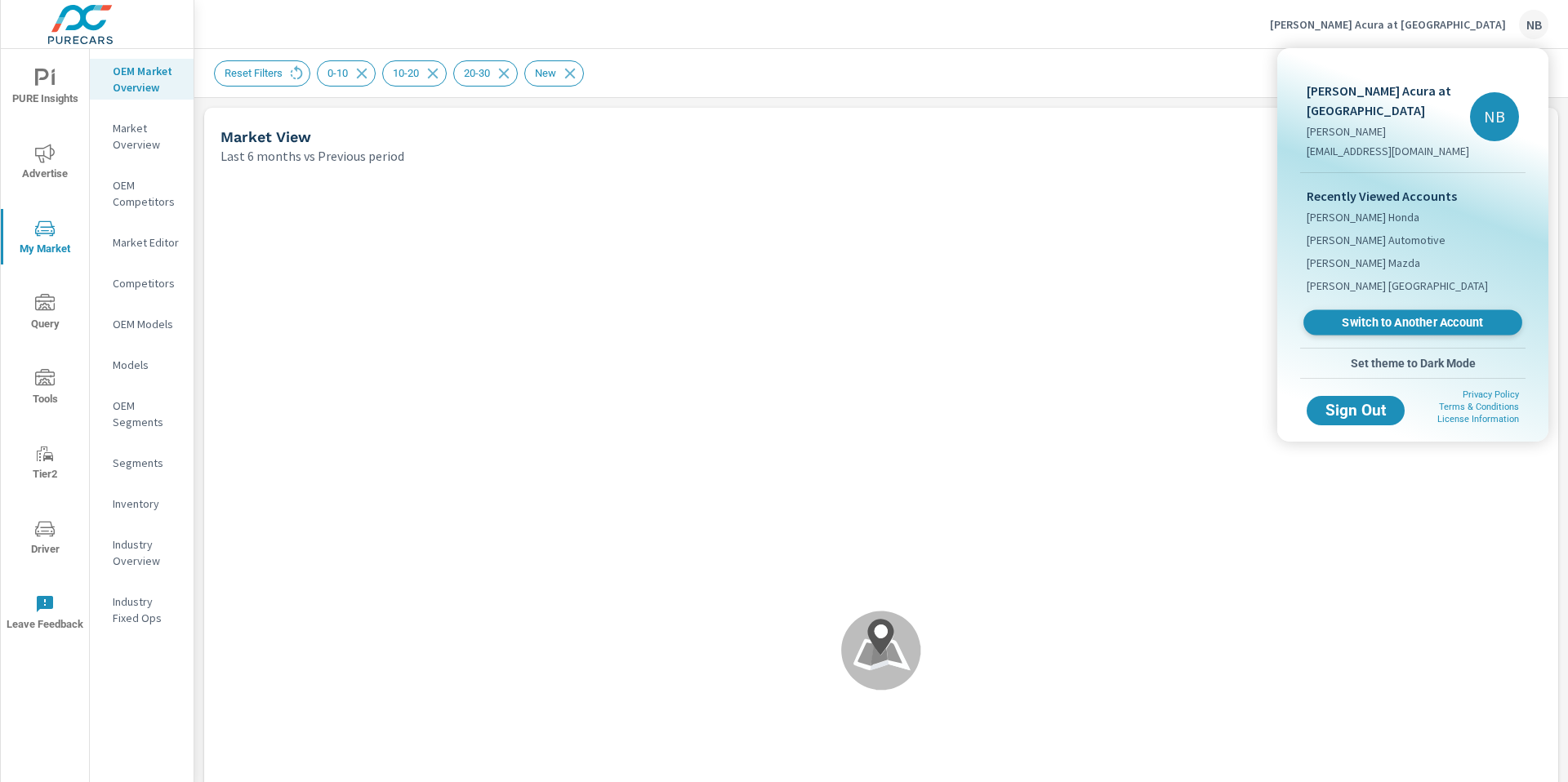
click at [1379, 316] on span "Switch to Another Account" at bounding box center [1412, 322] width 200 height 15
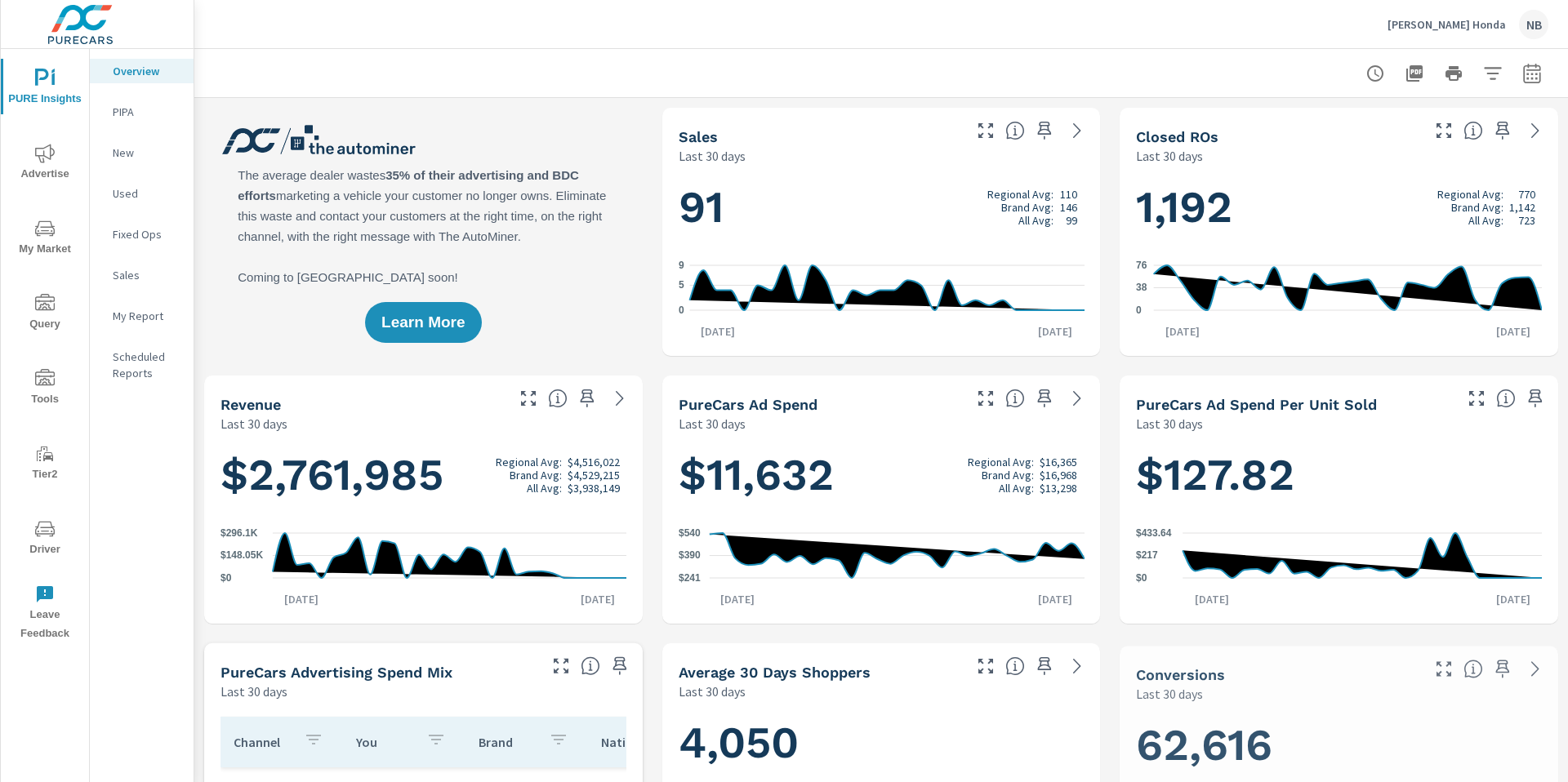
scroll to position [1, 0]
click at [40, 150] on icon "nav menu" at bounding box center [45, 153] width 19 height 19
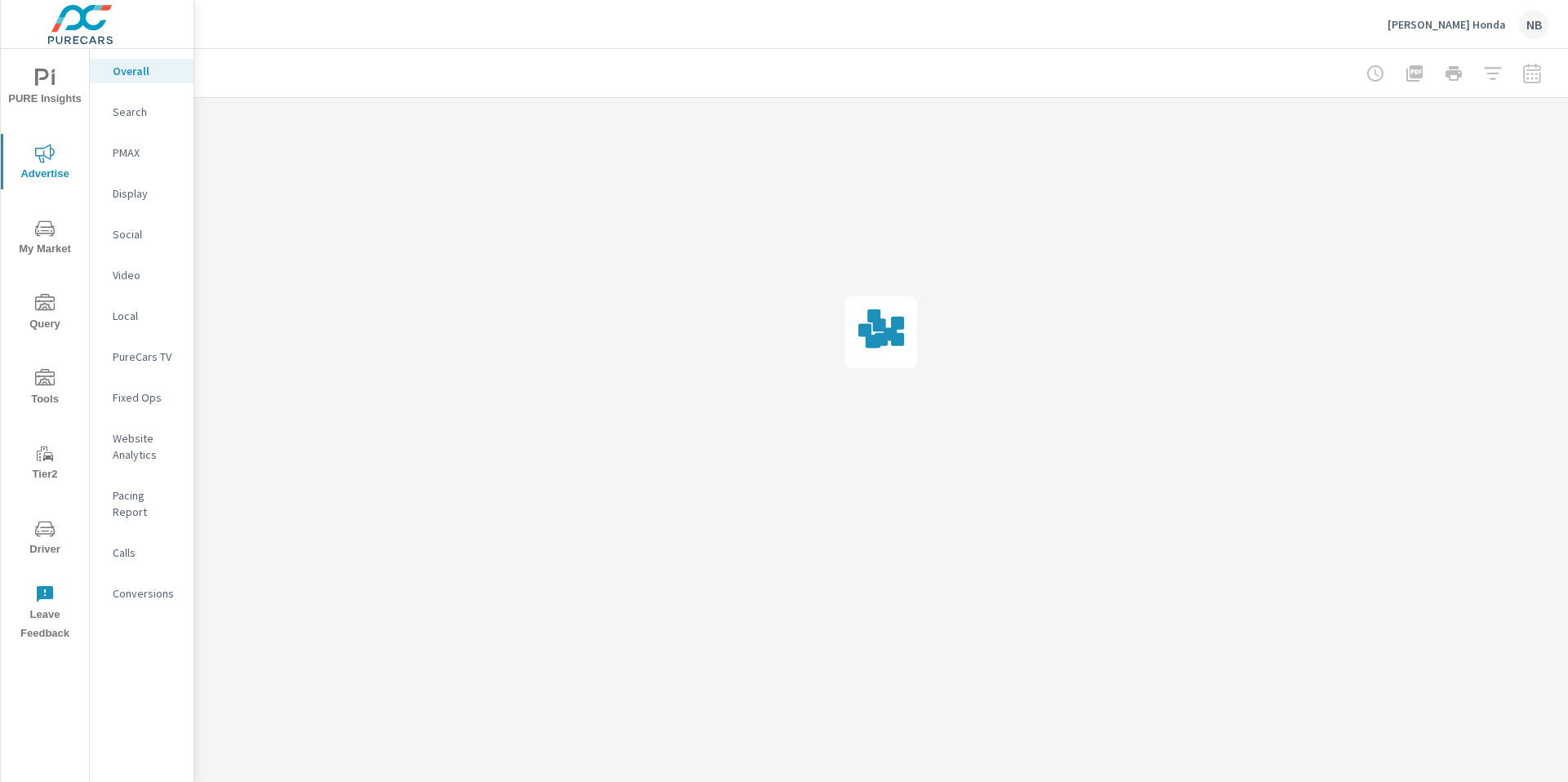
click at [130, 230] on p "Social" at bounding box center [147, 234] width 67 height 16
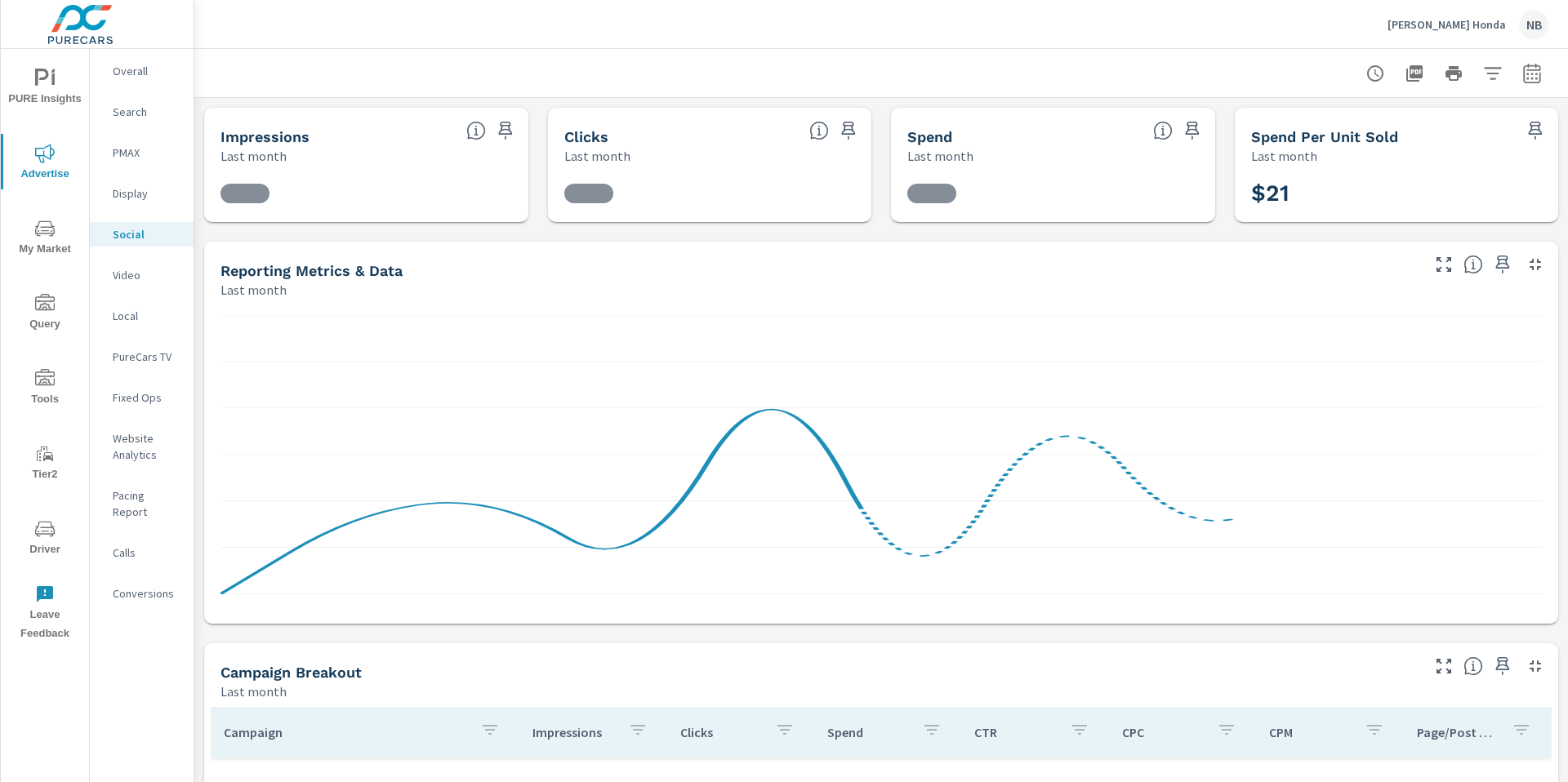
scroll to position [120, 0]
click at [1532, 76] on icon "button" at bounding box center [1531, 73] width 19 height 19
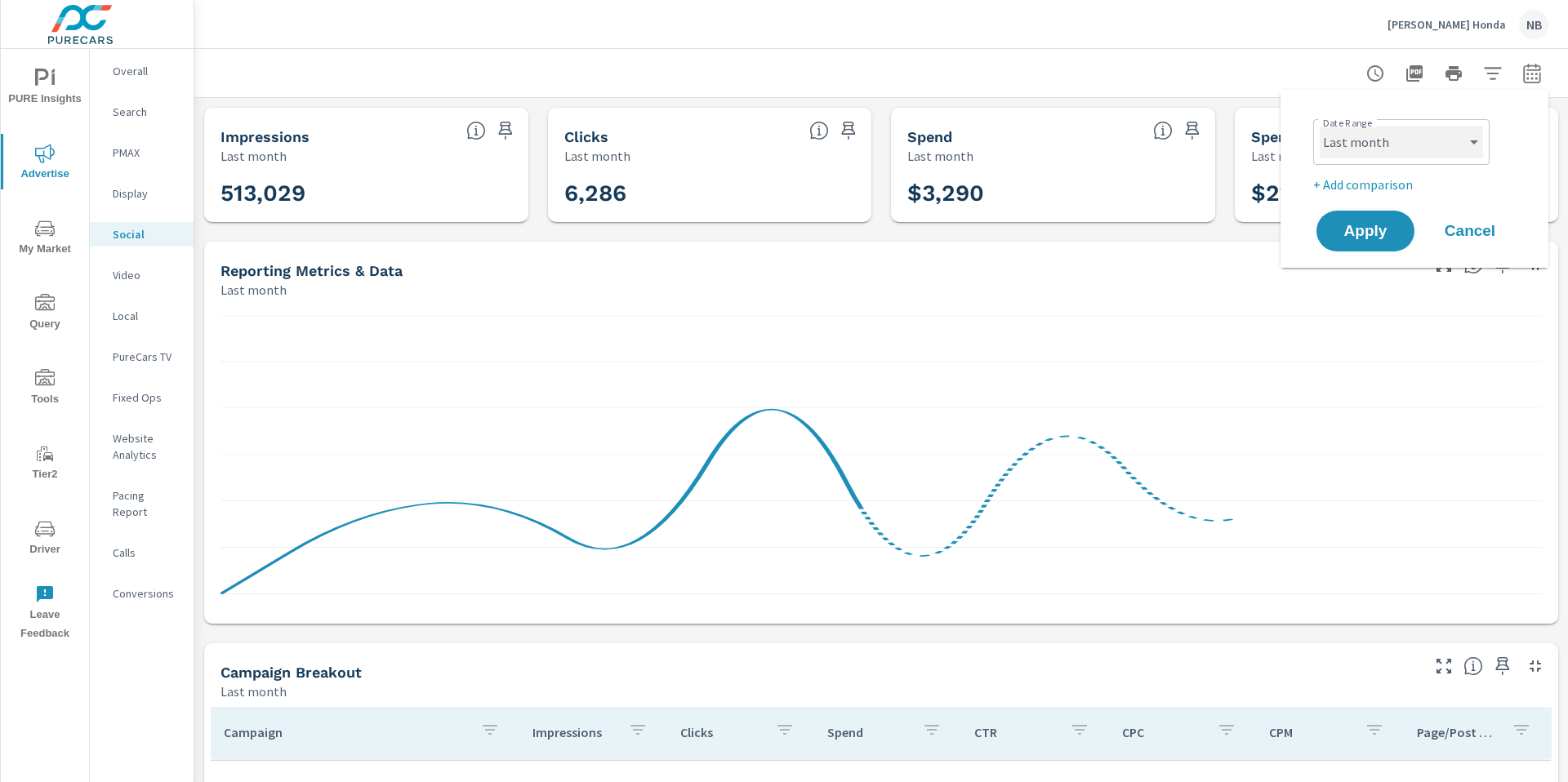
click at [1430, 145] on select "Custom [DATE] Last week Last 7 days Last 14 days Last 30 days Last 45 days Last…" at bounding box center [1401, 141] width 163 height 33
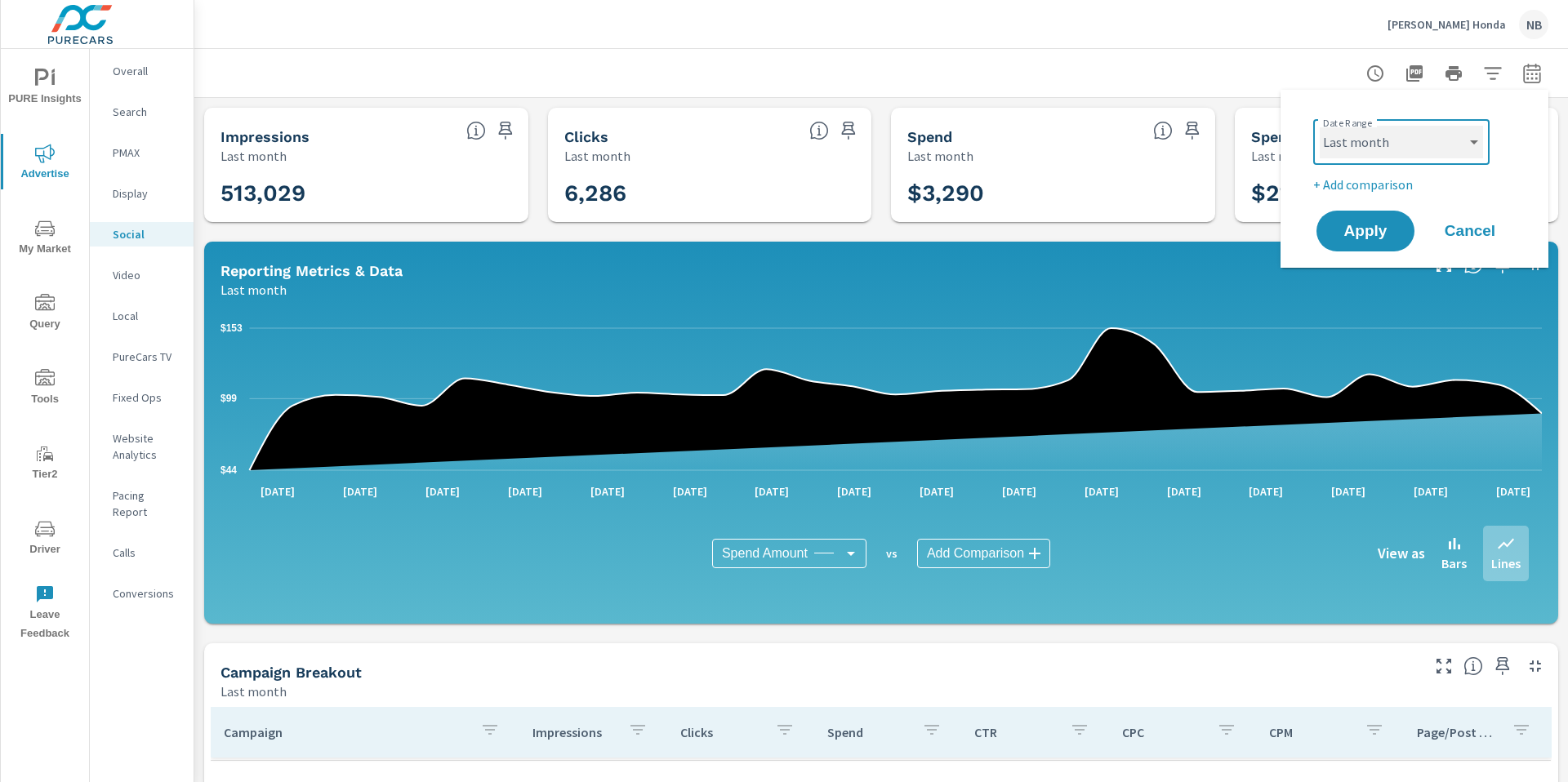
select select "Month to date"
click at [1389, 185] on p "+ Add comparison" at bounding box center [1417, 184] width 209 height 19
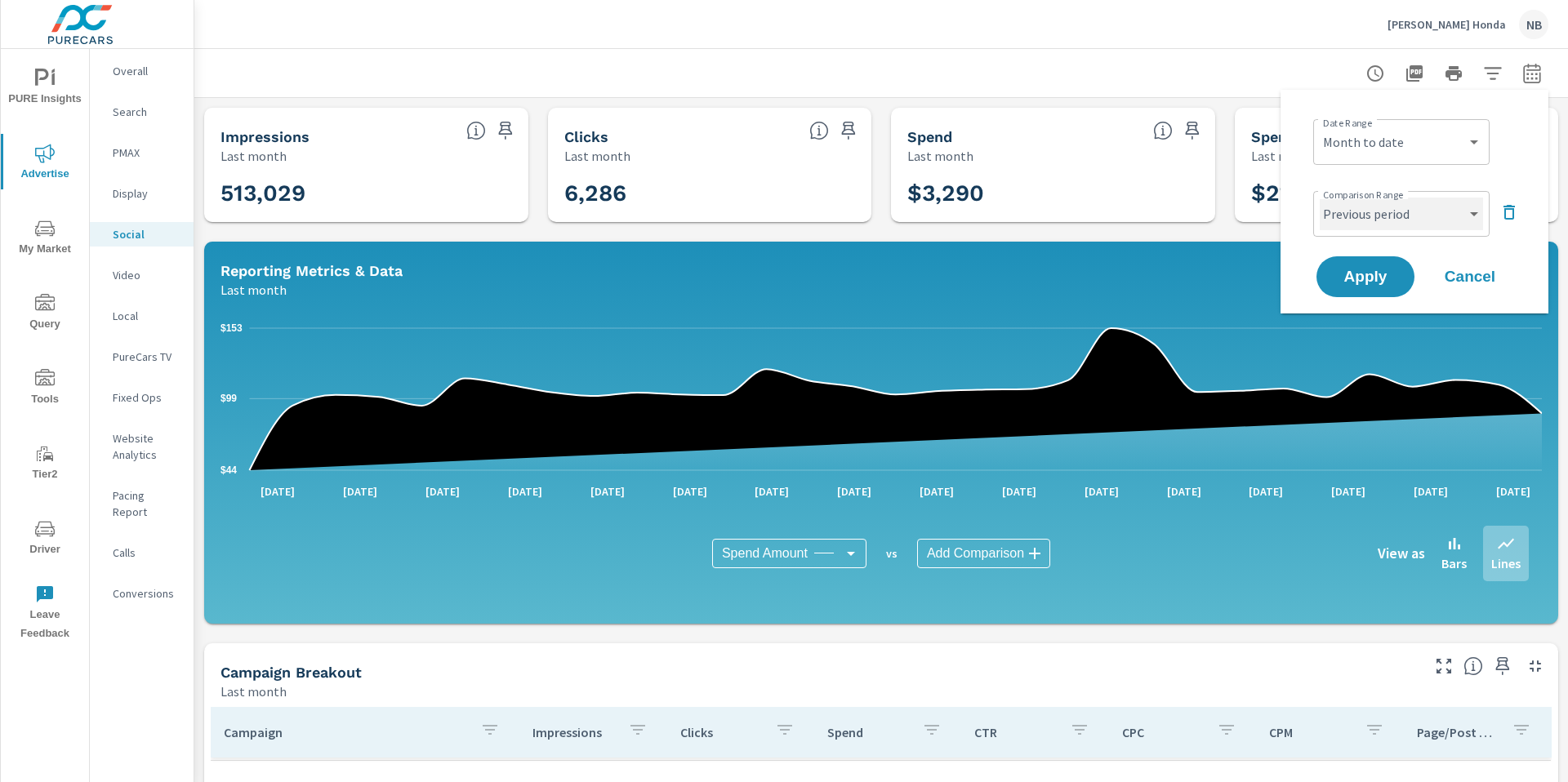
click at [1405, 217] on select "Custom Previous period Previous month Previous year" at bounding box center [1401, 214] width 163 height 33
select select "Previous month"
click at [1430, 128] on select "Custom [DATE] Last week Last 7 days Last 14 days Last 30 days Last 45 days Last…" at bounding box center [1401, 141] width 163 height 33
select select "custom"
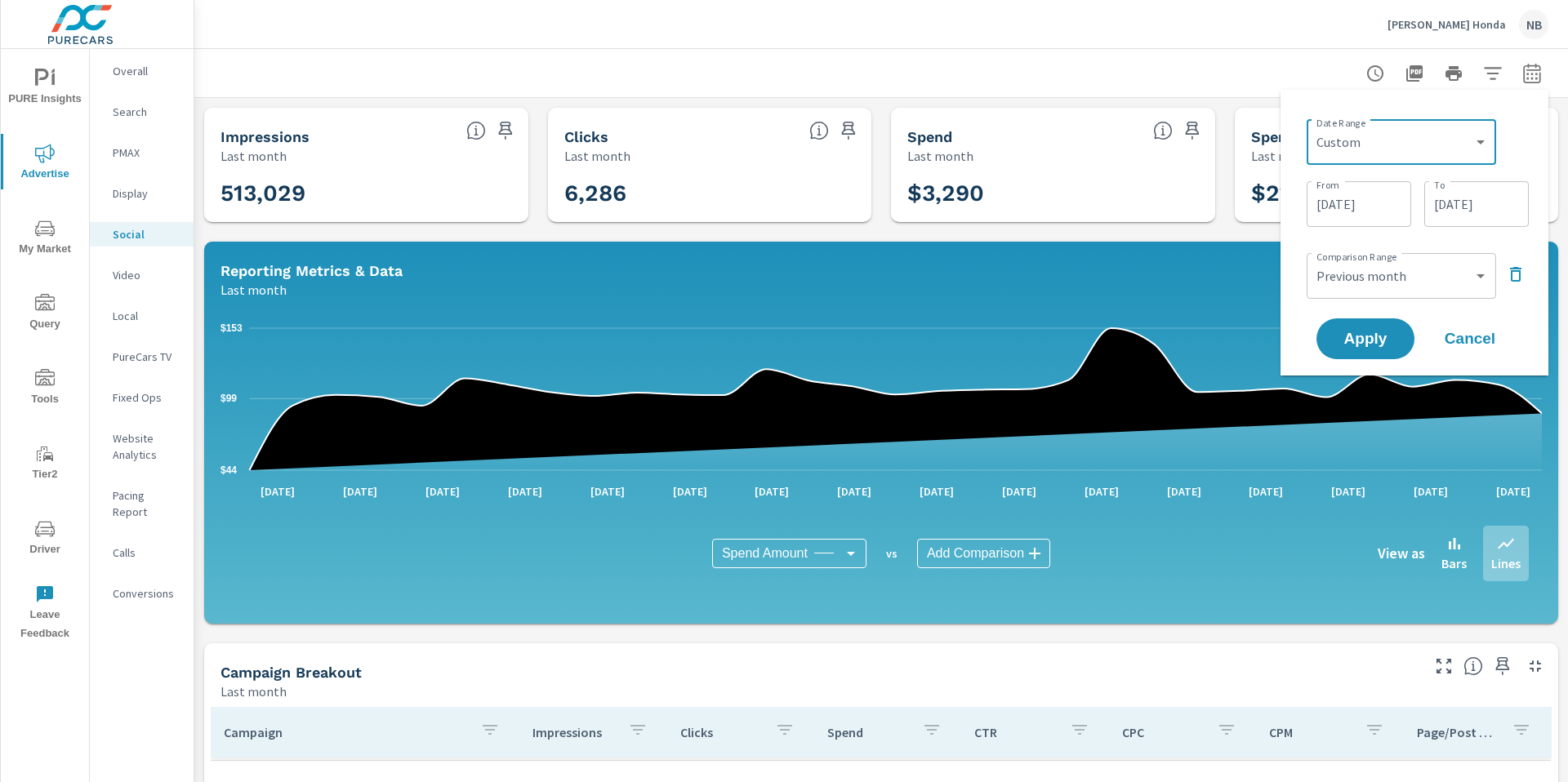
click at [1509, 195] on input "[DATE]" at bounding box center [1476, 204] width 92 height 33
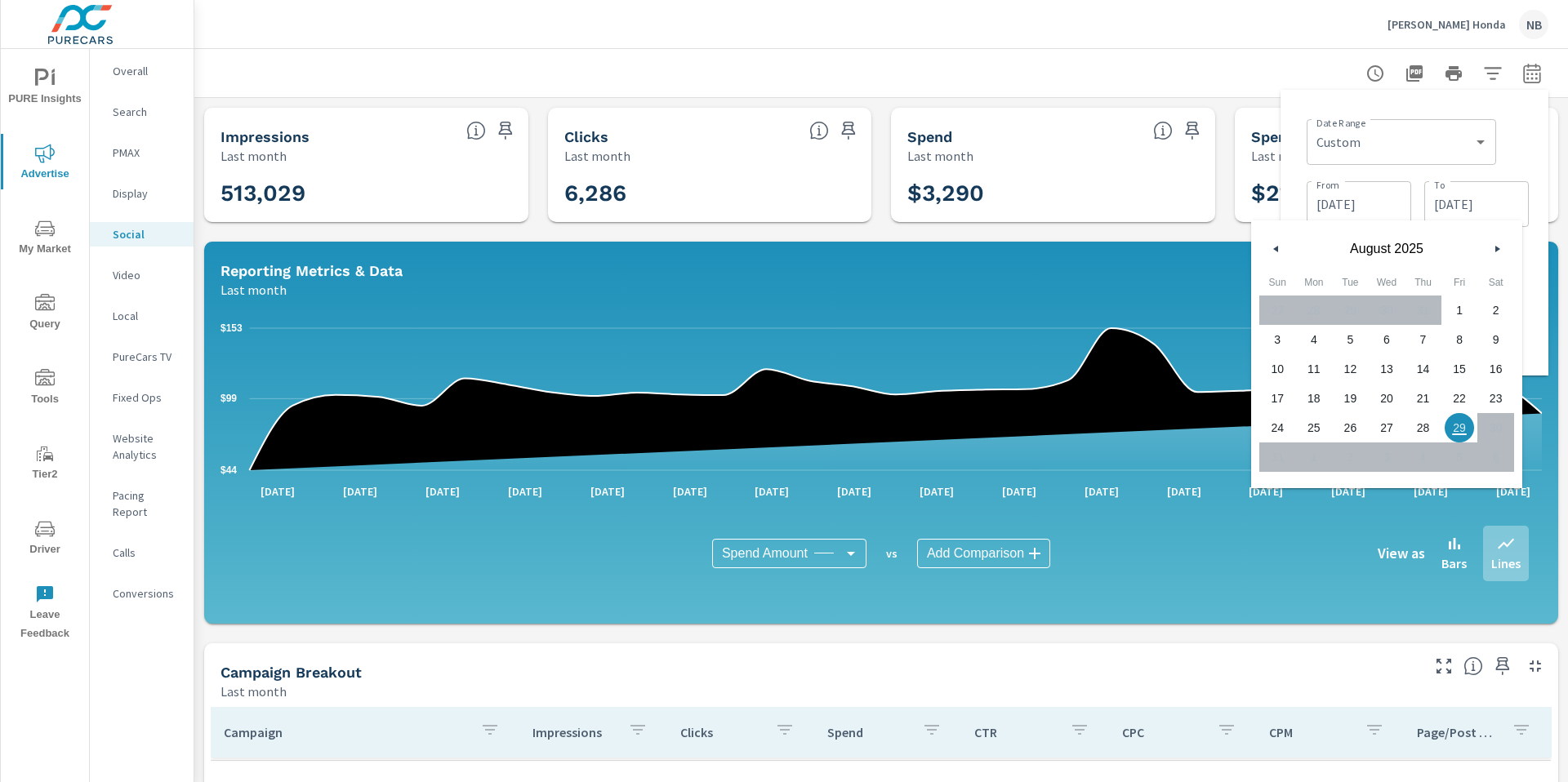
click at [1421, 428] on span "28" at bounding box center [1423, 427] width 37 height 21
type input "[DATE]"
click at [1527, 130] on div "Date Range Custom [DATE] Last week Last 7 days Last 14 days Last 30 days Last 4…" at bounding box center [1417, 141] width 222 height 56
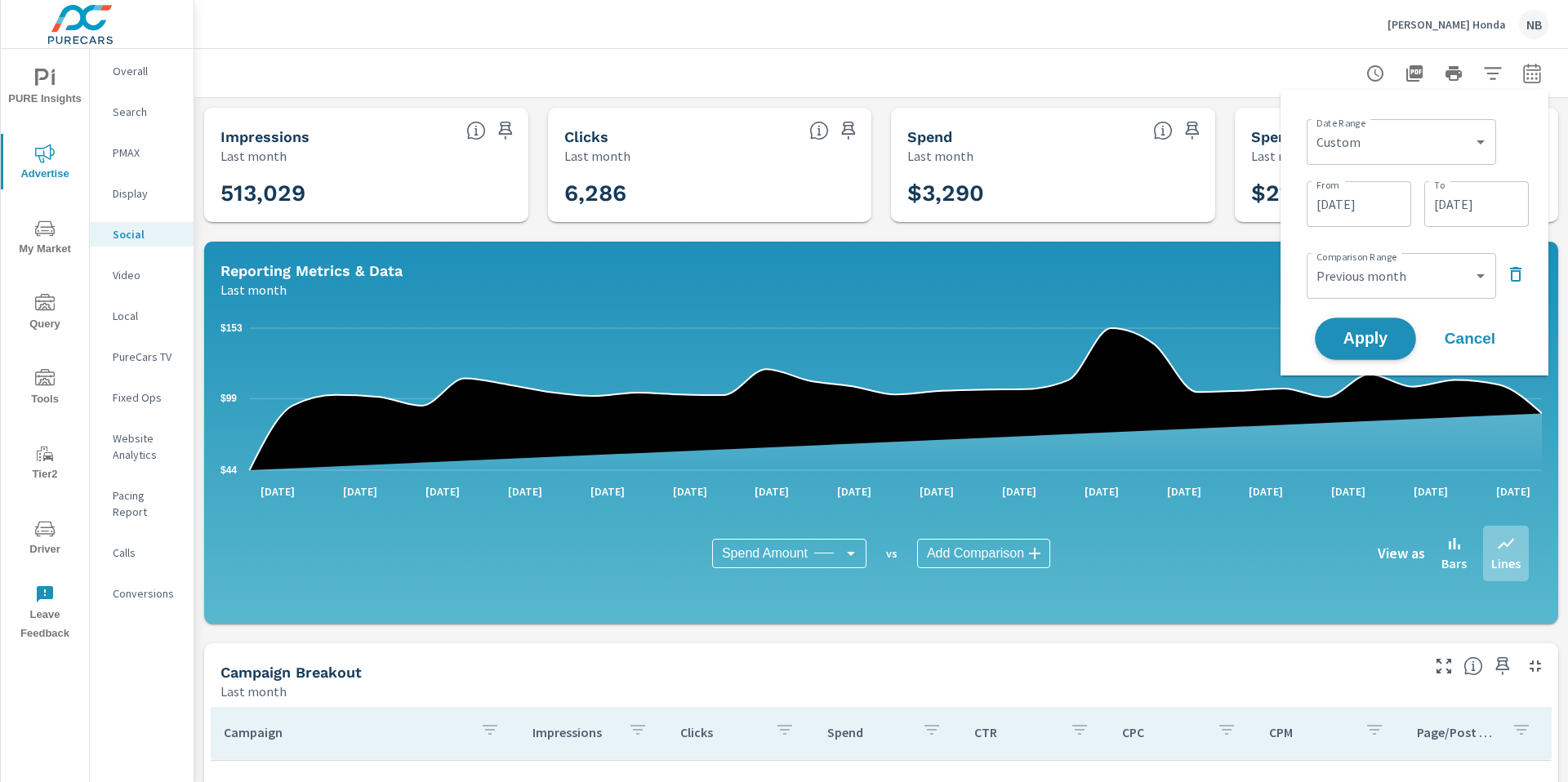
click at [1384, 332] on span "Apply" at bounding box center [1365, 339] width 67 height 15
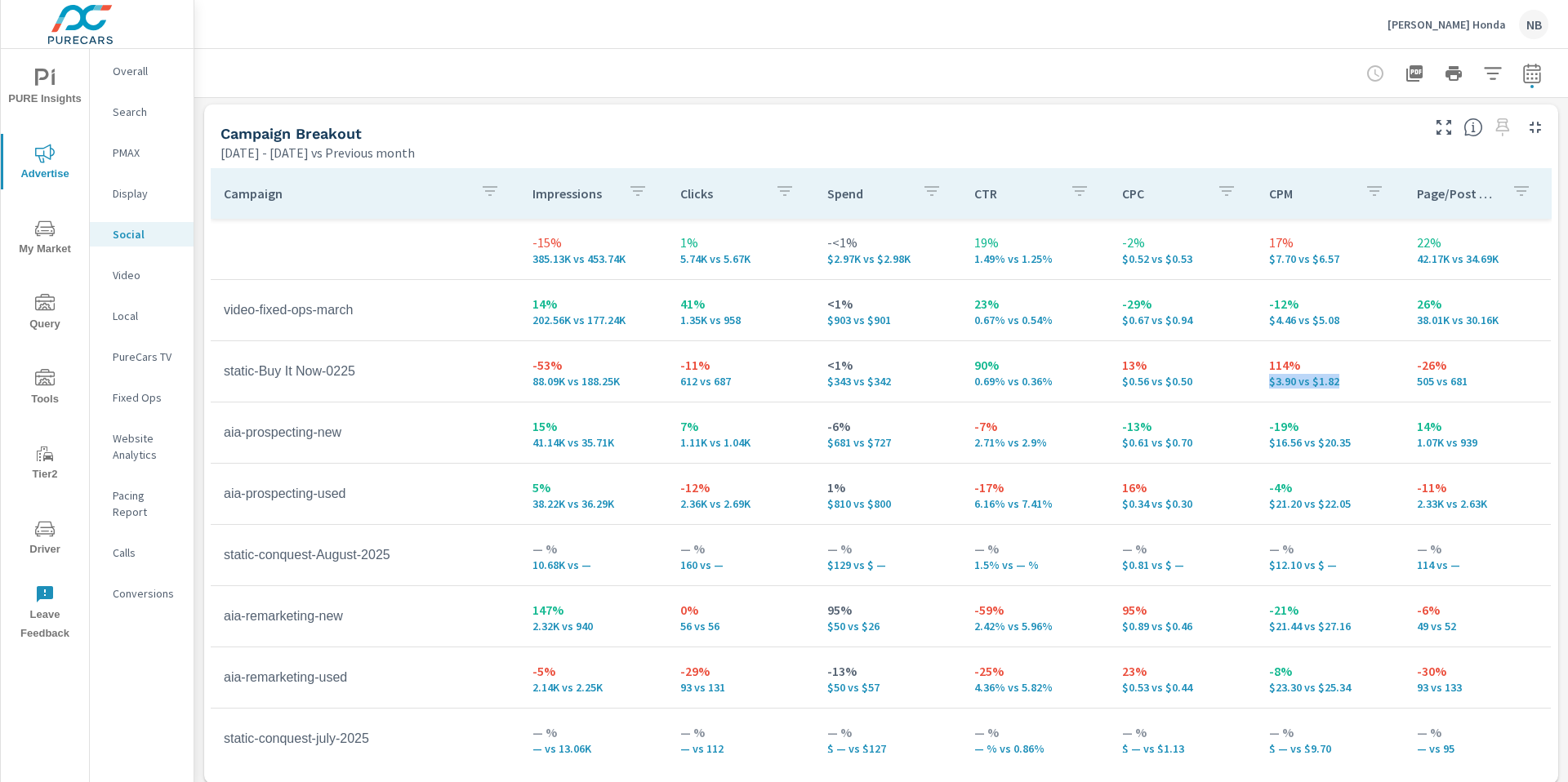
drag, startPoint x: 1275, startPoint y: 384, endPoint x: 1347, endPoint y: 384, distance: 72.0
click at [1347, 384] on td "114% $3.90 vs $1.82" at bounding box center [1329, 371] width 147 height 59
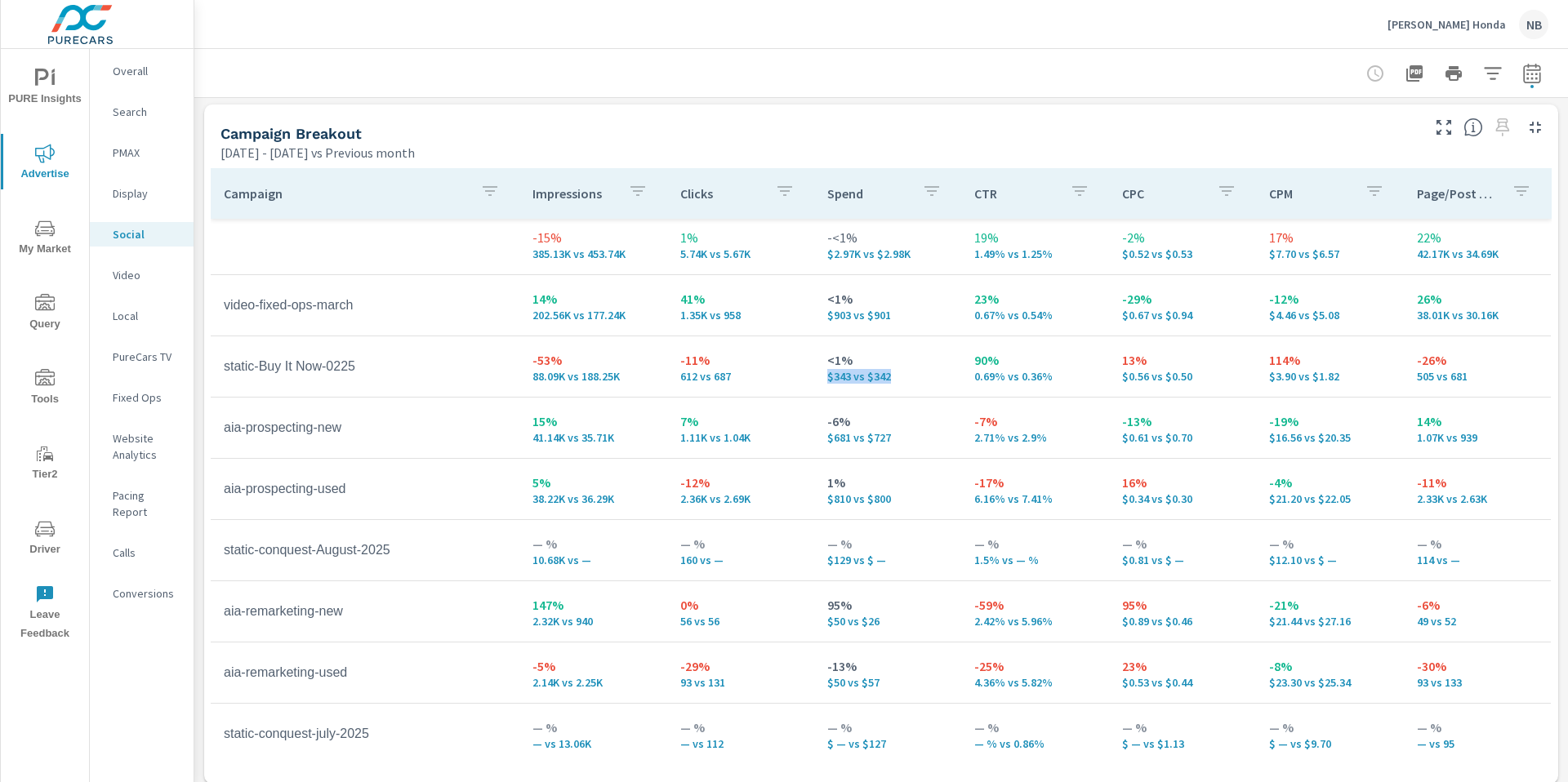
drag, startPoint x: 827, startPoint y: 378, endPoint x: 922, endPoint y: 380, distance: 95.0
click at [922, 380] on td "<1% $343 vs $342" at bounding box center [888, 366] width 147 height 59
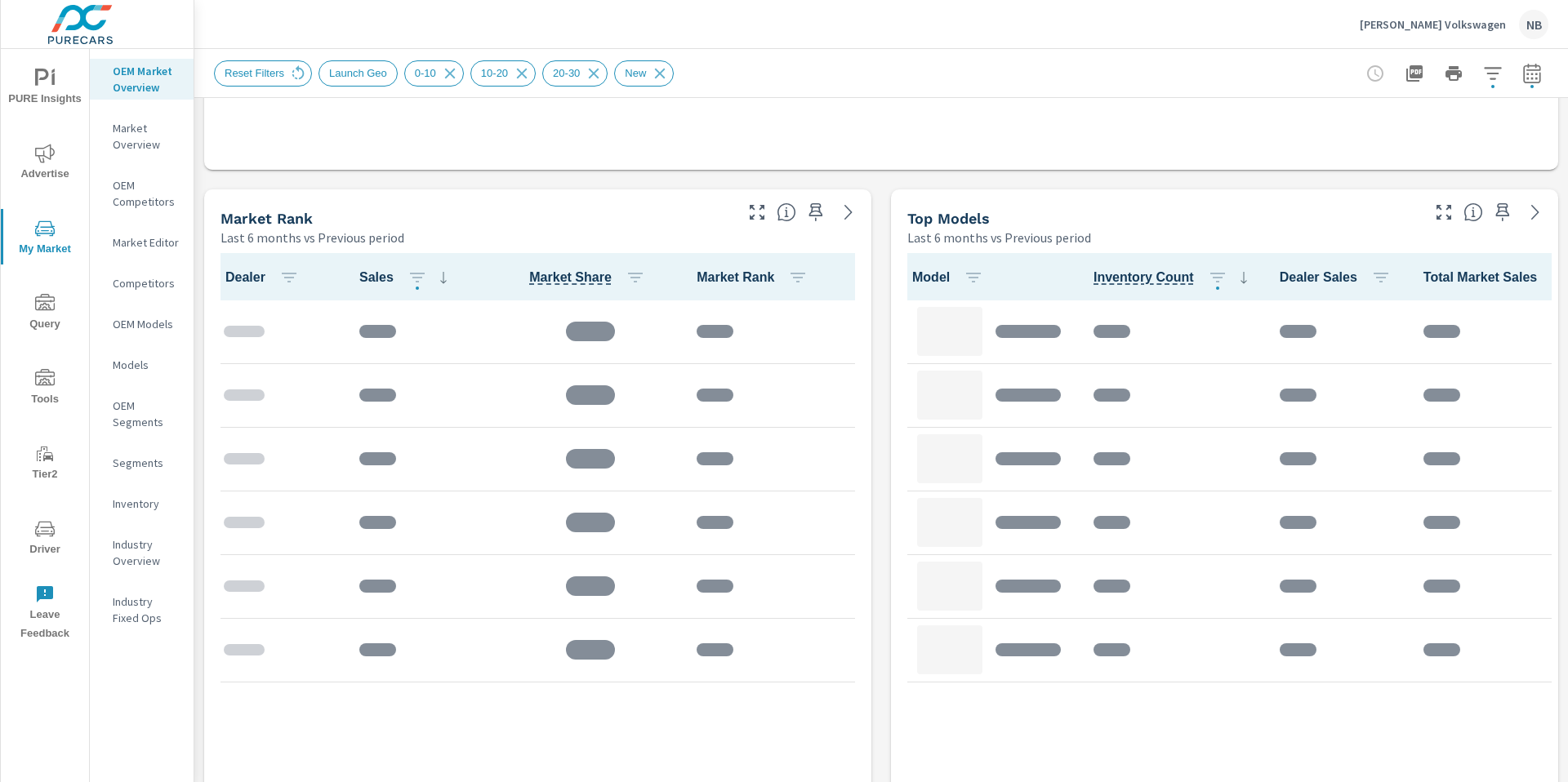
scroll to position [967, 0]
click at [1493, 79] on icon "button" at bounding box center [1492, 73] width 19 height 19
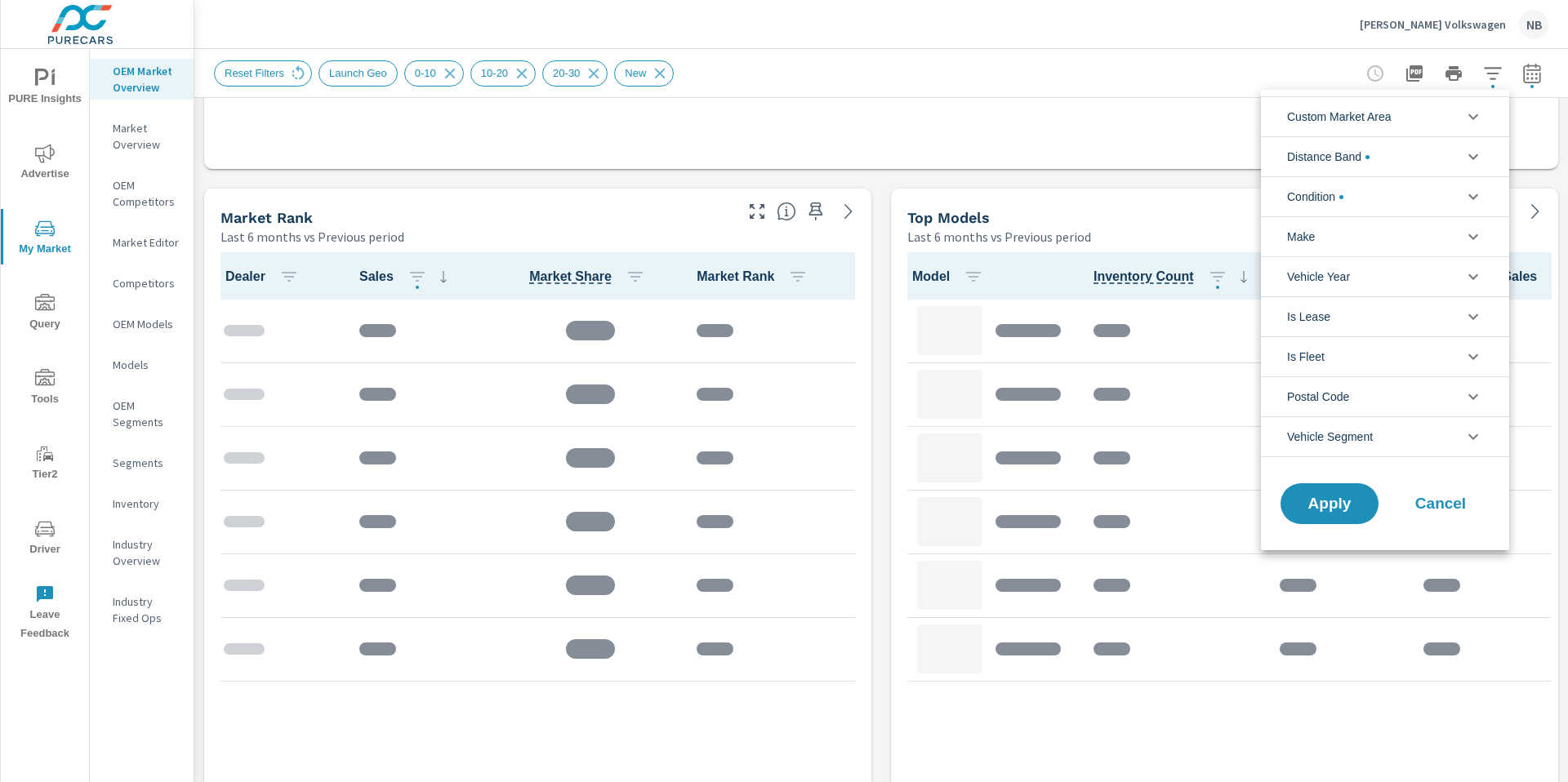
click at [1404, 157] on li "Distance Band" at bounding box center [1384, 157] width 248 height 40
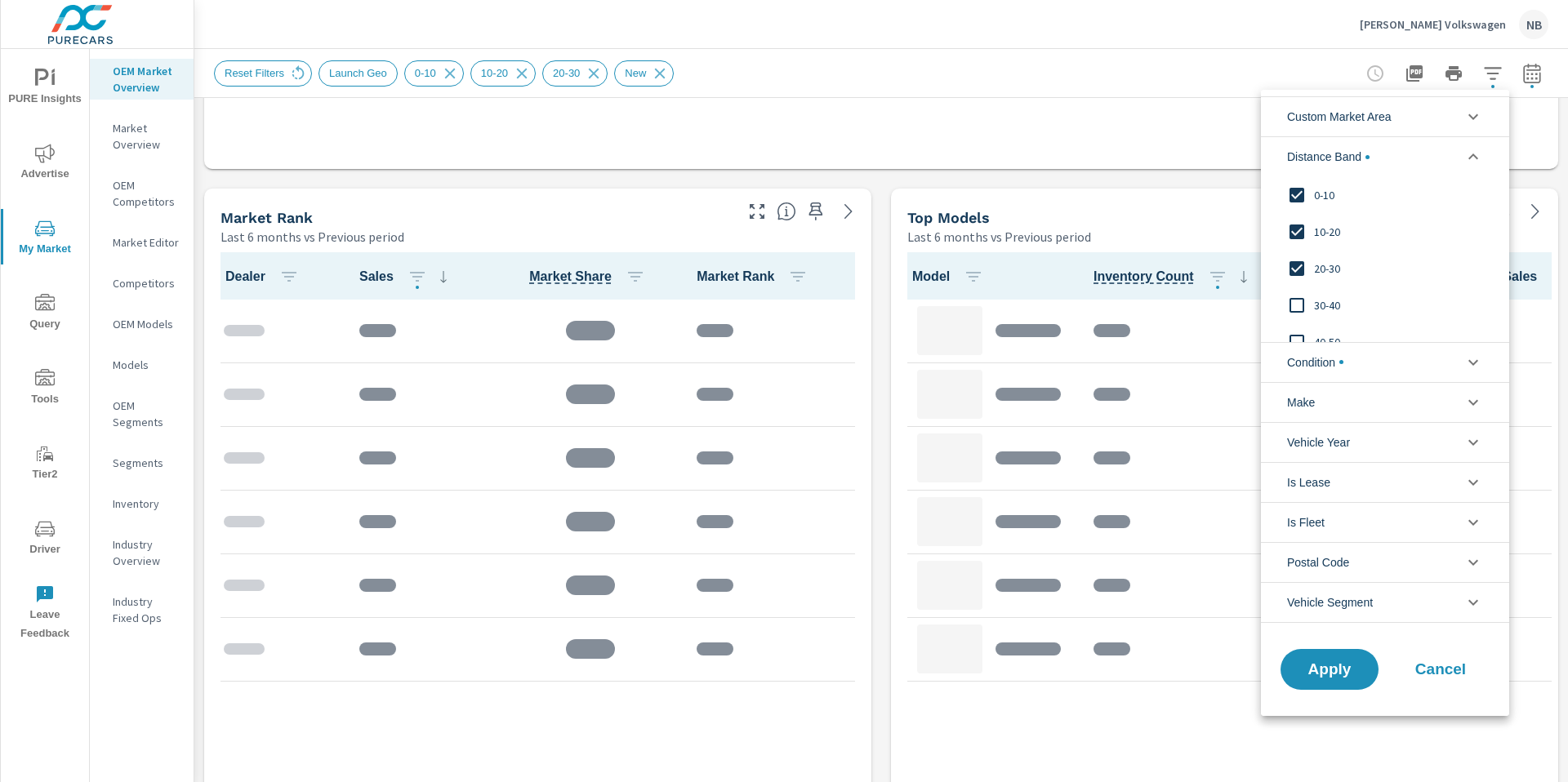
click at [1324, 228] on span "10-20" at bounding box center [1403, 231] width 179 height 19
drag, startPoint x: 1325, startPoint y: 265, endPoint x: 1341, endPoint y: 447, distance: 182.7
click at [1325, 268] on span "20-30" at bounding box center [1403, 268] width 179 height 19
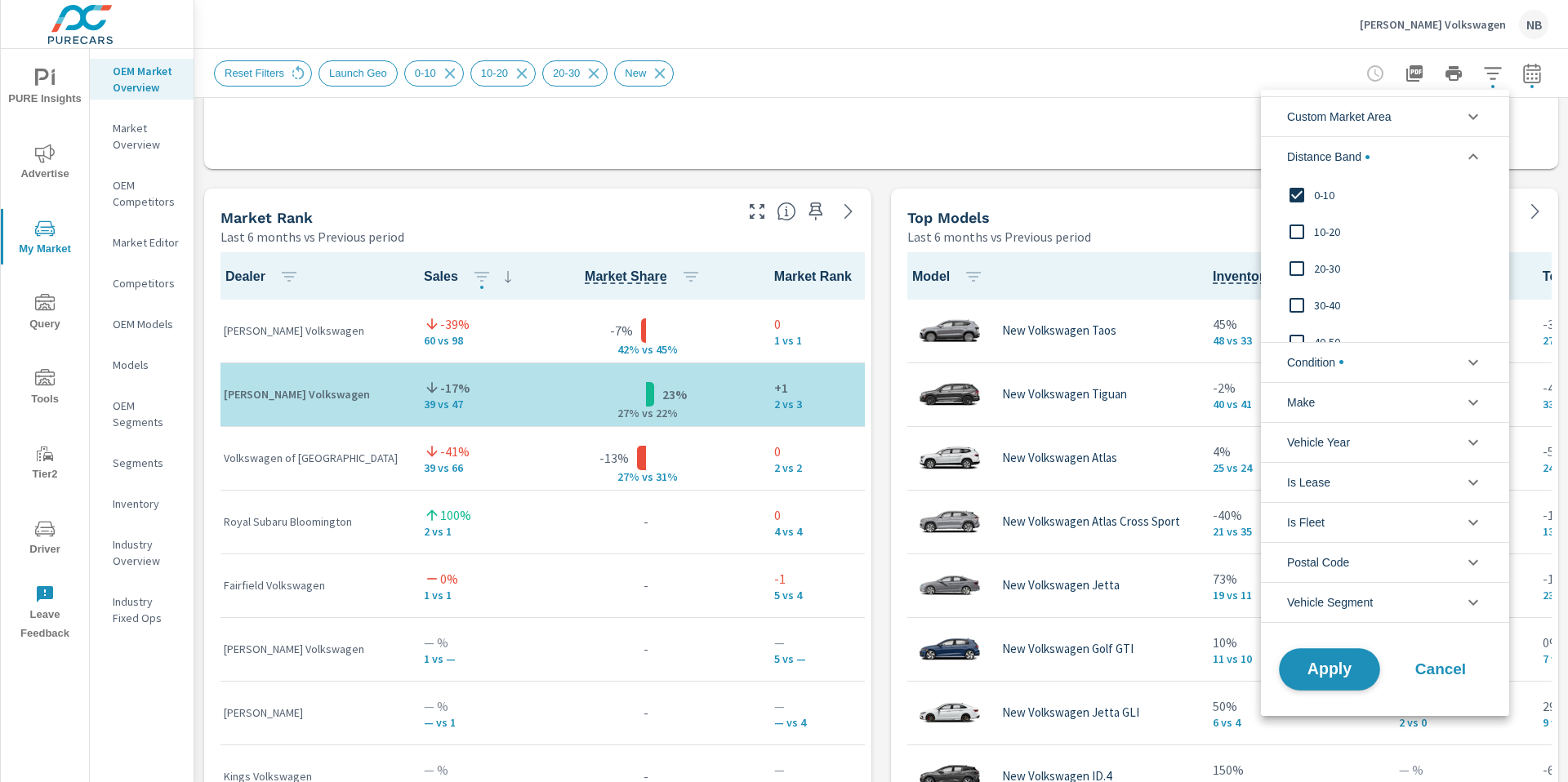
scroll to position [1, 0]
click at [1350, 665] on span "Apply" at bounding box center [1330, 668] width 67 height 15
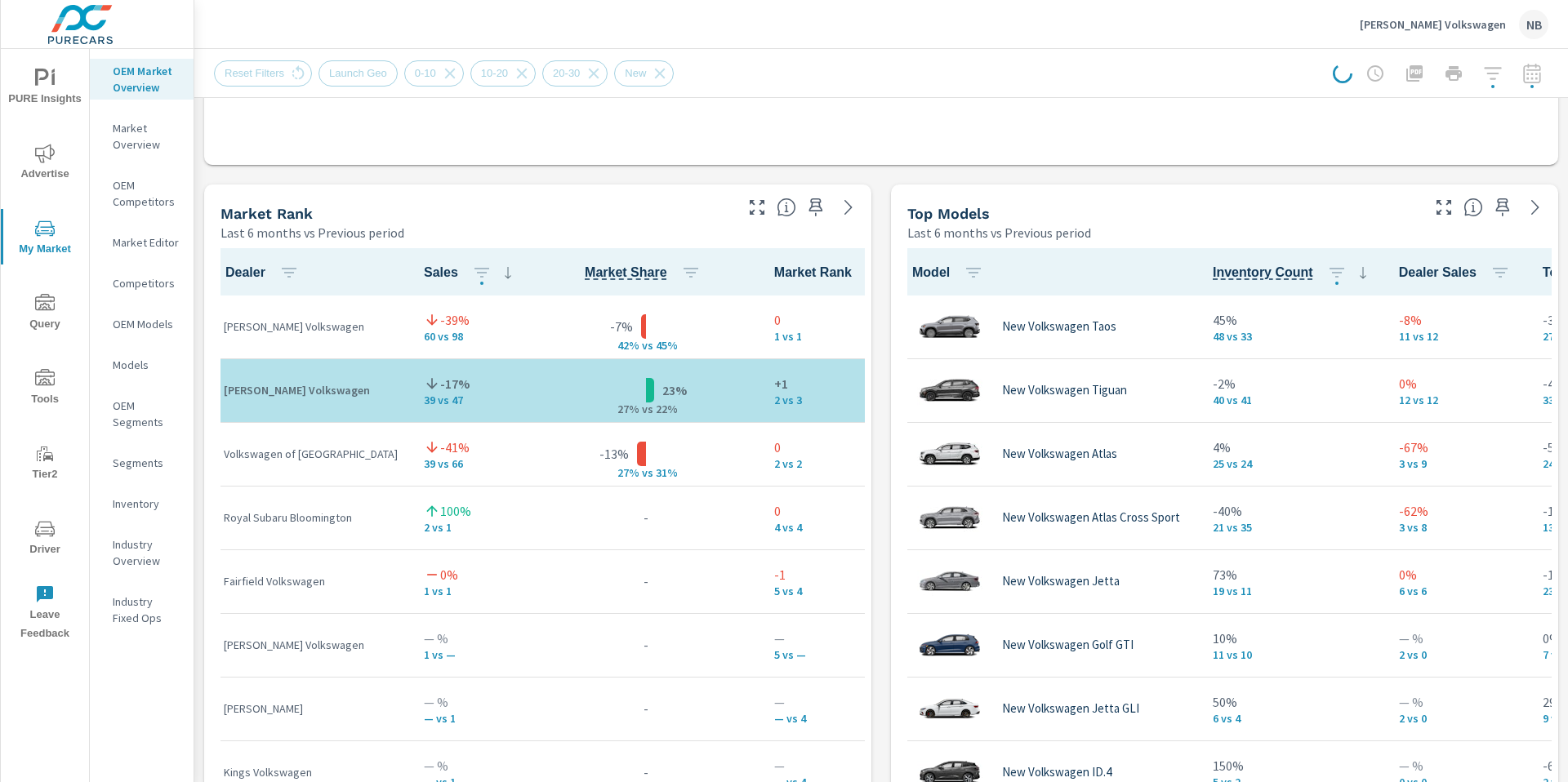
scroll to position [927, 0]
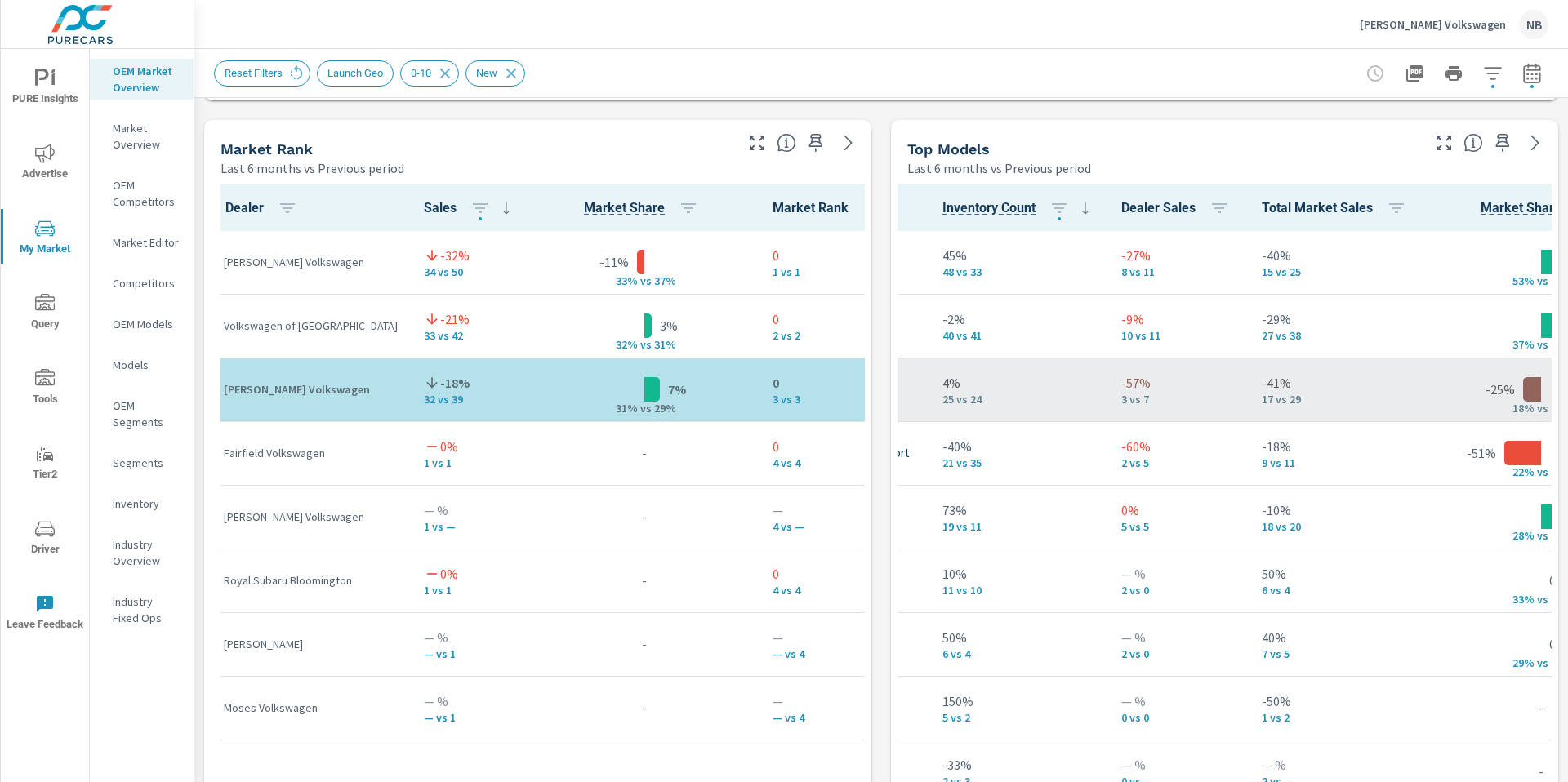
scroll to position [0, 274]
